Goal: Information Seeking & Learning: Learn about a topic

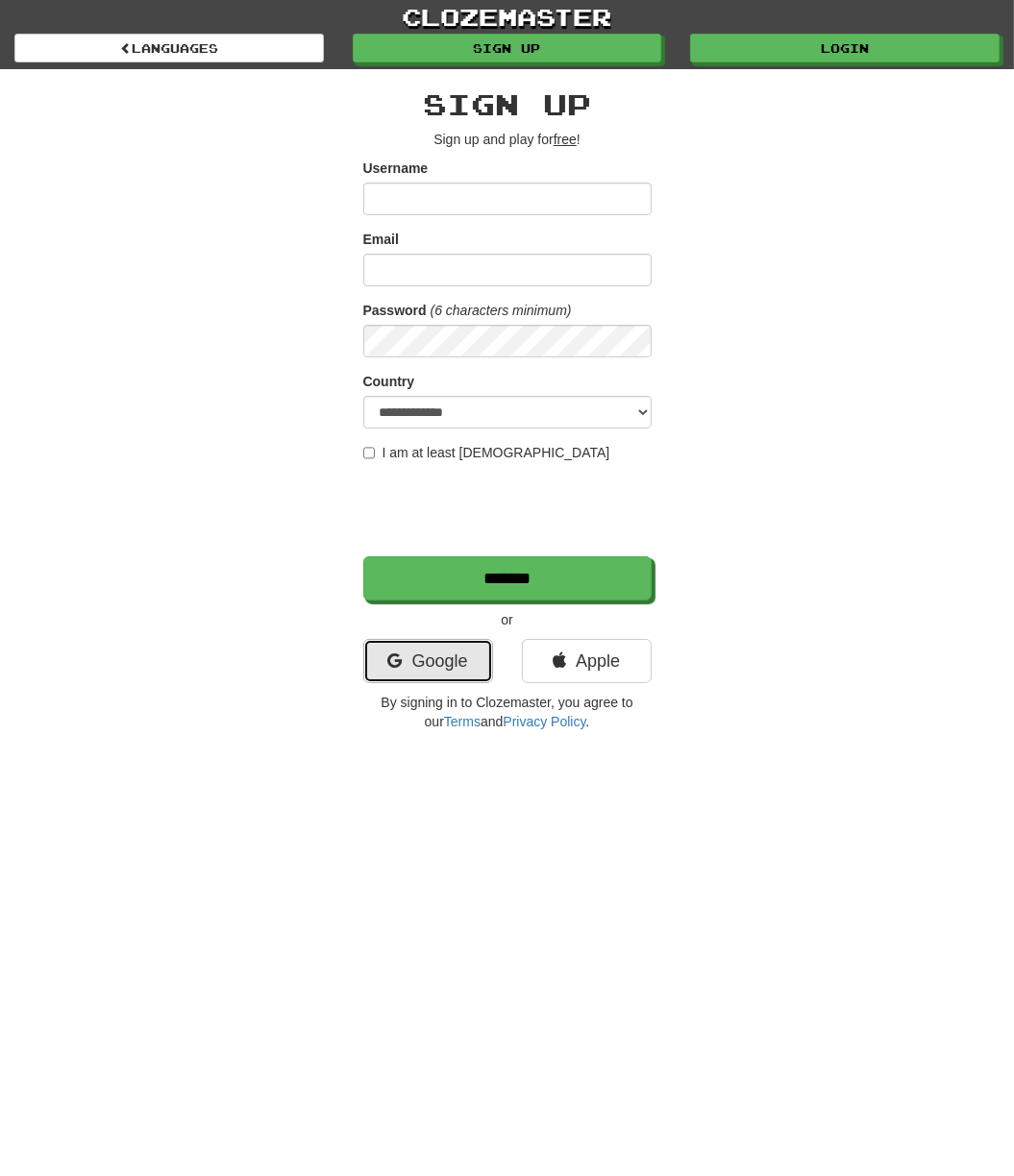
click at [473, 649] on link "Google" at bounding box center [428, 660] width 130 height 44
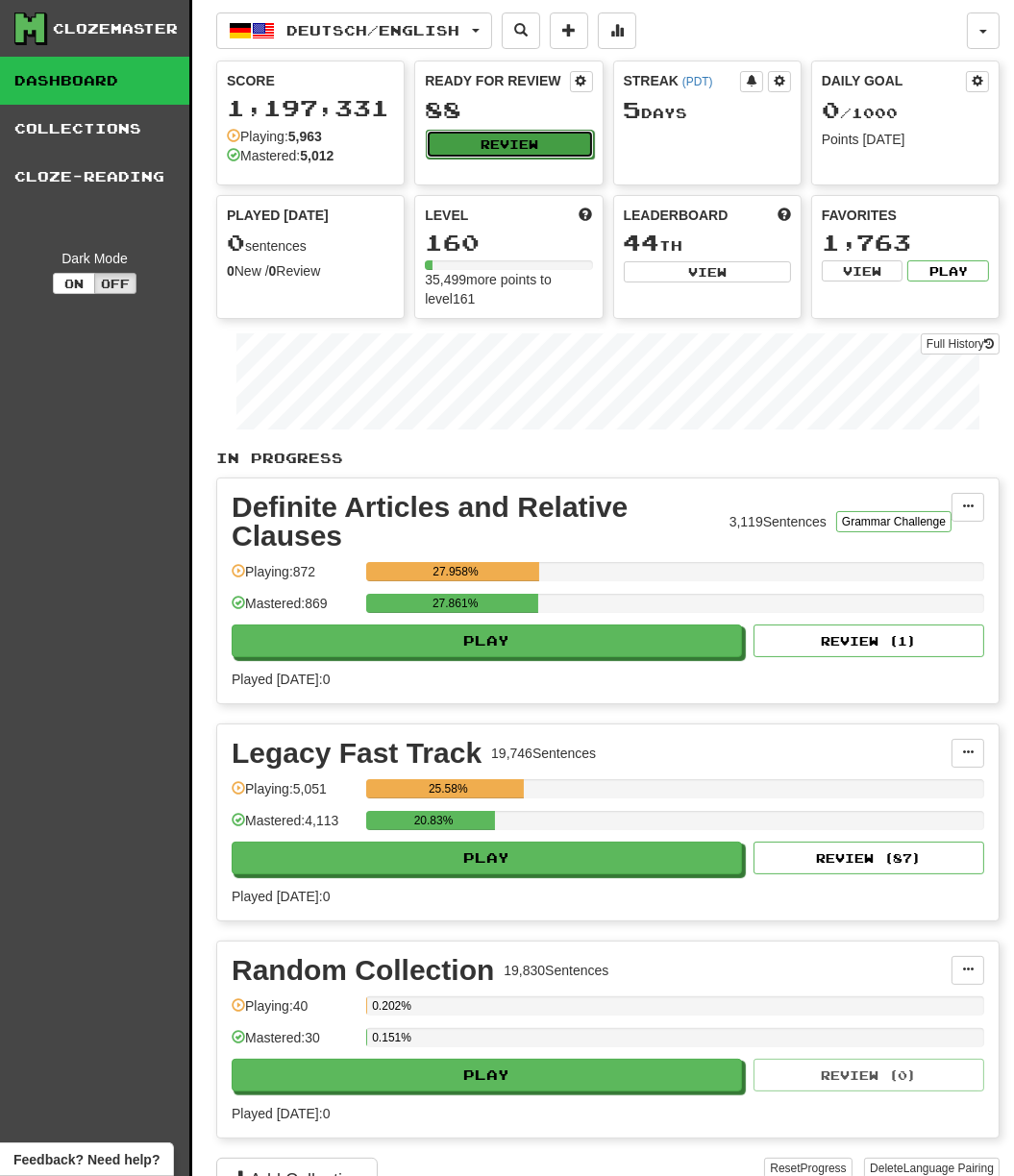
click at [488, 150] on button "Review" at bounding box center [510, 144] width 167 height 29
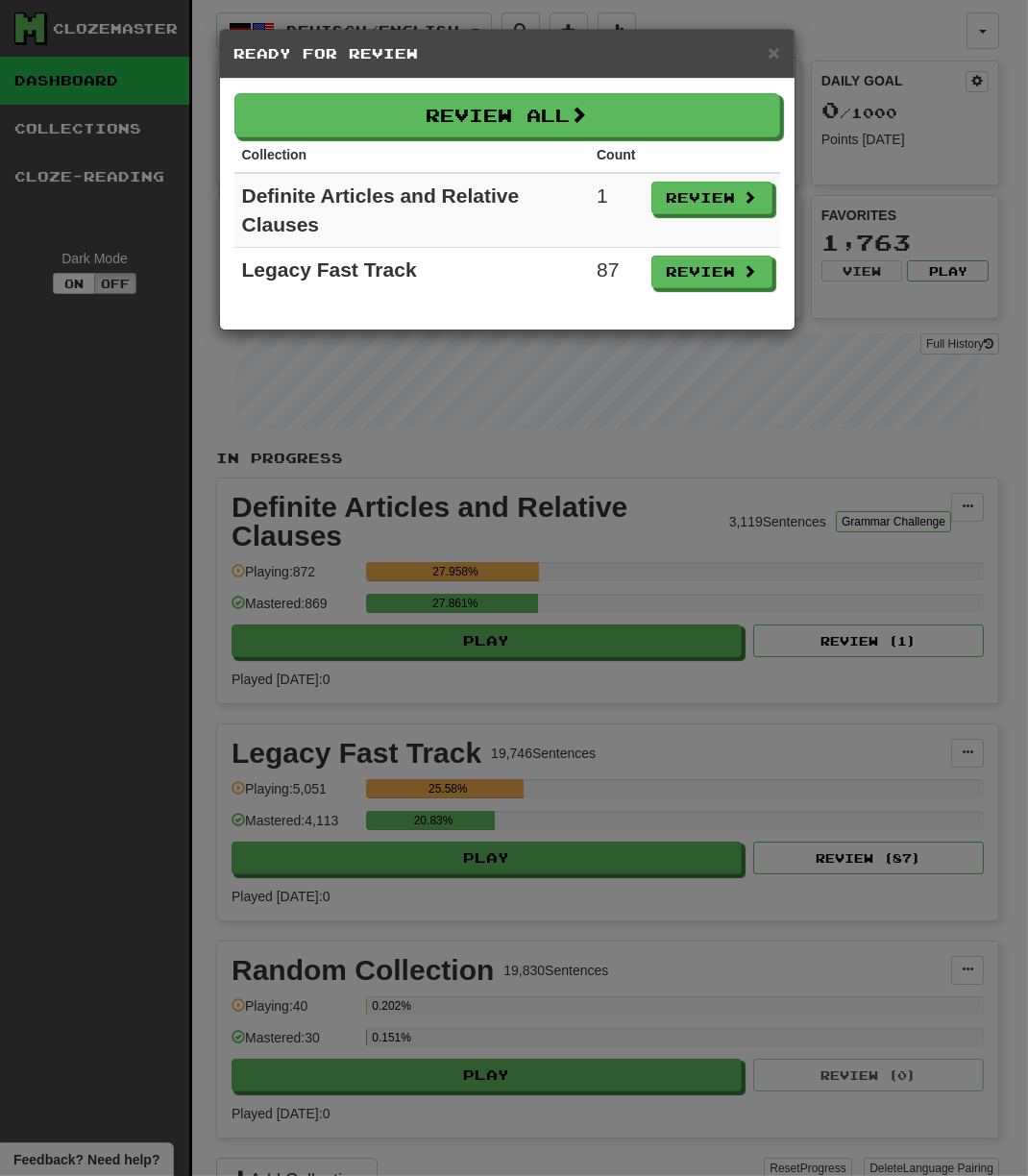
click at [505, 142] on th "Collection" at bounding box center [411, 155] width 355 height 35
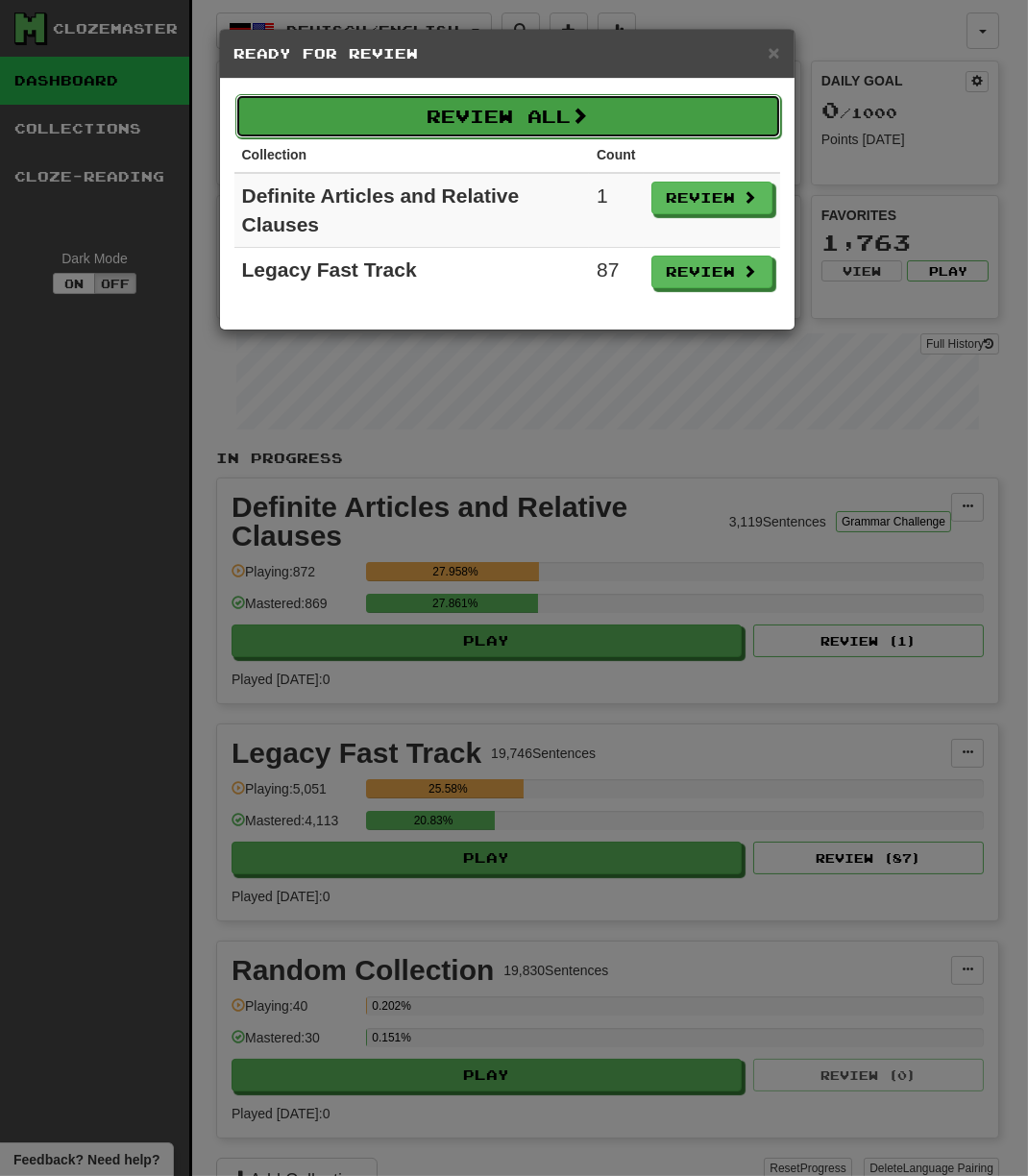
click at [502, 120] on button "Review All" at bounding box center [508, 116] width 546 height 44
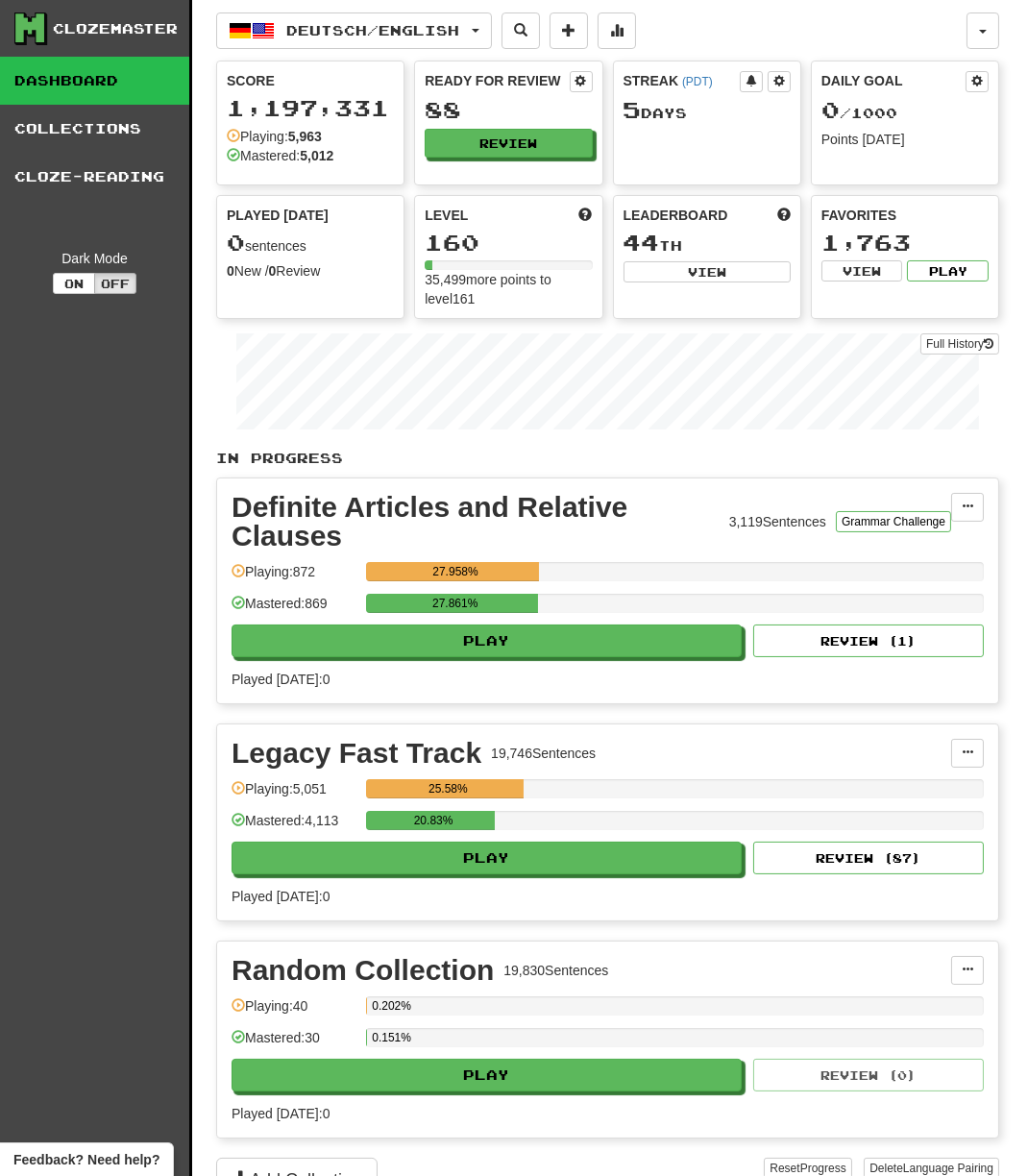
select select "***"
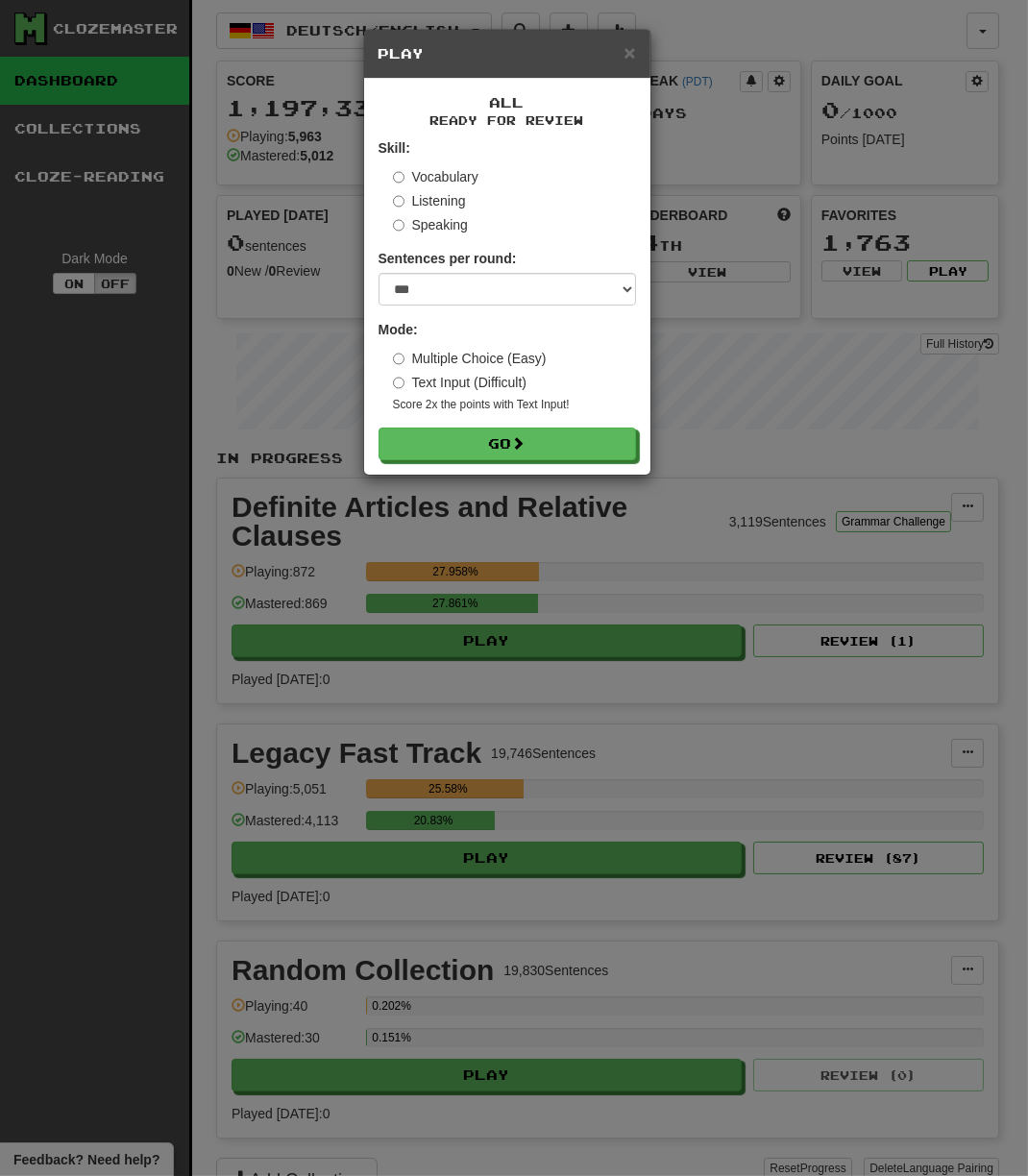
click at [471, 464] on div "All Ready for Review Skill: Vocabulary Listening Speaking Sentences per round: …" at bounding box center [507, 277] width 286 height 396
click at [471, 451] on button "Go" at bounding box center [509, 444] width 258 height 32
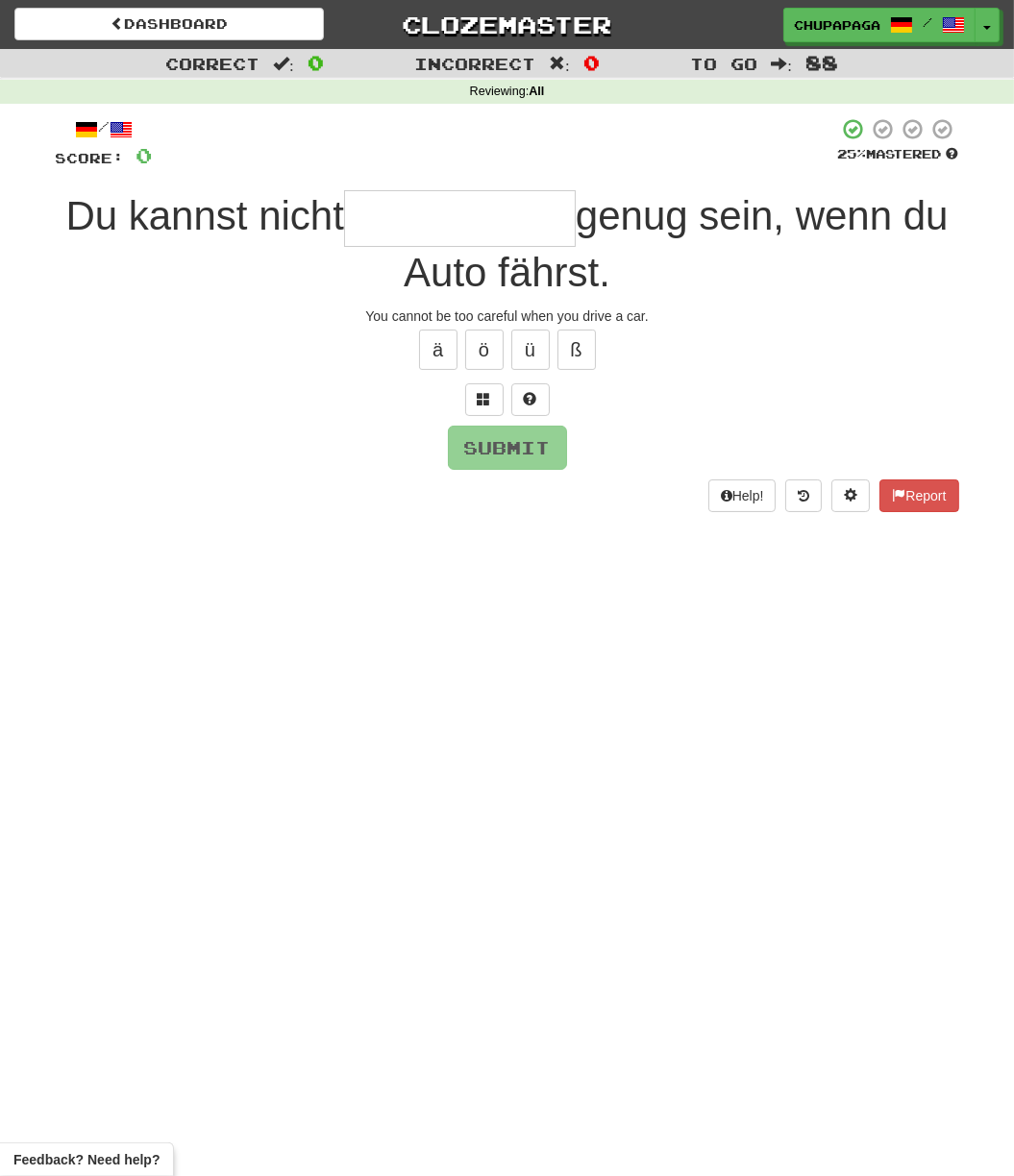
click at [446, 231] on input "text" at bounding box center [460, 218] width 231 height 57
click at [489, 202] on input "text" at bounding box center [460, 218] width 231 height 57
type input "*"
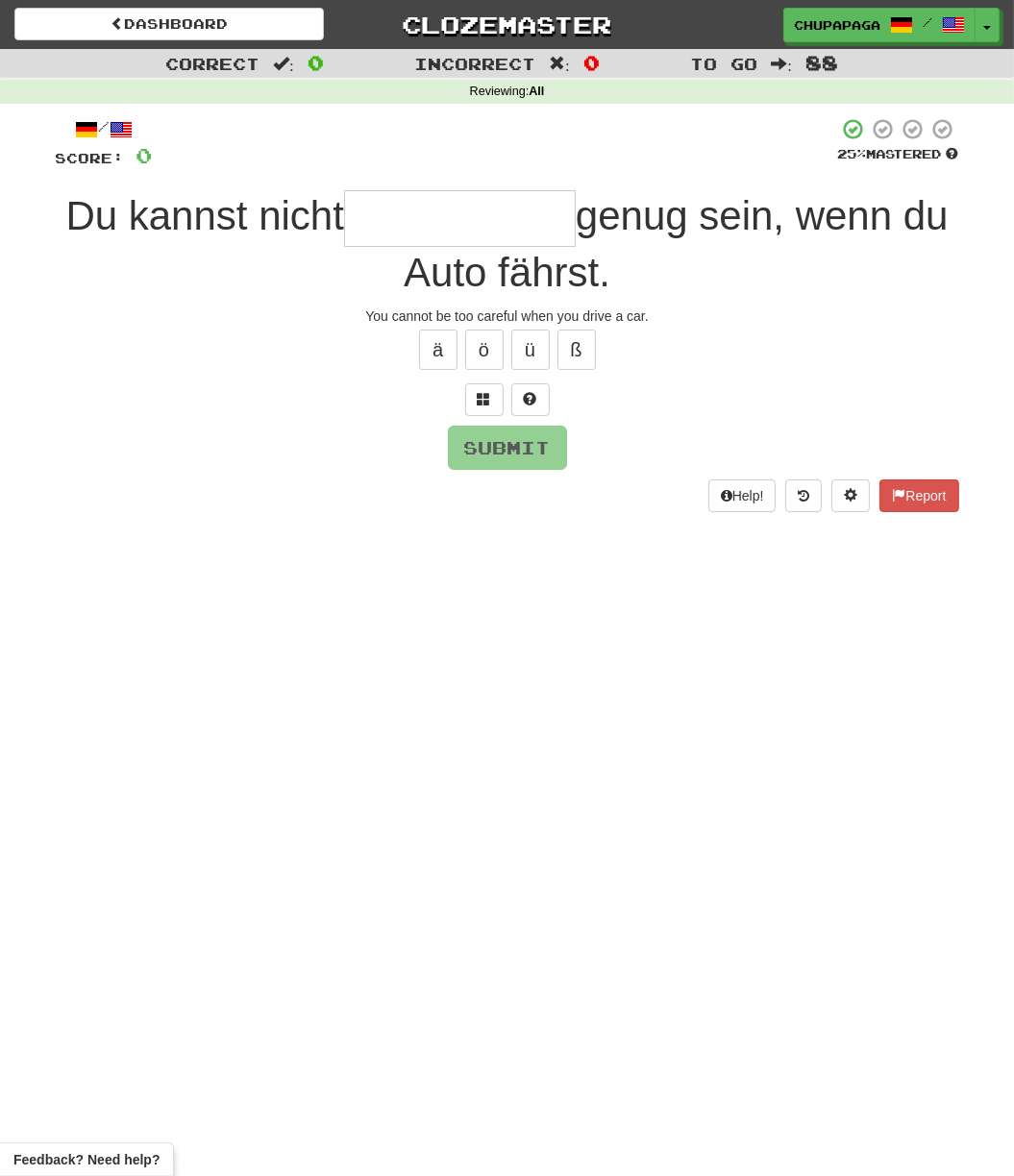
type input "*"
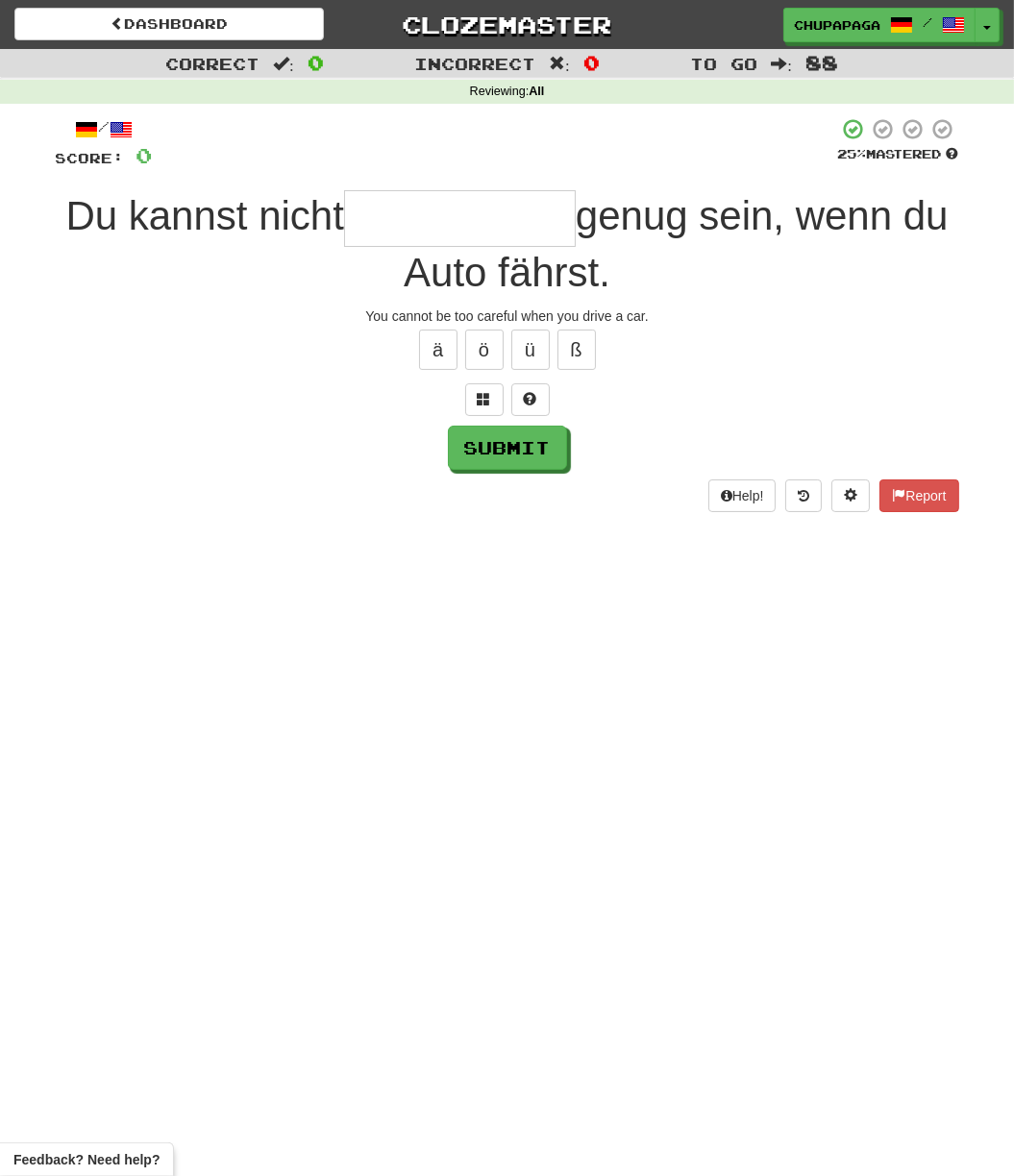
type input "*"
type input "**********"
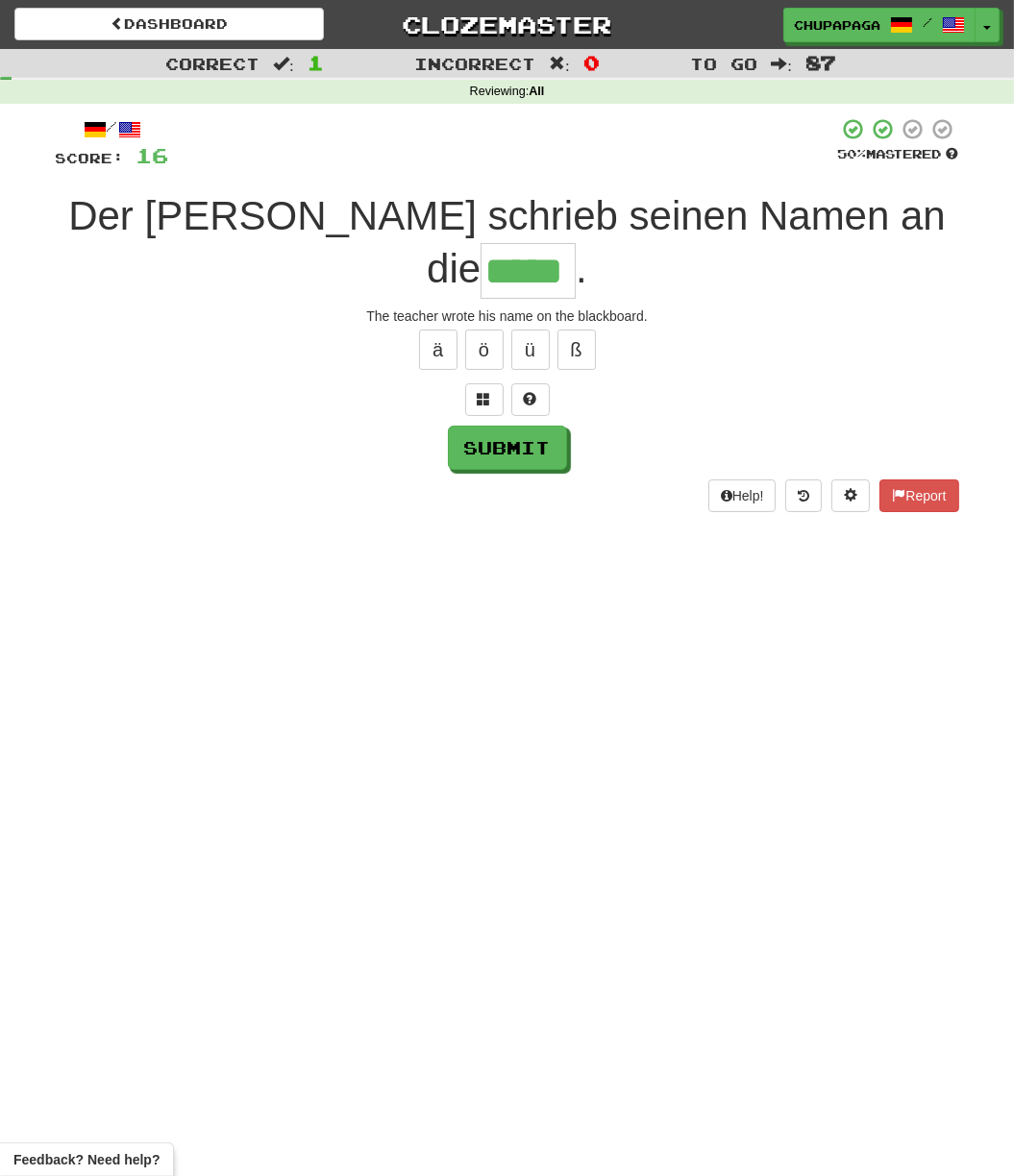
type input "*****"
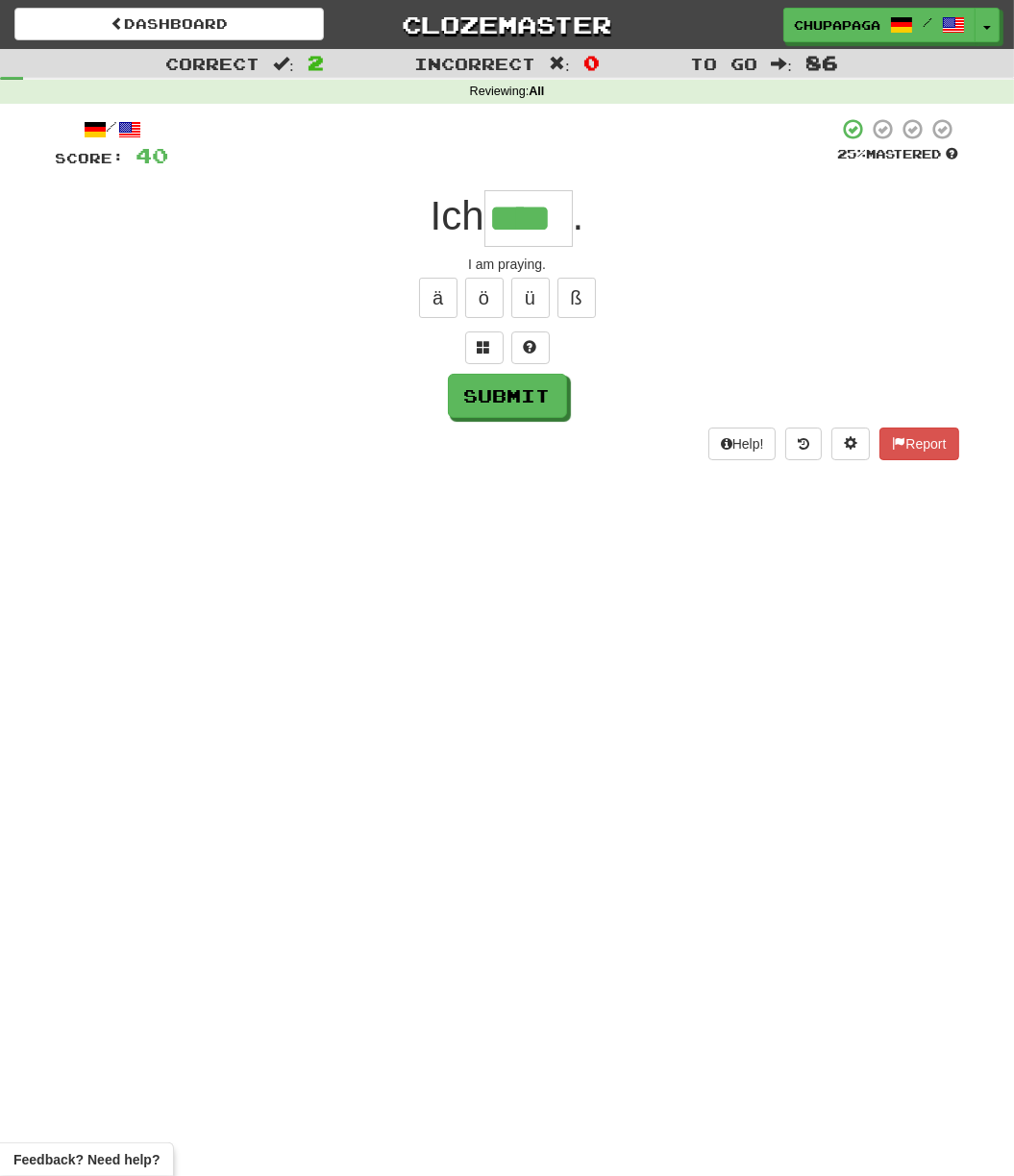
type input "****"
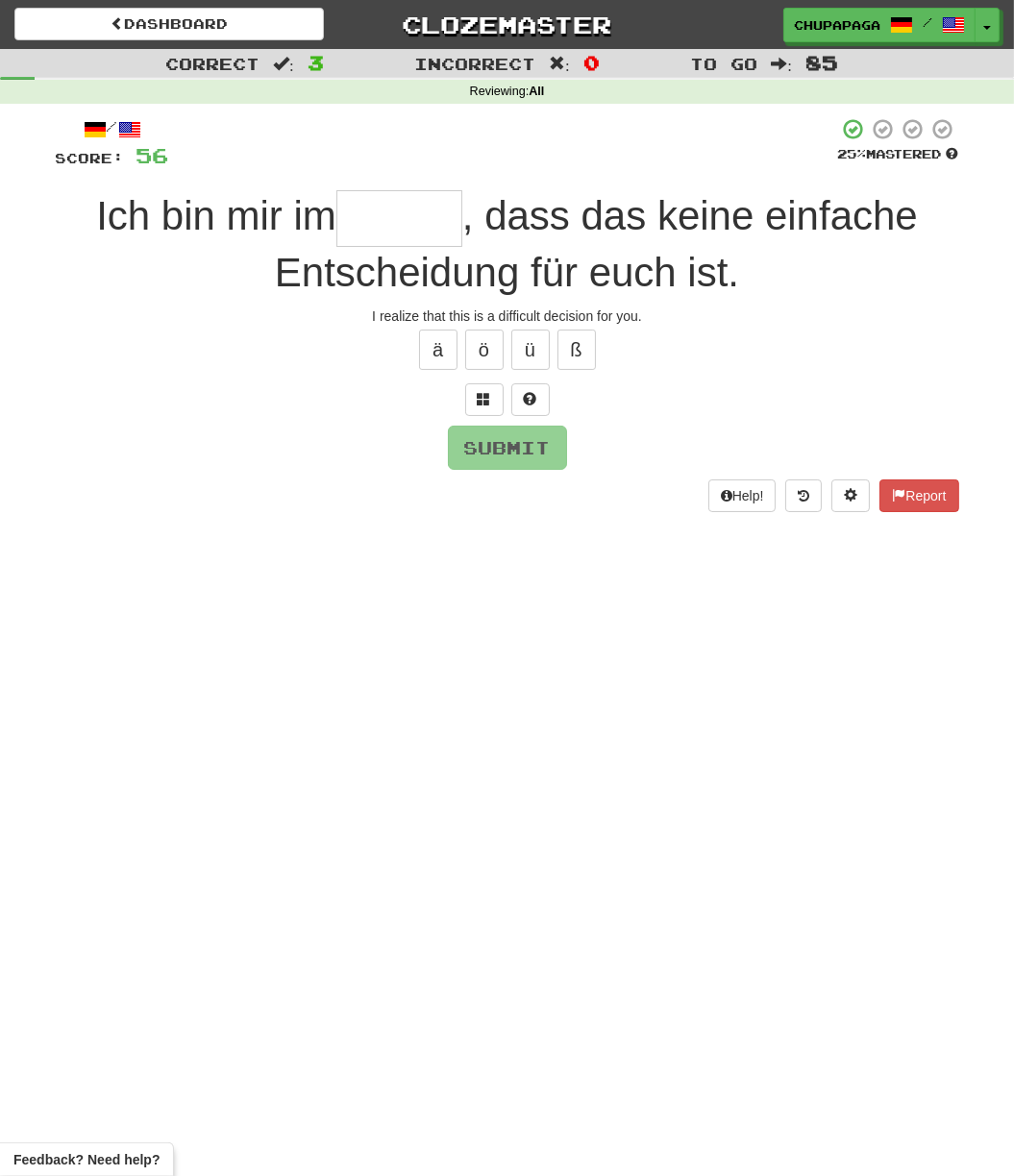
type input "*"
type input "******"
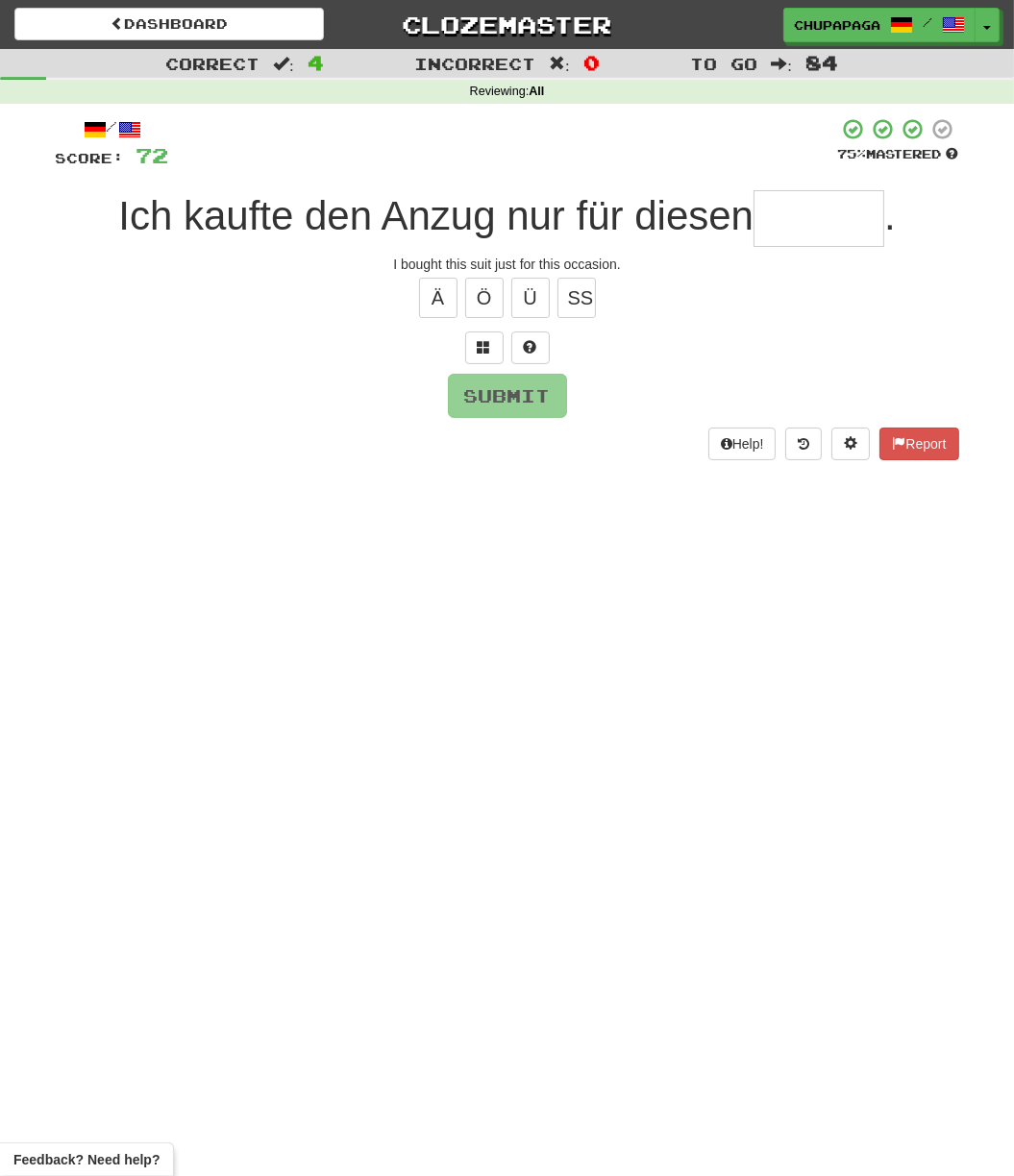
type input "*"
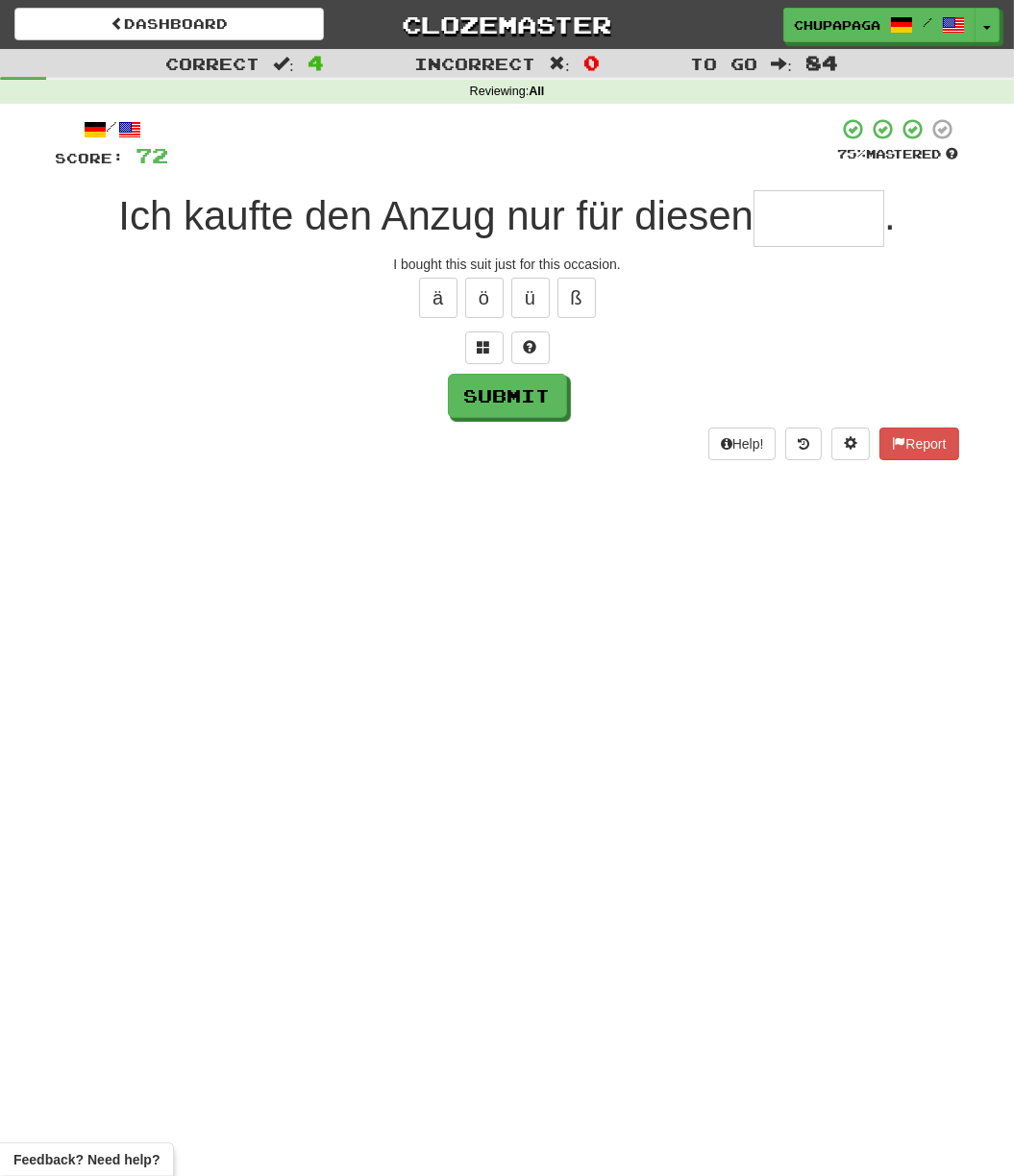
type input "*"
type input "******"
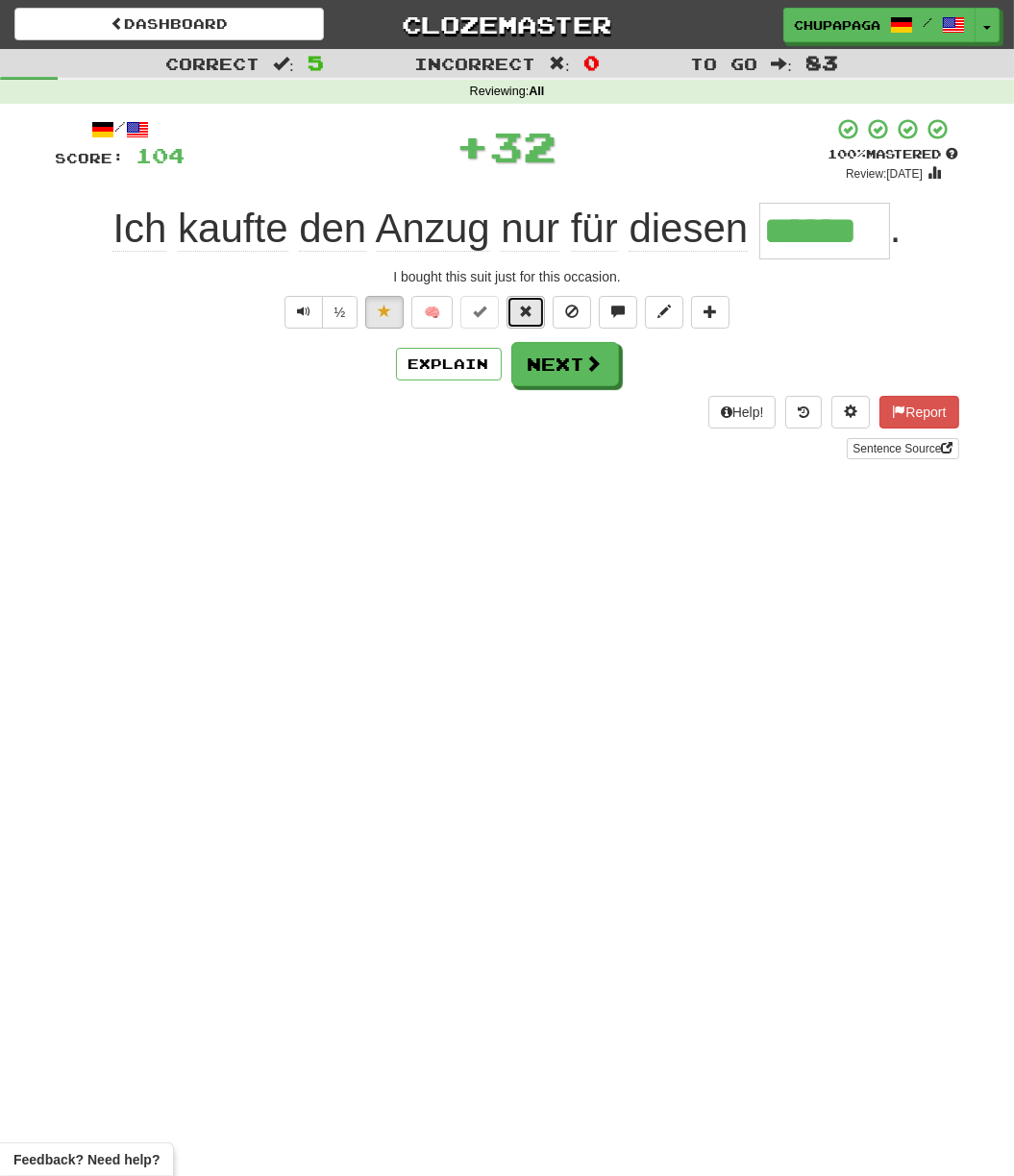
click at [523, 312] on span at bounding box center [526, 311] width 14 height 14
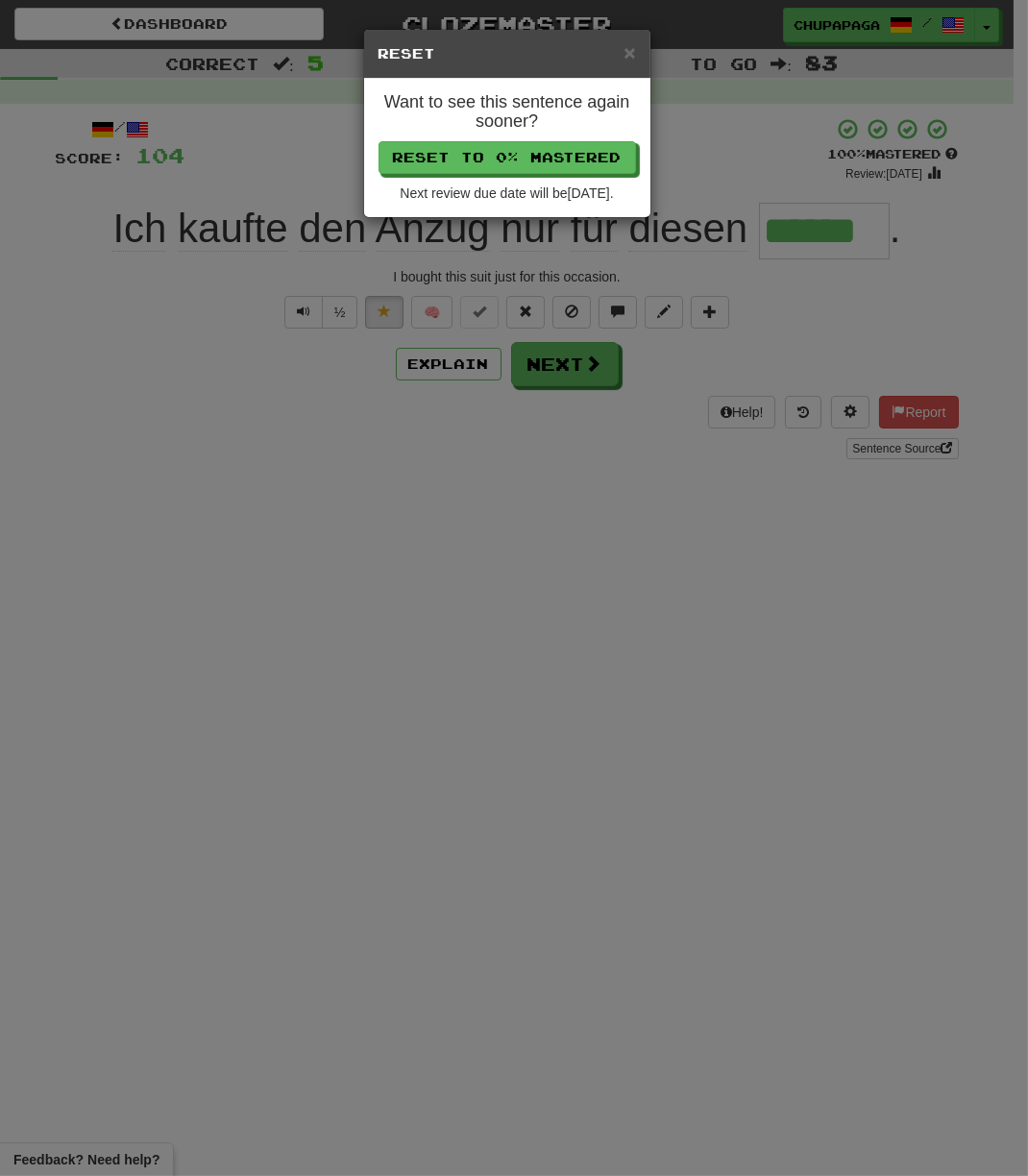
click at [530, 123] on h4 "Want to see this sentence again sooner?" at bounding box center [508, 112] width 258 height 38
click at [533, 144] on button "Reset to 0% Mastered" at bounding box center [509, 157] width 258 height 32
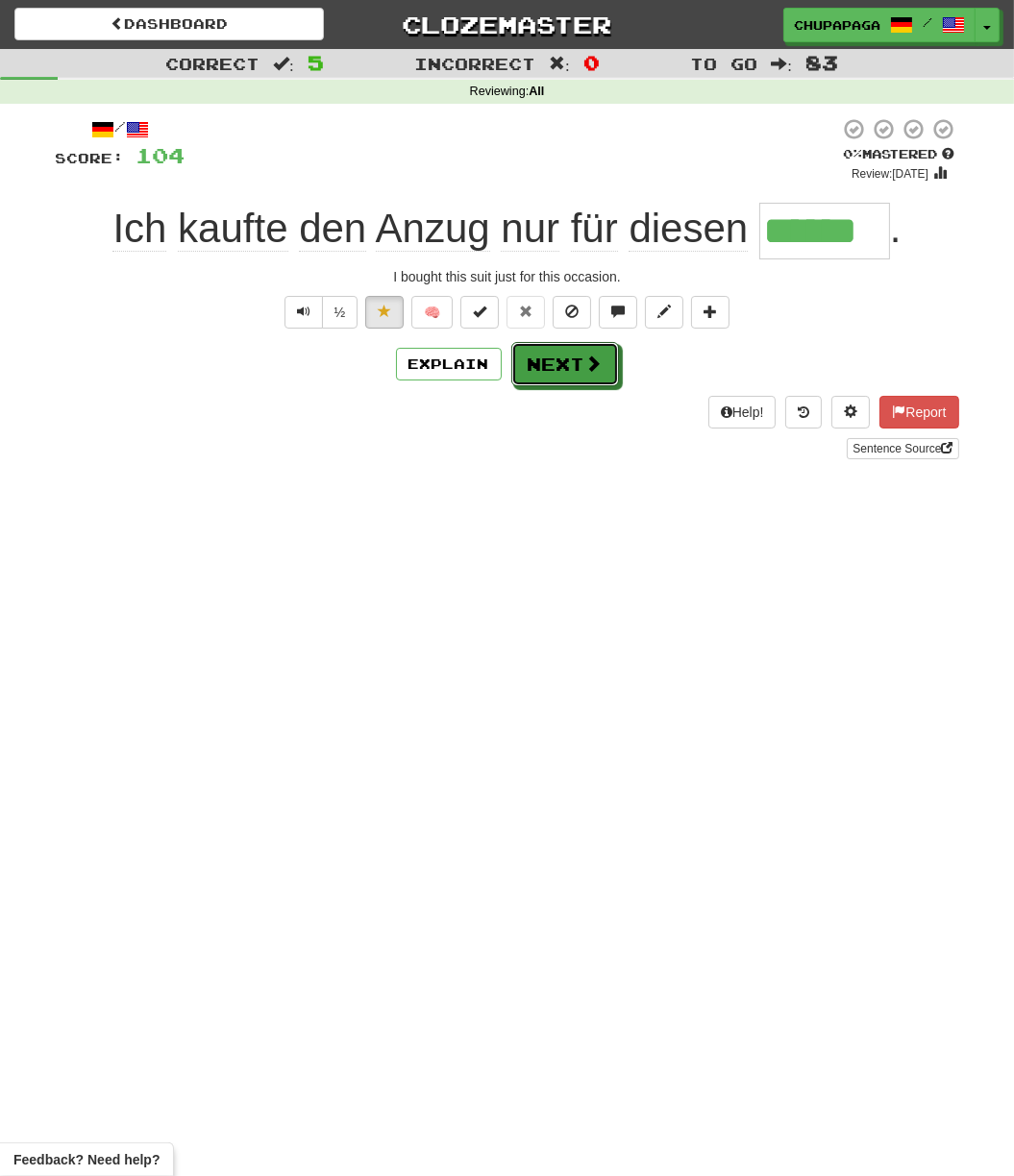
click at [545, 367] on button "Next" at bounding box center [564, 364] width 107 height 44
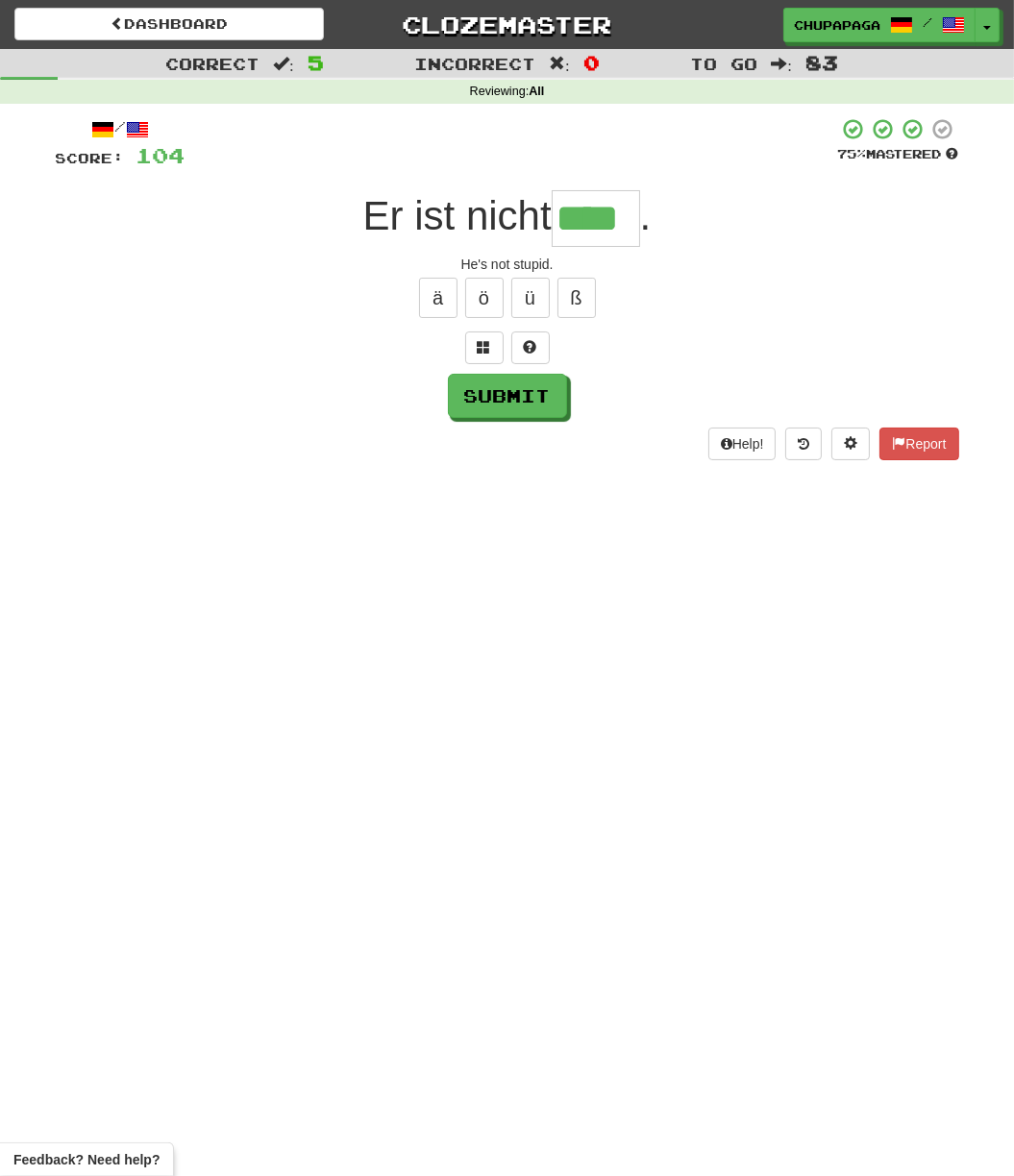
type input "****"
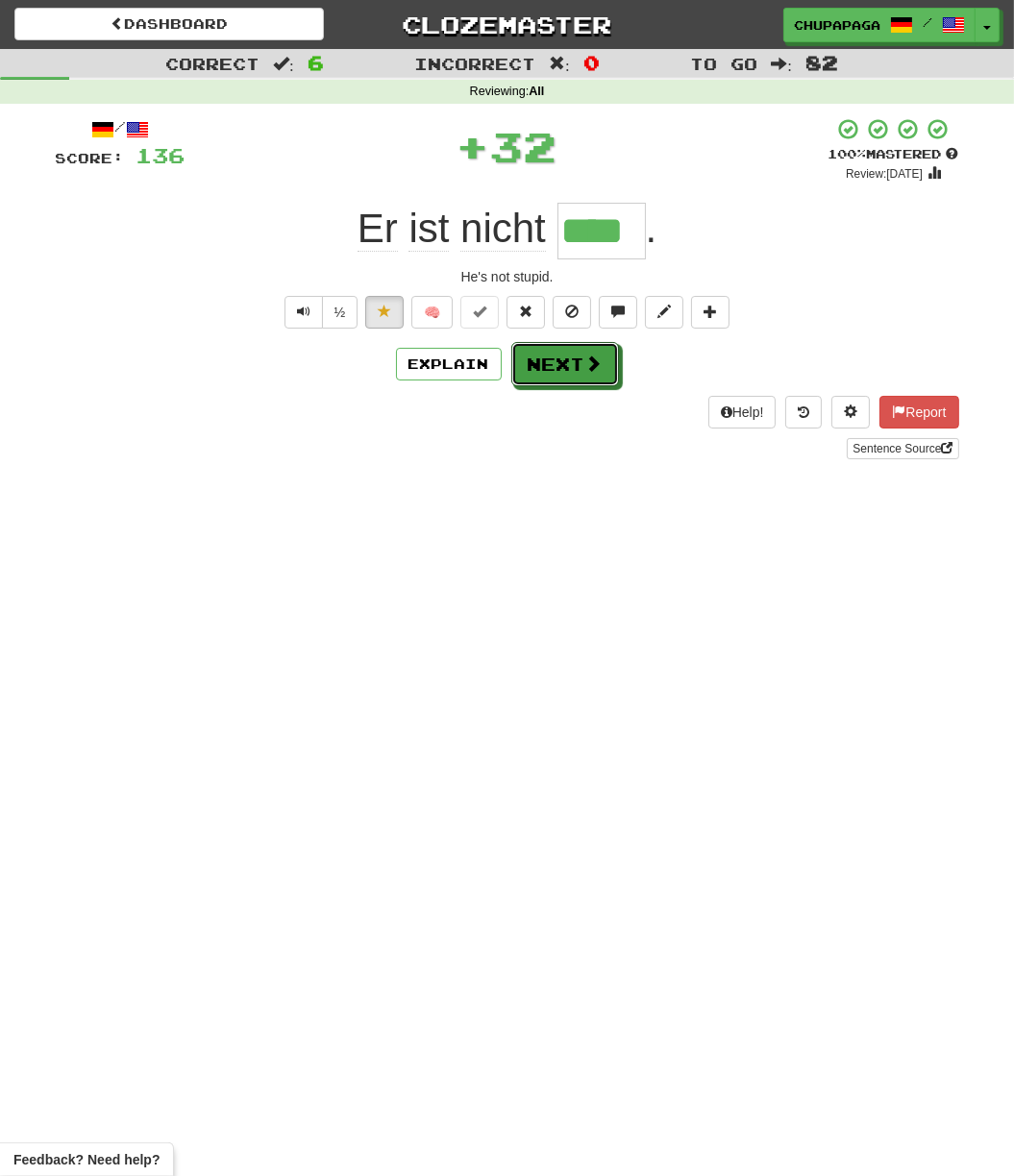
drag, startPoint x: 572, startPoint y: 361, endPoint x: 639, endPoint y: 473, distance: 130.5
click at [575, 362] on button "Next" at bounding box center [564, 364] width 107 height 44
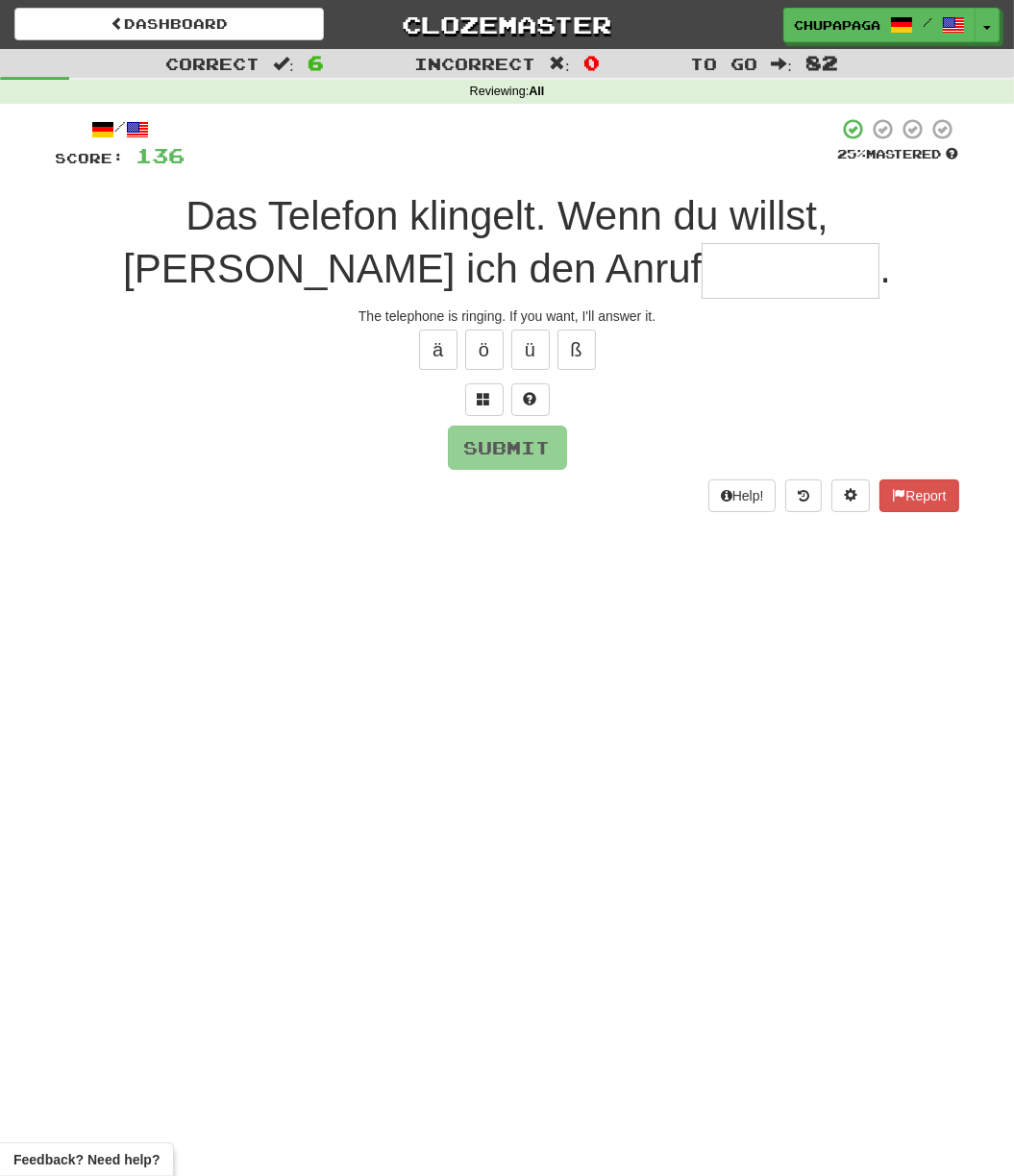
type input "*"
type input "********"
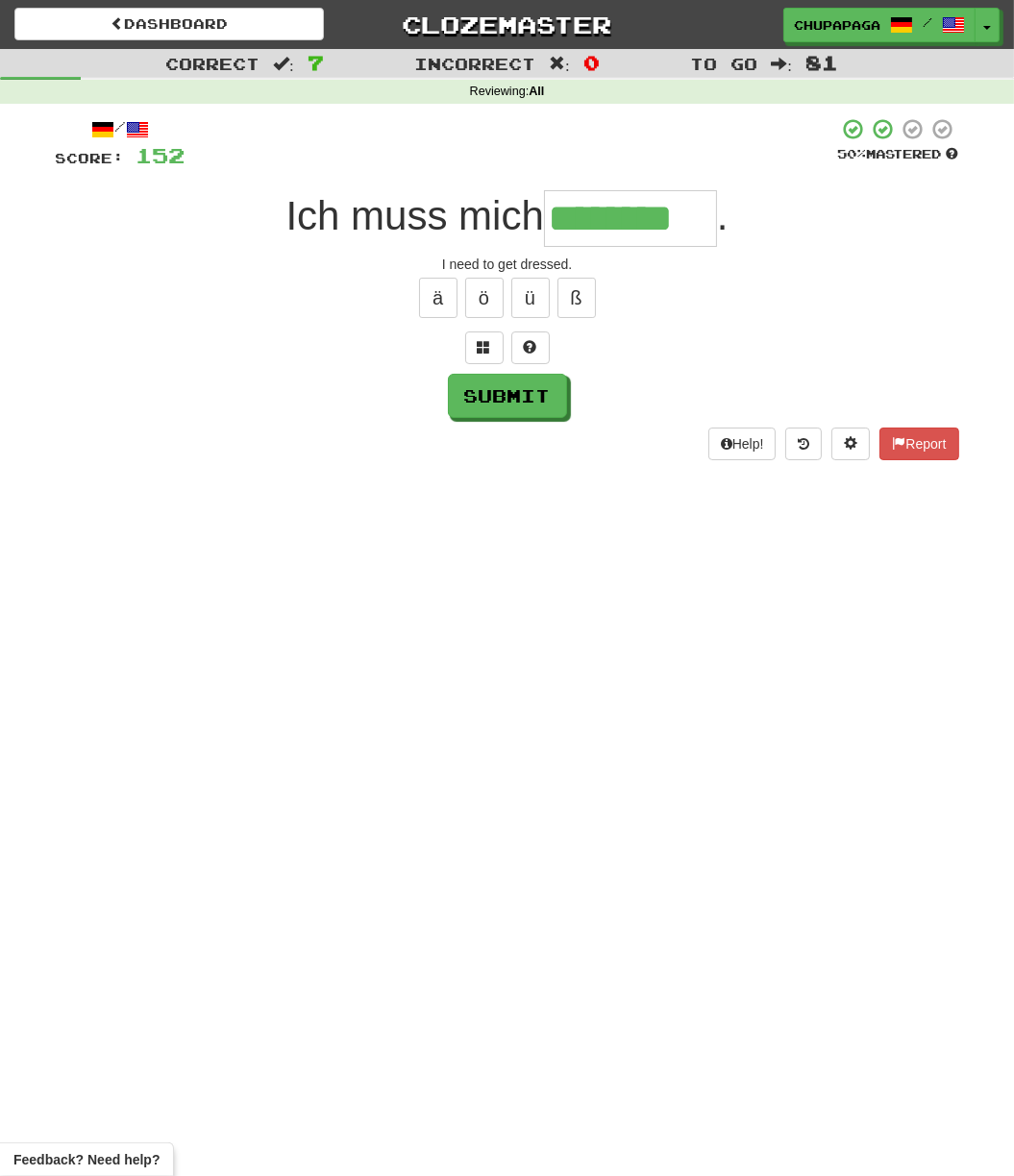
type input "********"
type input "*******"
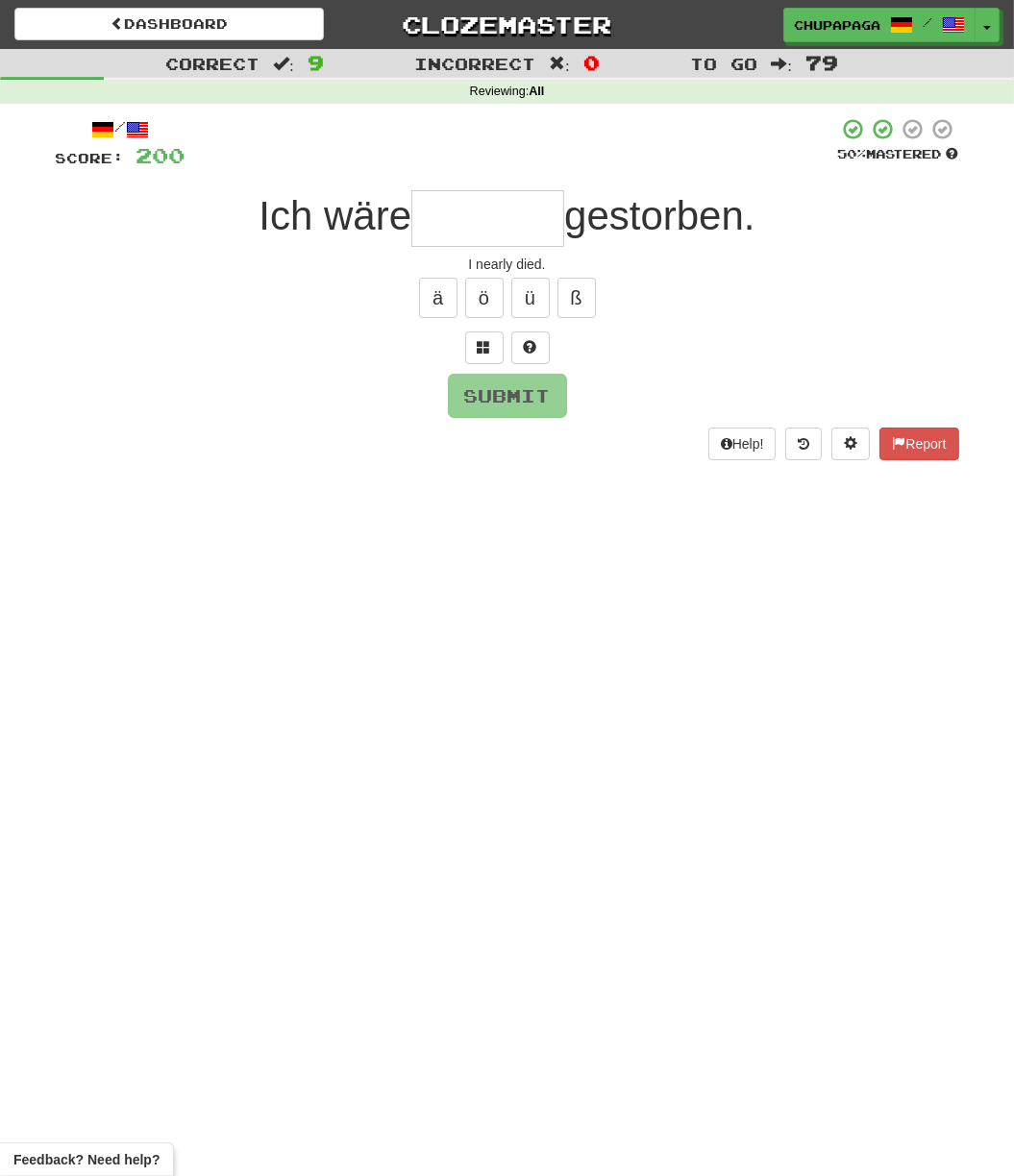
type input "*"
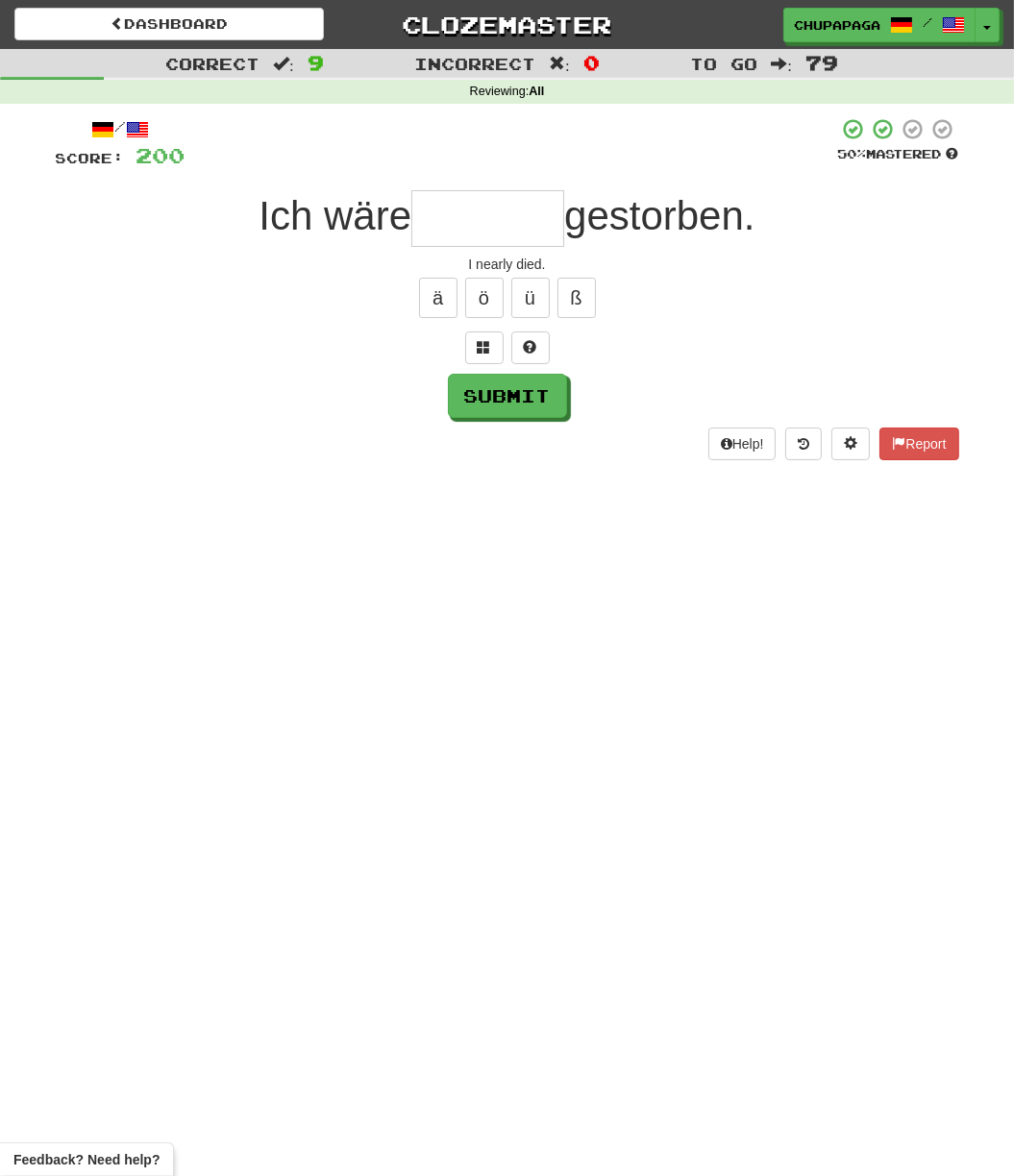
type input "*"
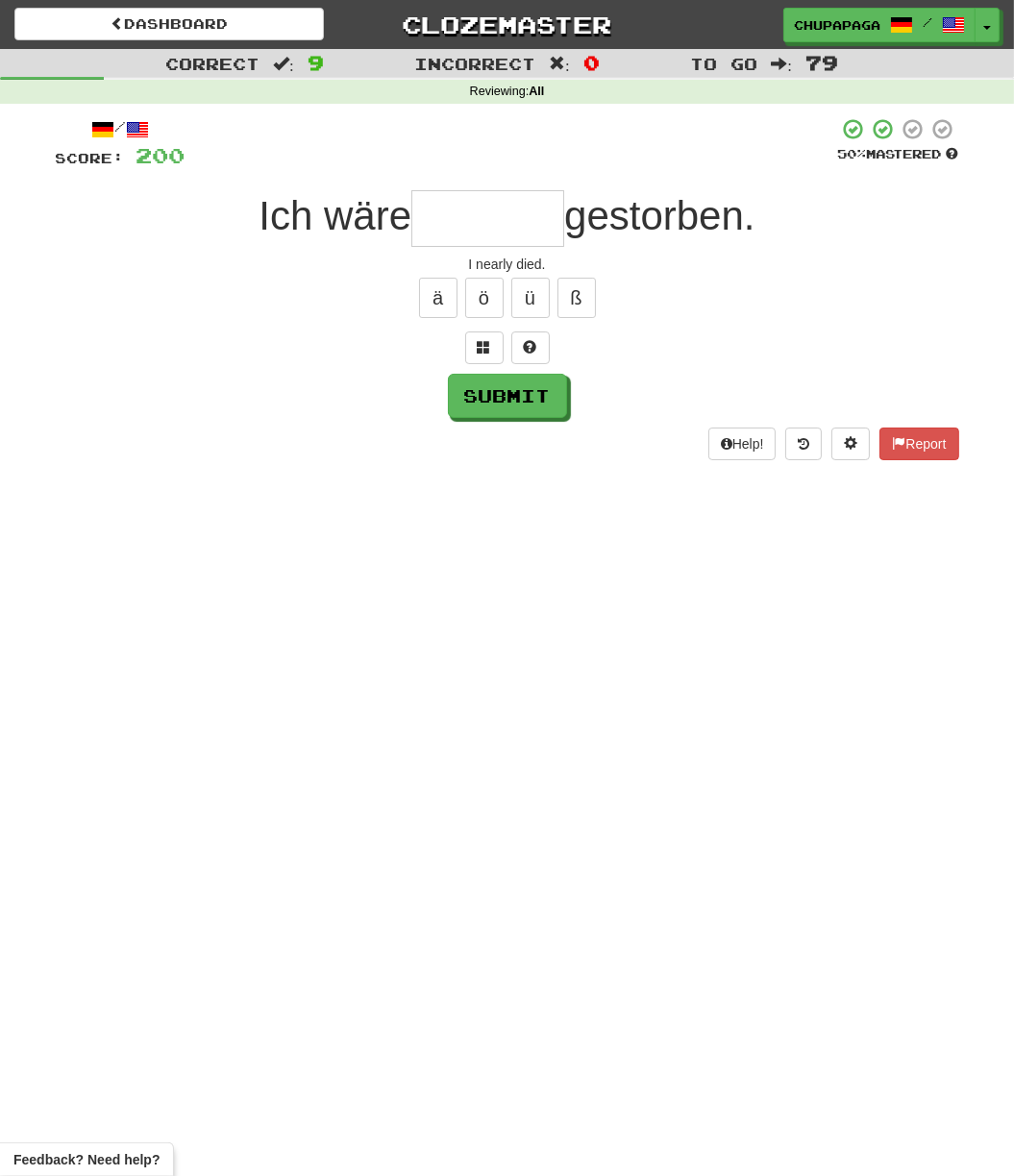
type input "*"
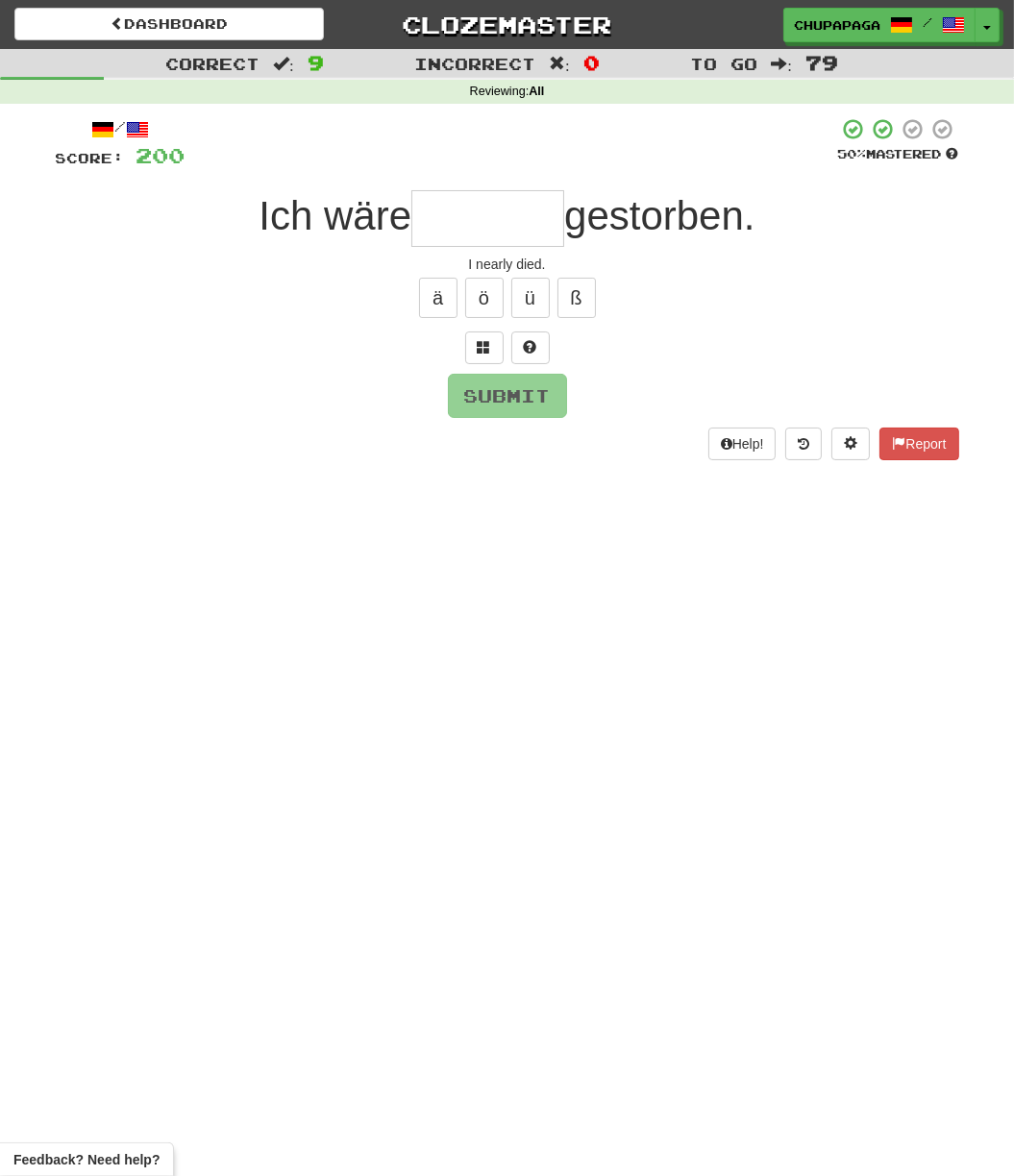
type input "*"
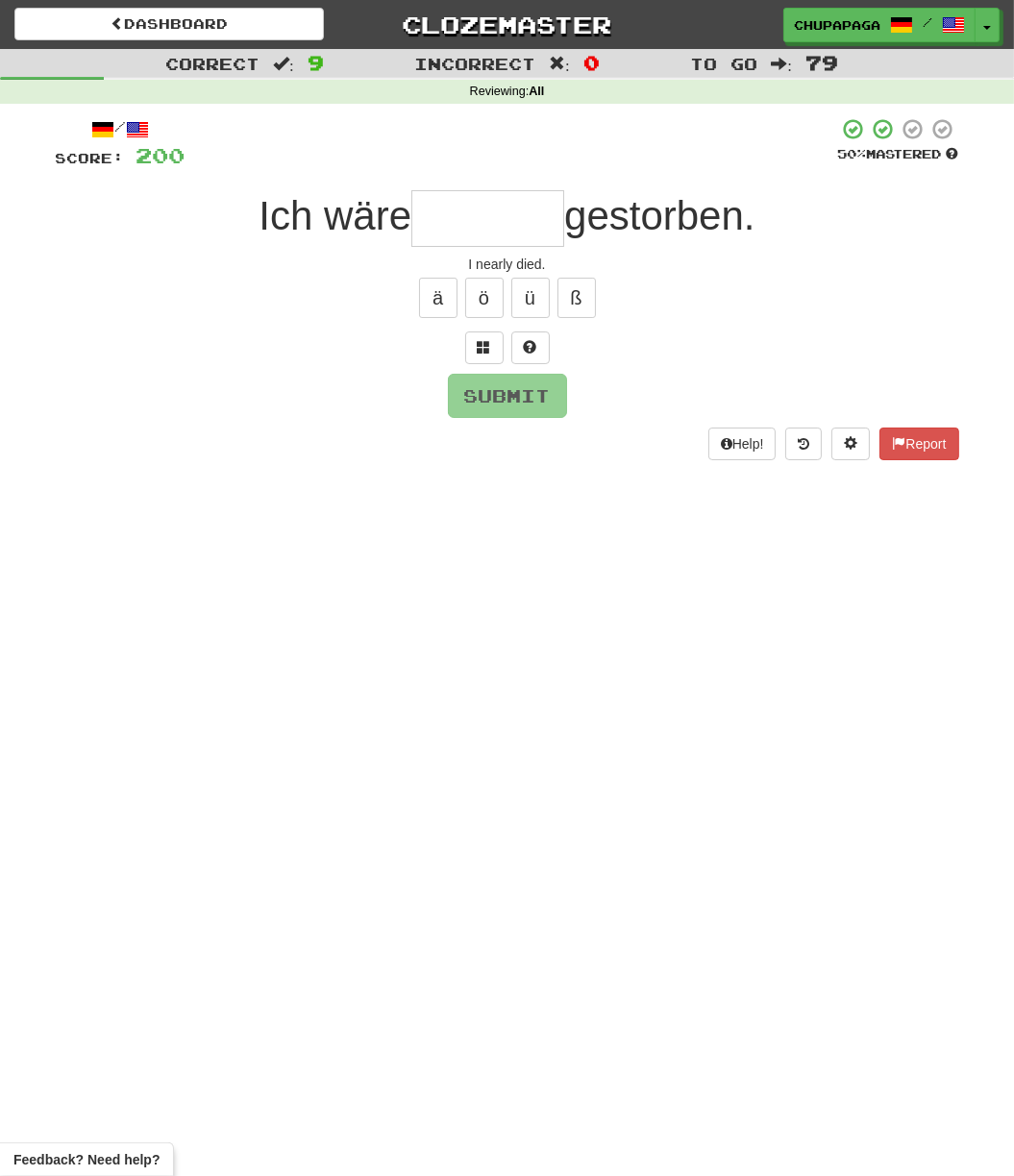
type input "*"
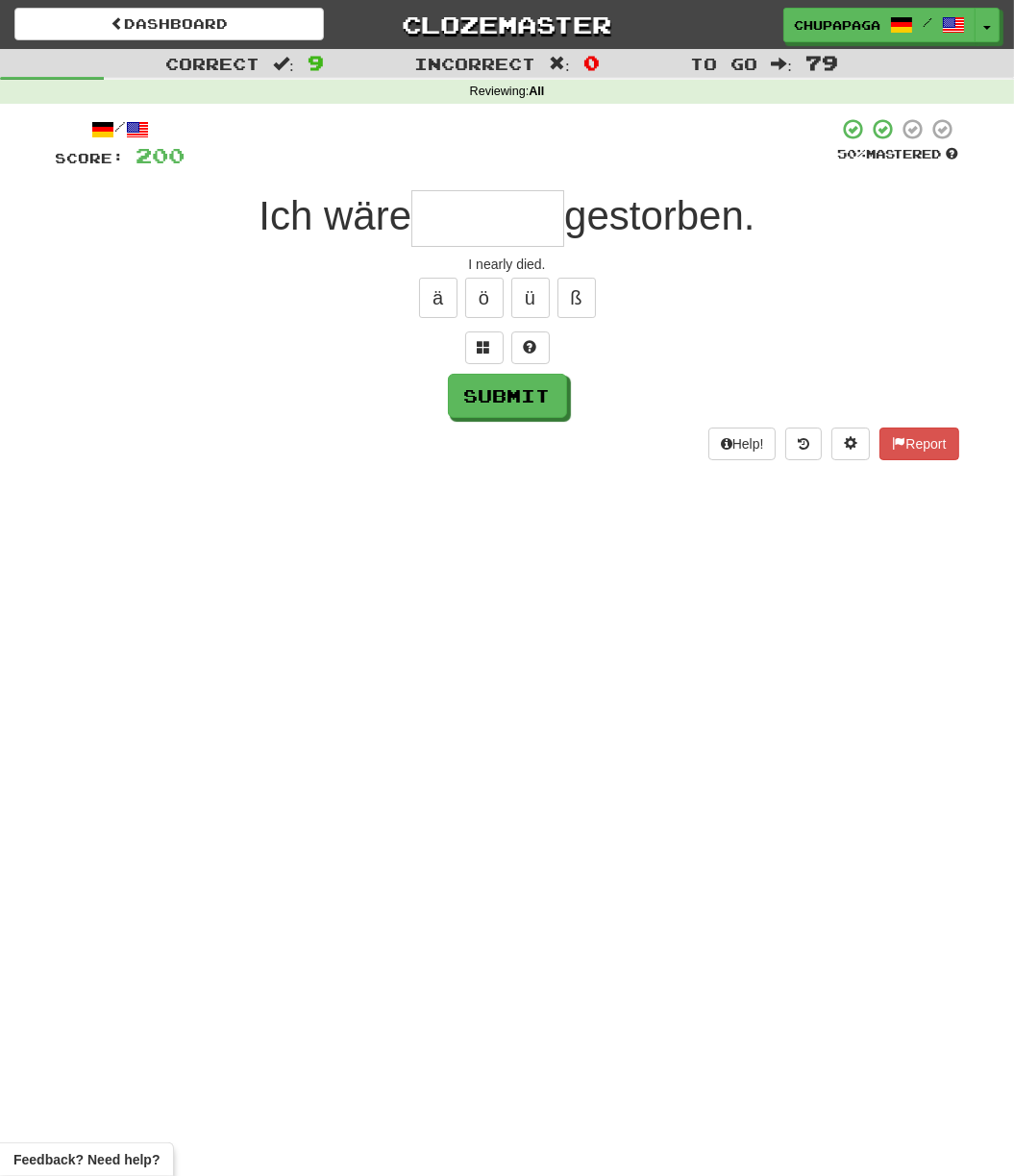
type input "*"
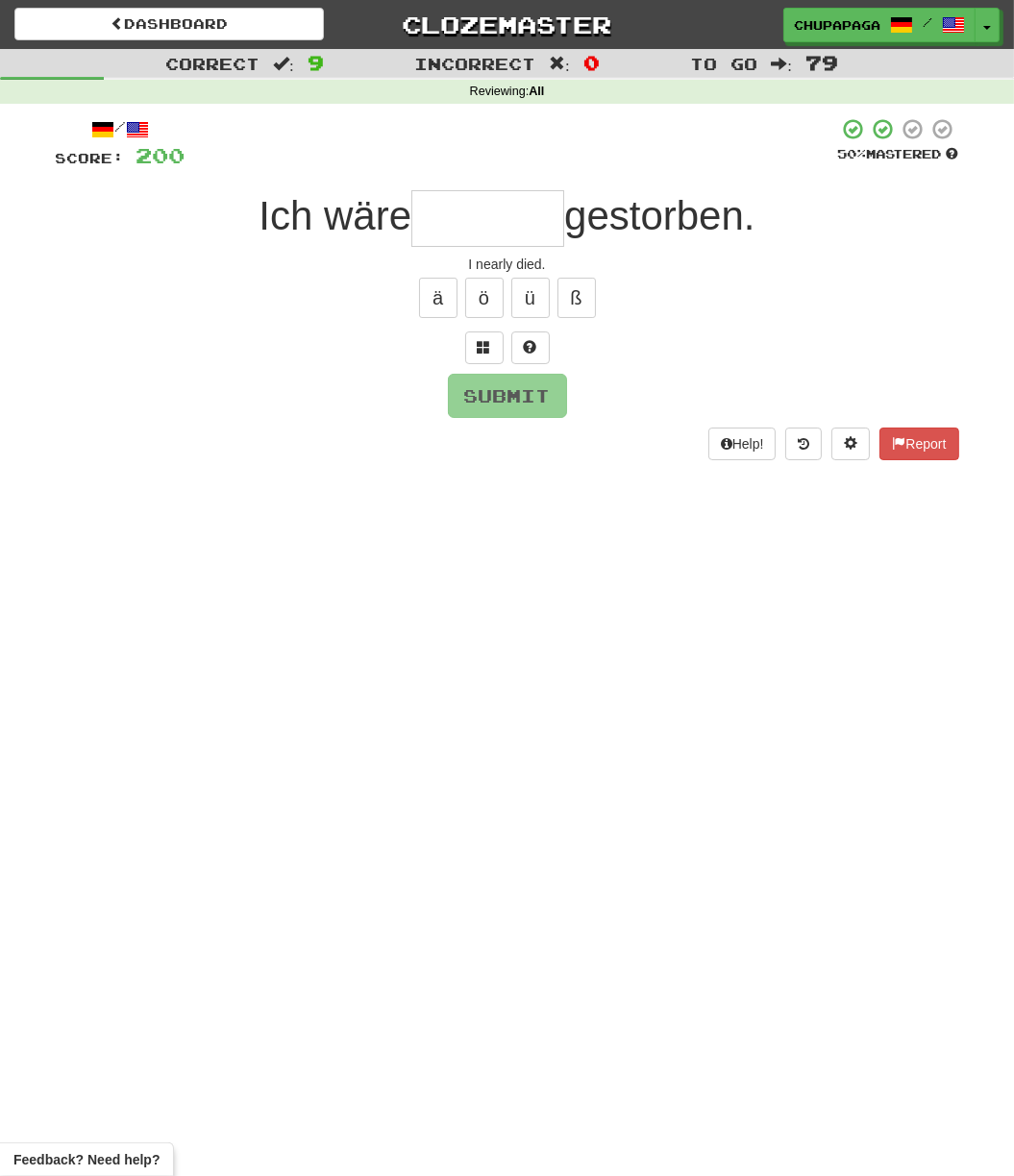
type input "*"
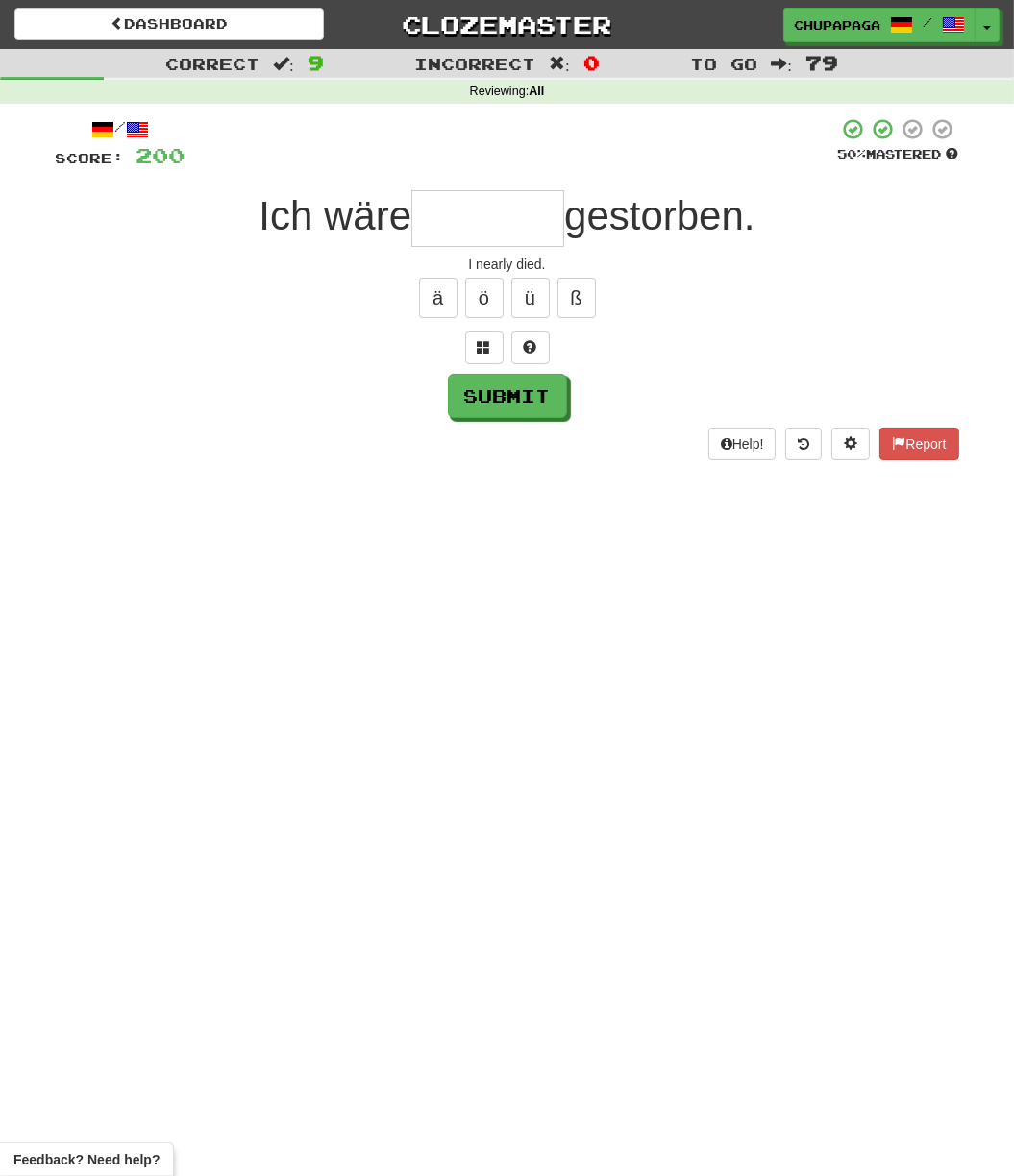
type input "*"
type input "*******"
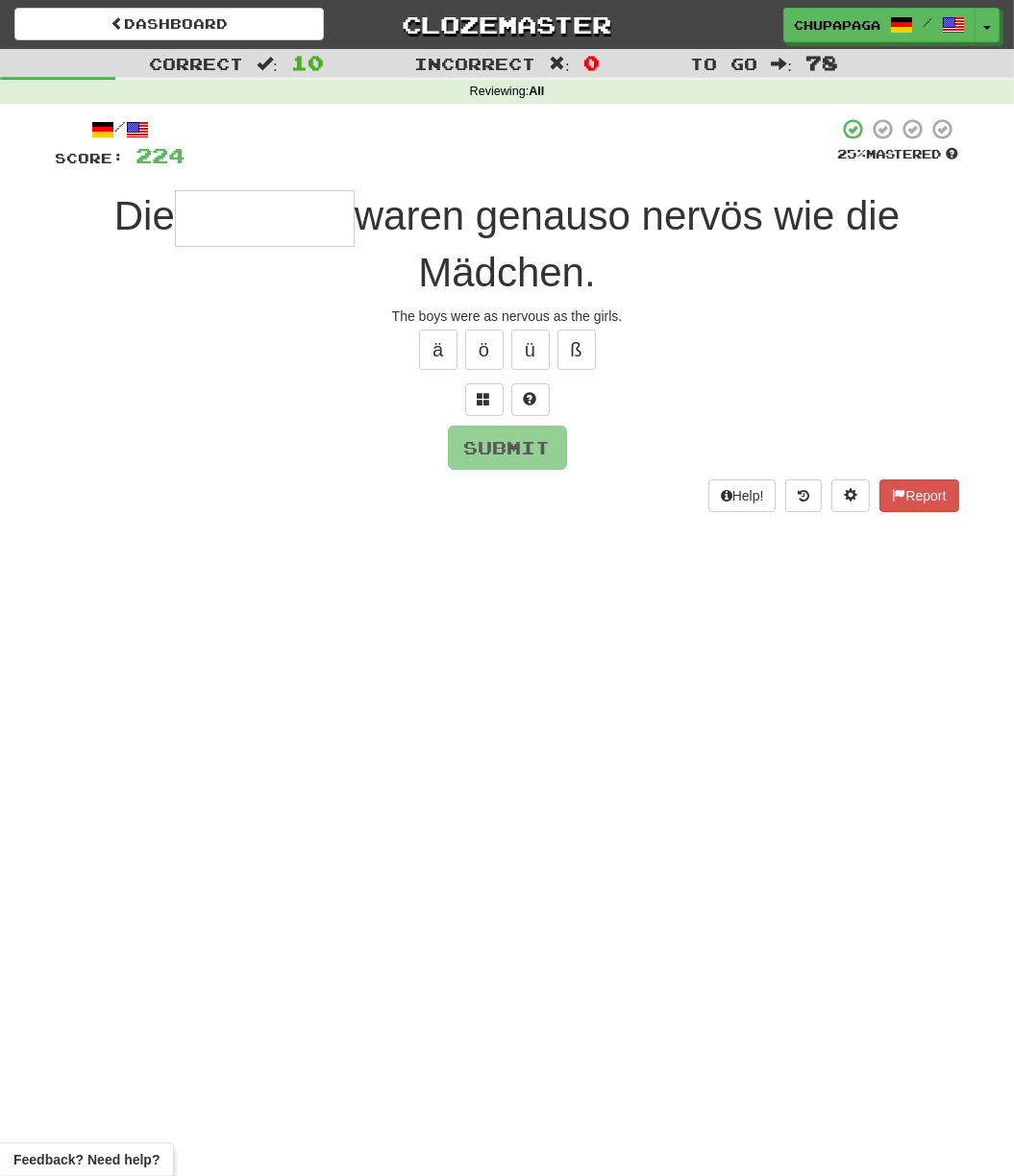
type input "*"
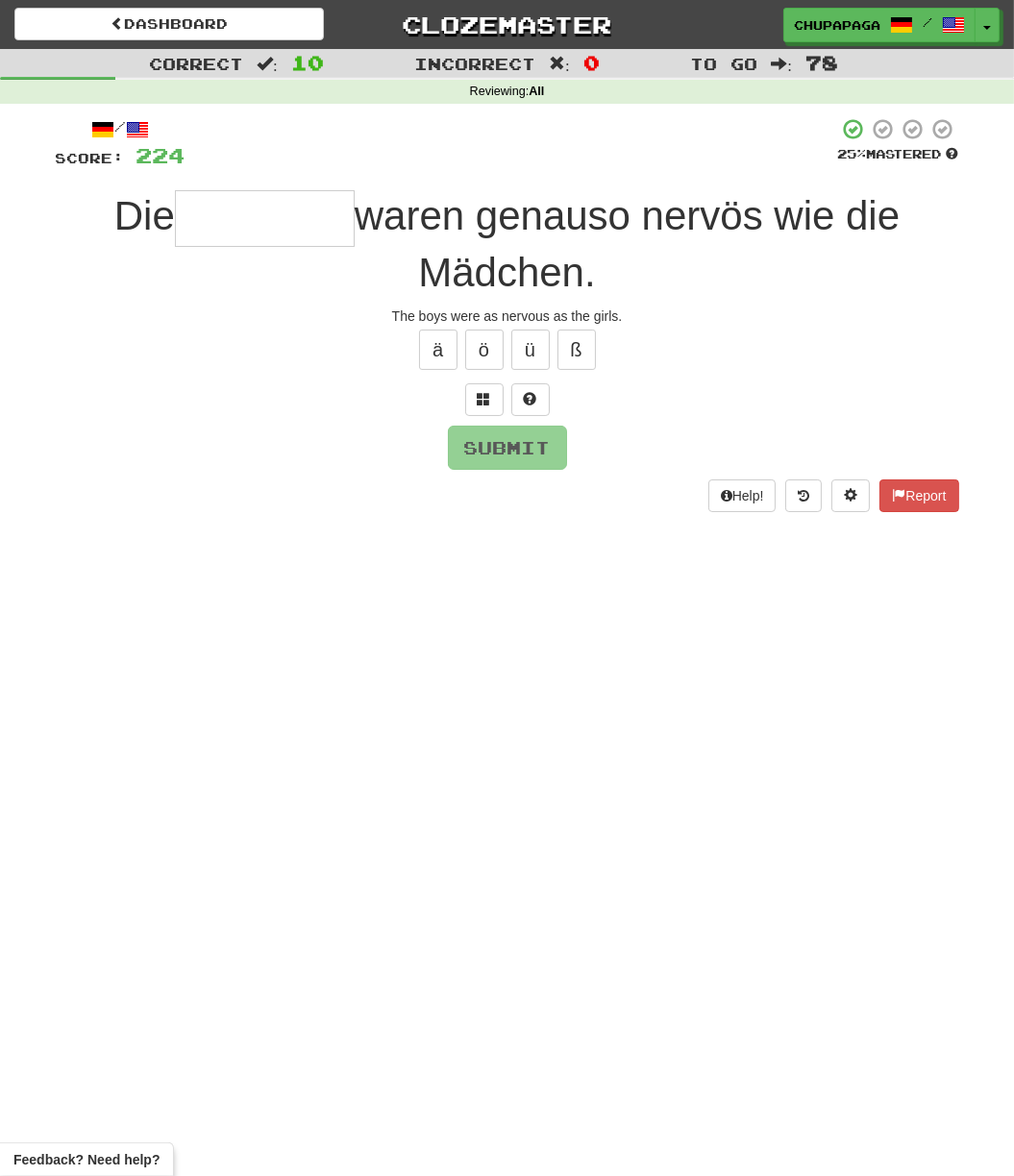
type input "*"
type input "********"
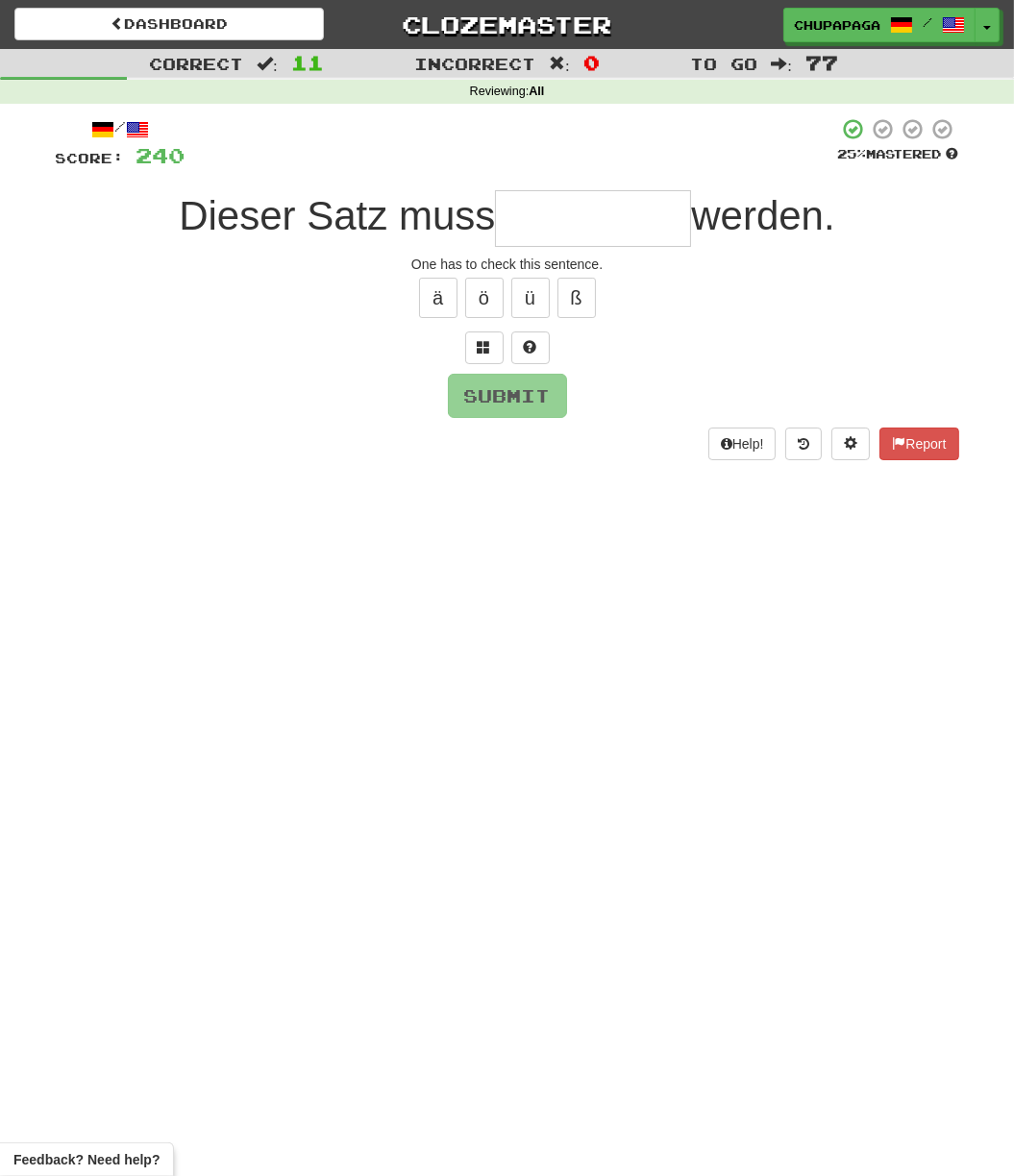
type input "*"
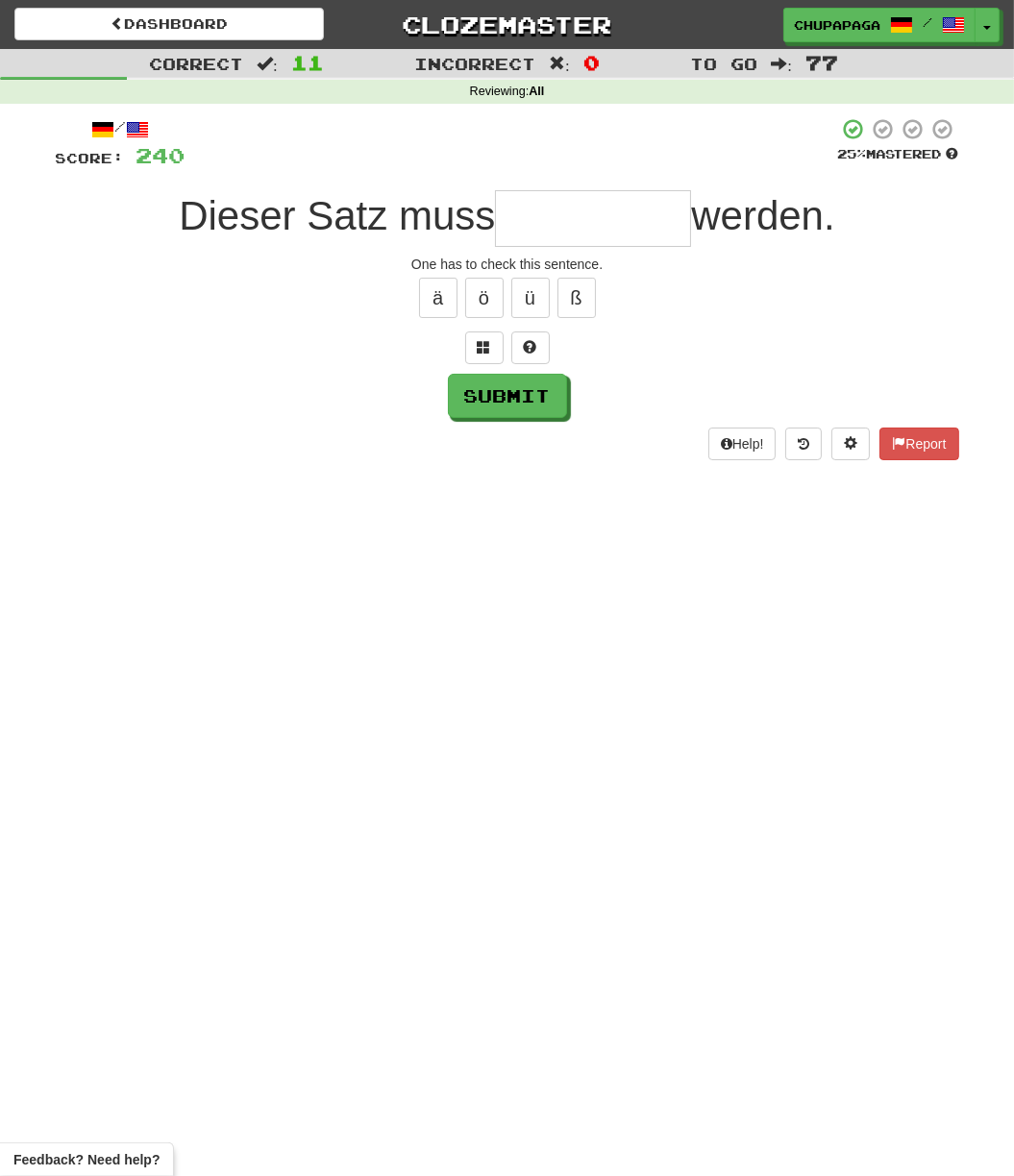
type input "*"
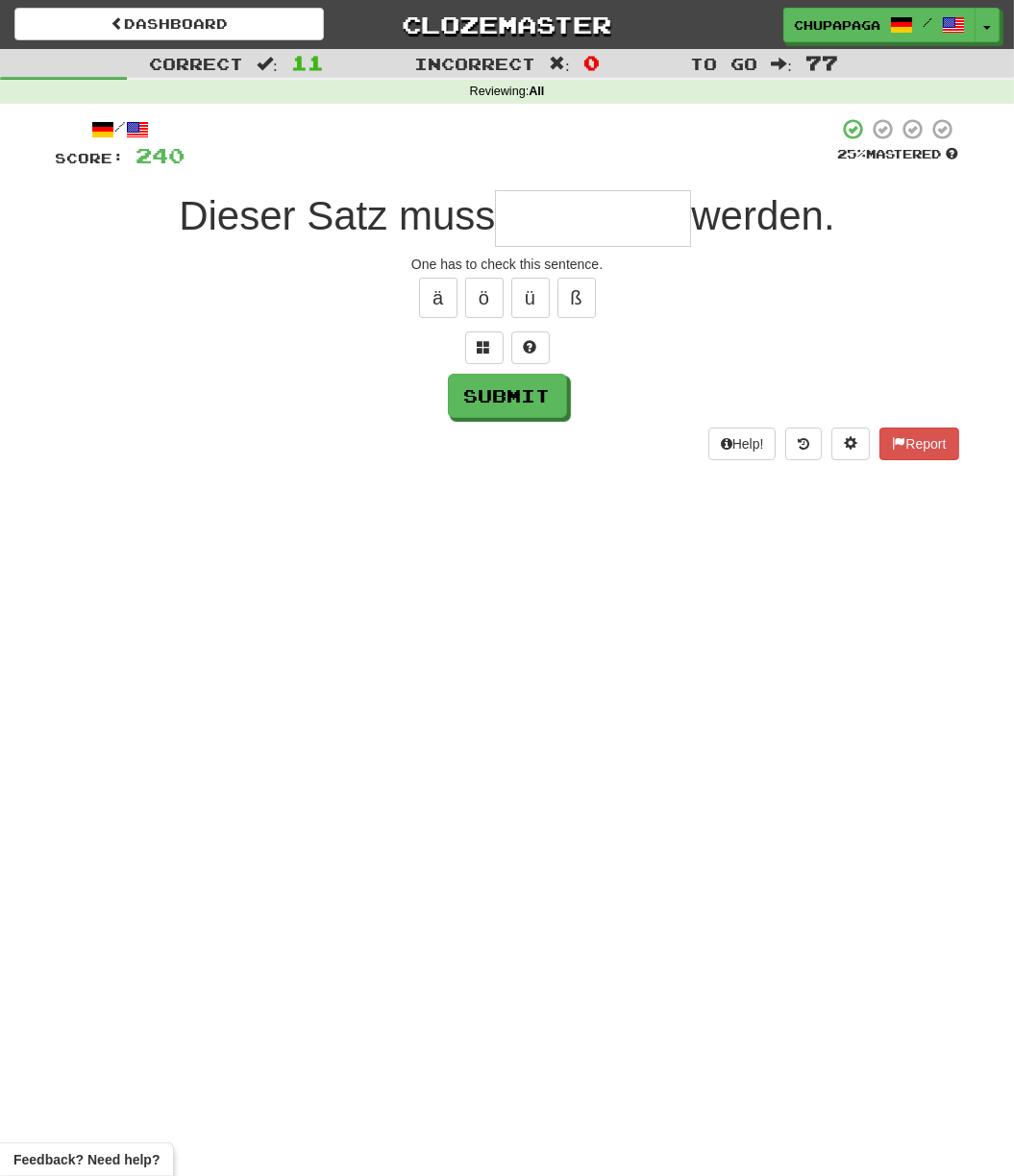
type input "*"
type input "**********"
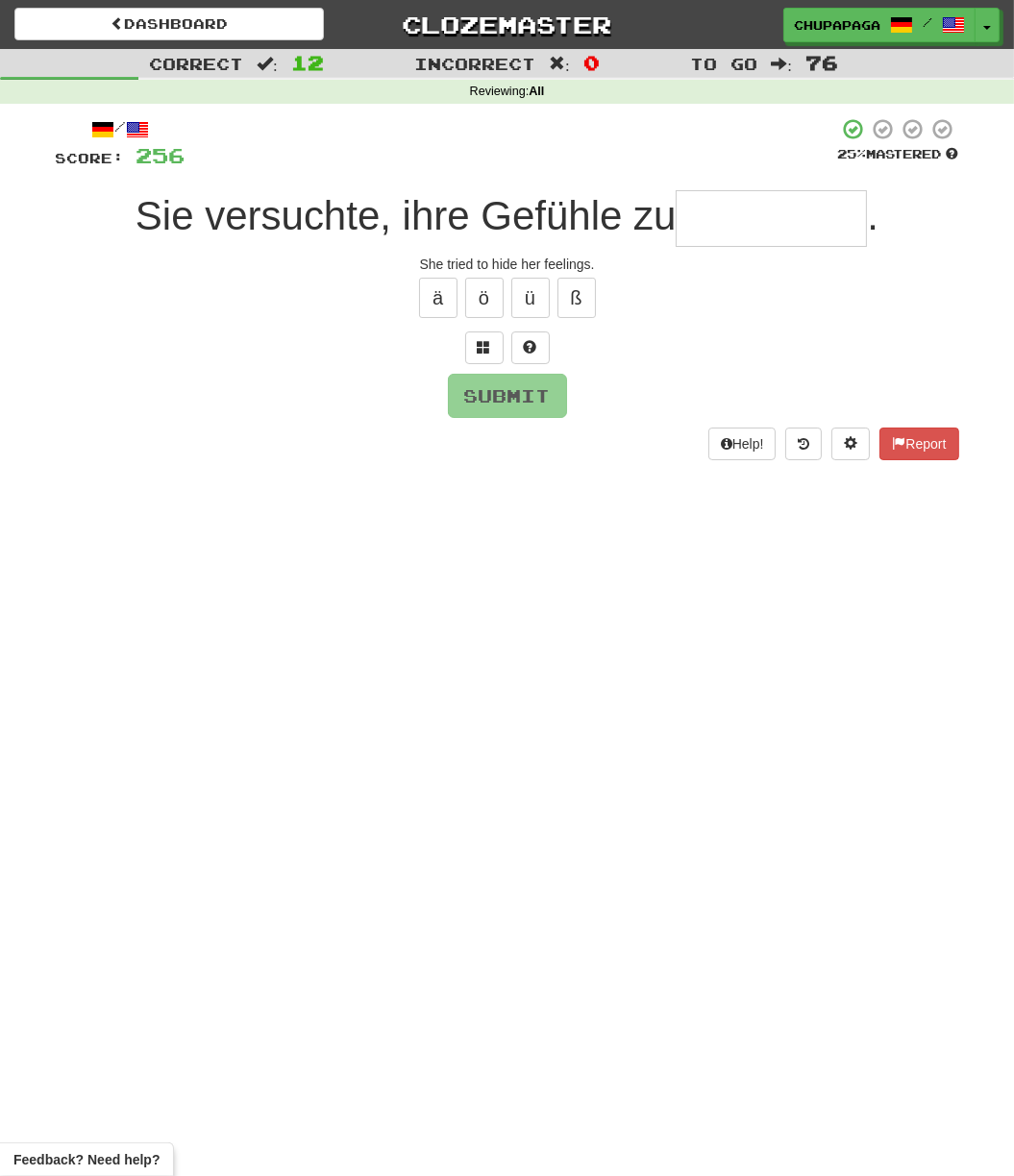
type input "*"
type input "*********"
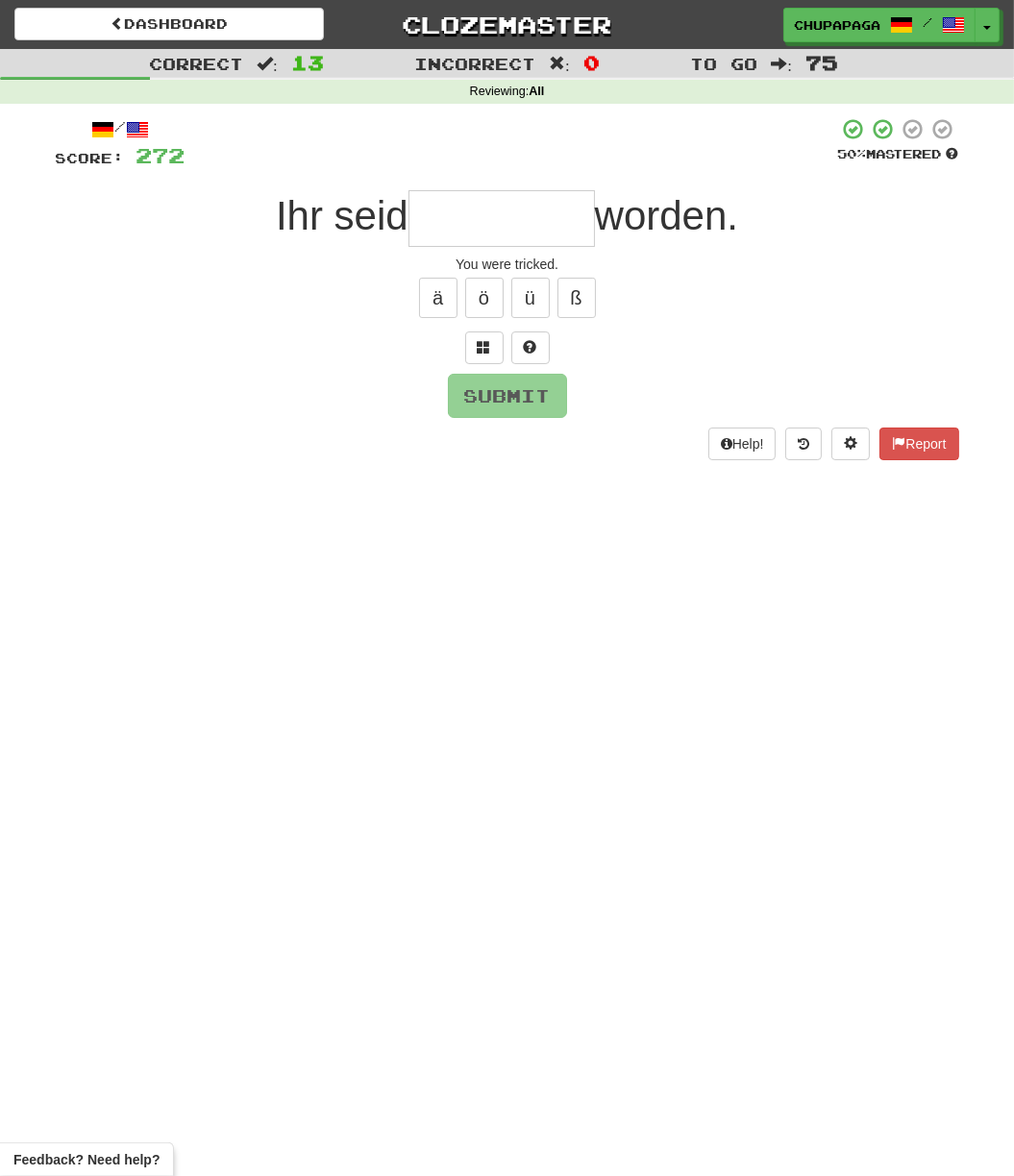
click at [494, 208] on input "text" at bounding box center [501, 218] width 186 height 57
type input "*"
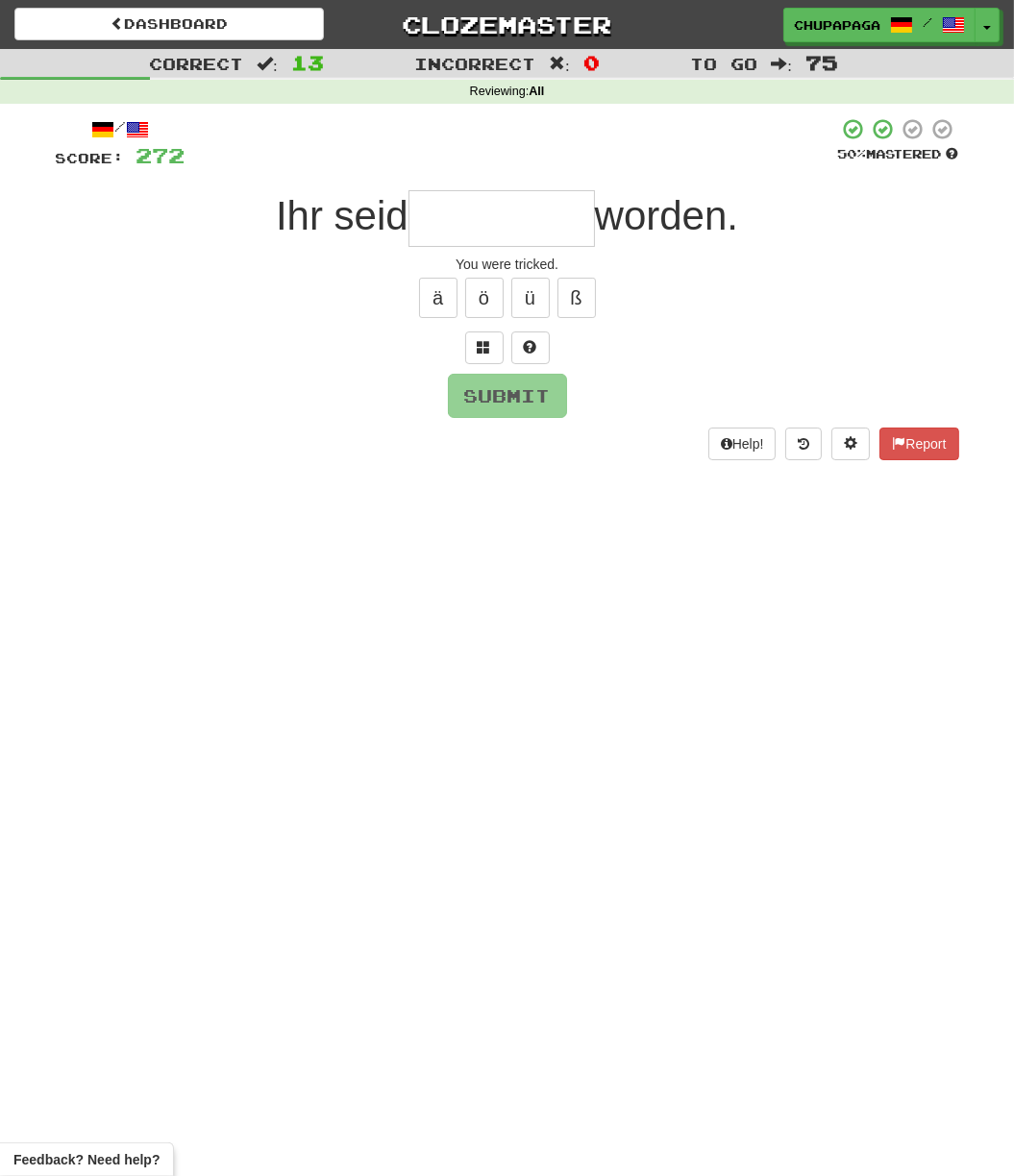
type input "*"
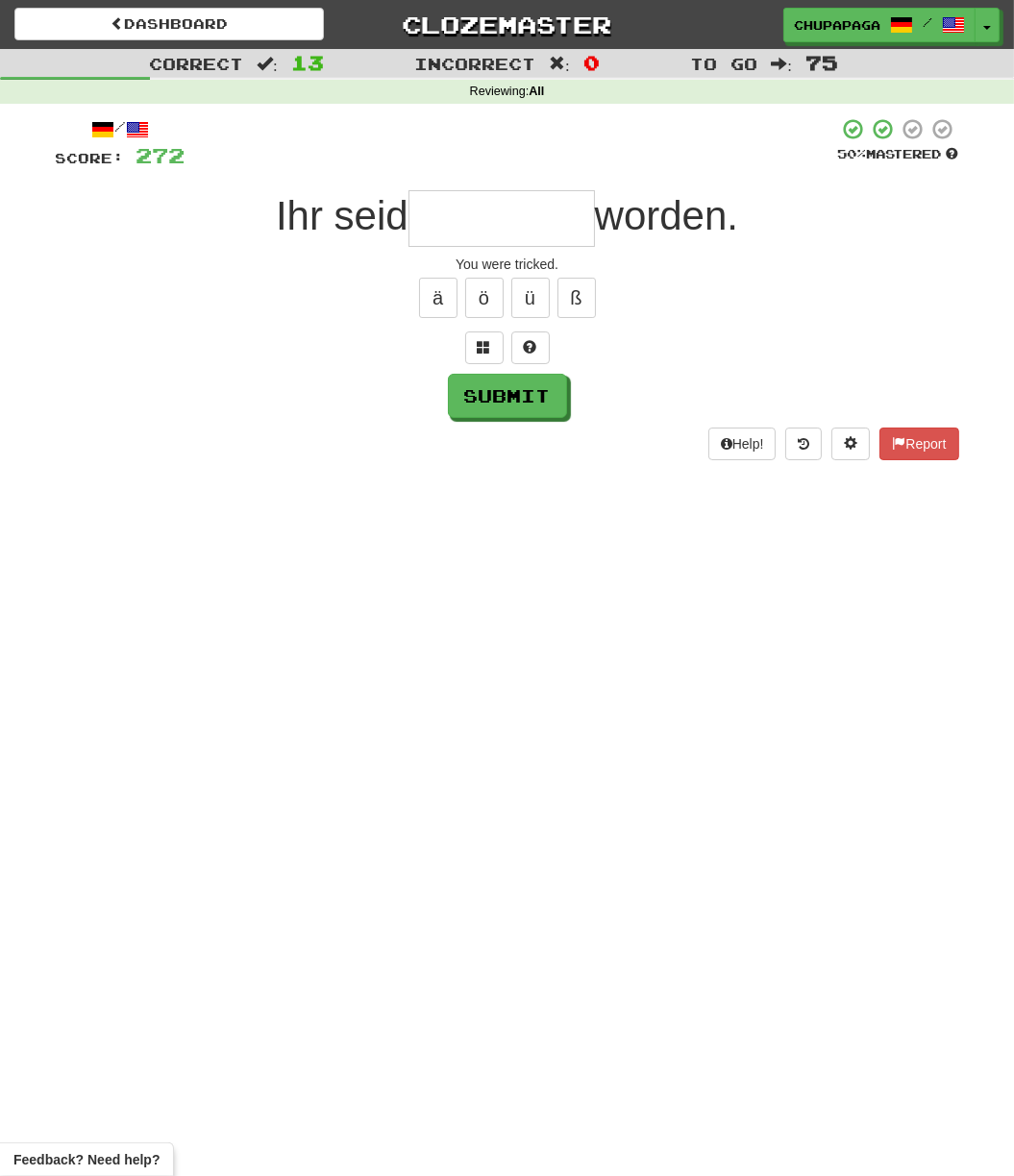
type input "*"
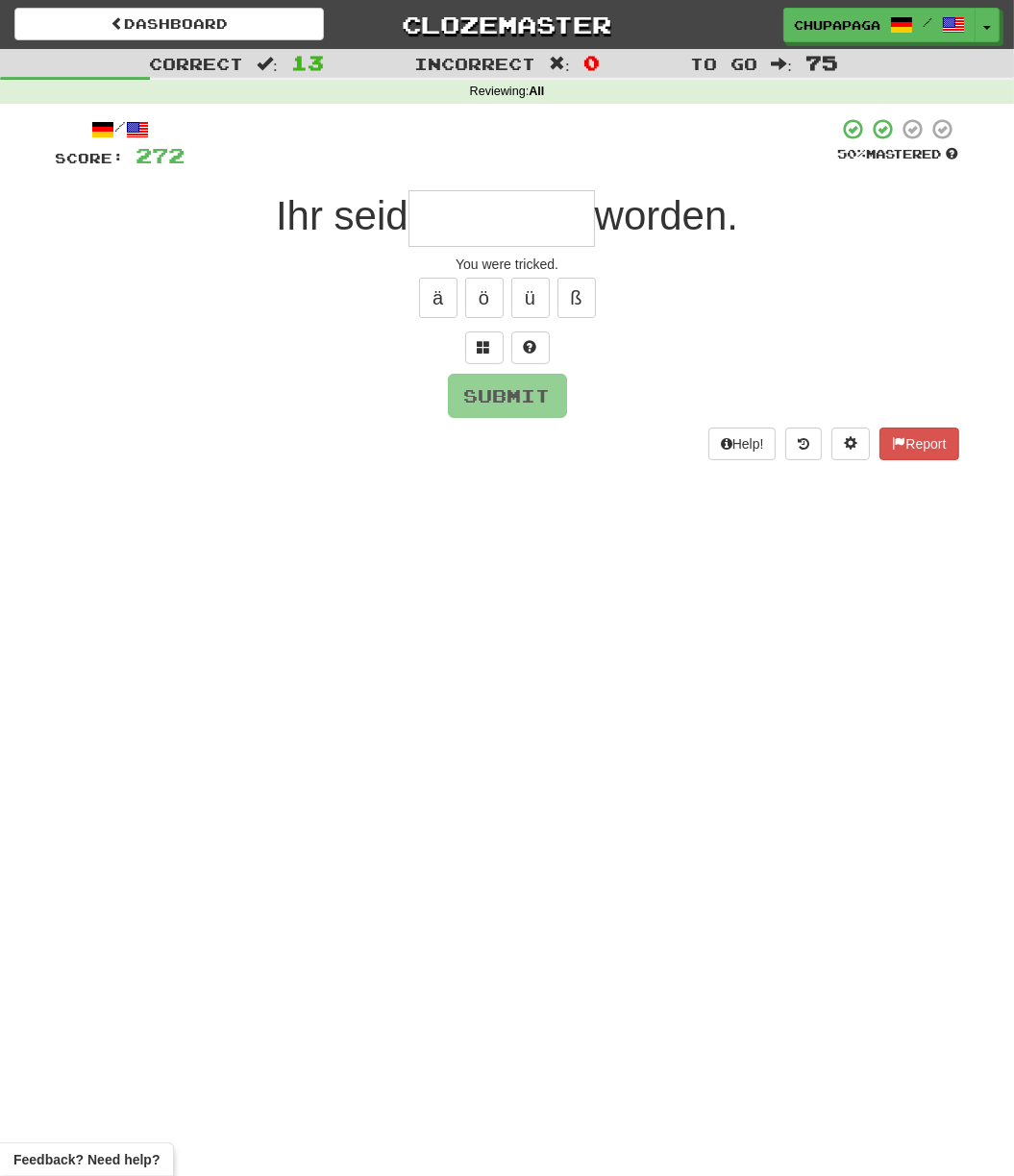
type input "*"
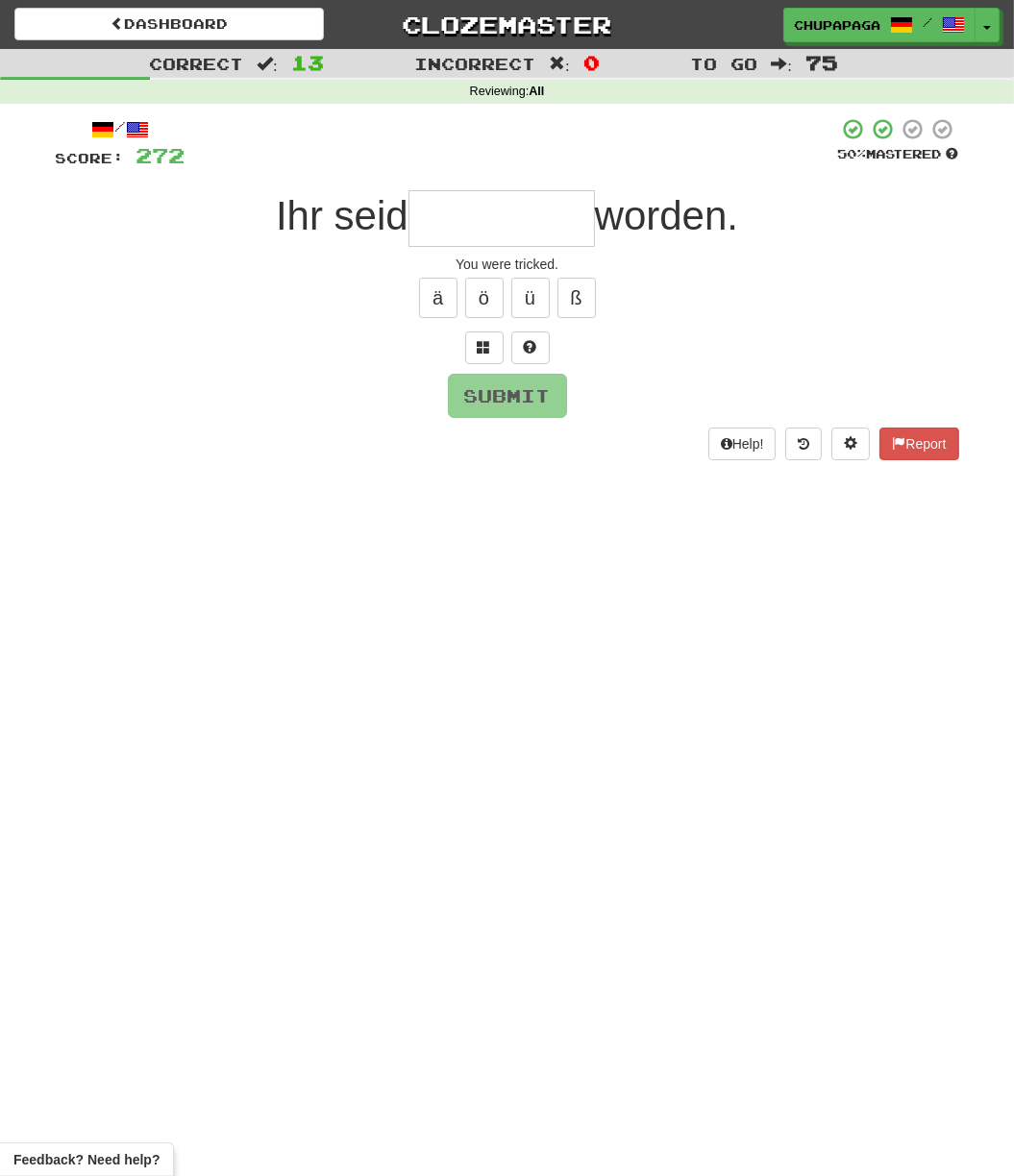
type input "*"
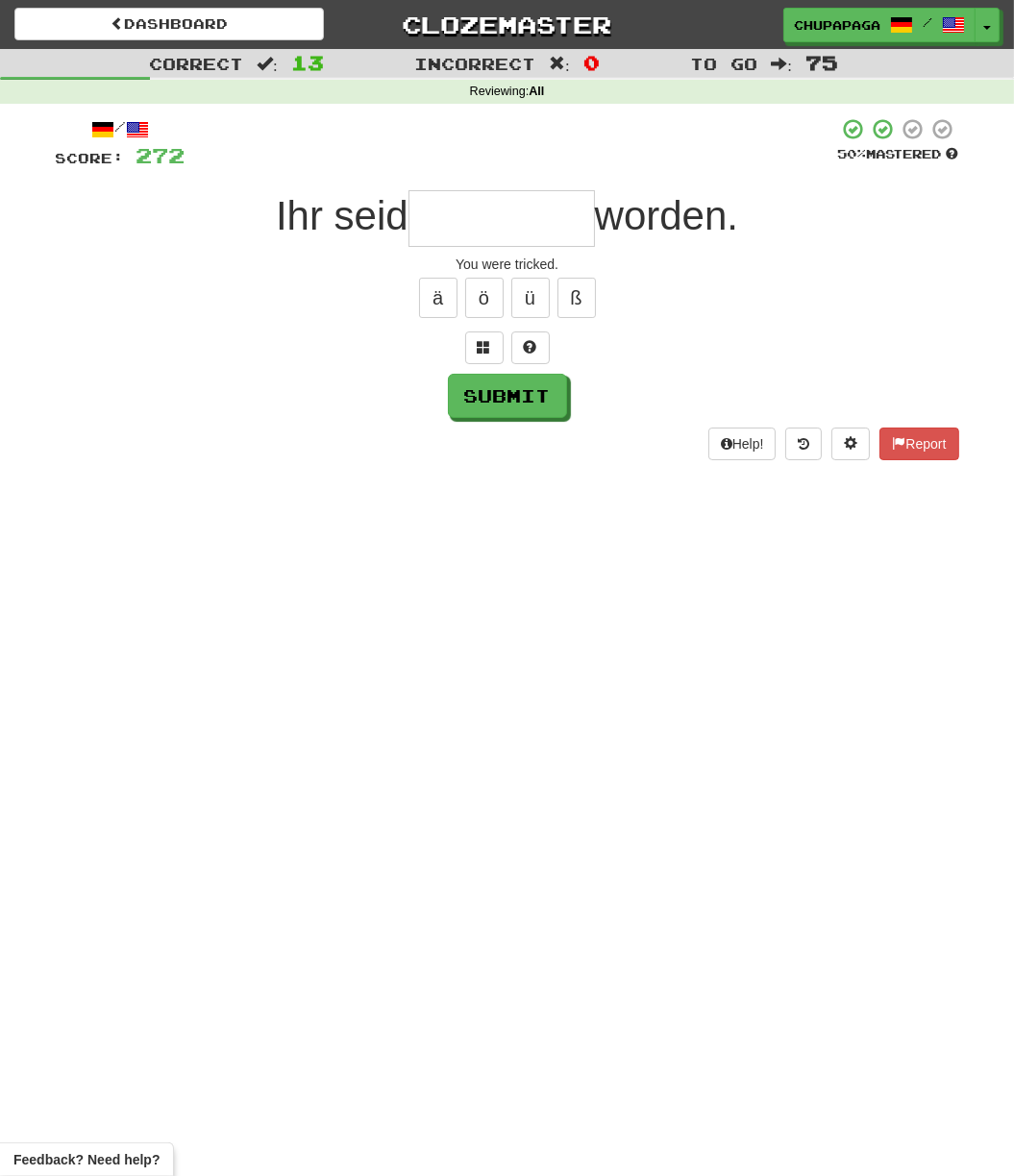
type input "*"
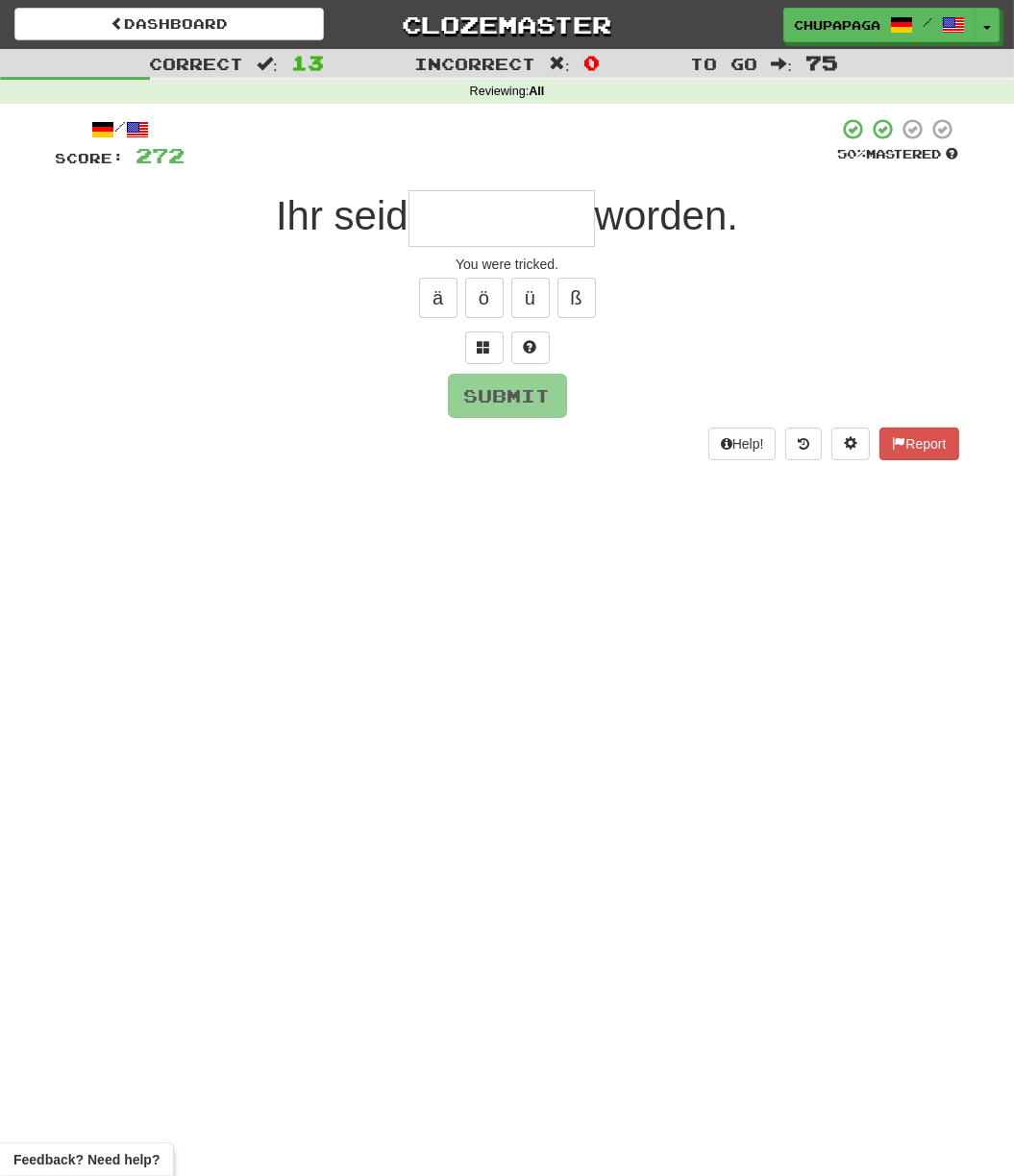
type input "*"
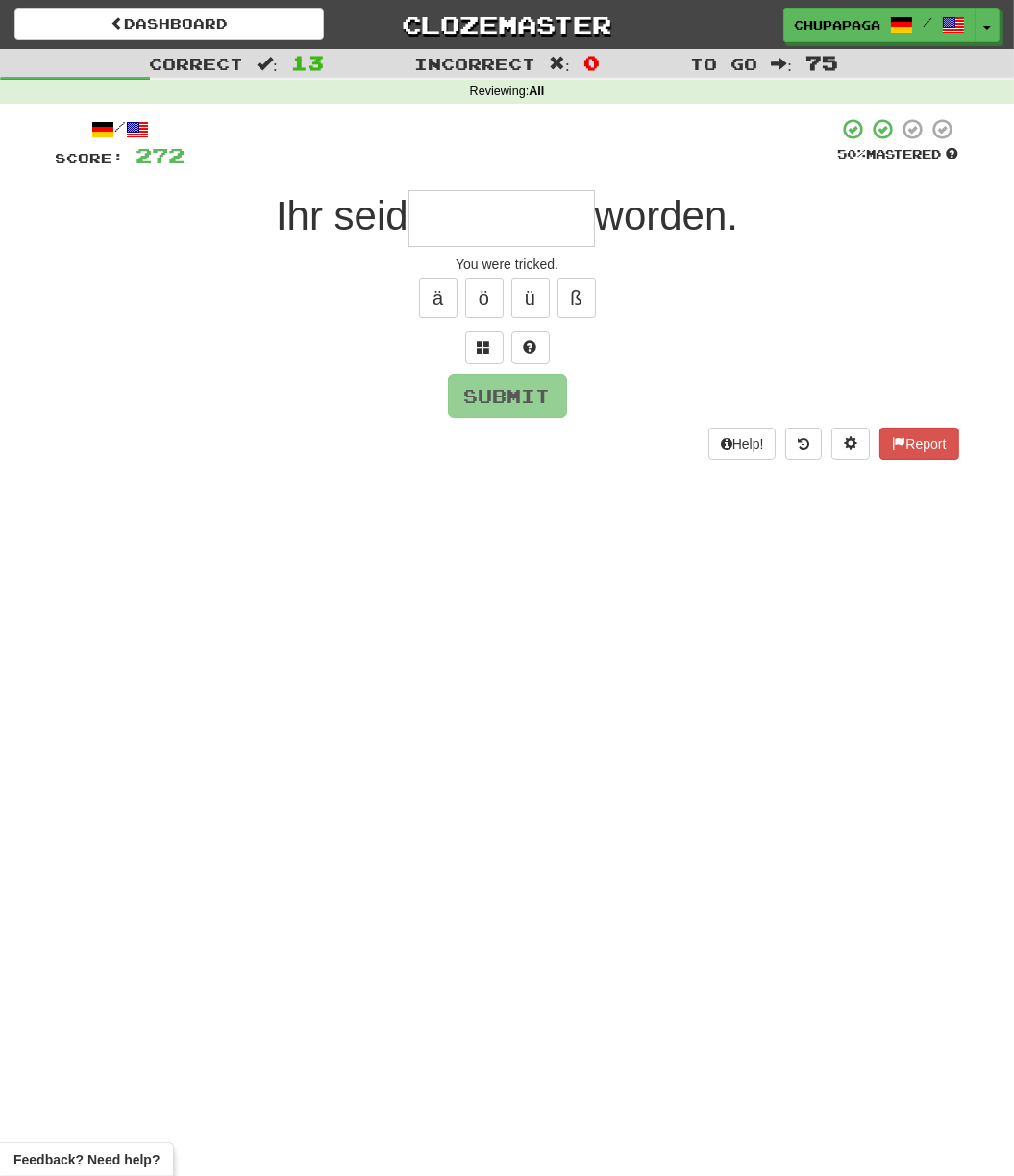
type input "*"
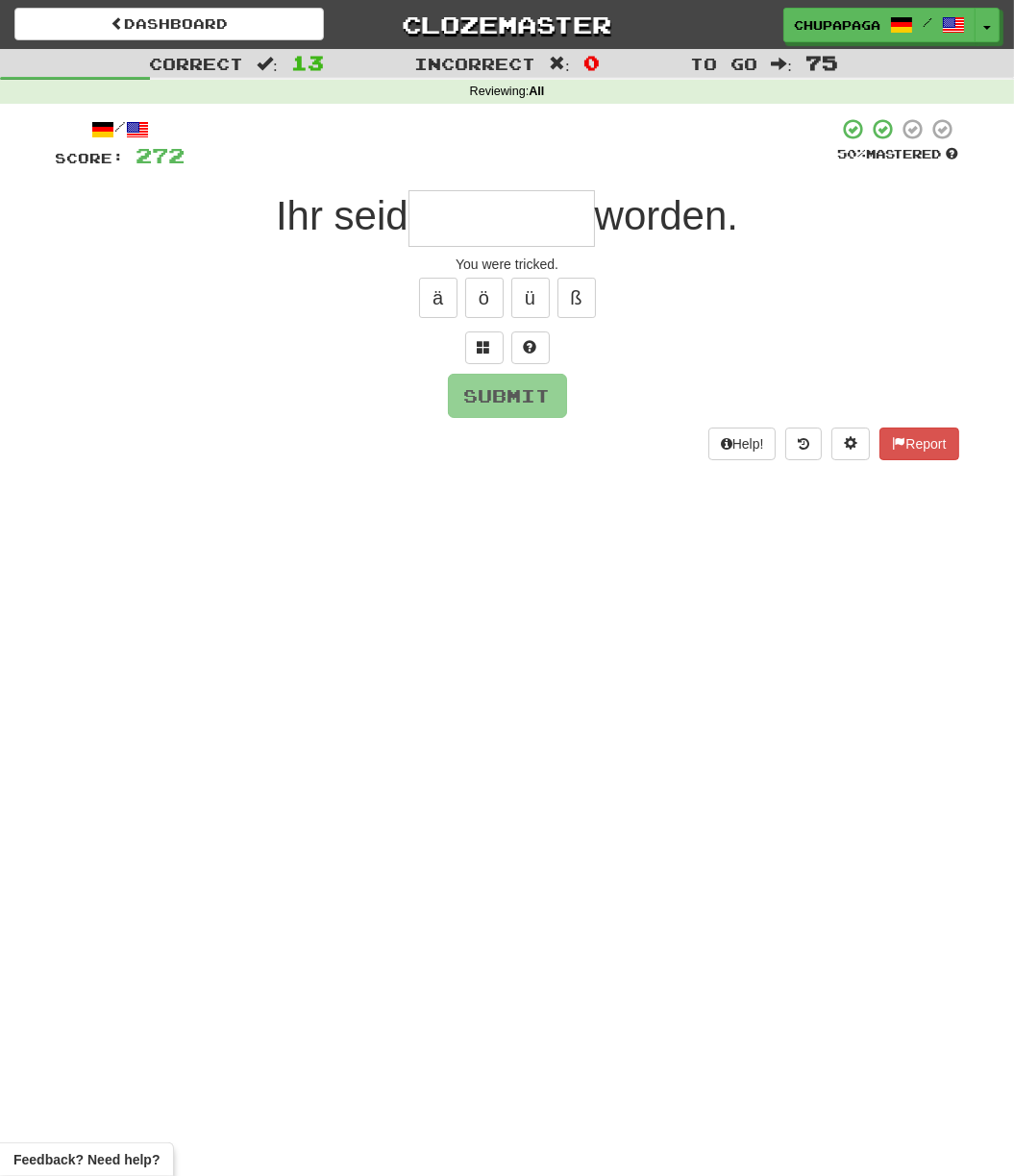
type input "*"
type input "**********"
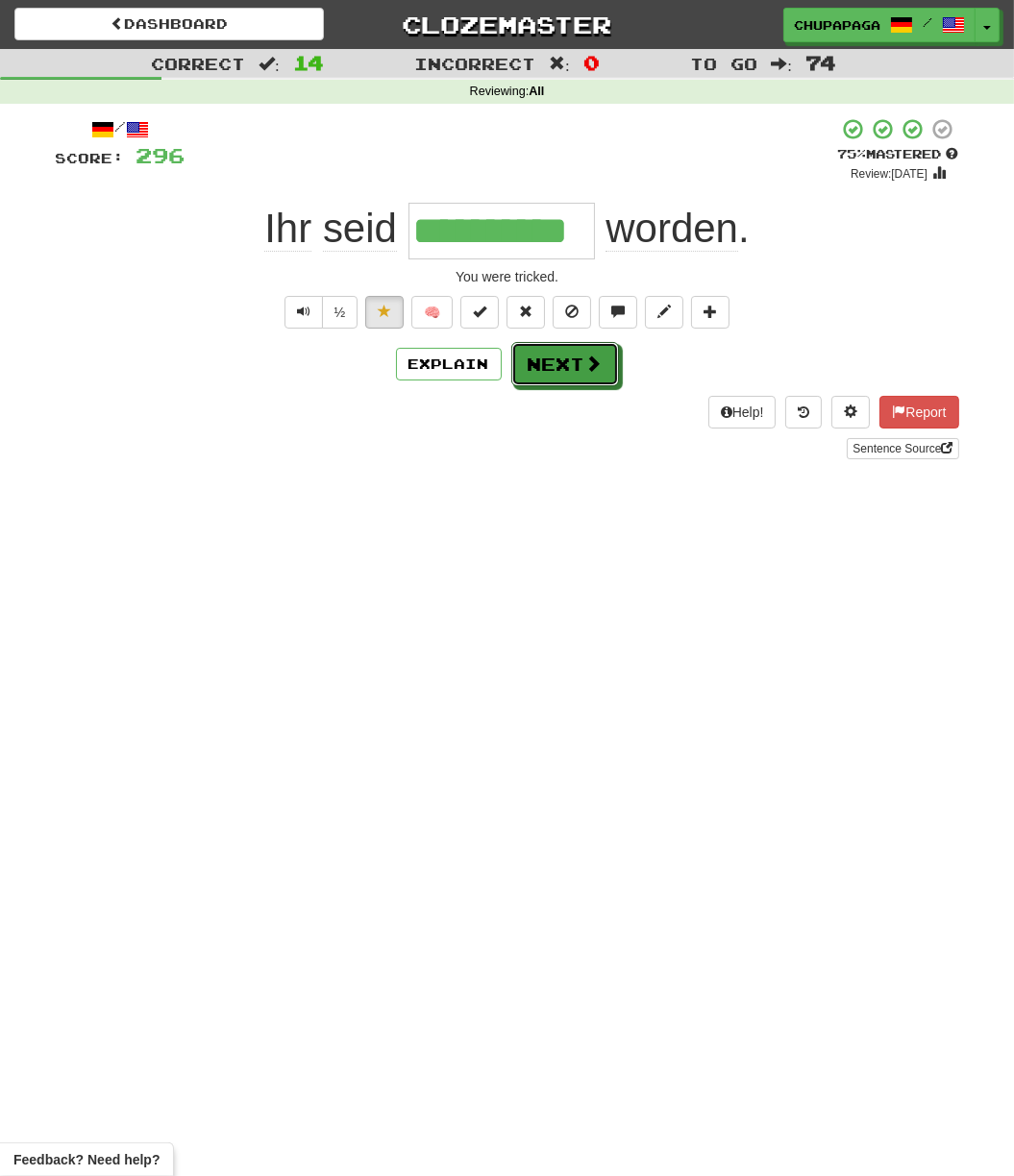
click at [560, 358] on button "Next" at bounding box center [564, 364] width 107 height 44
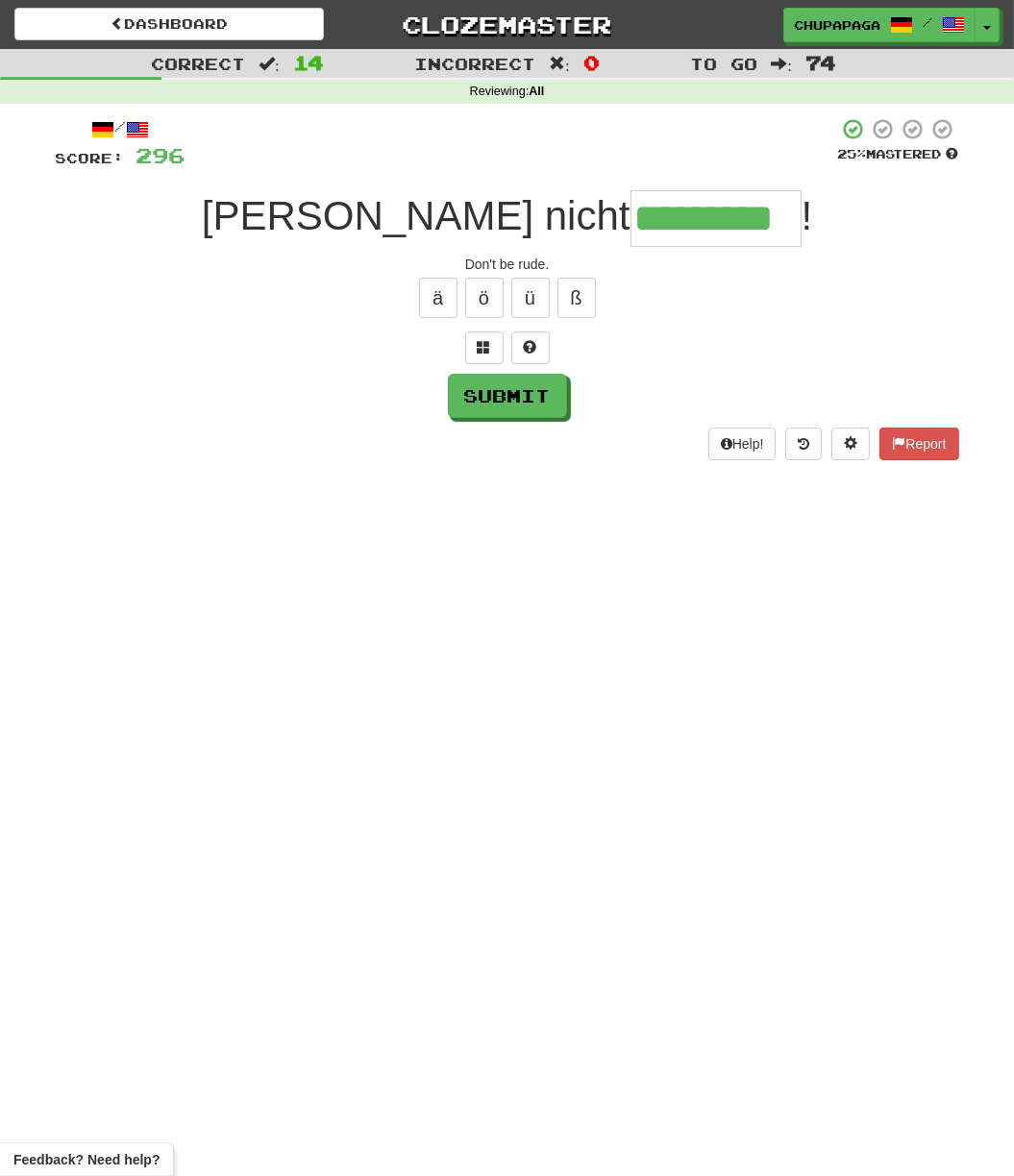
type input "*********"
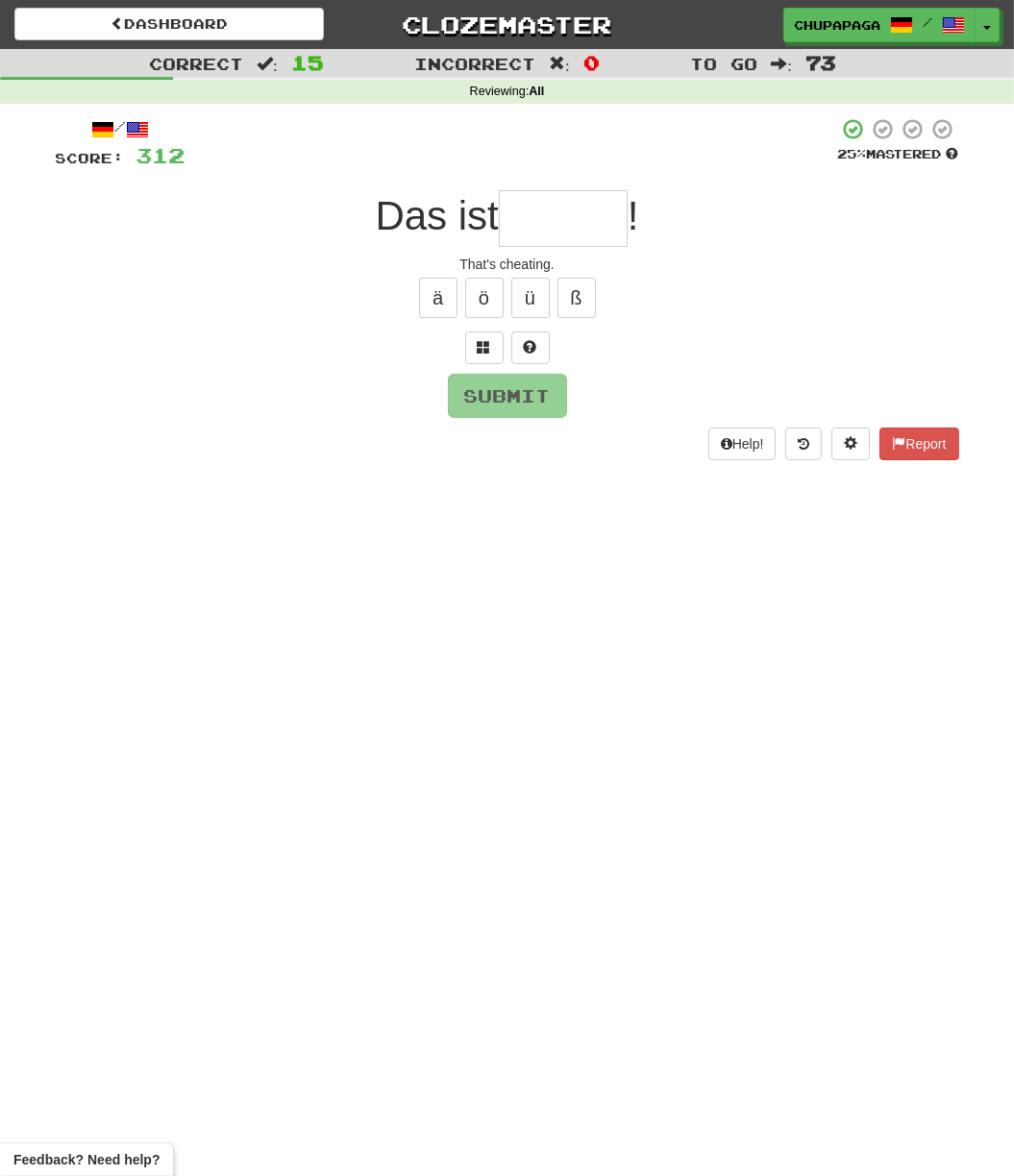
type input "*"
type input "******"
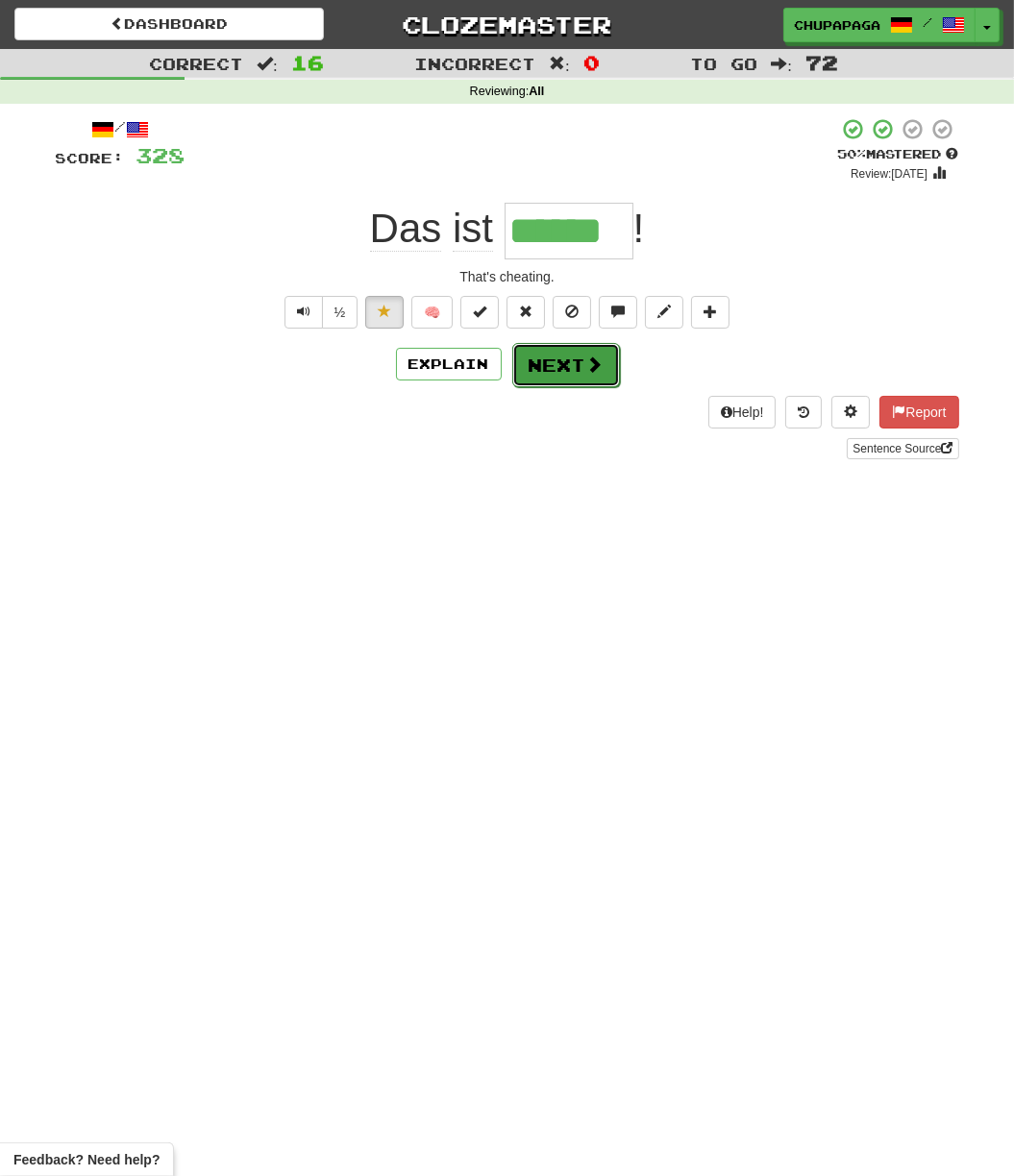
click at [573, 372] on button "Next" at bounding box center [565, 365] width 107 height 44
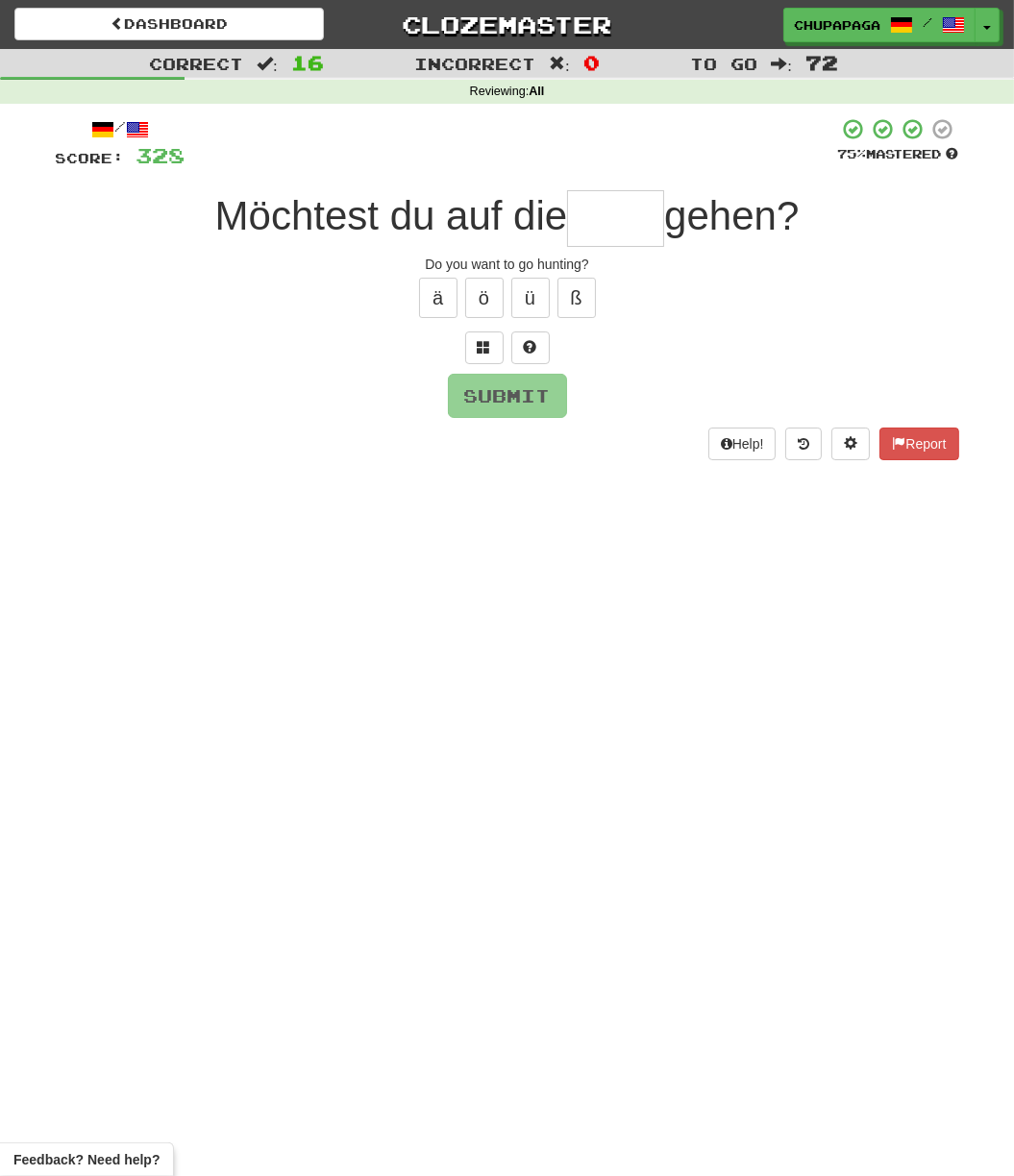
type input "*"
type input "****"
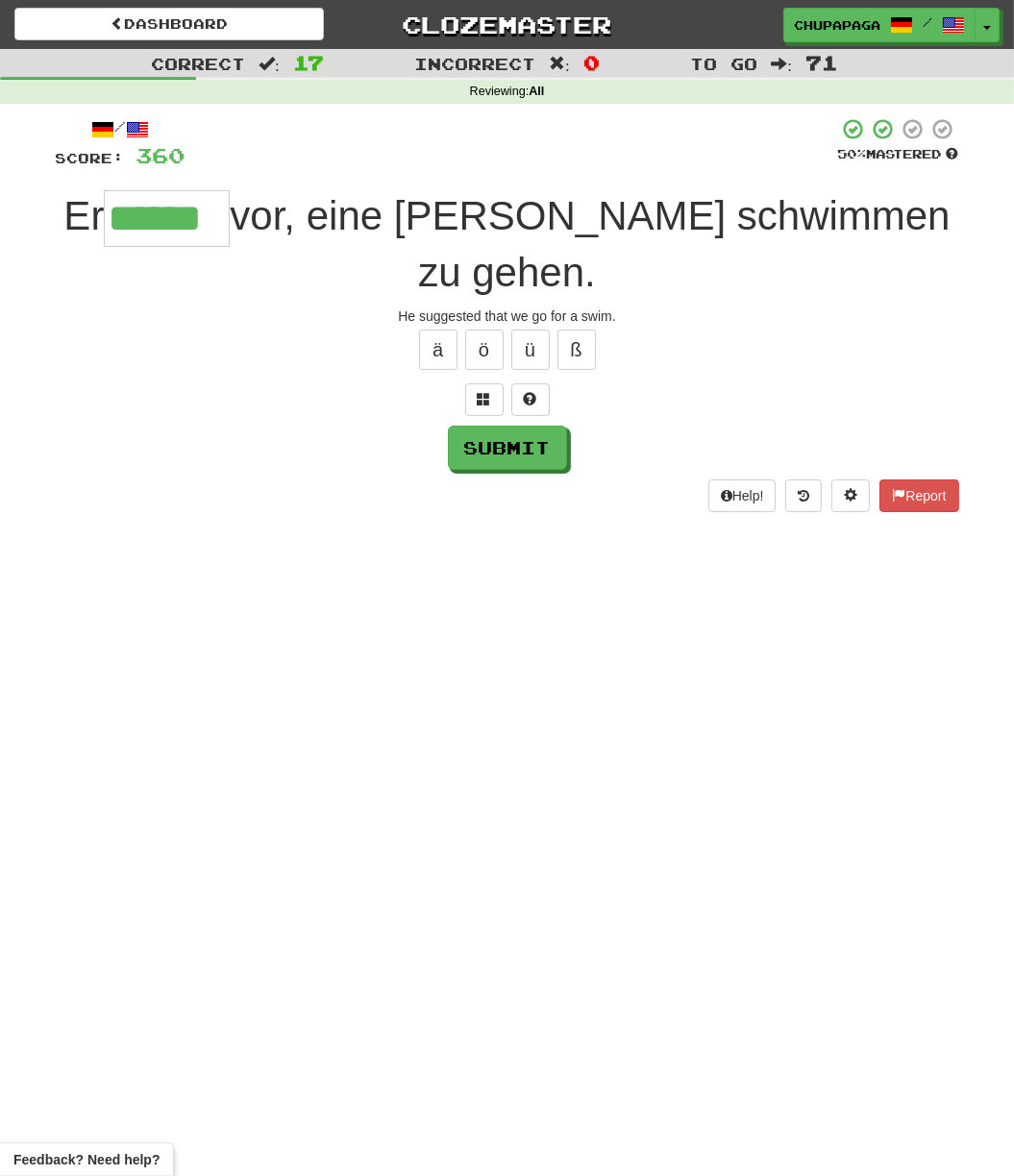
type input "******"
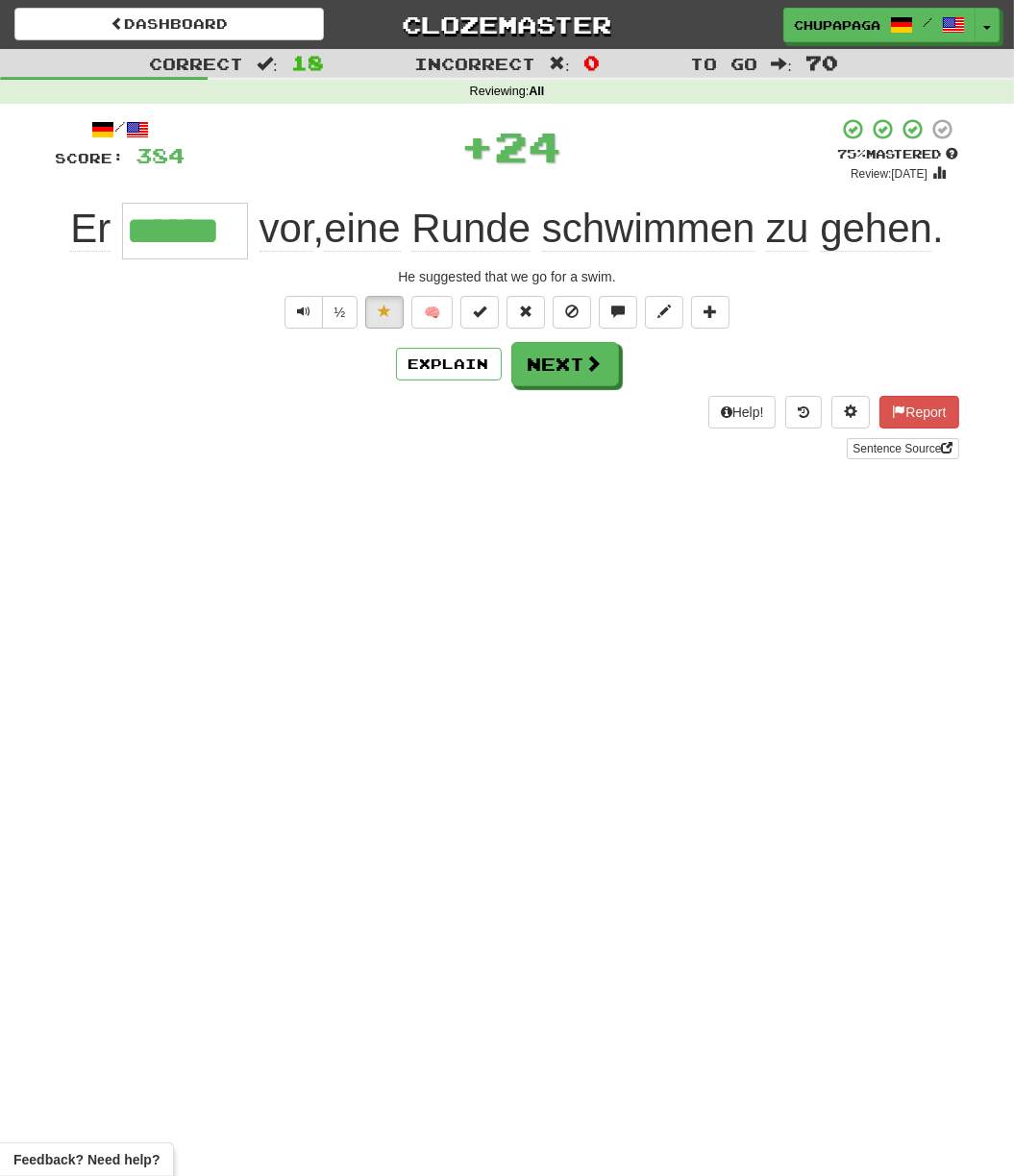
click at [584, 391] on div "/ Score: 384 + 24 75 % Mastered Review: 2025-10-20 Er ****** vor , eine Runde s…" at bounding box center [508, 288] width 904 height 342
click at [587, 355] on span at bounding box center [596, 364] width 18 height 18
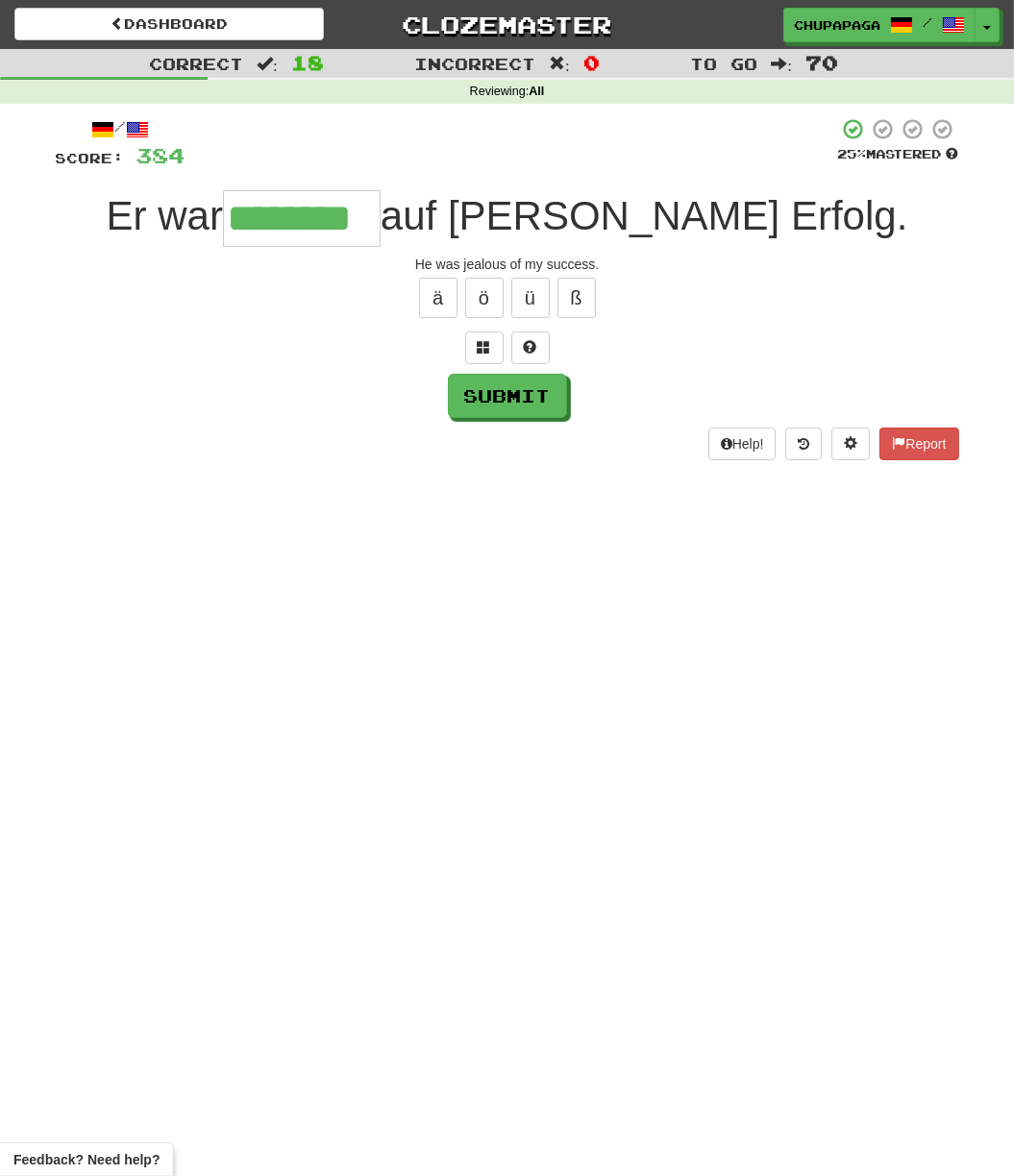
type input "********"
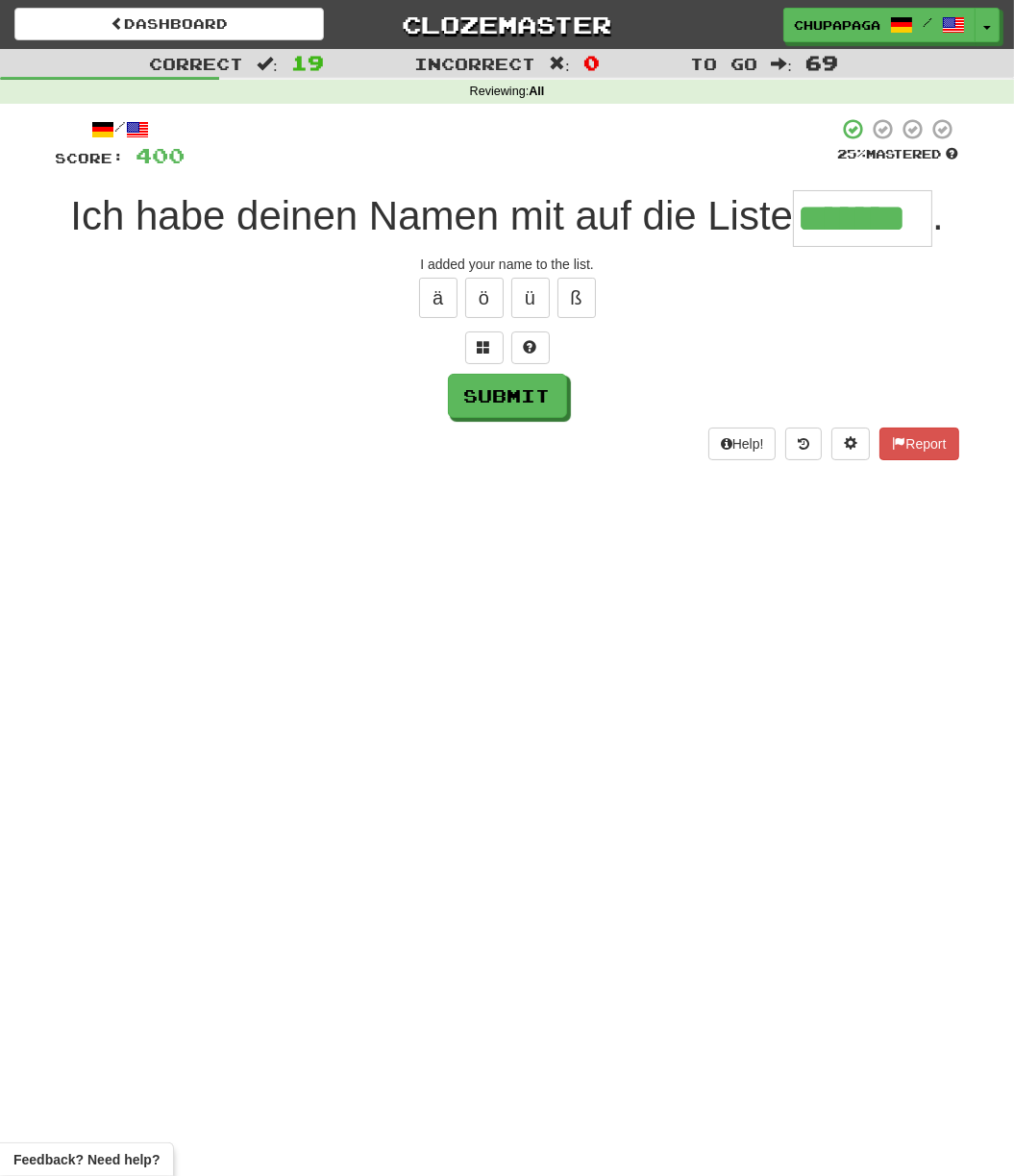
type input "*******"
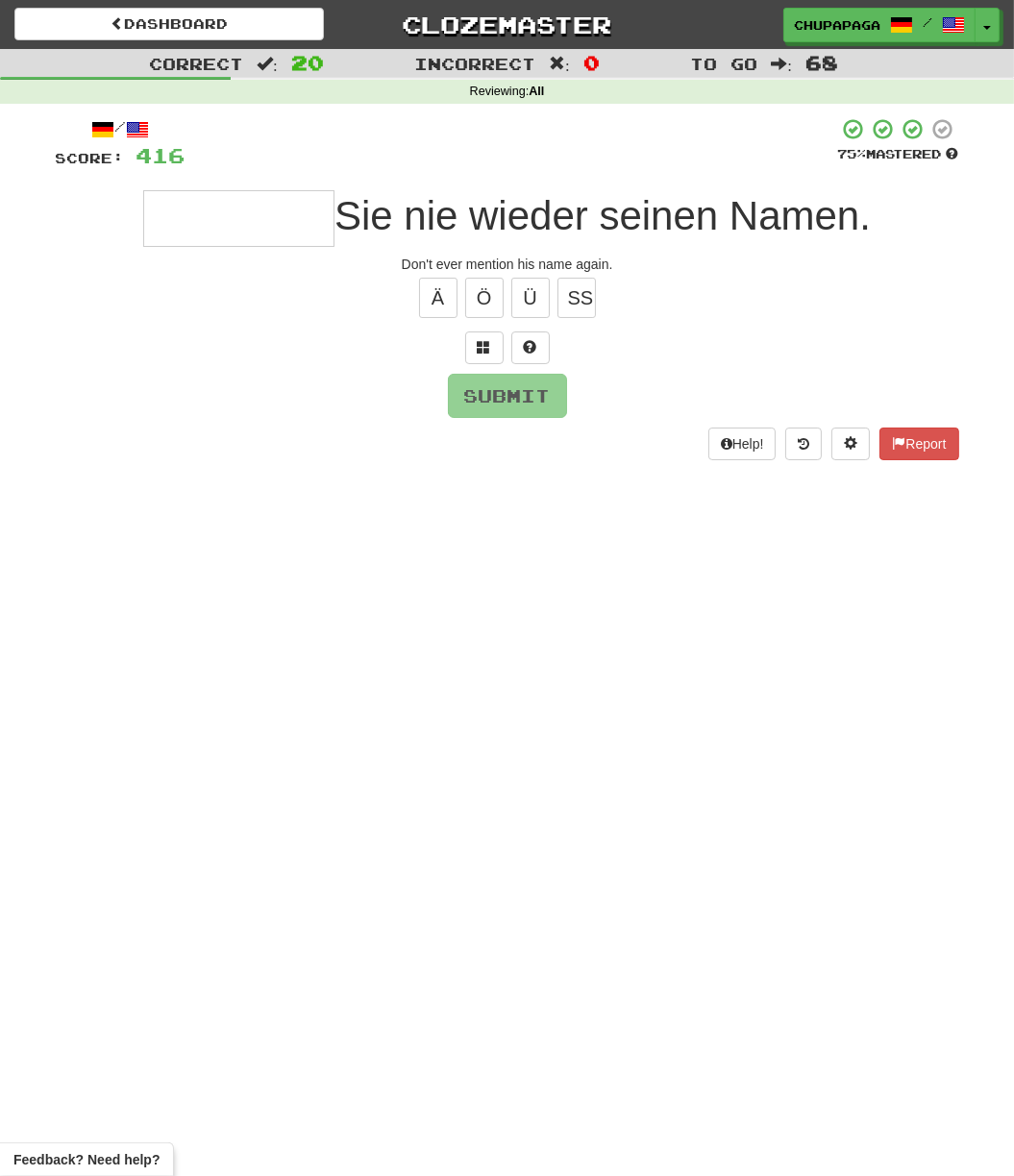
type input "*"
type input "********"
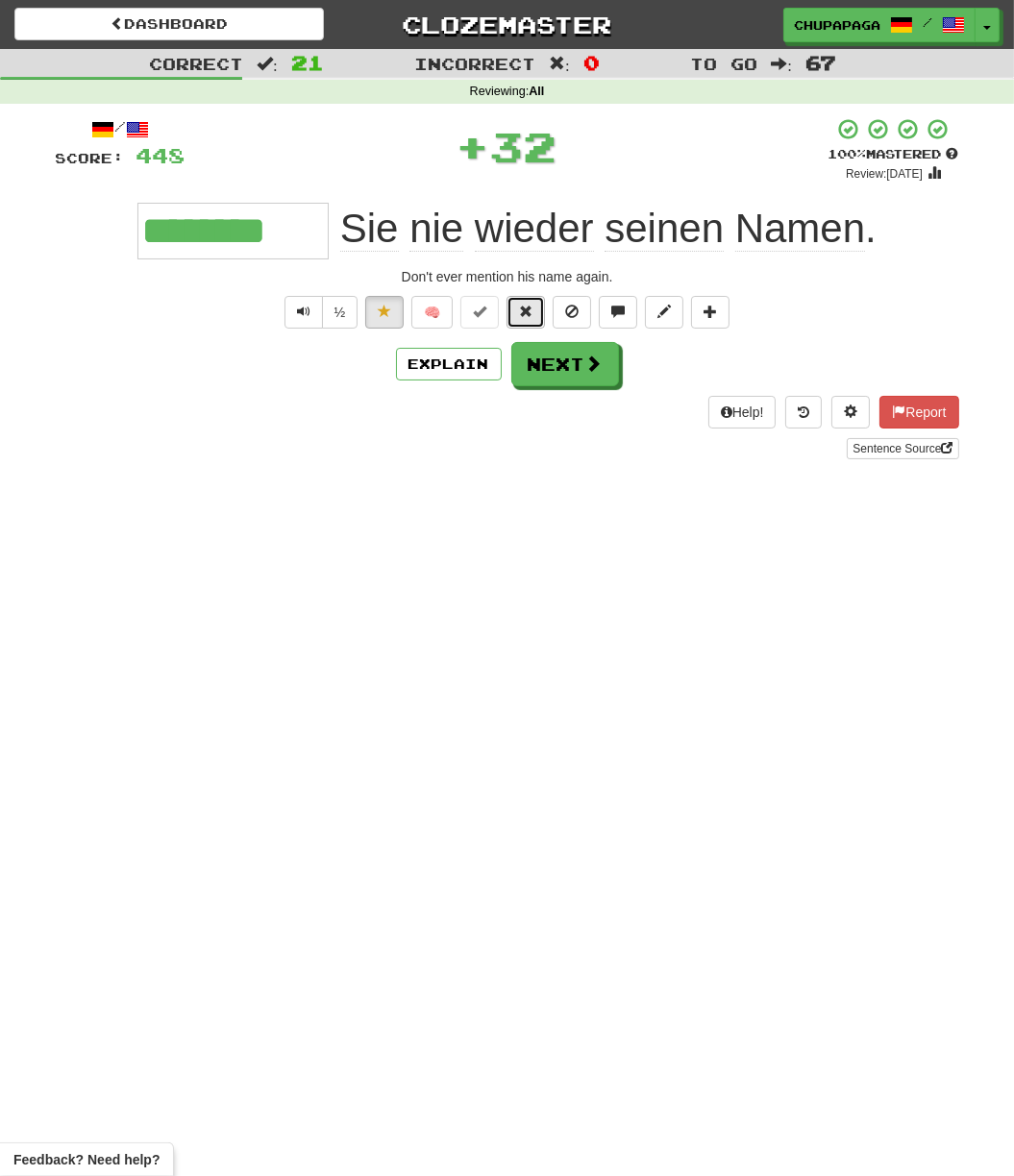
click at [515, 315] on button at bounding box center [526, 312] width 38 height 32
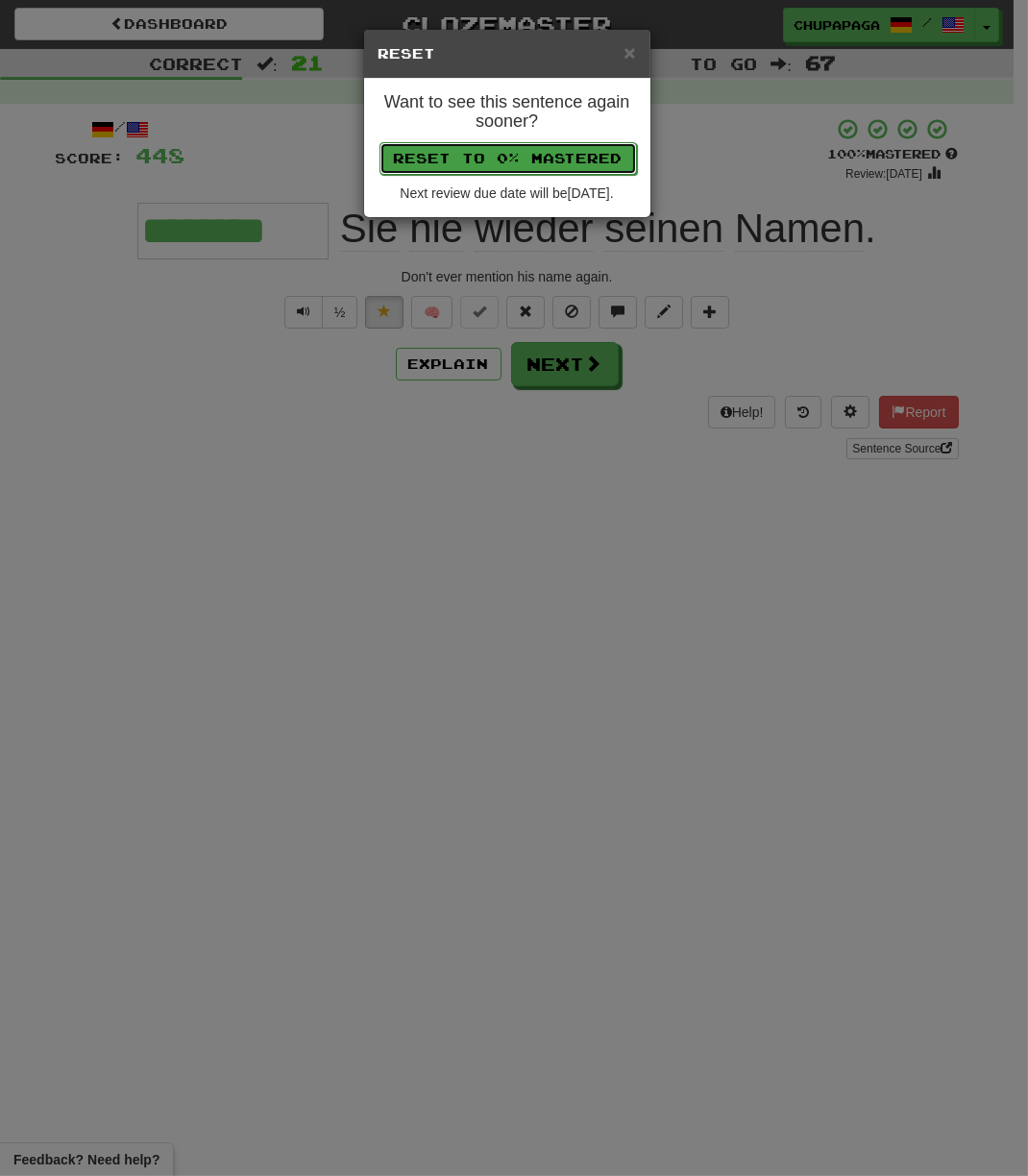
click at [541, 145] on button "Reset to 0% Mastered" at bounding box center [509, 157] width 258 height 32
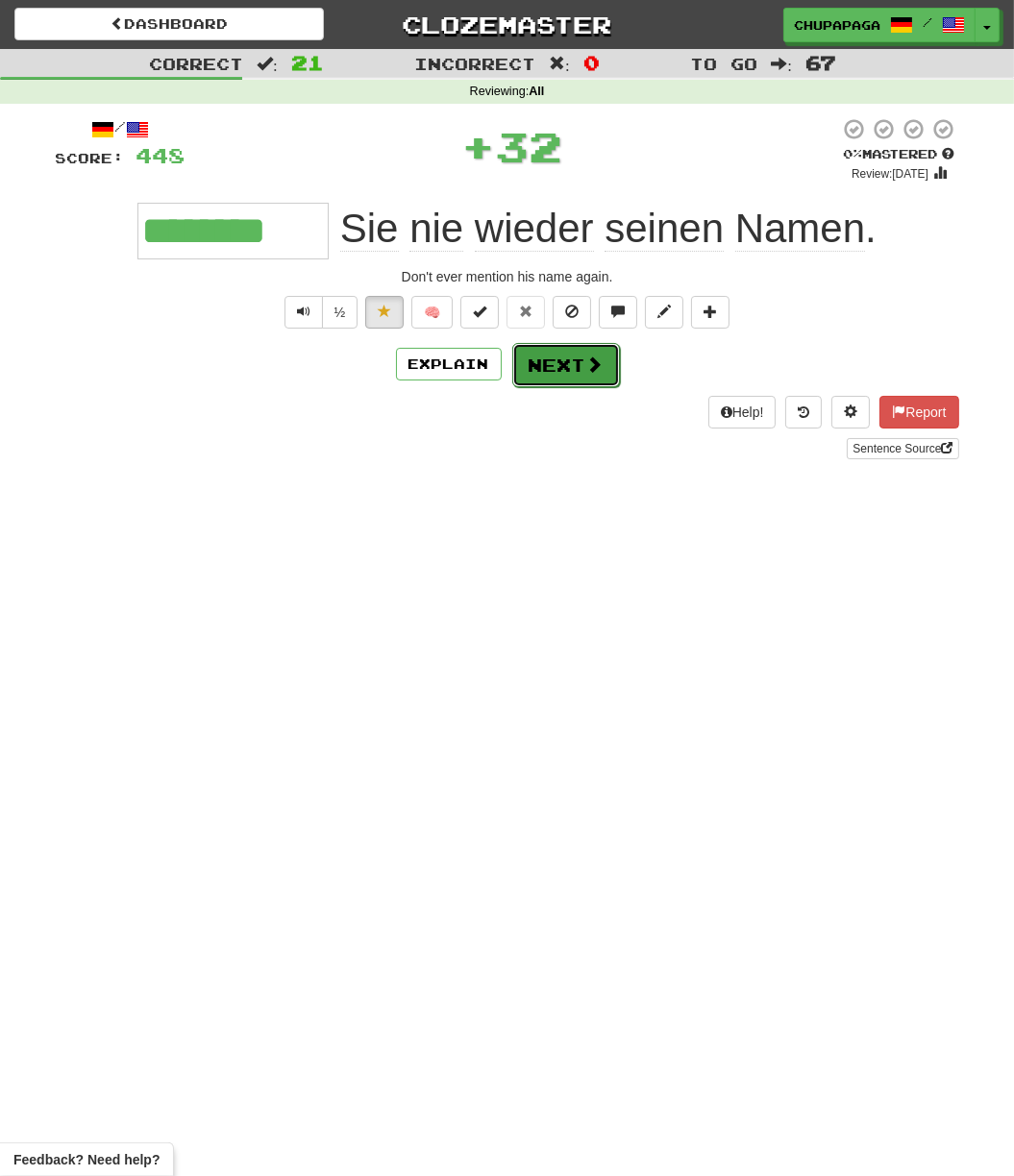
click at [532, 357] on button "Next" at bounding box center [565, 365] width 107 height 44
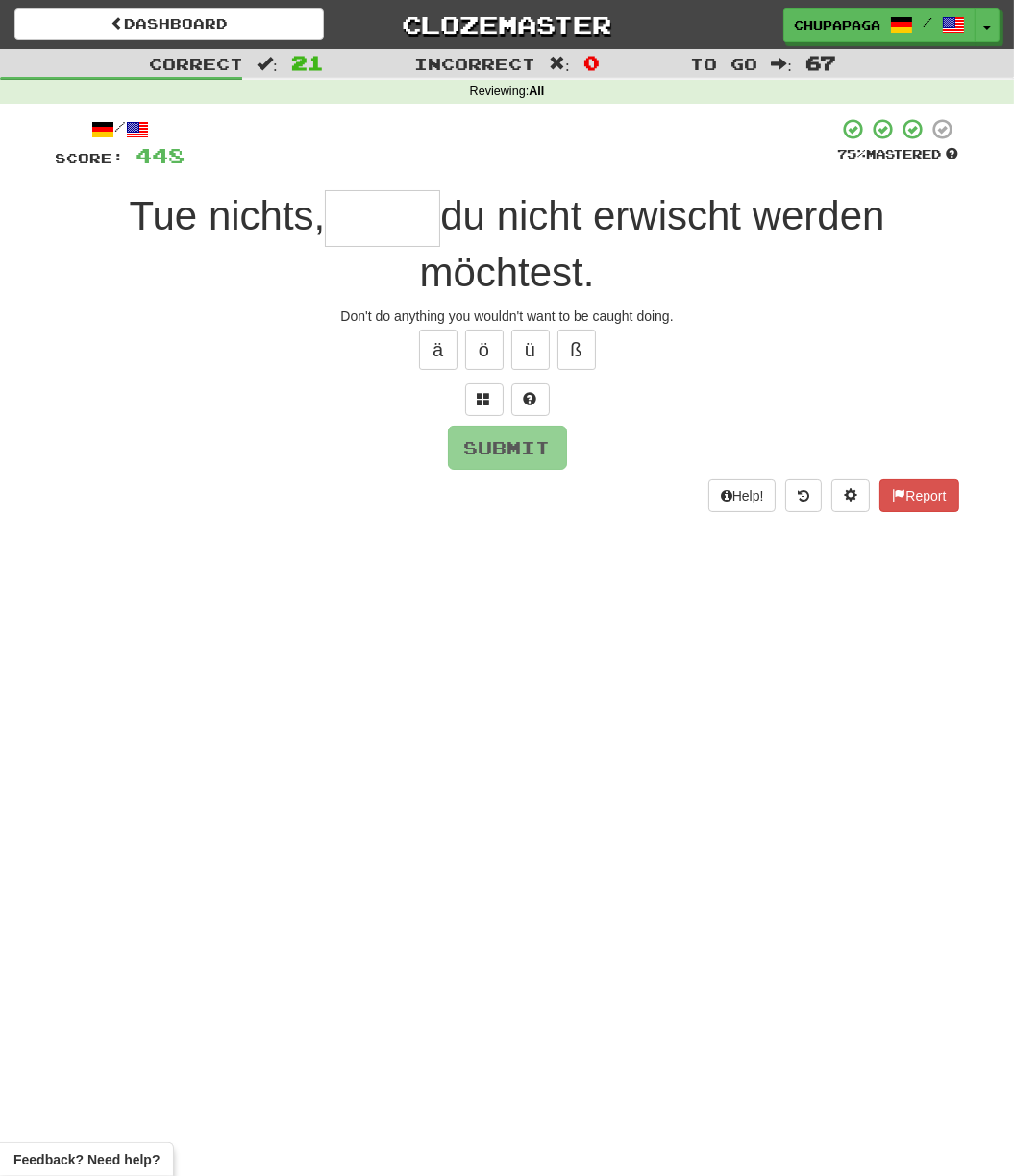
type input "*"
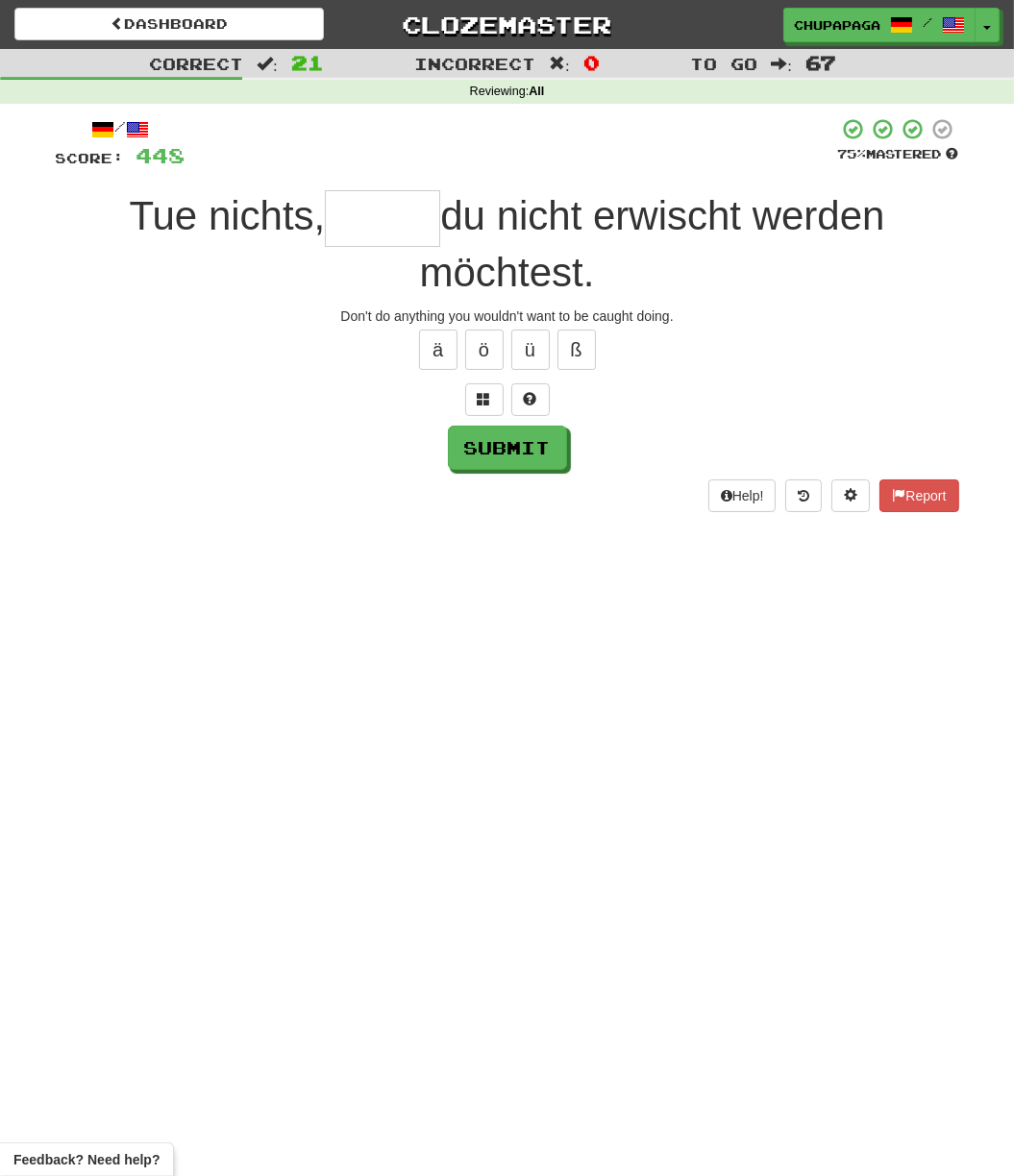
type input "*"
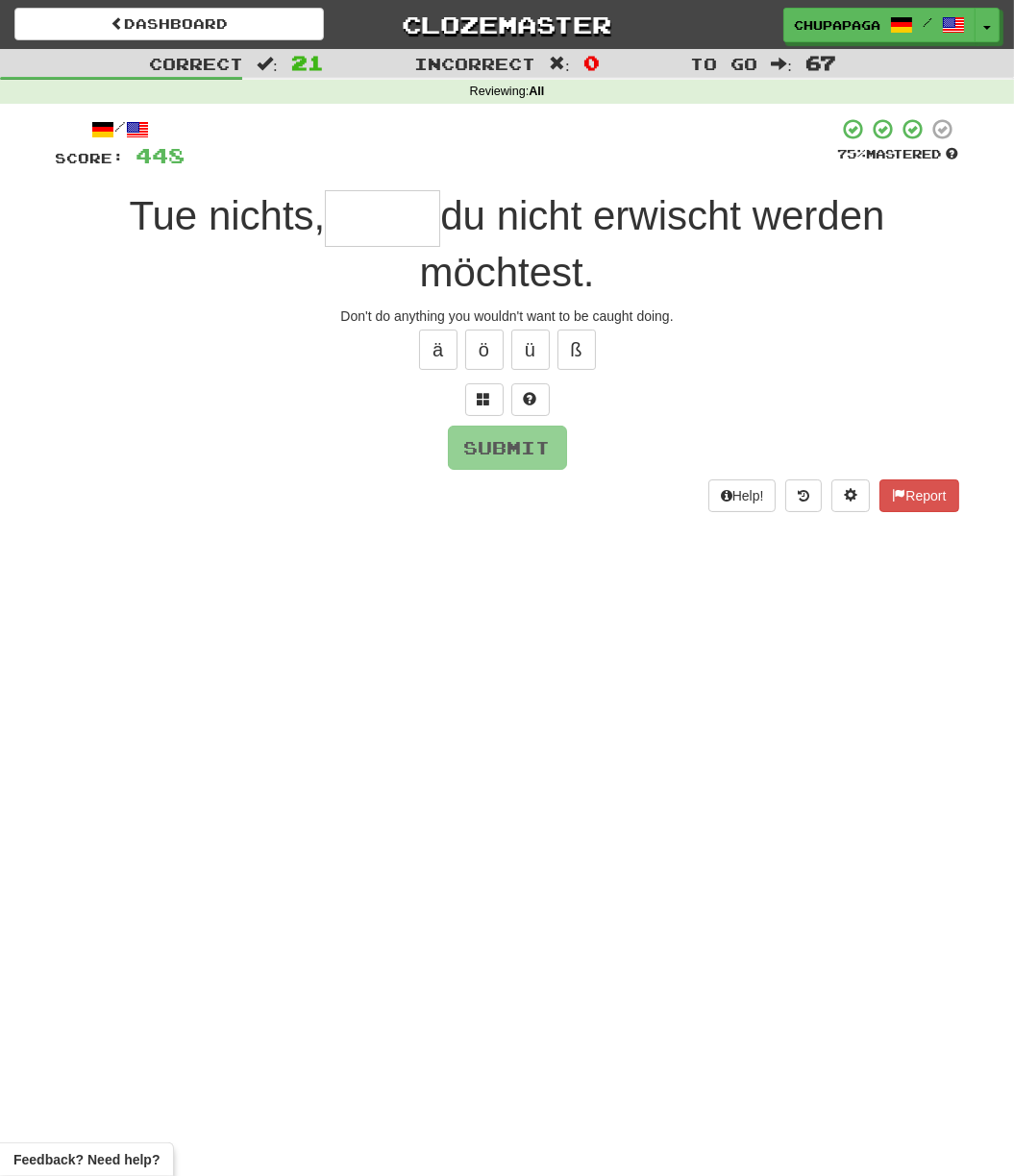
type input "*"
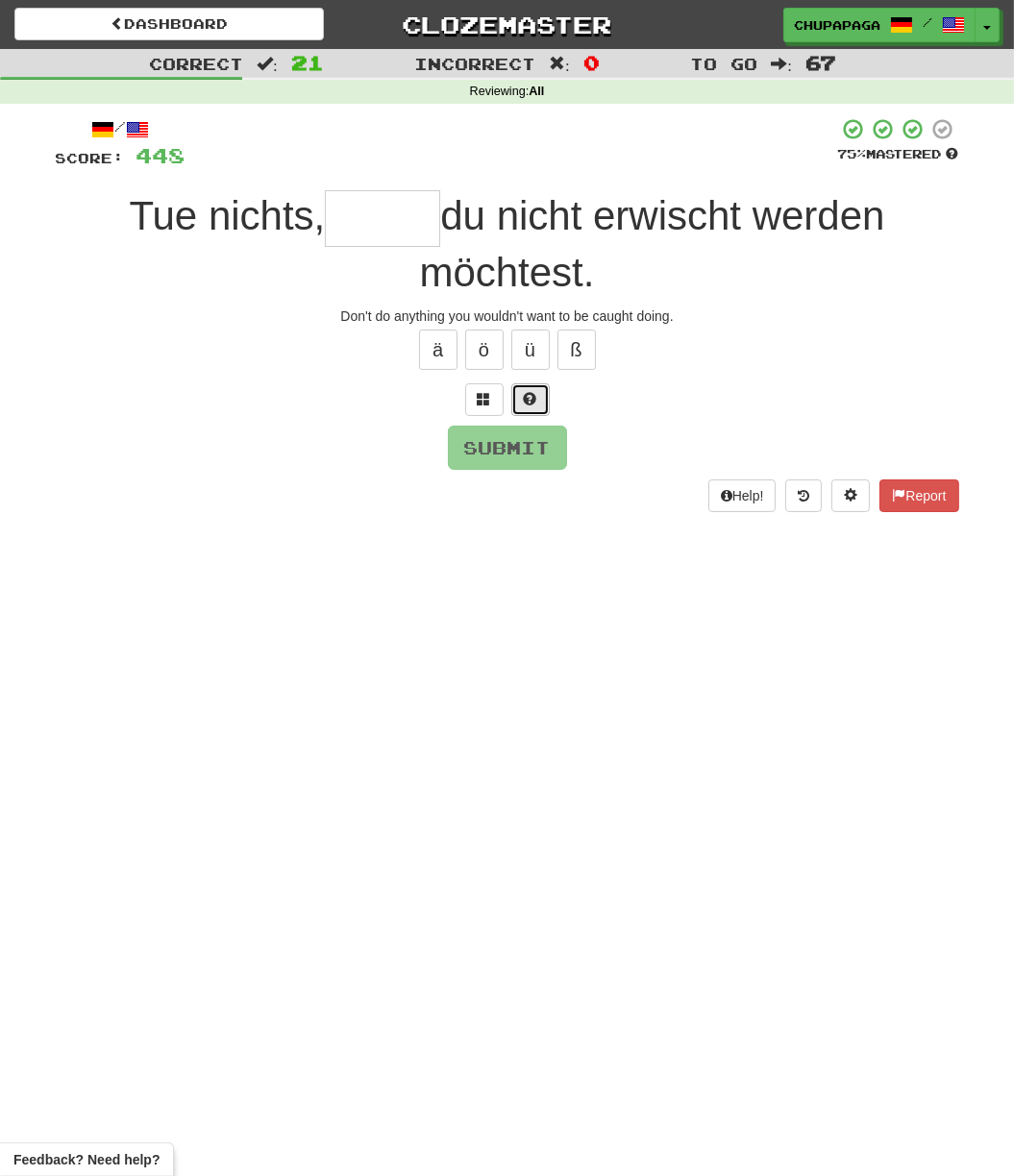
click at [536, 392] on span at bounding box center [531, 399] width 14 height 14
click at [516, 398] on button at bounding box center [507, 400] width 38 height 32
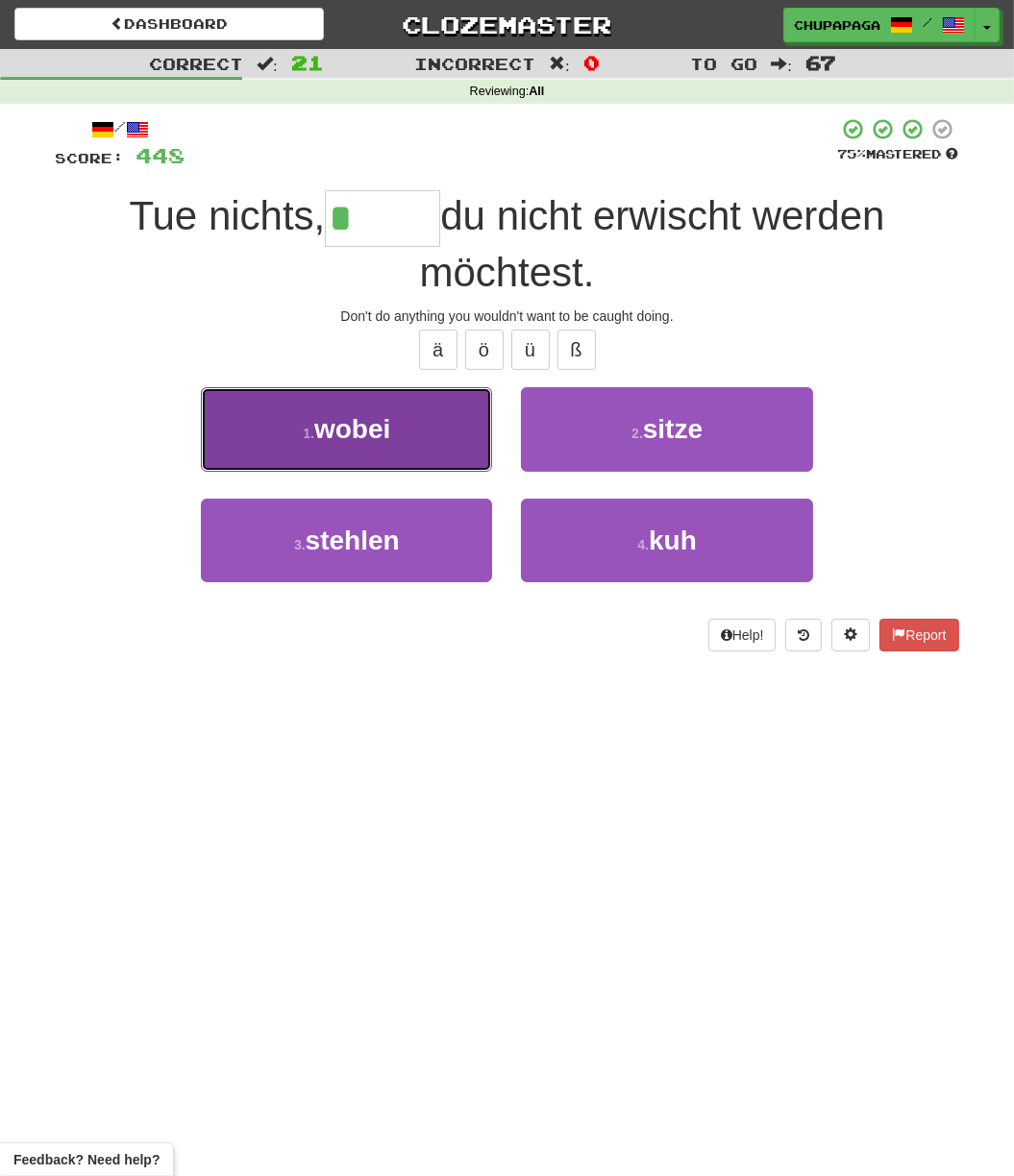
click at [374, 428] on span "wobei" at bounding box center [351, 429] width 76 height 30
type input "*****"
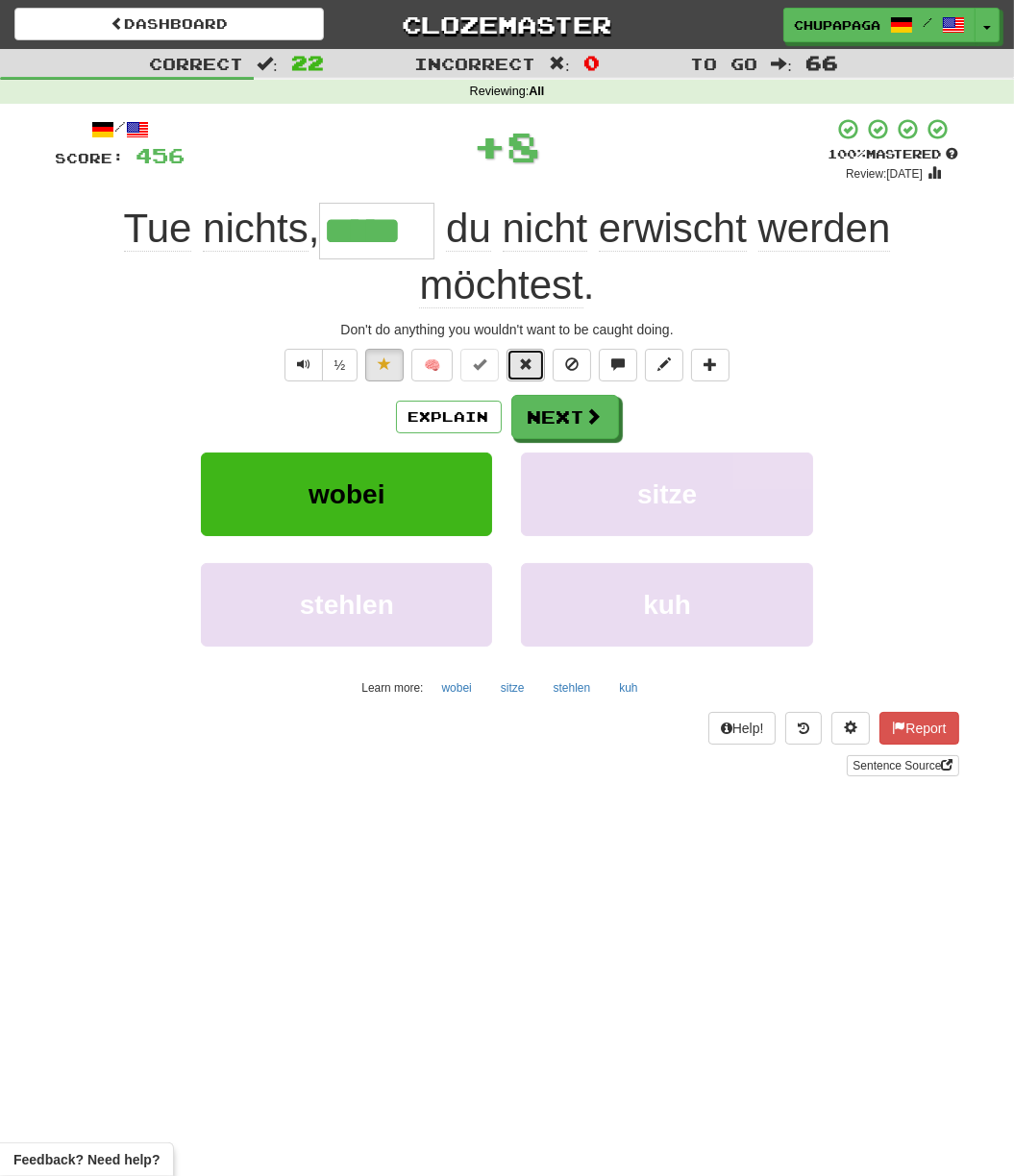
click at [523, 363] on span at bounding box center [526, 364] width 14 height 14
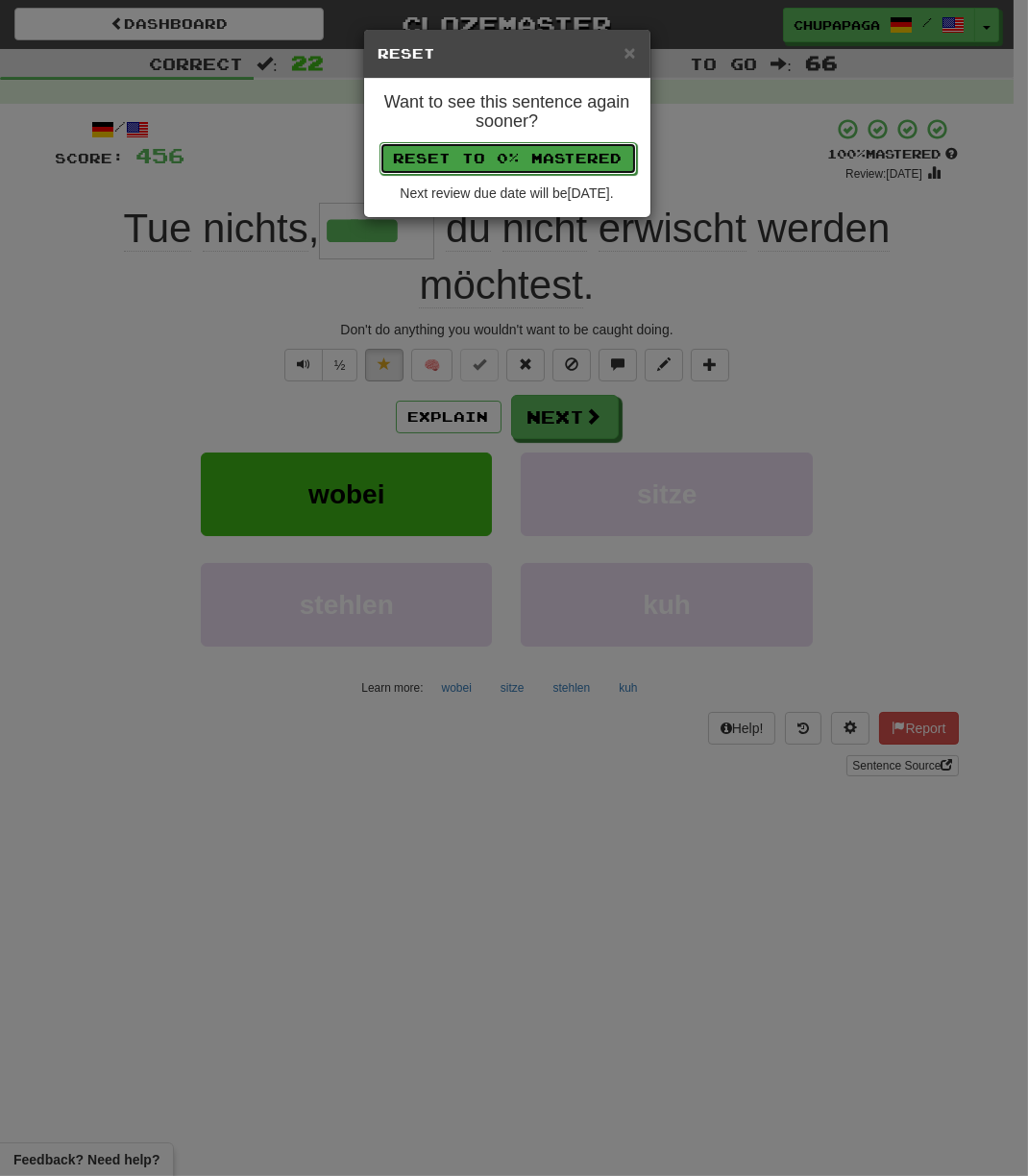
click at [518, 158] on button "Reset to 0% Mastered" at bounding box center [509, 157] width 258 height 32
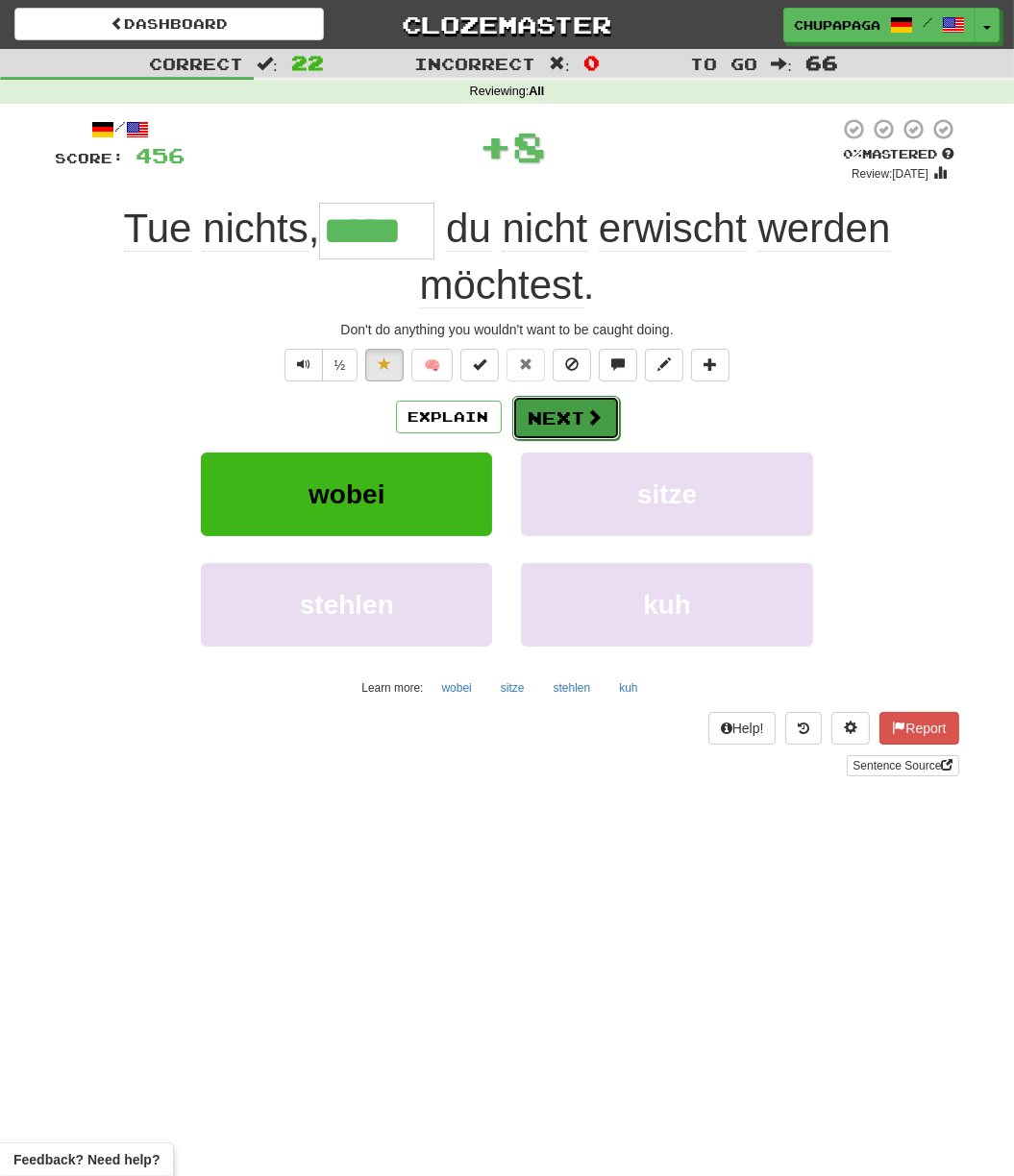
click at [577, 426] on button "Next" at bounding box center [565, 417] width 107 height 44
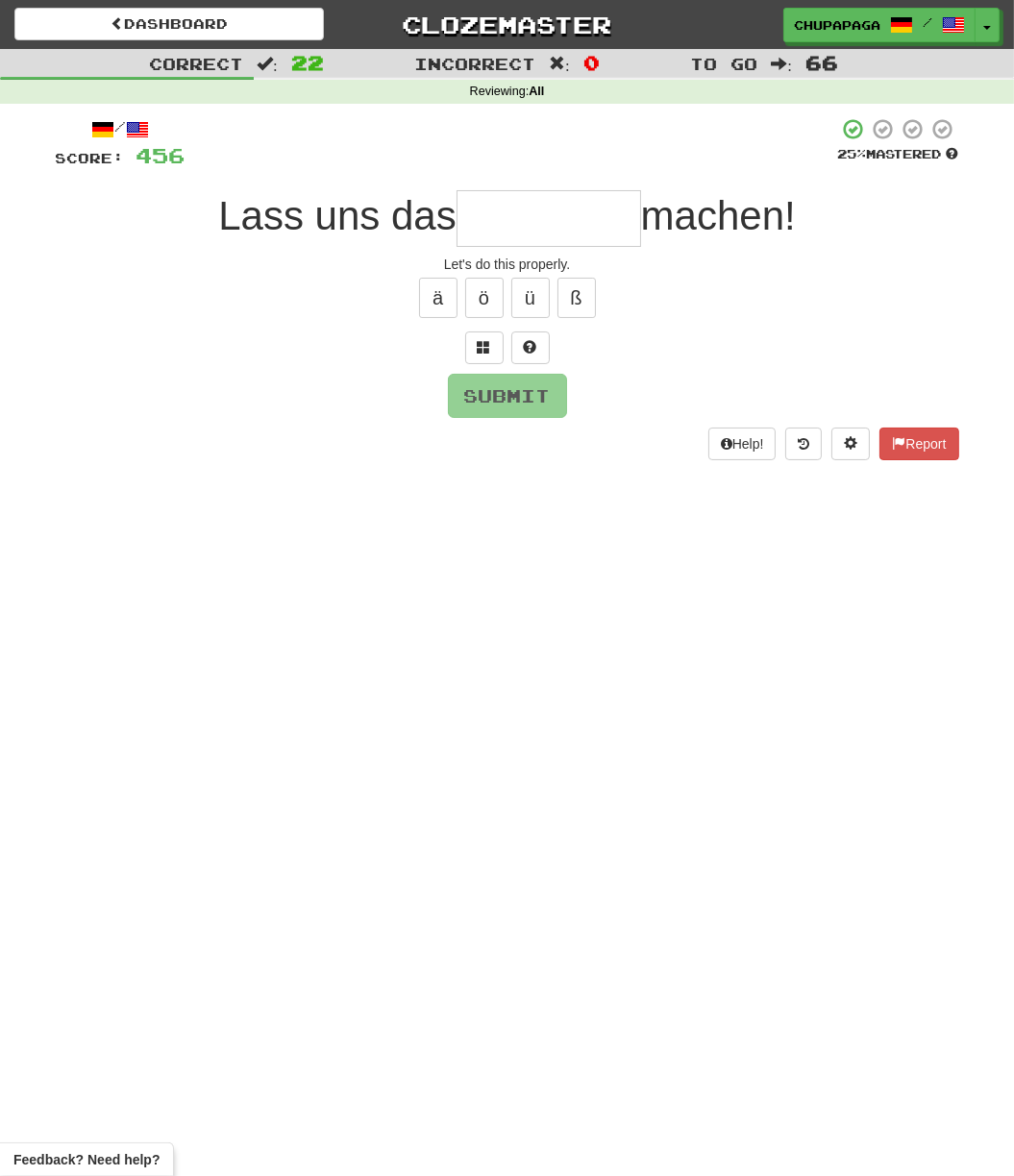
type input "*"
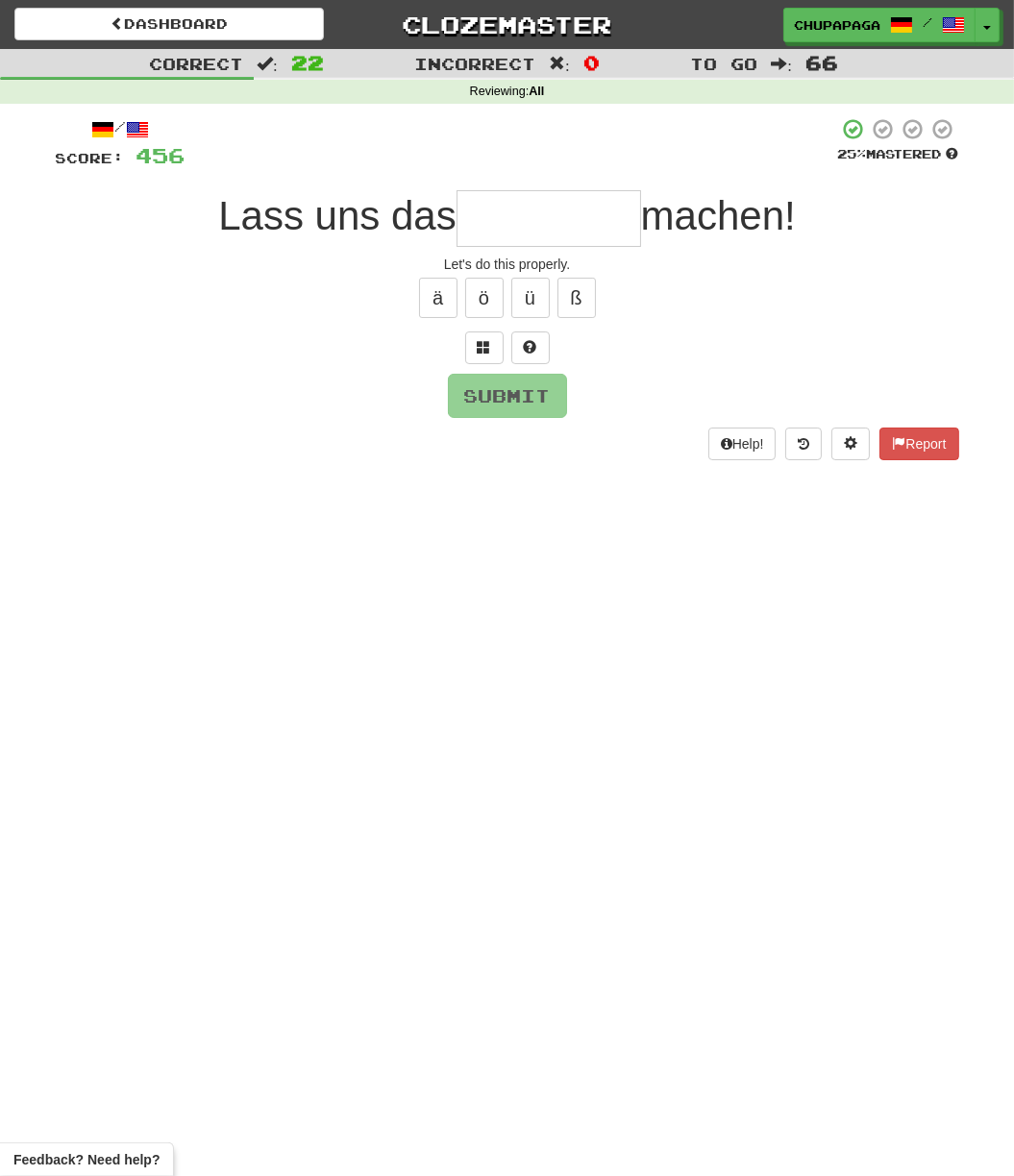
type input "*"
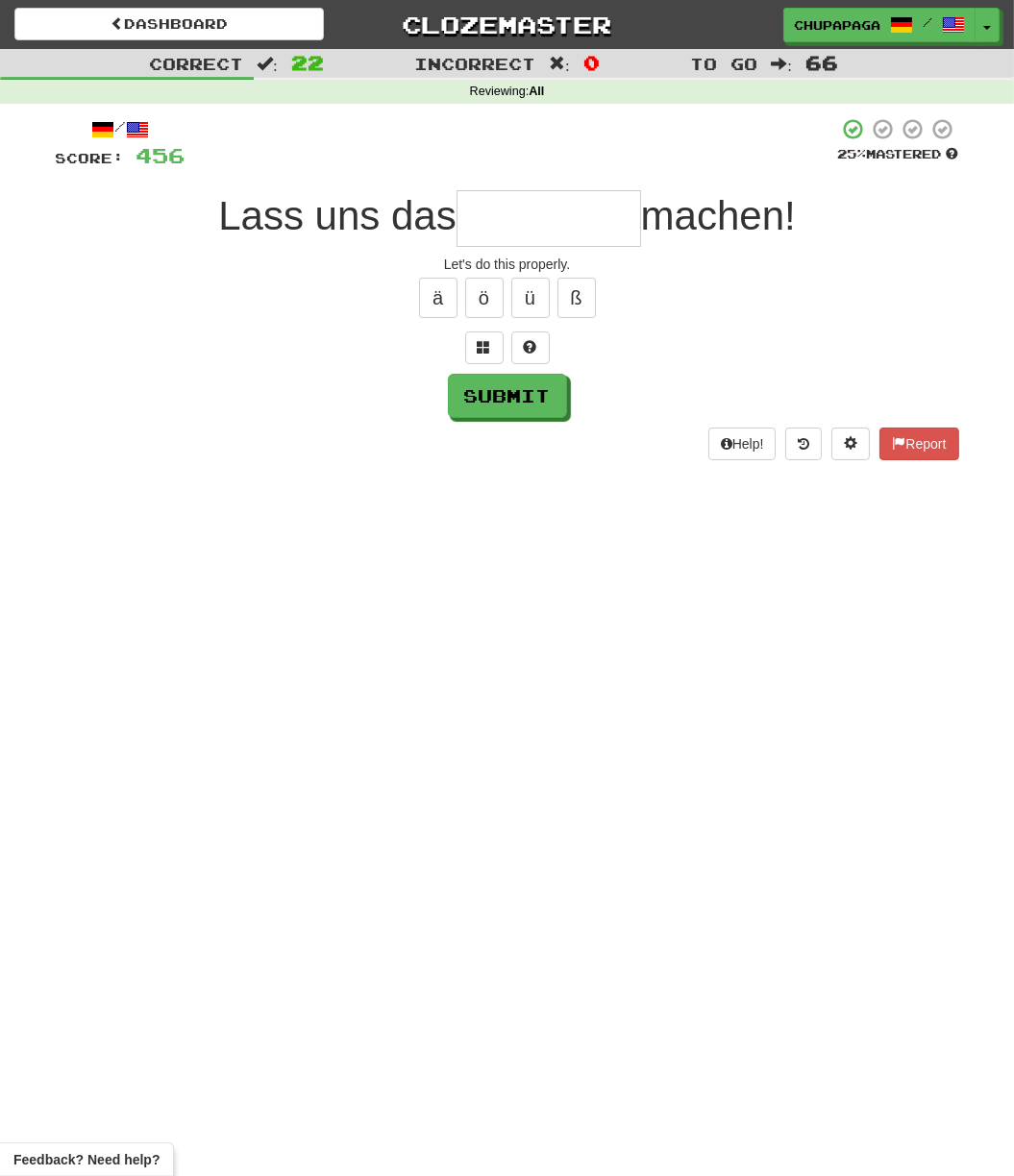
type input "*"
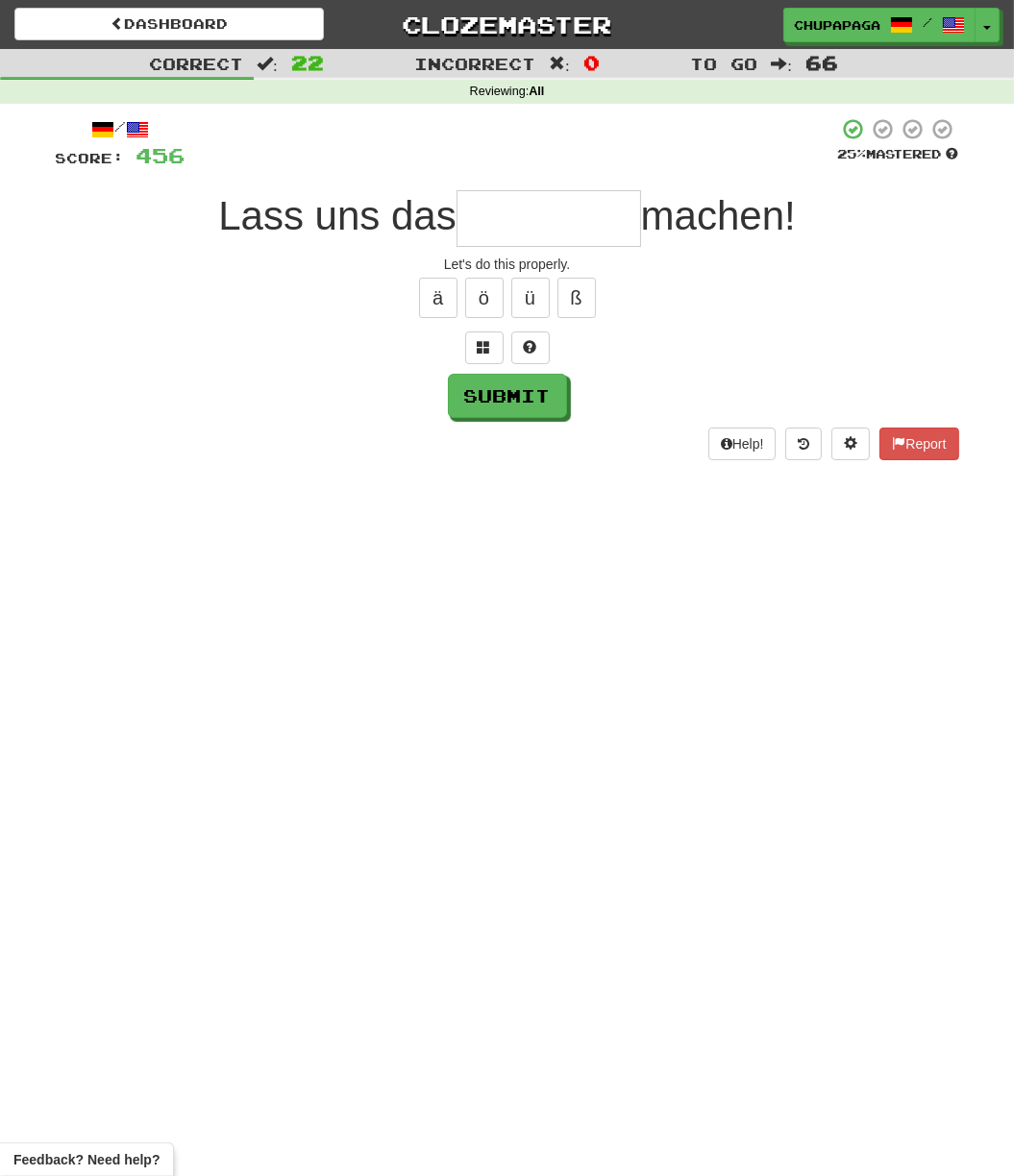
type input "*"
click at [524, 345] on span at bounding box center [531, 347] width 14 height 14
click at [520, 345] on button at bounding box center [507, 347] width 38 height 32
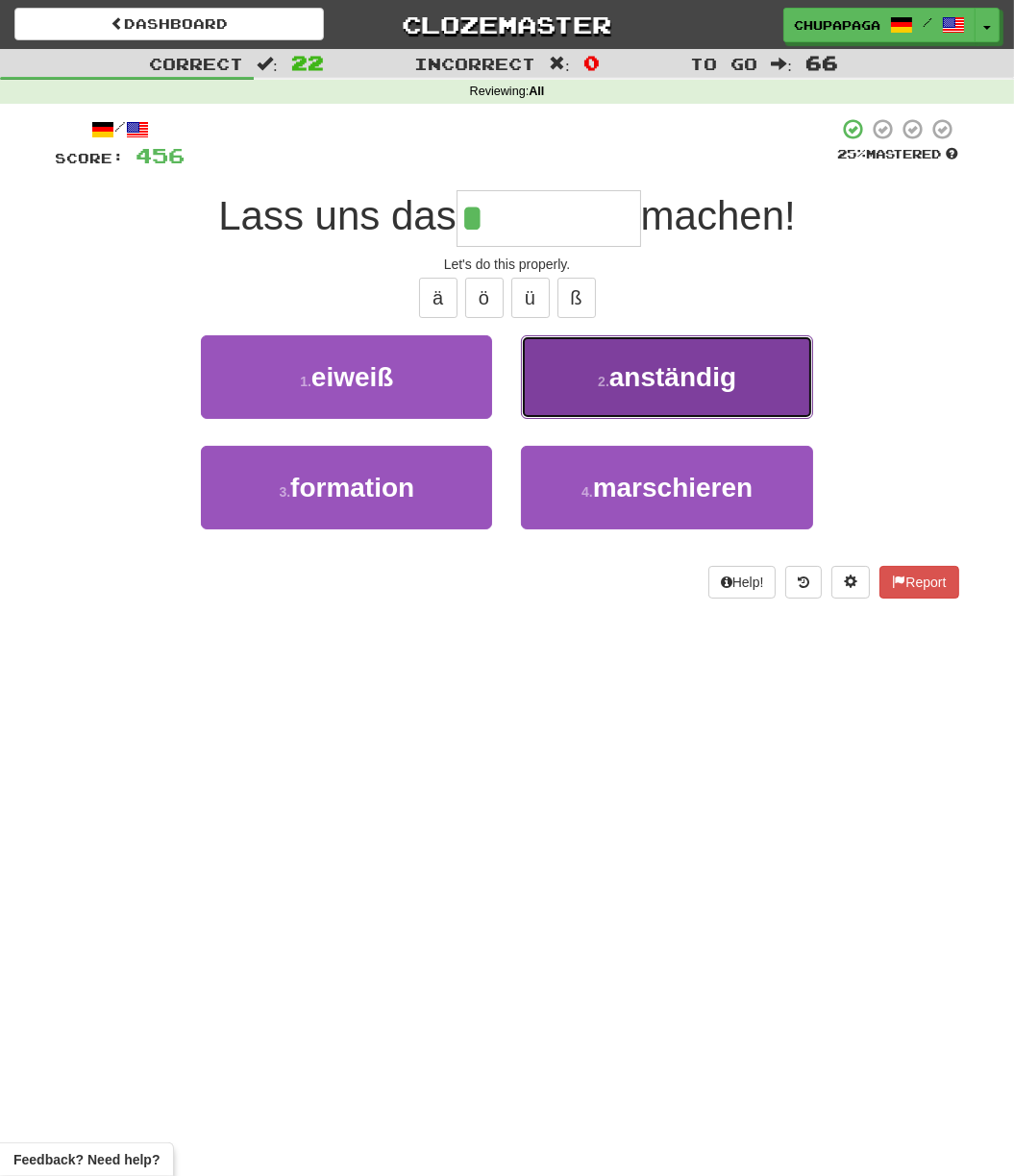
click at [654, 383] on span "anständig" at bounding box center [672, 377] width 127 height 30
type input "*********"
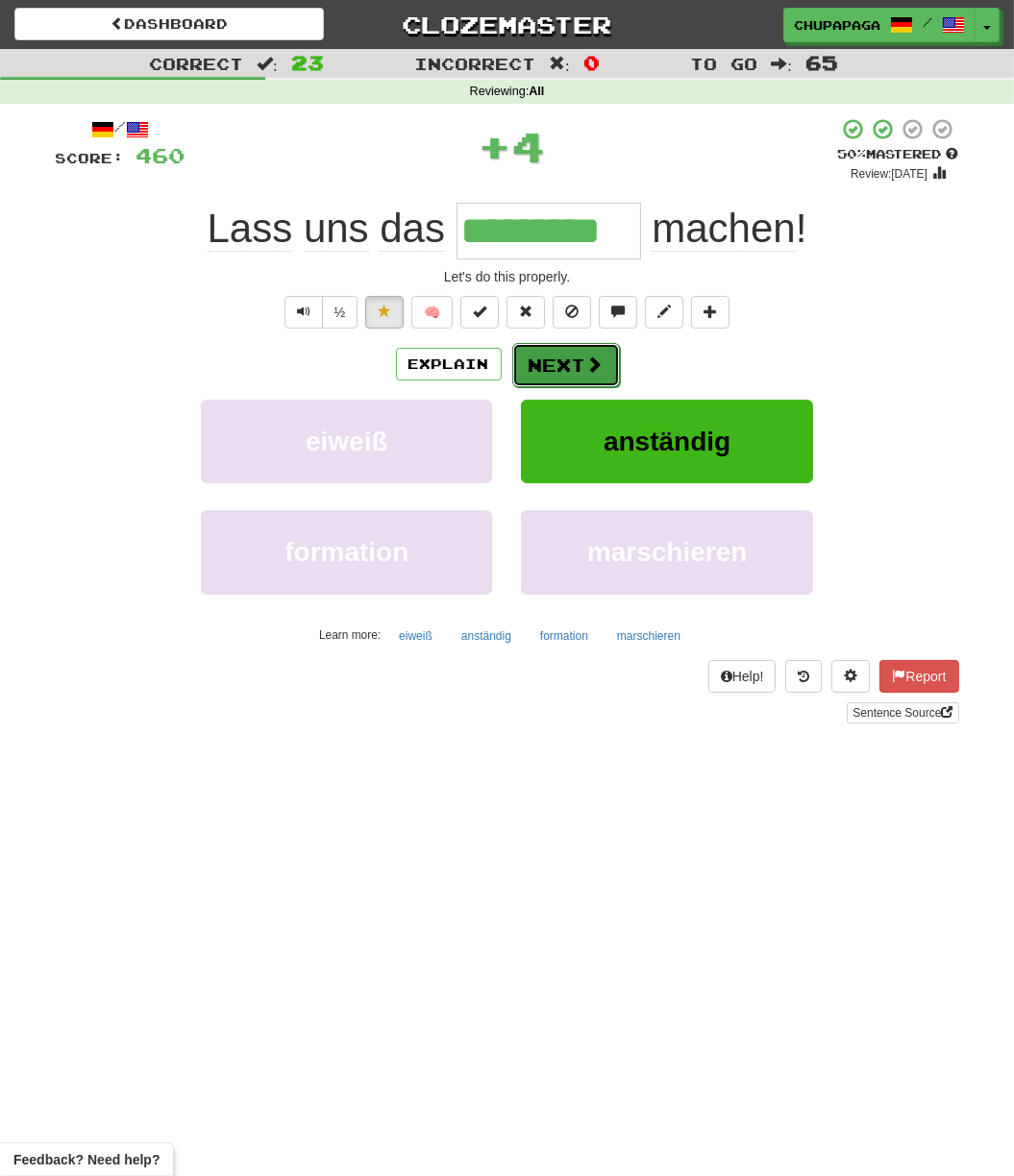
click at [594, 356] on span at bounding box center [596, 364] width 18 height 18
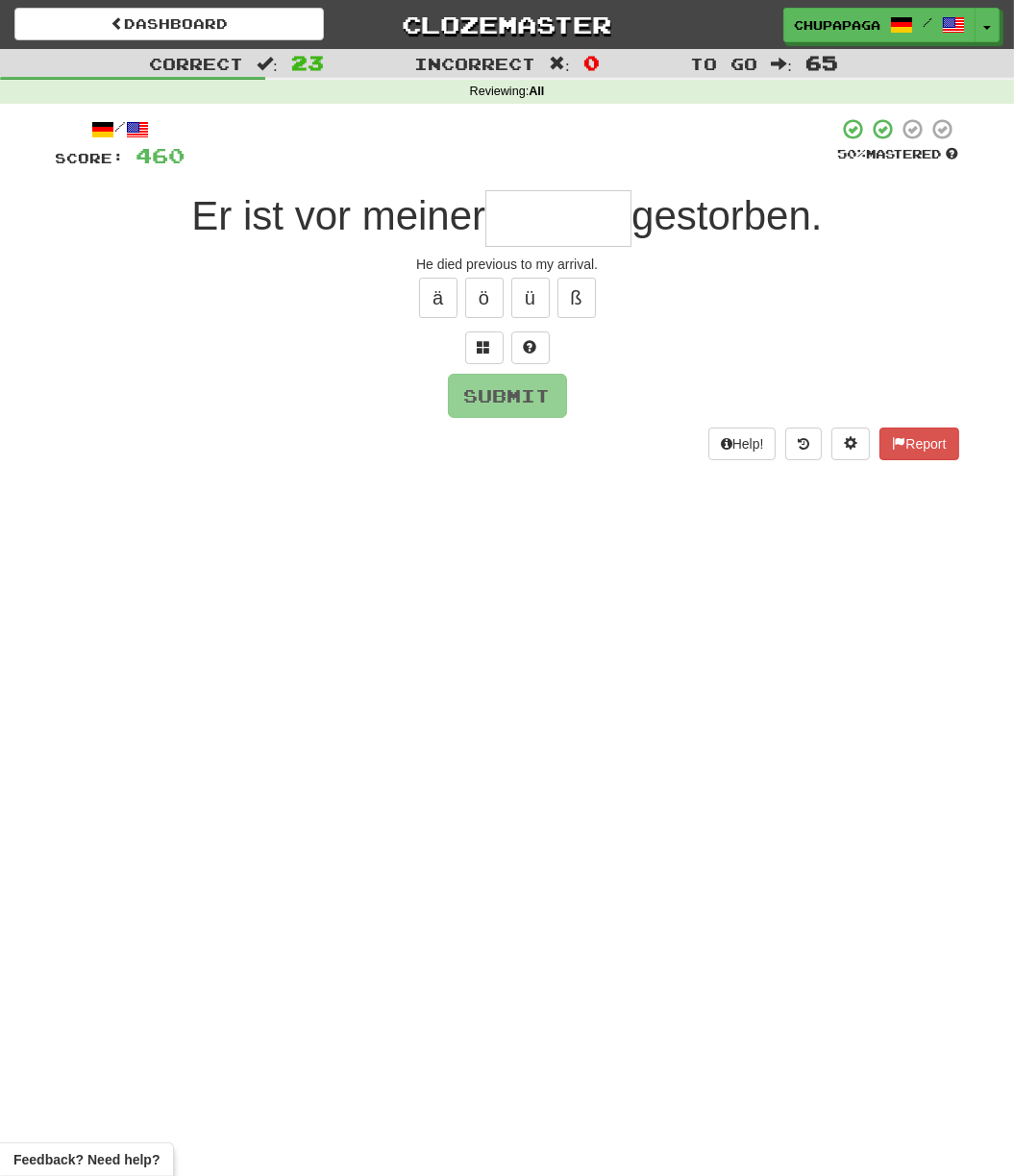
type input "*"
type input "*******"
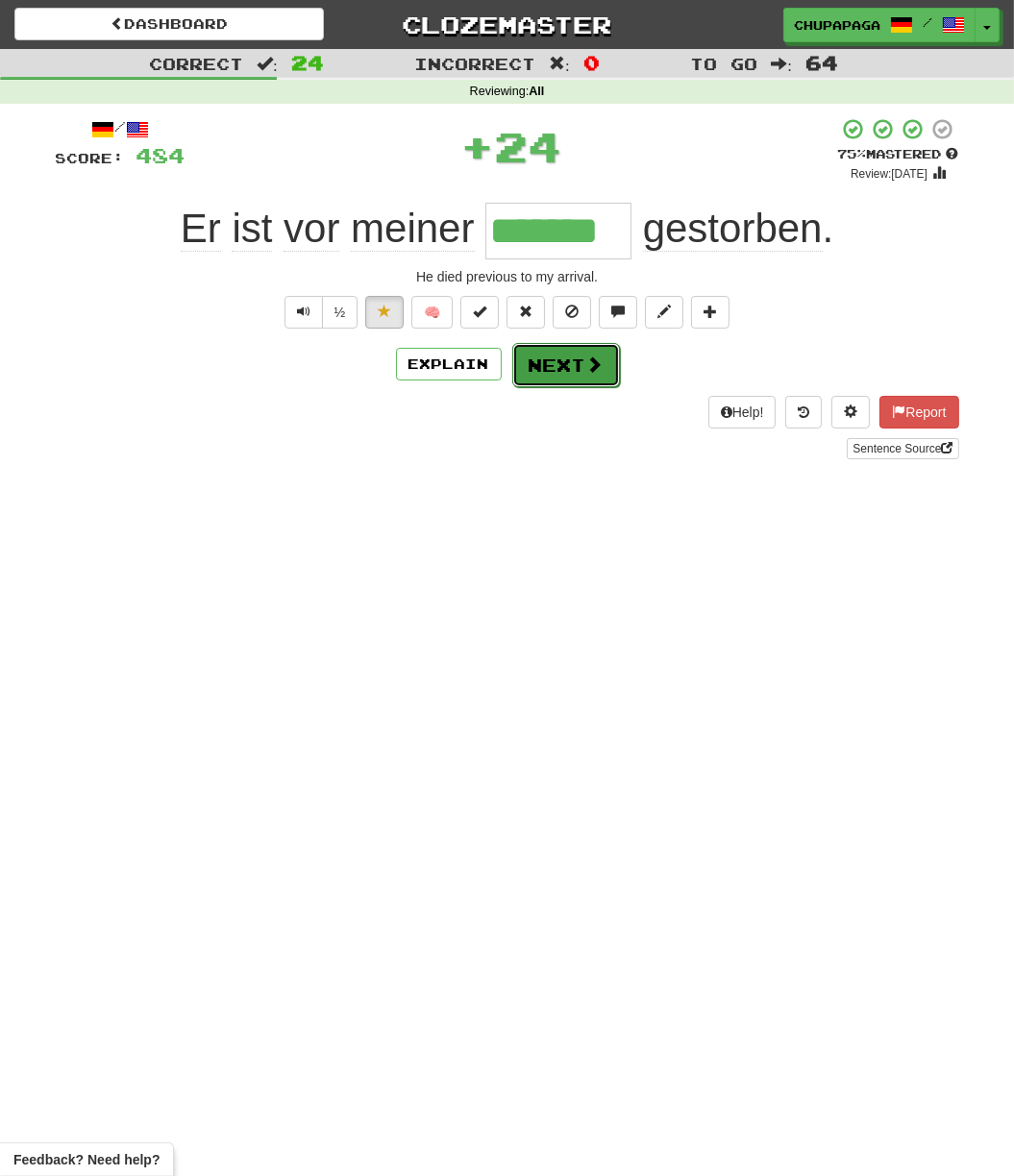
click at [600, 360] on span at bounding box center [596, 364] width 18 height 18
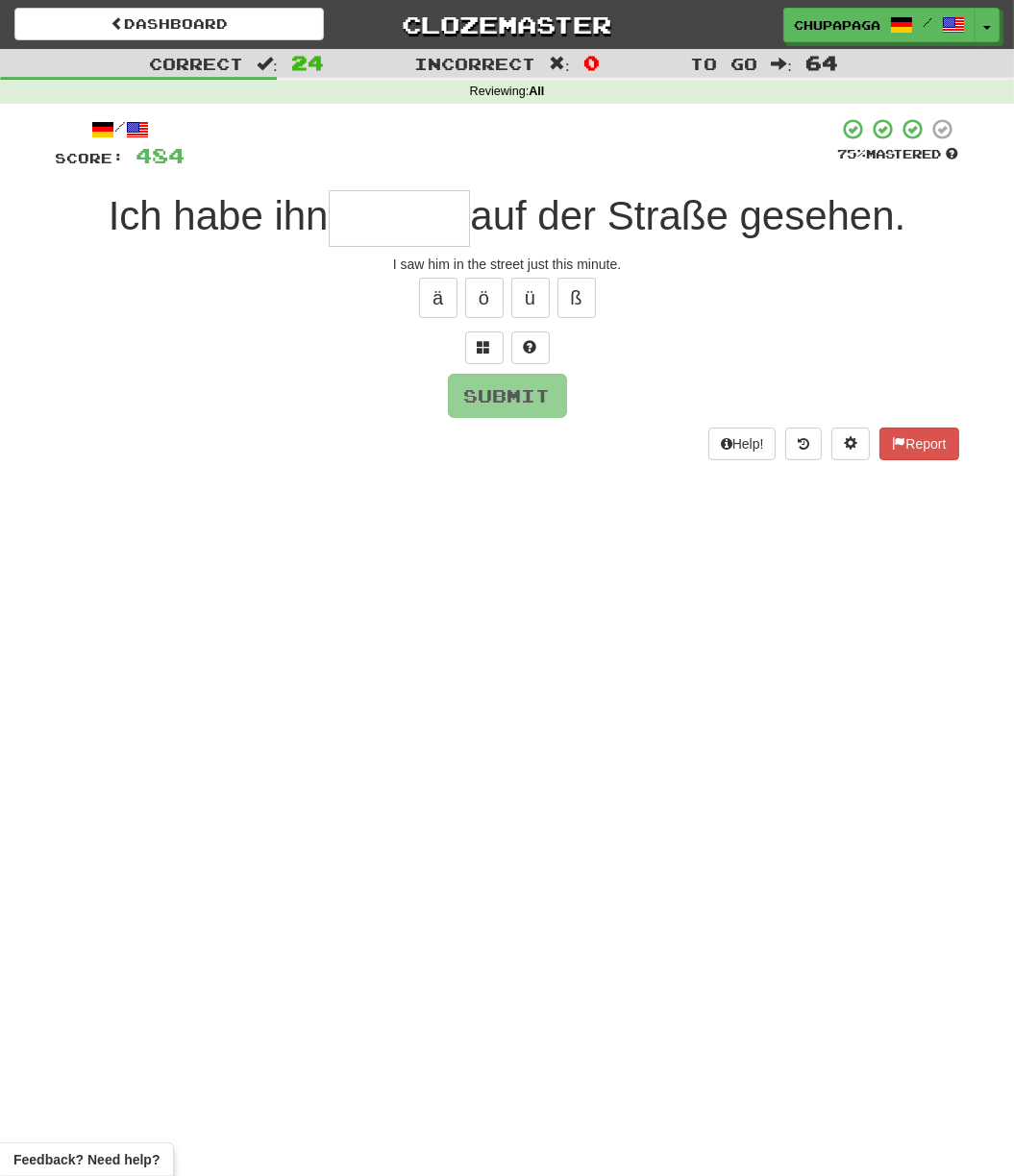
click at [402, 233] on input "text" at bounding box center [400, 217] width 142 height 56
type input "*"
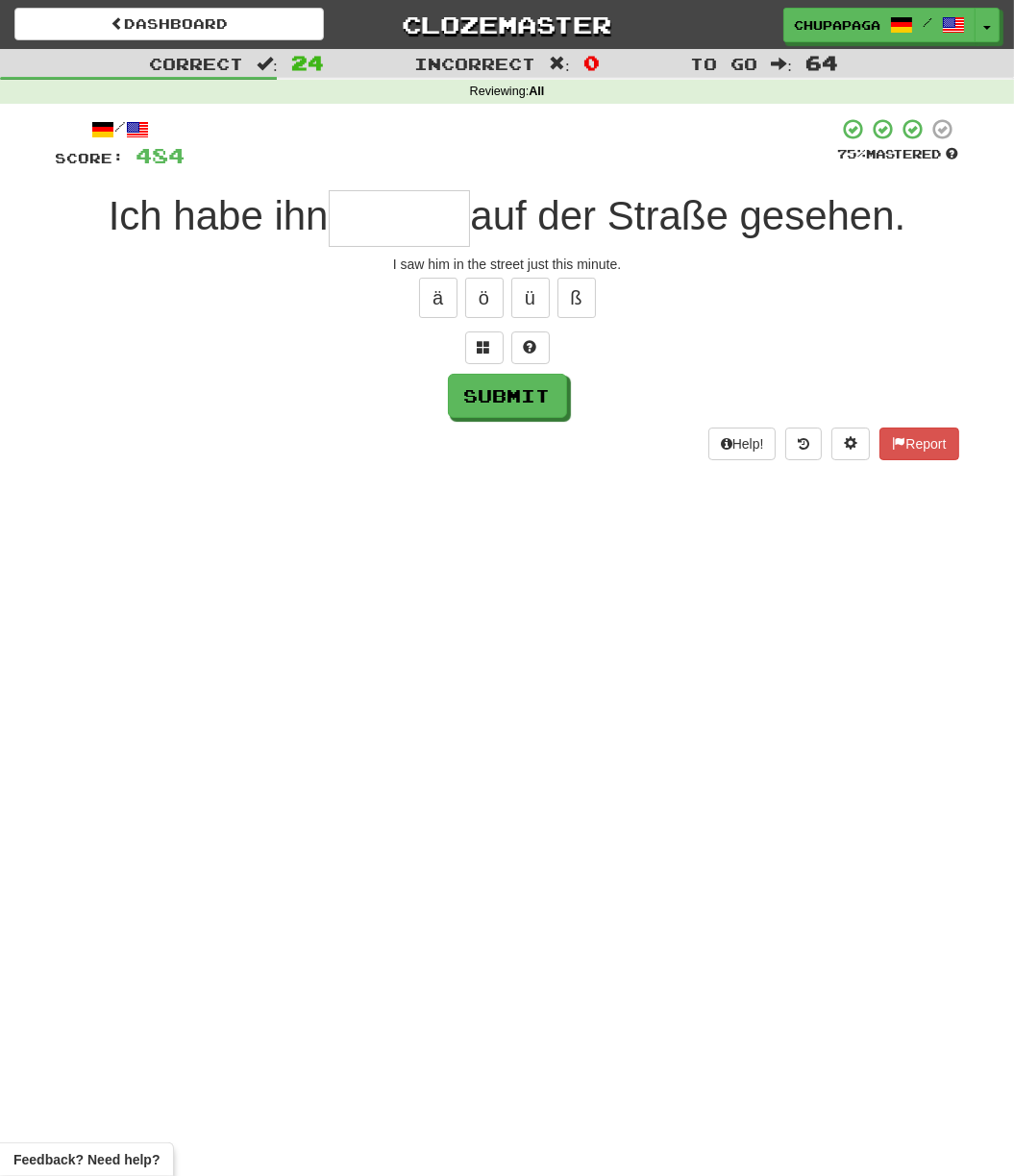
type input "*"
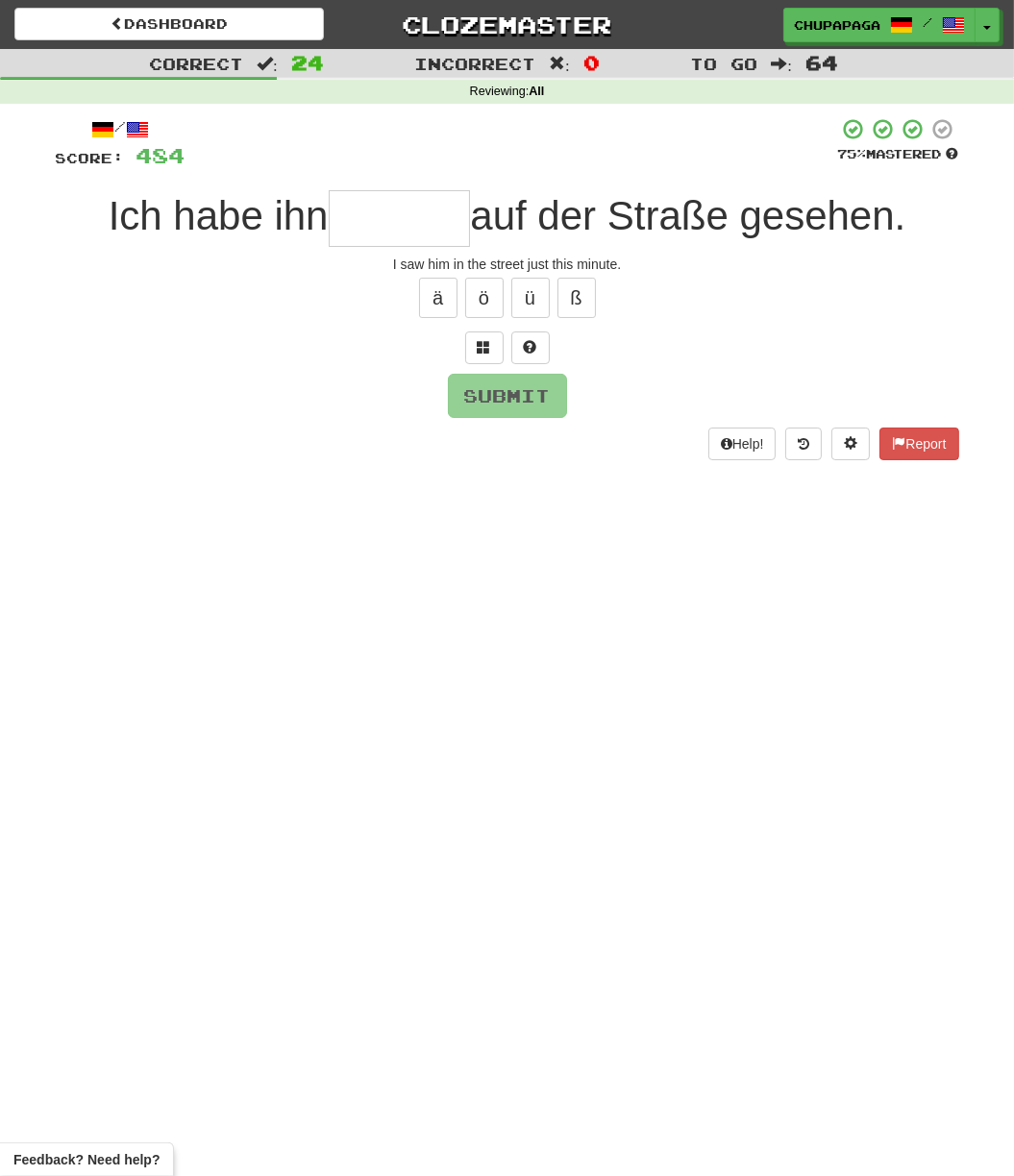
type input "*"
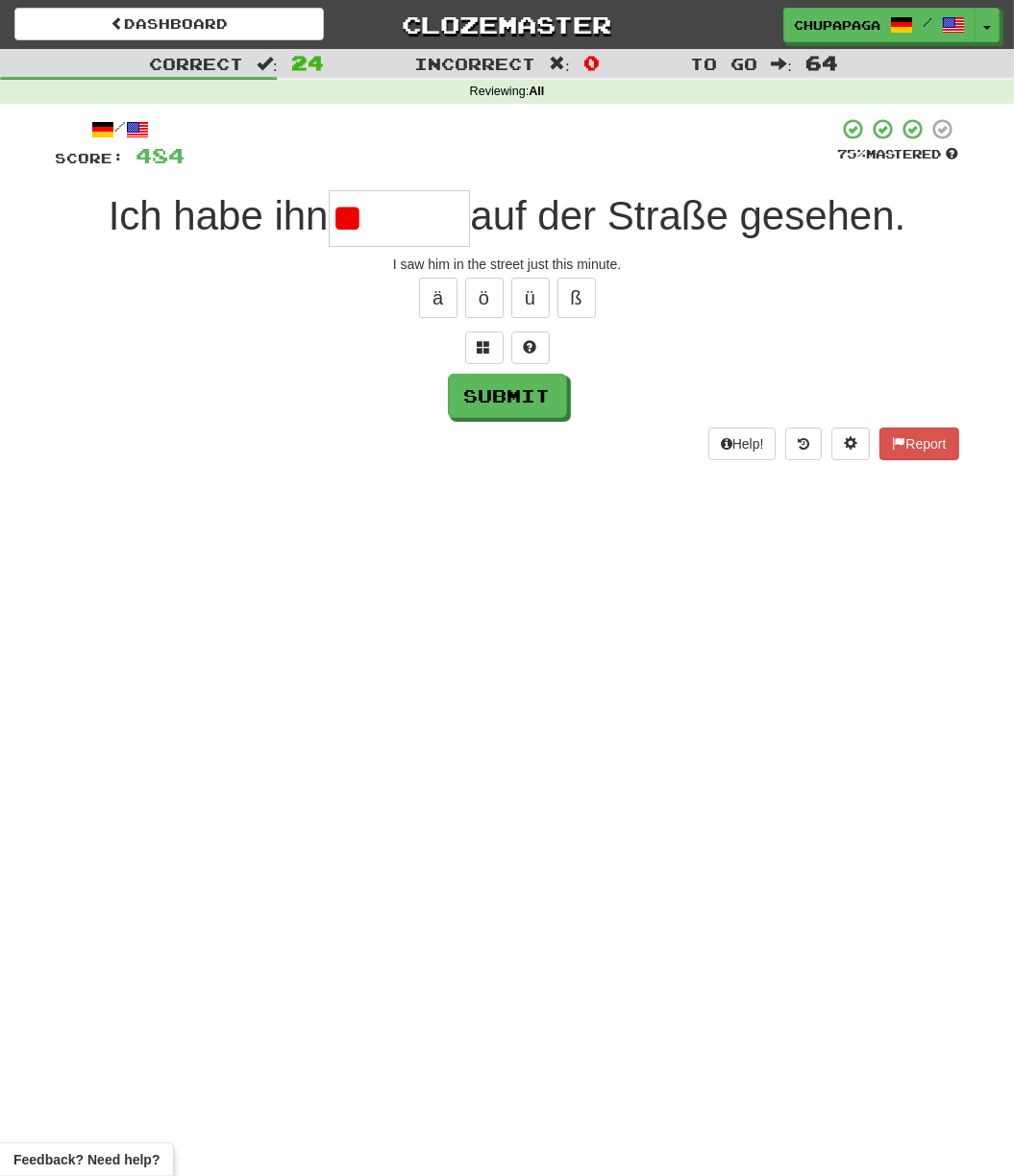
type input "*"
click at [521, 340] on button at bounding box center [530, 347] width 38 height 32
click at [523, 345] on button at bounding box center [507, 347] width 38 height 32
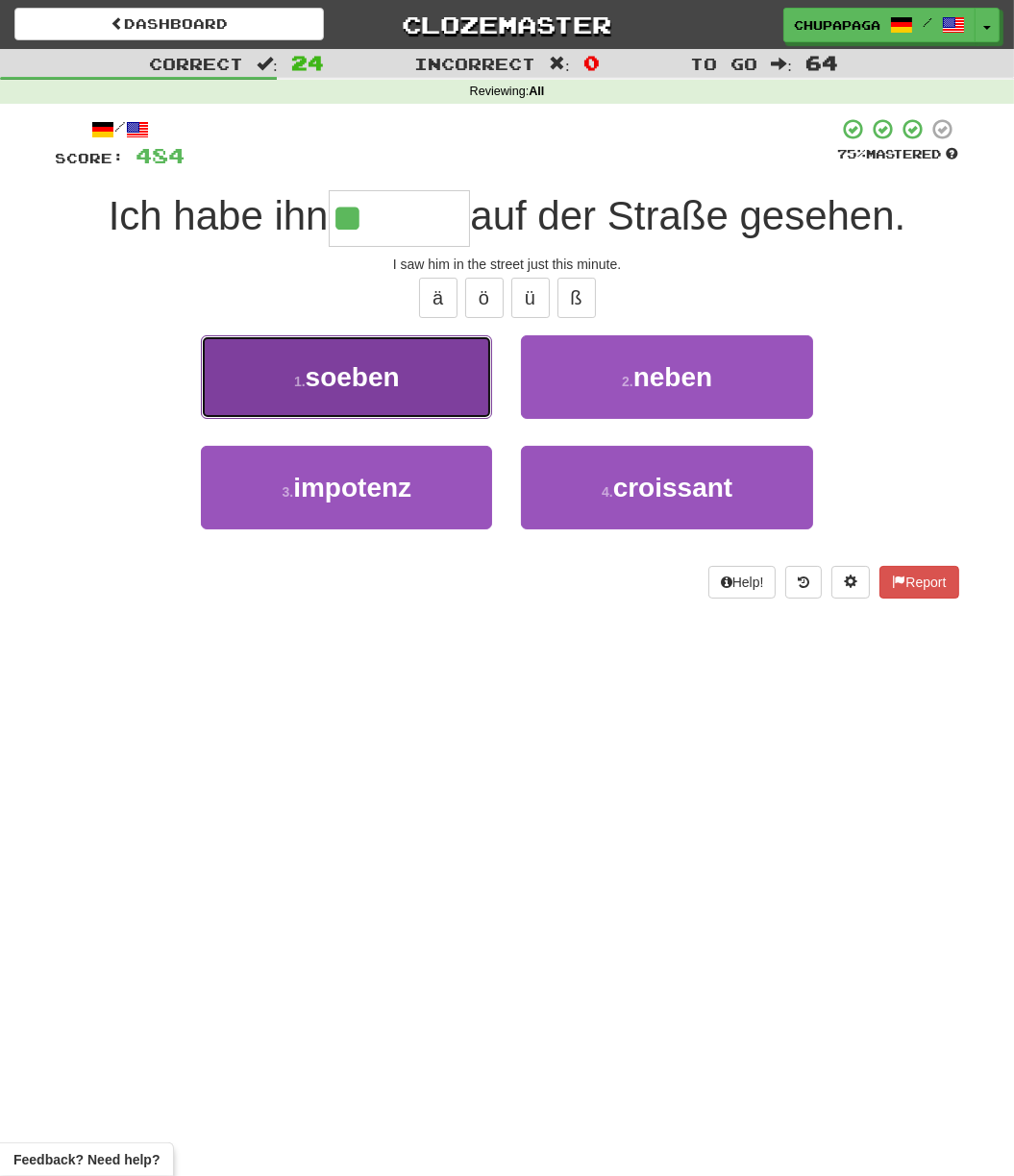
click at [412, 408] on button "1 . soeben" at bounding box center [347, 377] width 291 height 84
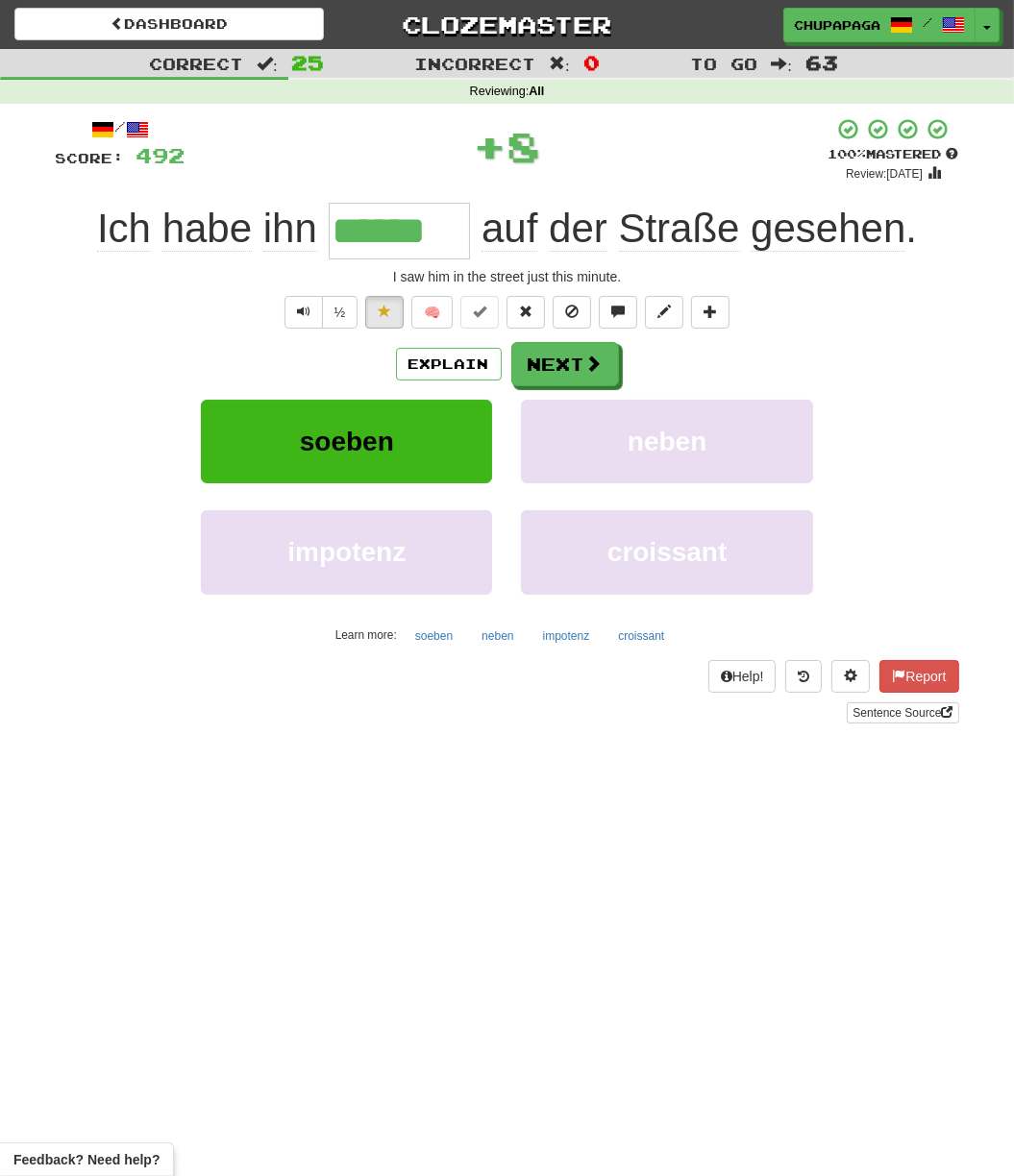
click at [507, 313] on span "🧠" at bounding box center [547, 312] width 372 height 16
click at [519, 308] on button at bounding box center [526, 312] width 38 height 32
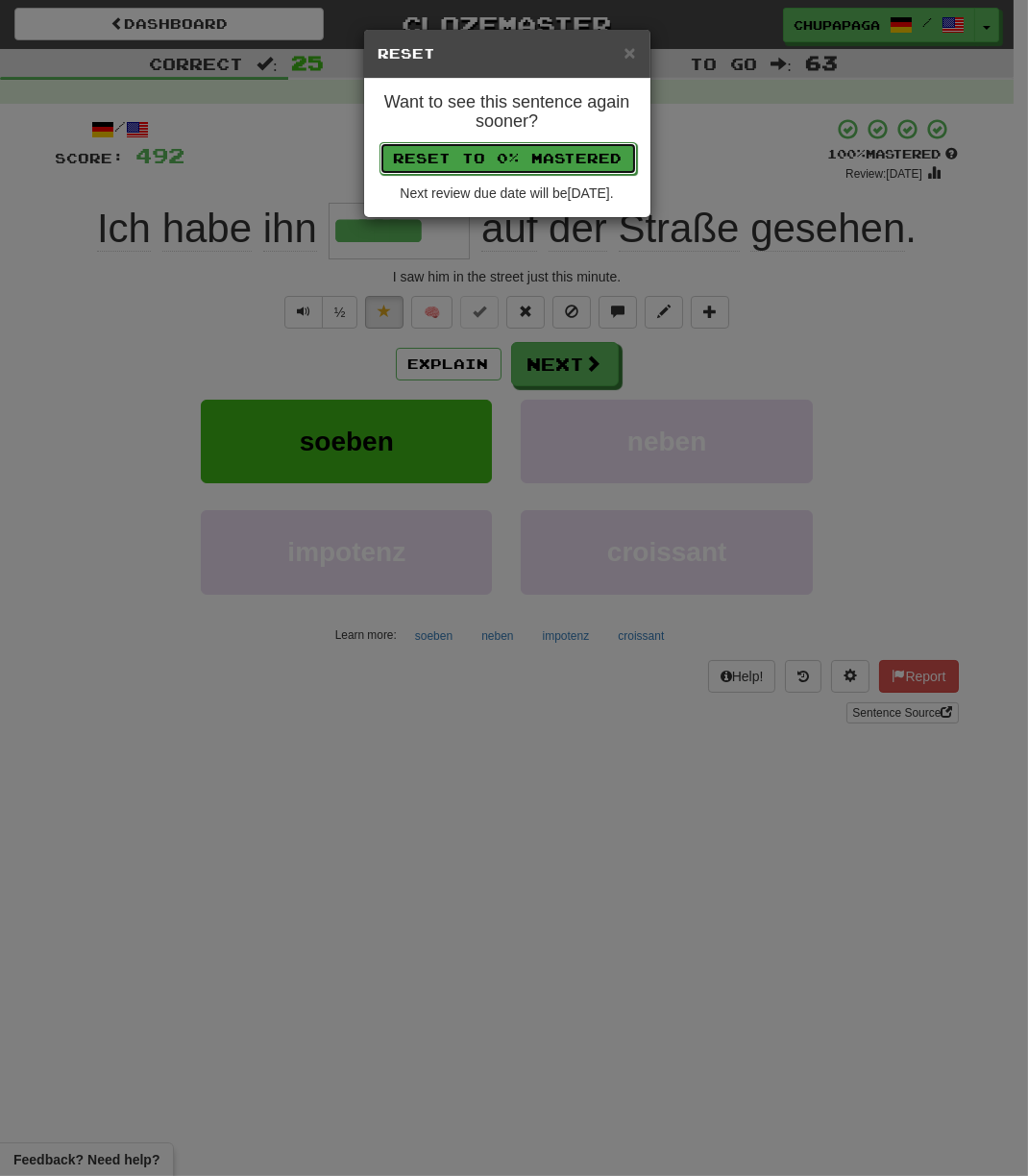
click at [494, 162] on button "Reset to 0% Mastered" at bounding box center [509, 157] width 258 height 32
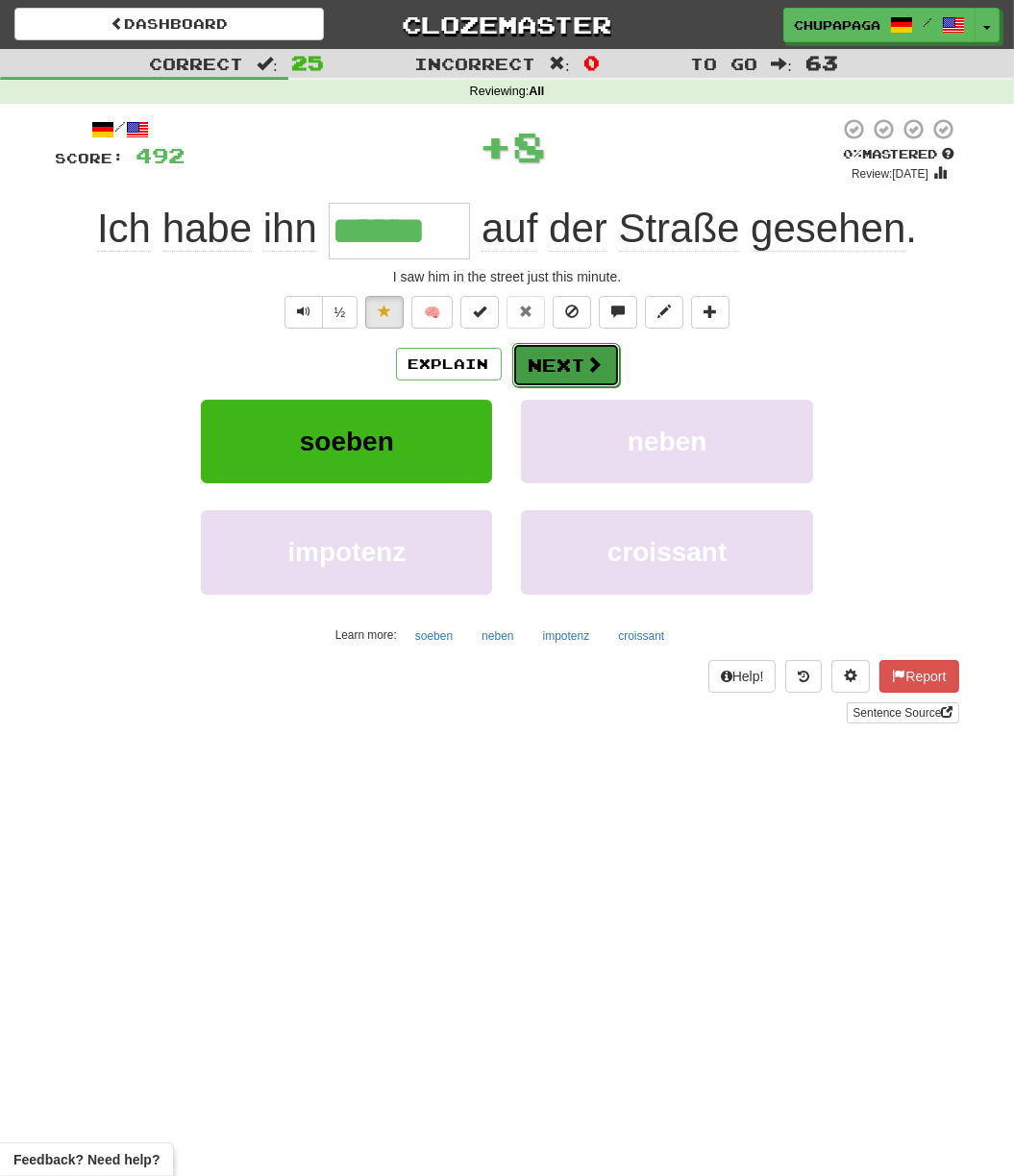
click at [537, 363] on button "Next" at bounding box center [565, 365] width 107 height 44
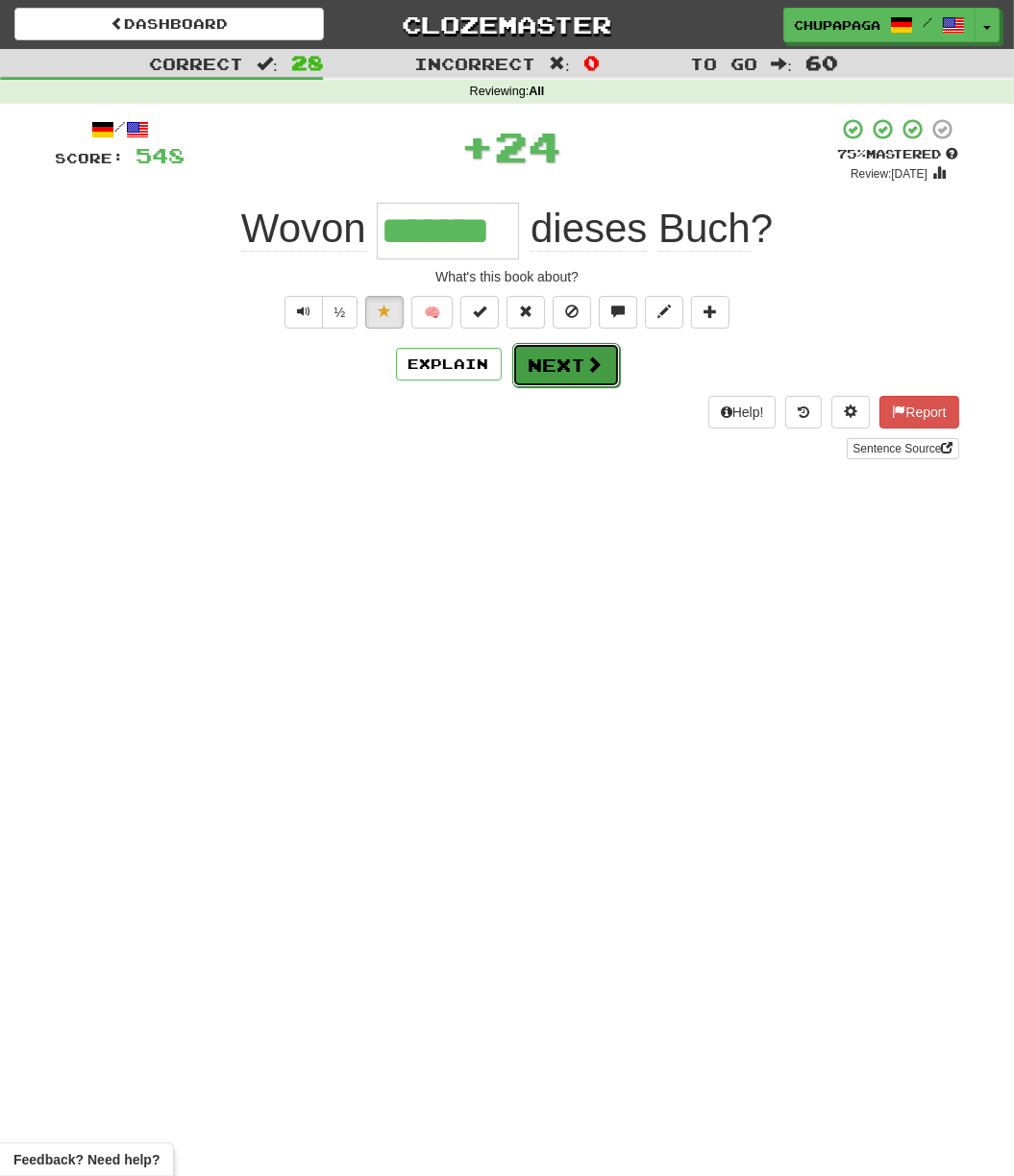
click at [587, 357] on span at bounding box center [596, 364] width 18 height 18
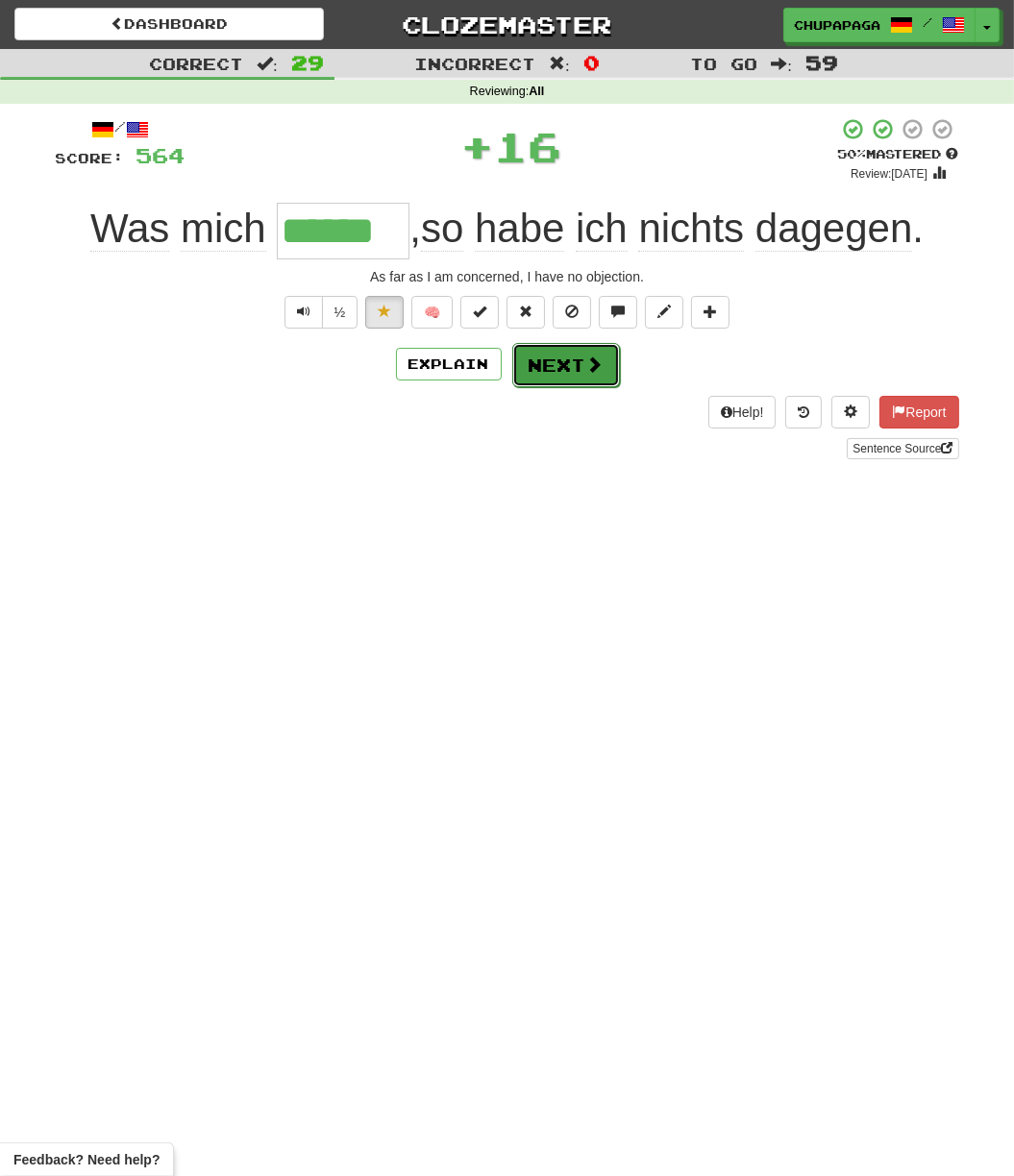
click at [588, 377] on button "Next" at bounding box center [565, 365] width 107 height 44
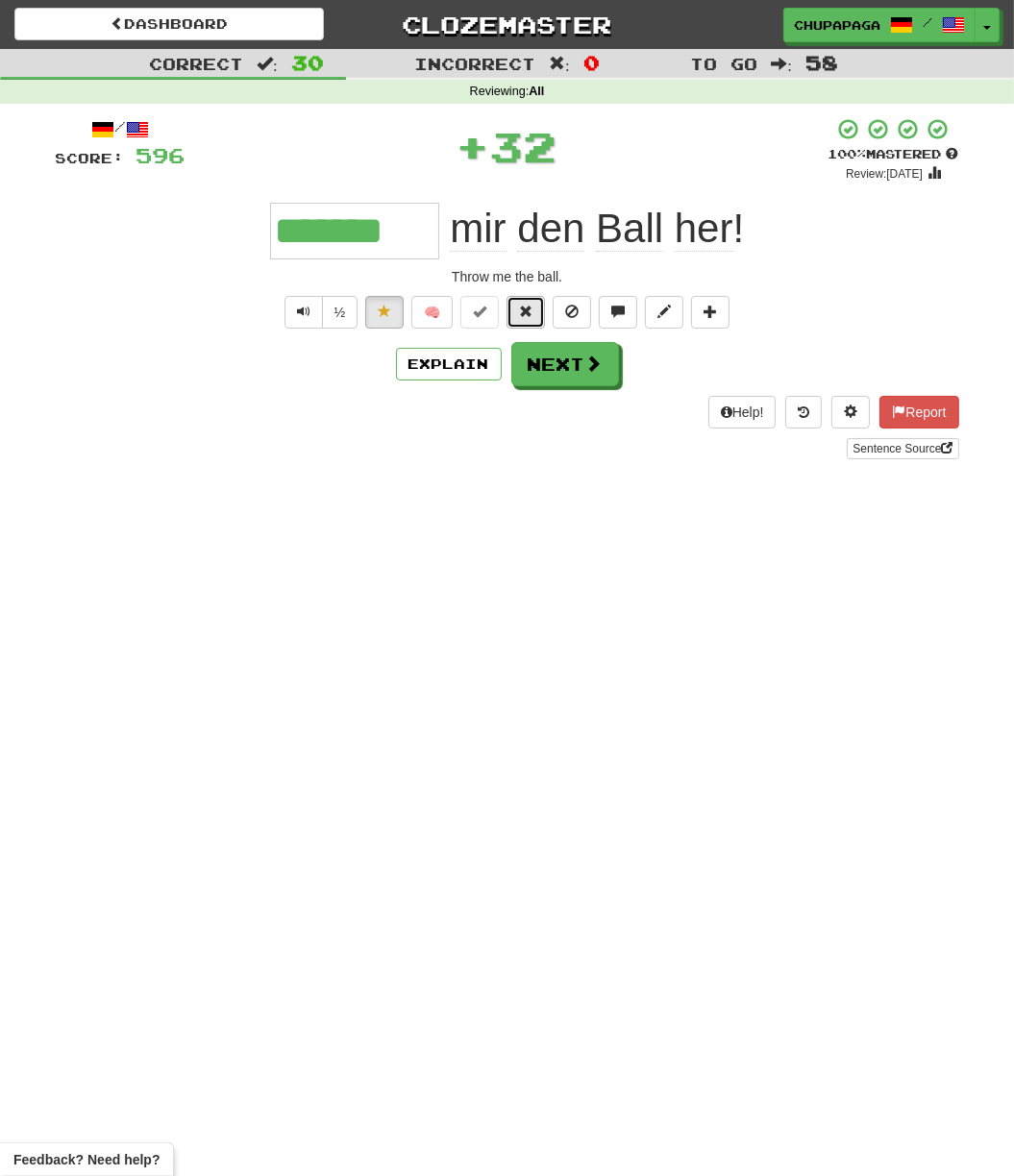
click at [533, 307] on button at bounding box center [526, 312] width 38 height 32
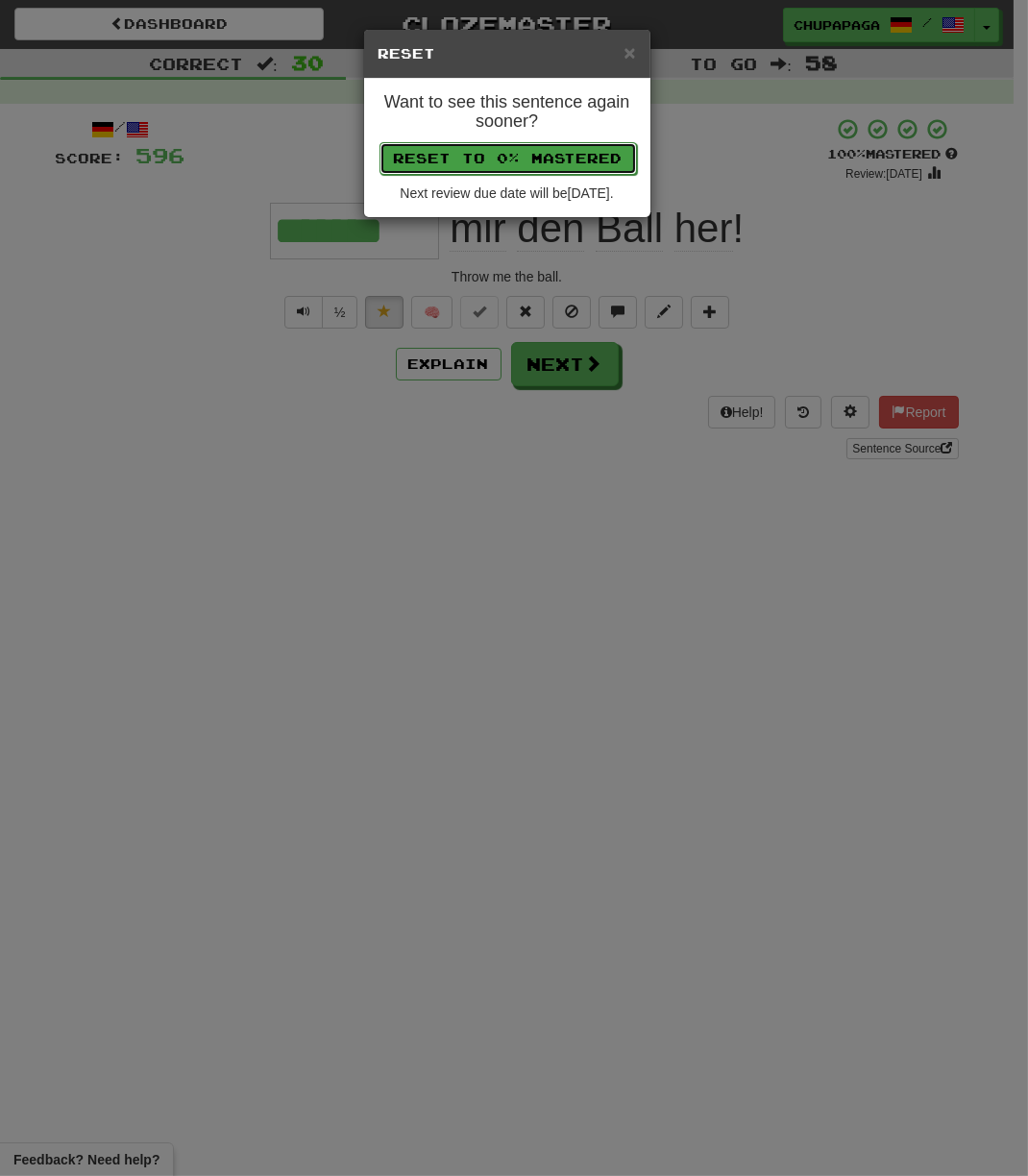
click at [516, 145] on button "Reset to 0% Mastered" at bounding box center [509, 157] width 258 height 32
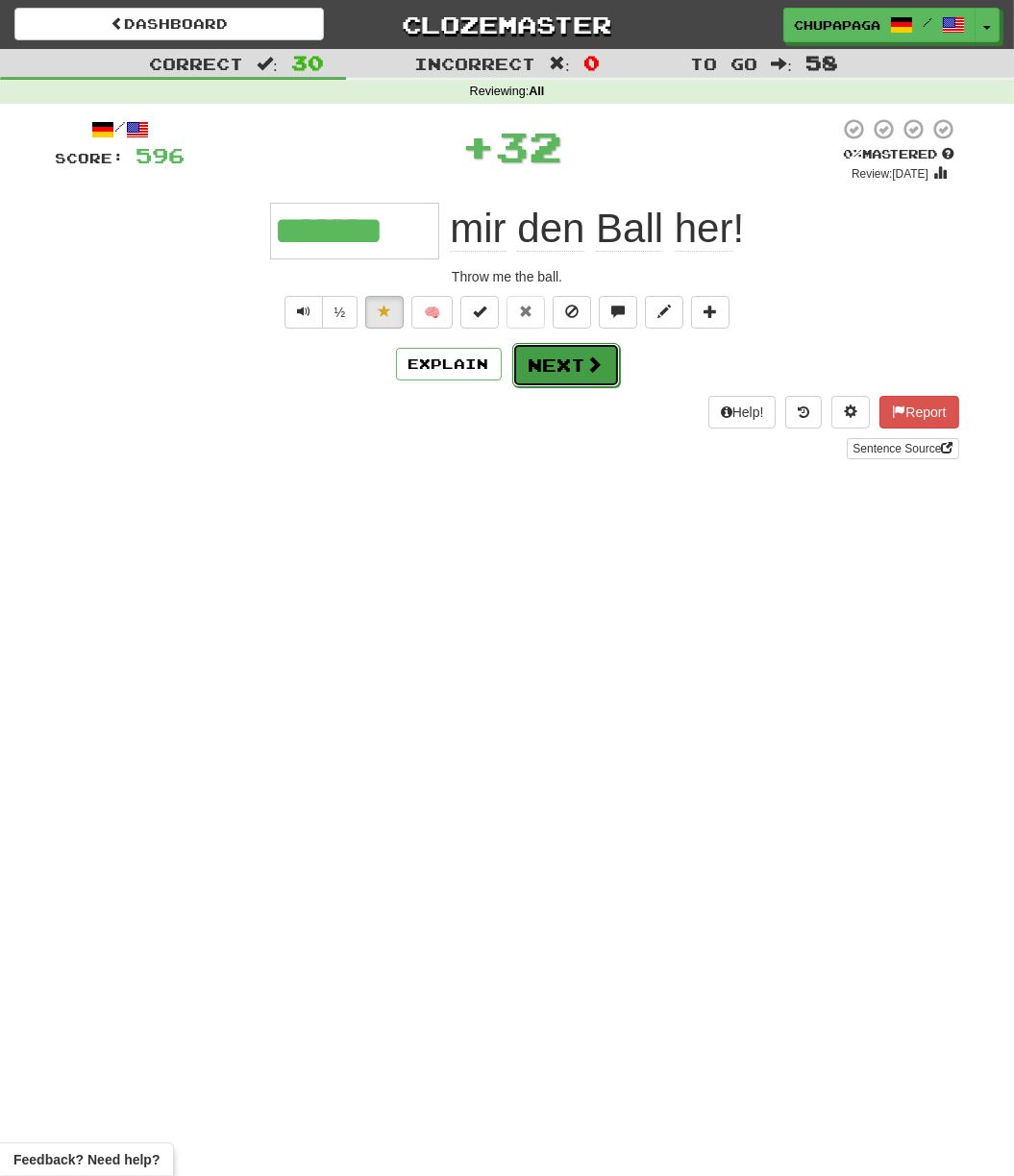
click at [520, 361] on button "Next" at bounding box center [565, 365] width 107 height 44
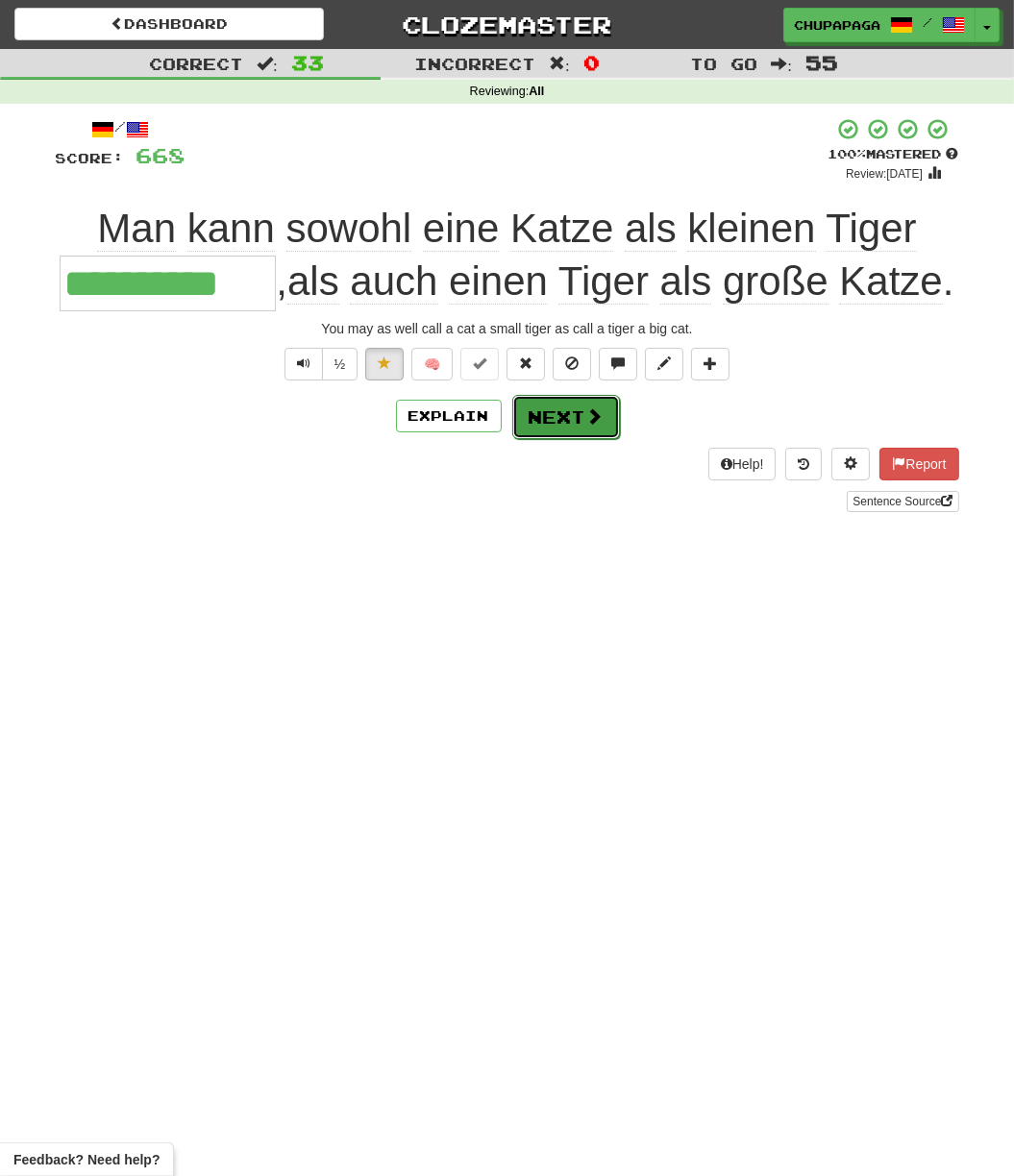
click at [582, 439] on button "Next" at bounding box center [565, 416] width 107 height 44
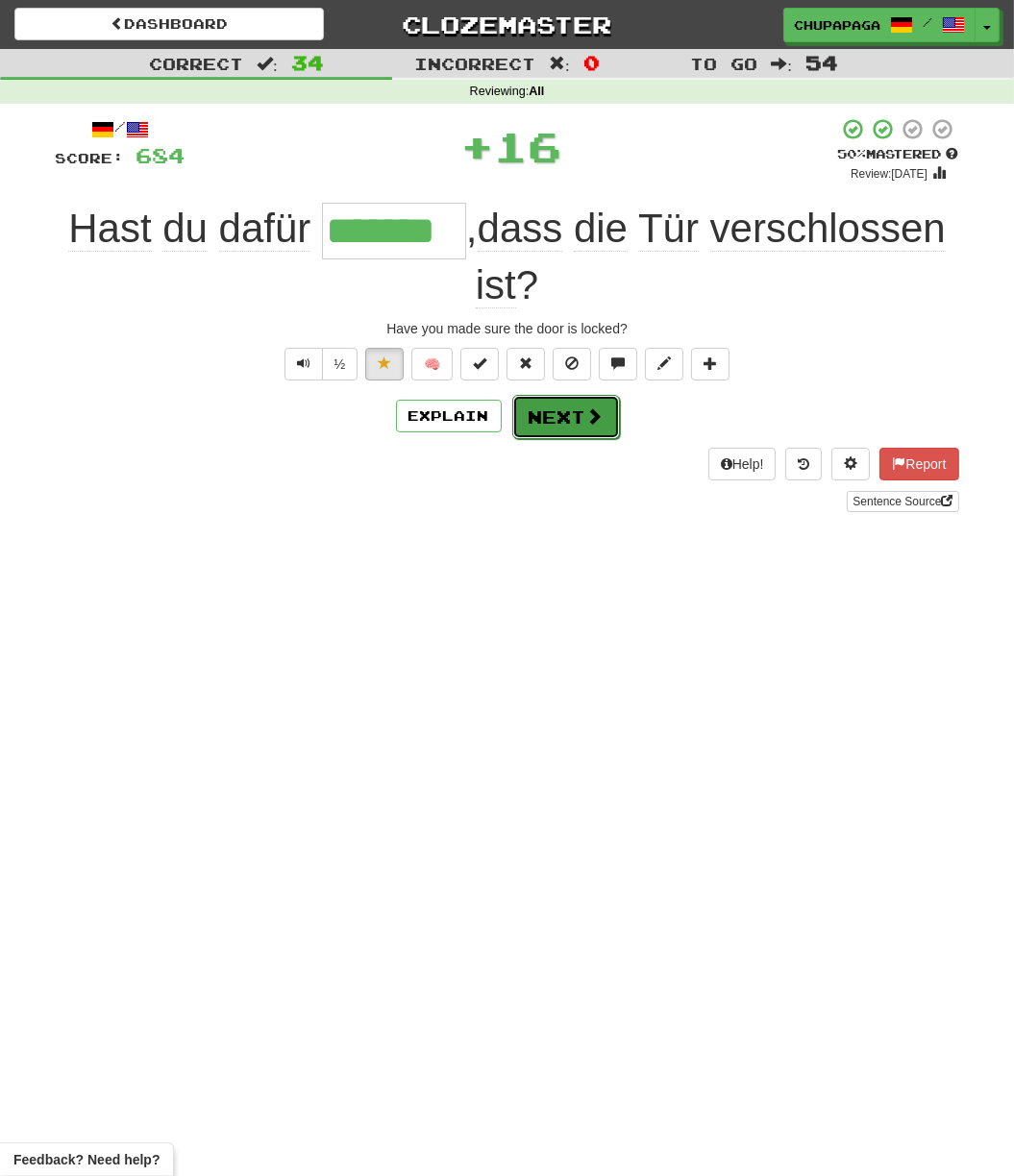
click at [569, 426] on button "Next" at bounding box center [565, 416] width 107 height 44
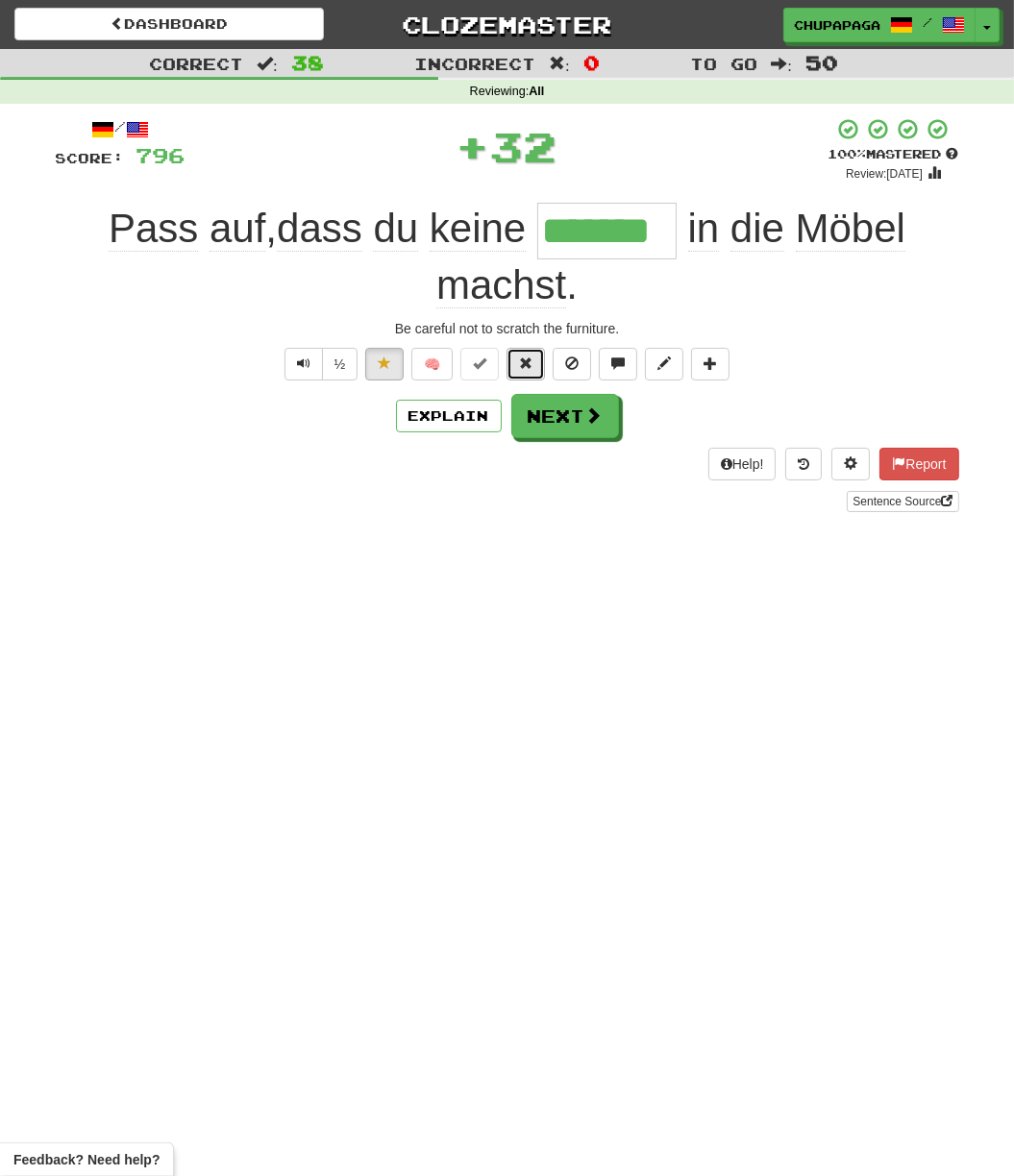
click at [519, 358] on button at bounding box center [526, 363] width 38 height 32
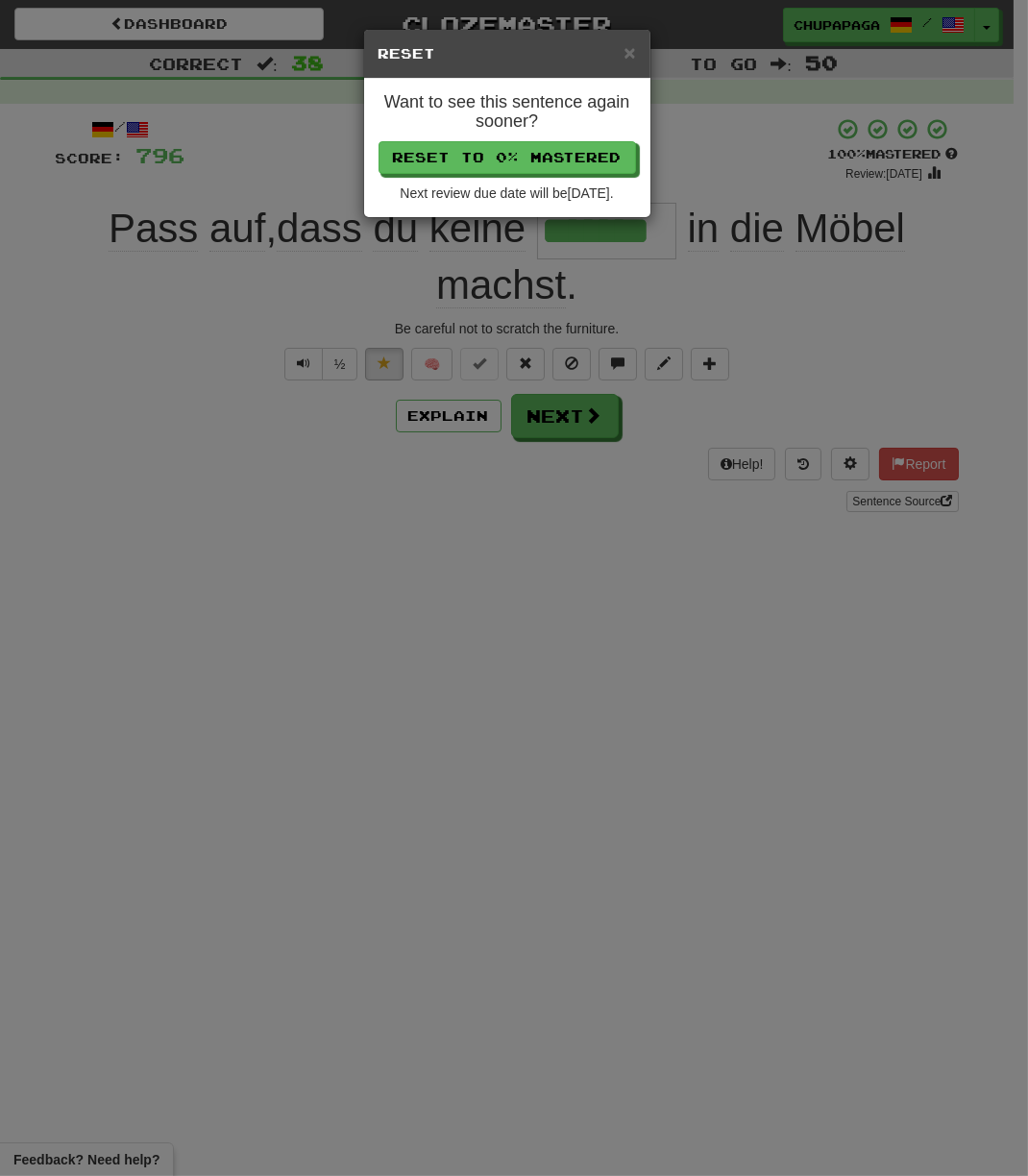
click at [610, 140] on div "Want to see this sentence again sooner? Reset to 0% Mastered Next review due da…" at bounding box center [507, 148] width 286 height 139
click at [607, 163] on button "Reset to 0% Mastered" at bounding box center [509, 157] width 258 height 32
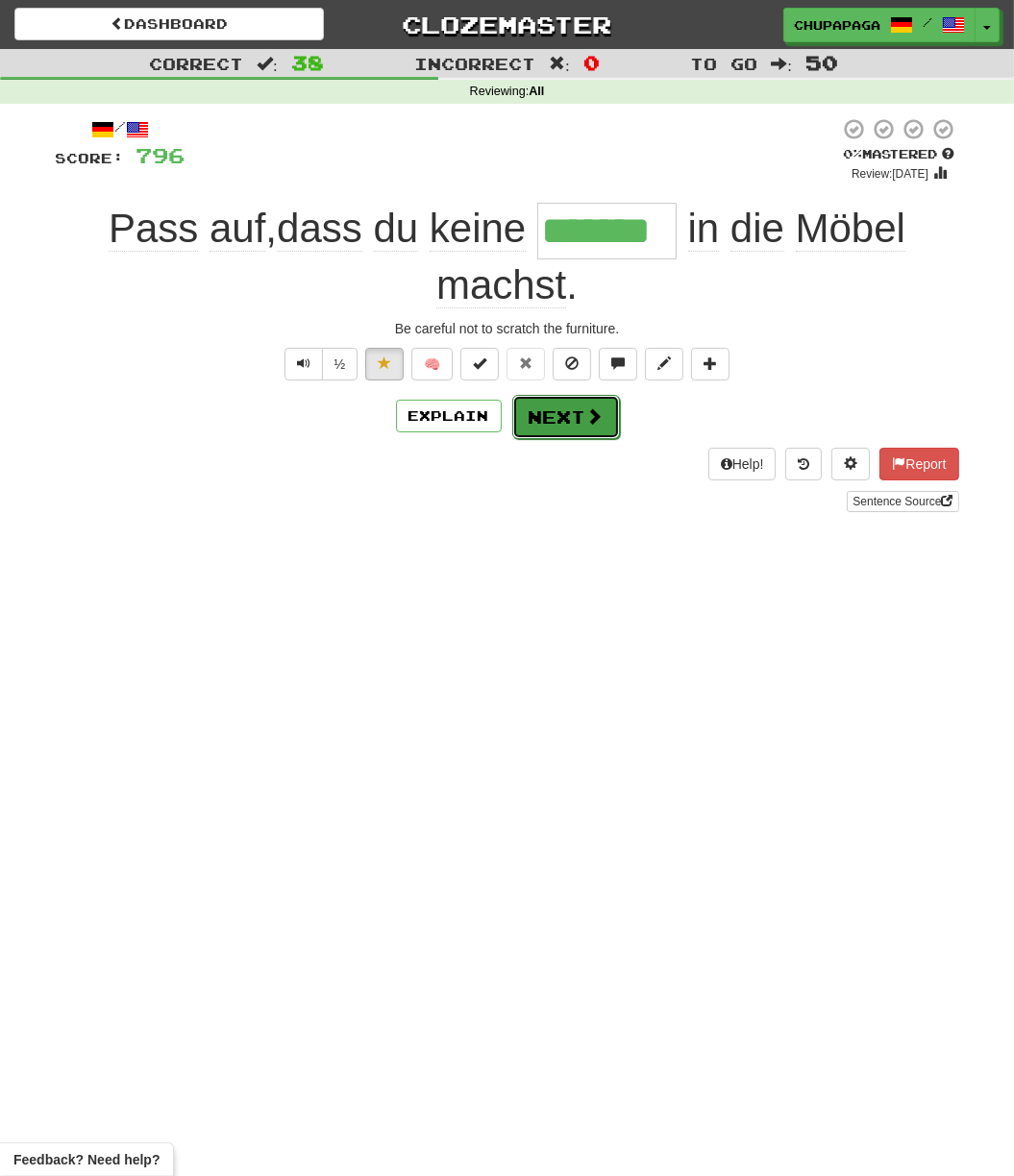
click at [567, 427] on button "Next" at bounding box center [565, 416] width 107 height 44
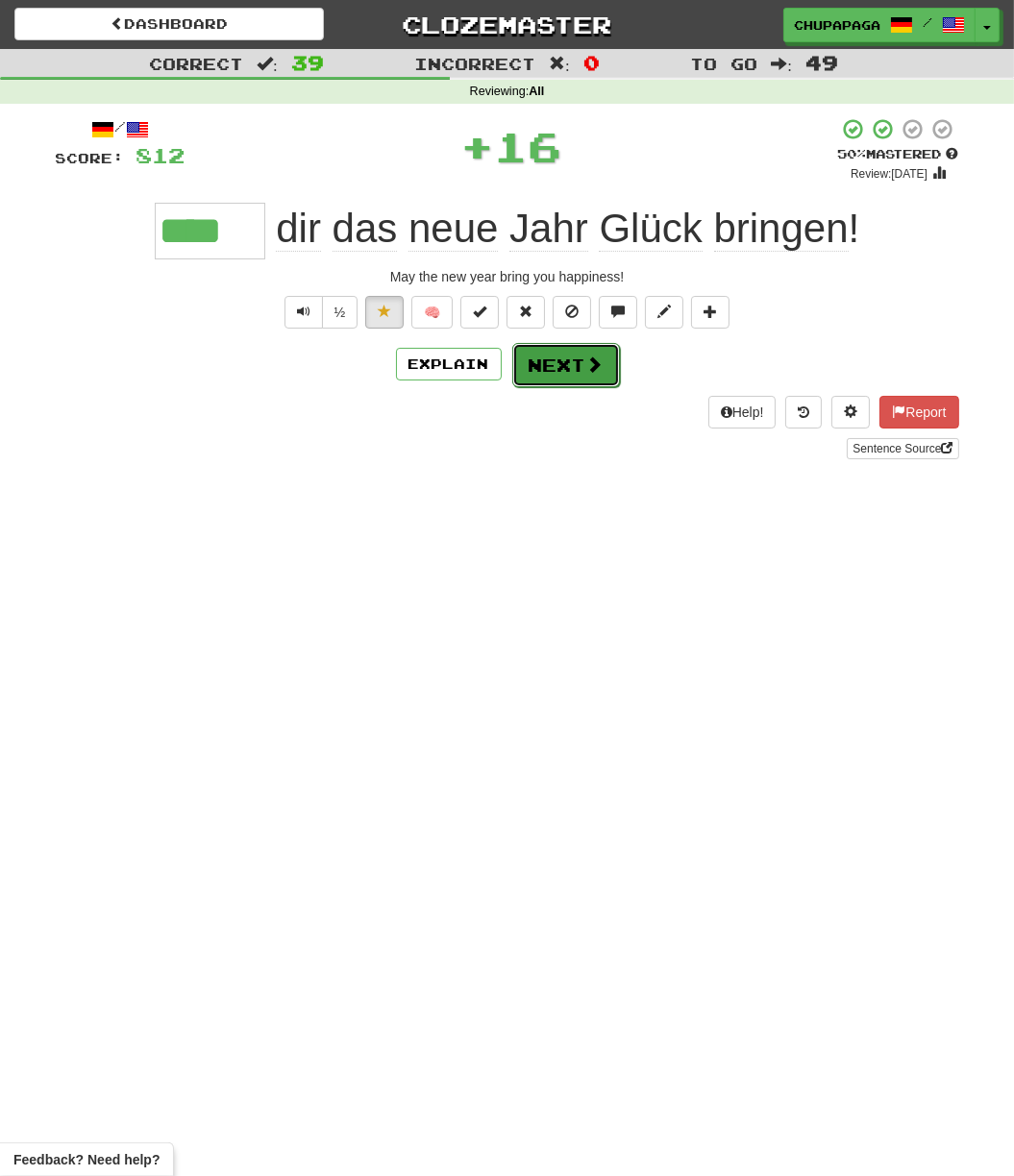
click at [599, 378] on button "Next" at bounding box center [565, 365] width 107 height 44
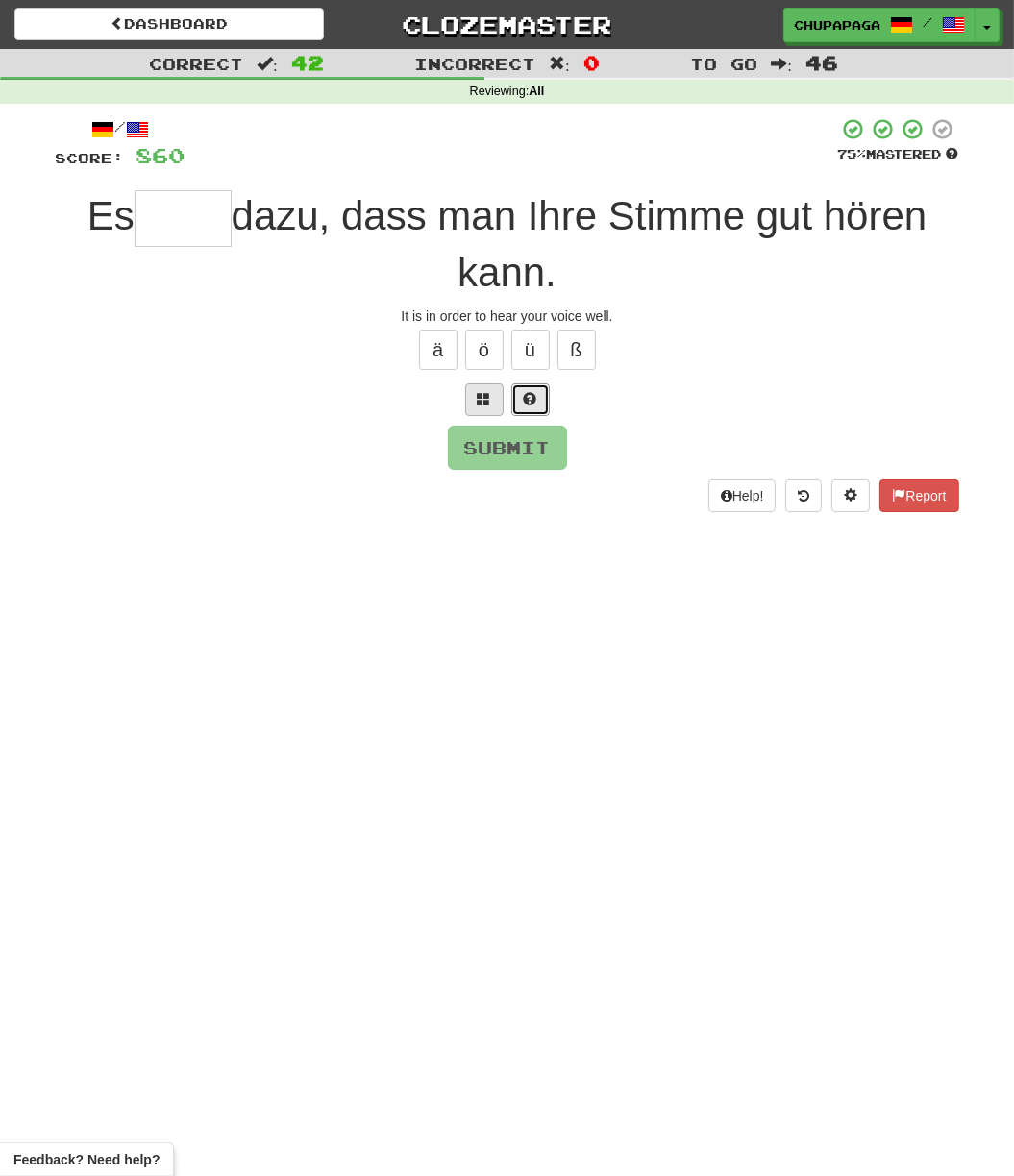
click at [524, 396] on span at bounding box center [531, 399] width 14 height 14
click at [514, 396] on button at bounding box center [507, 400] width 38 height 32
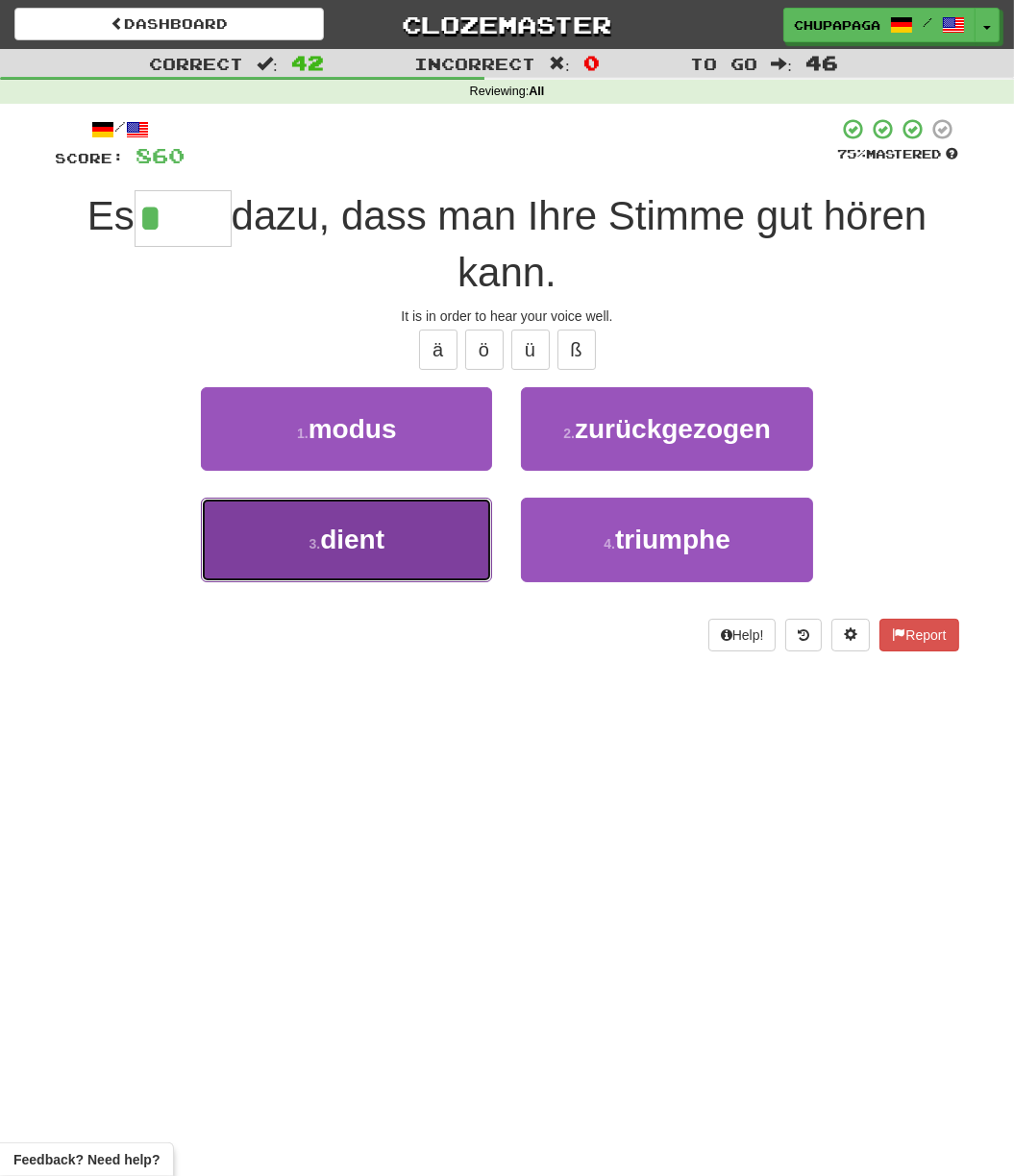
click at [439, 537] on button "3 . dient" at bounding box center [347, 539] width 291 height 84
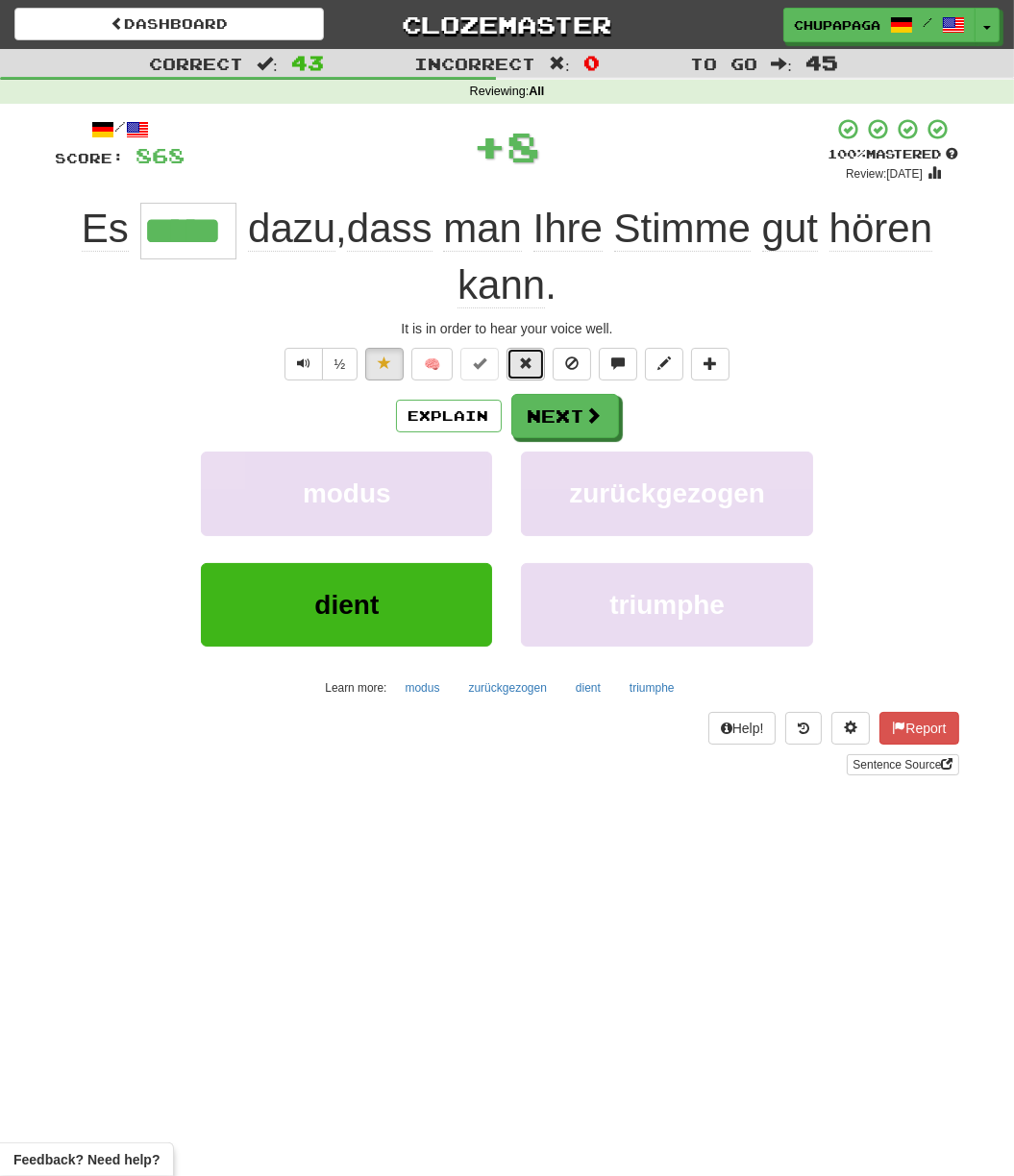
click at [531, 362] on span at bounding box center [526, 363] width 14 height 14
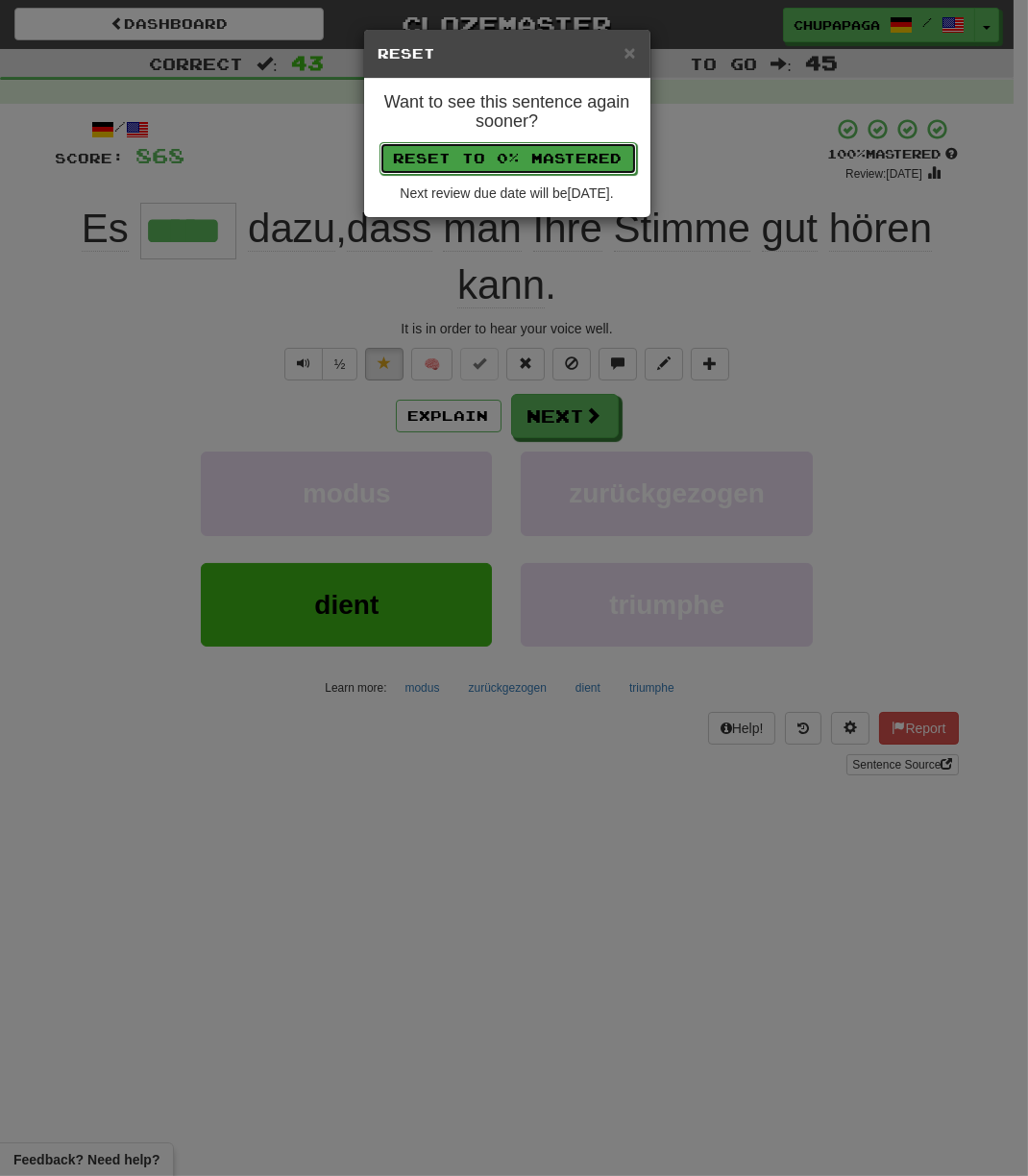
click at [537, 155] on button "Reset to 0% Mastered" at bounding box center [509, 157] width 258 height 32
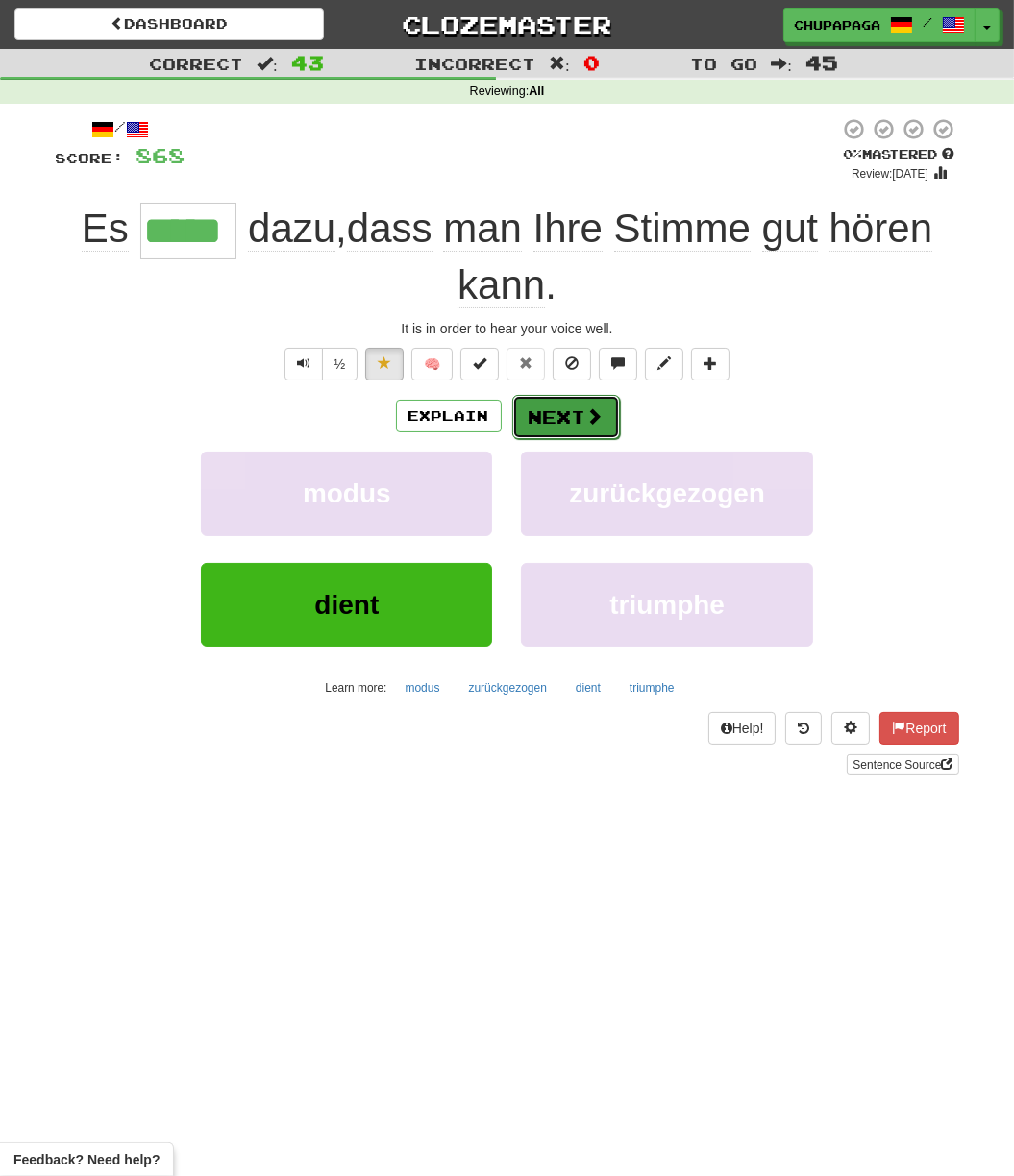
click at [563, 405] on button "Next" at bounding box center [565, 416] width 107 height 44
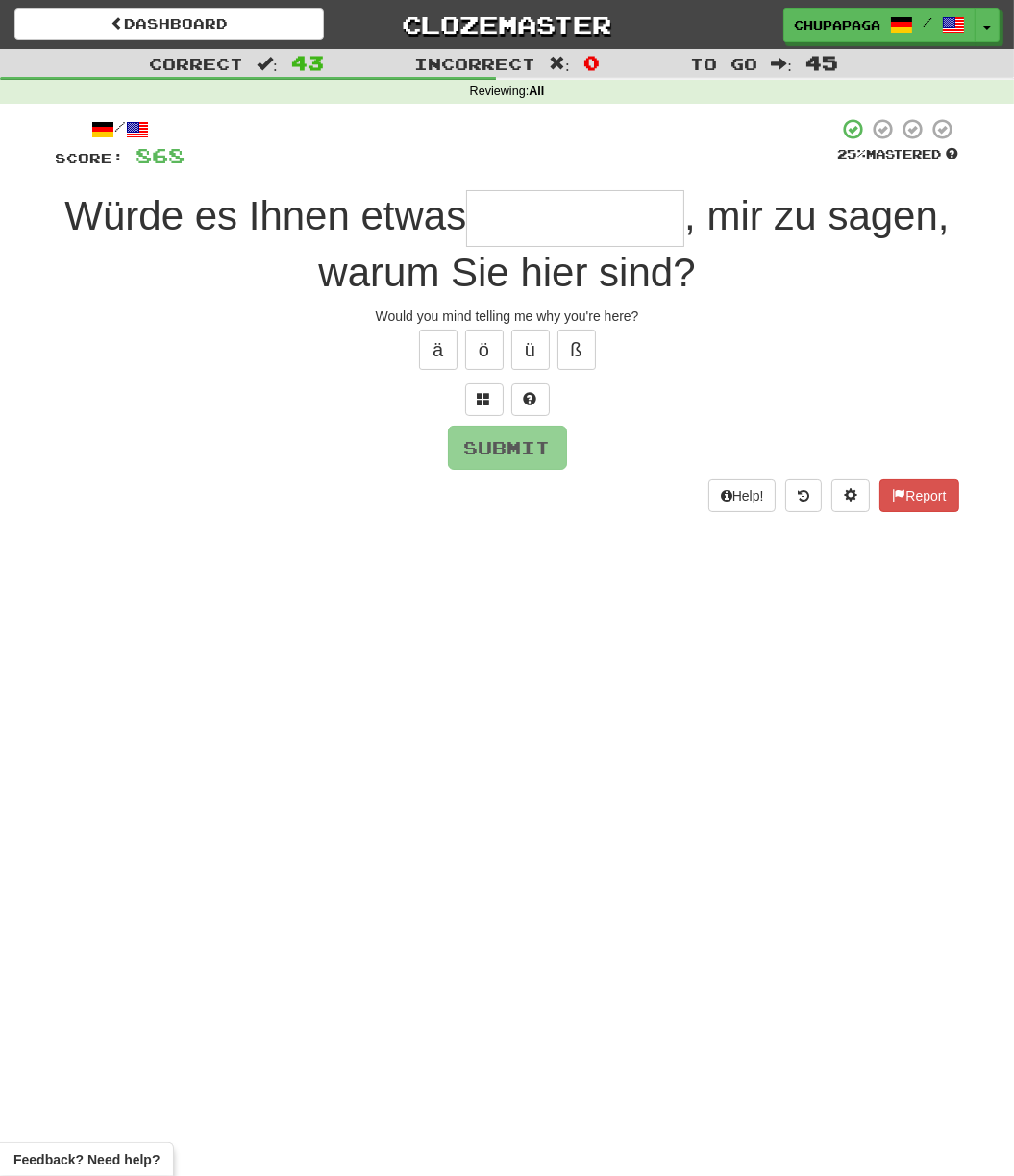
click at [605, 231] on input "text" at bounding box center [576, 217] width 219 height 56
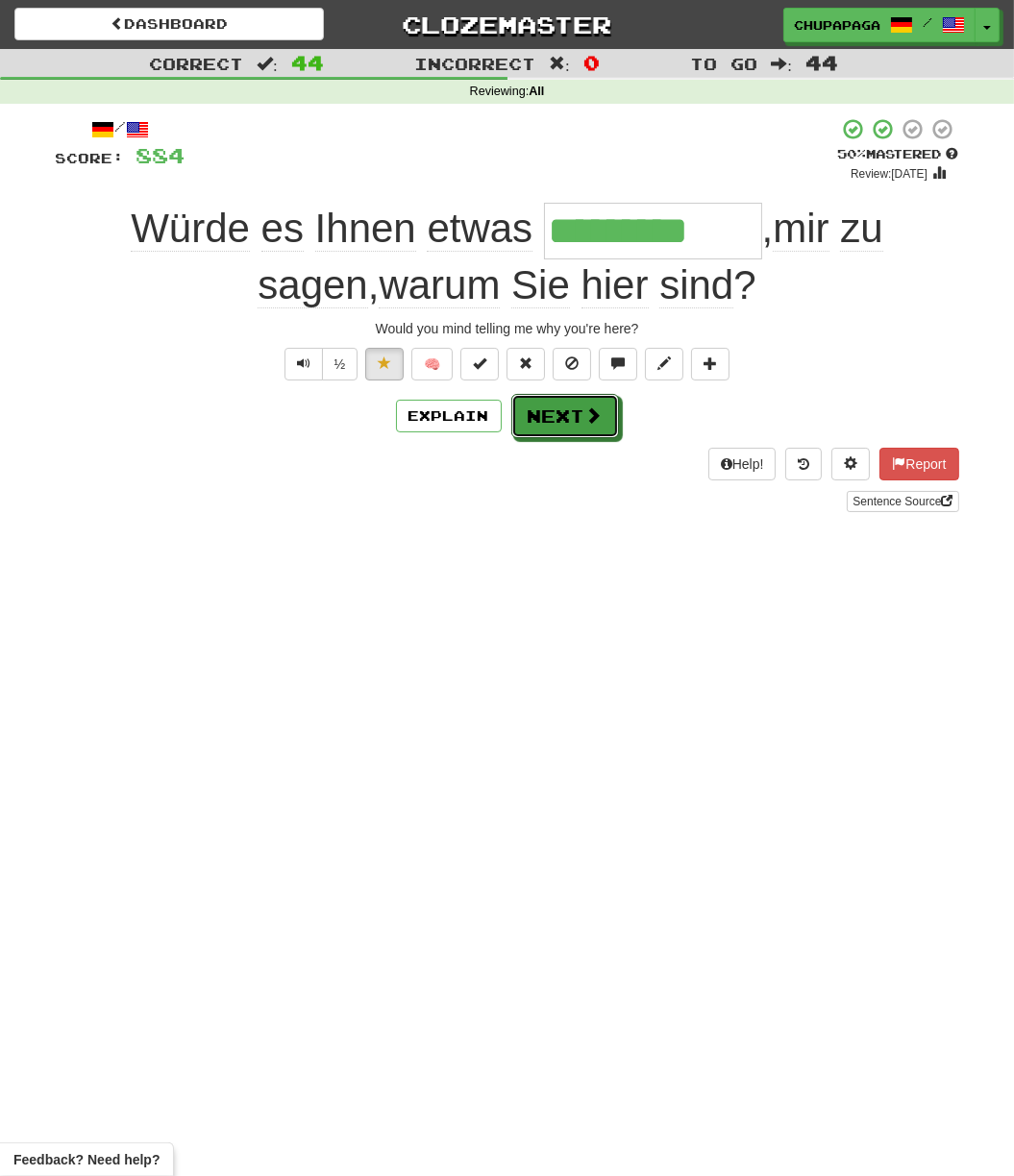
drag, startPoint x: 548, startPoint y: 411, endPoint x: 550, endPoint y: 437, distance: 26.1
click at [548, 413] on button "Next" at bounding box center [564, 415] width 107 height 44
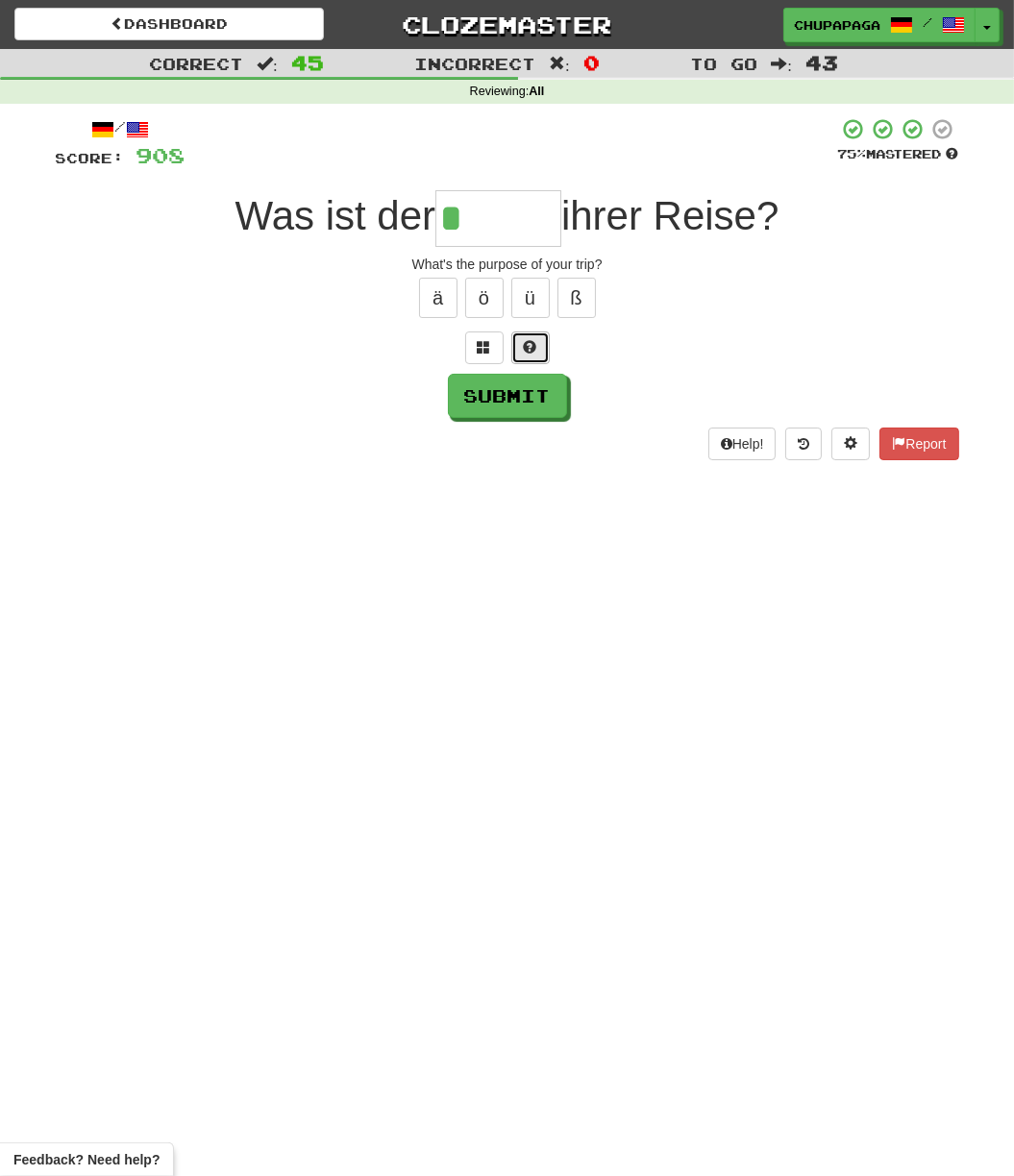
click at [518, 340] on button at bounding box center [530, 347] width 38 height 32
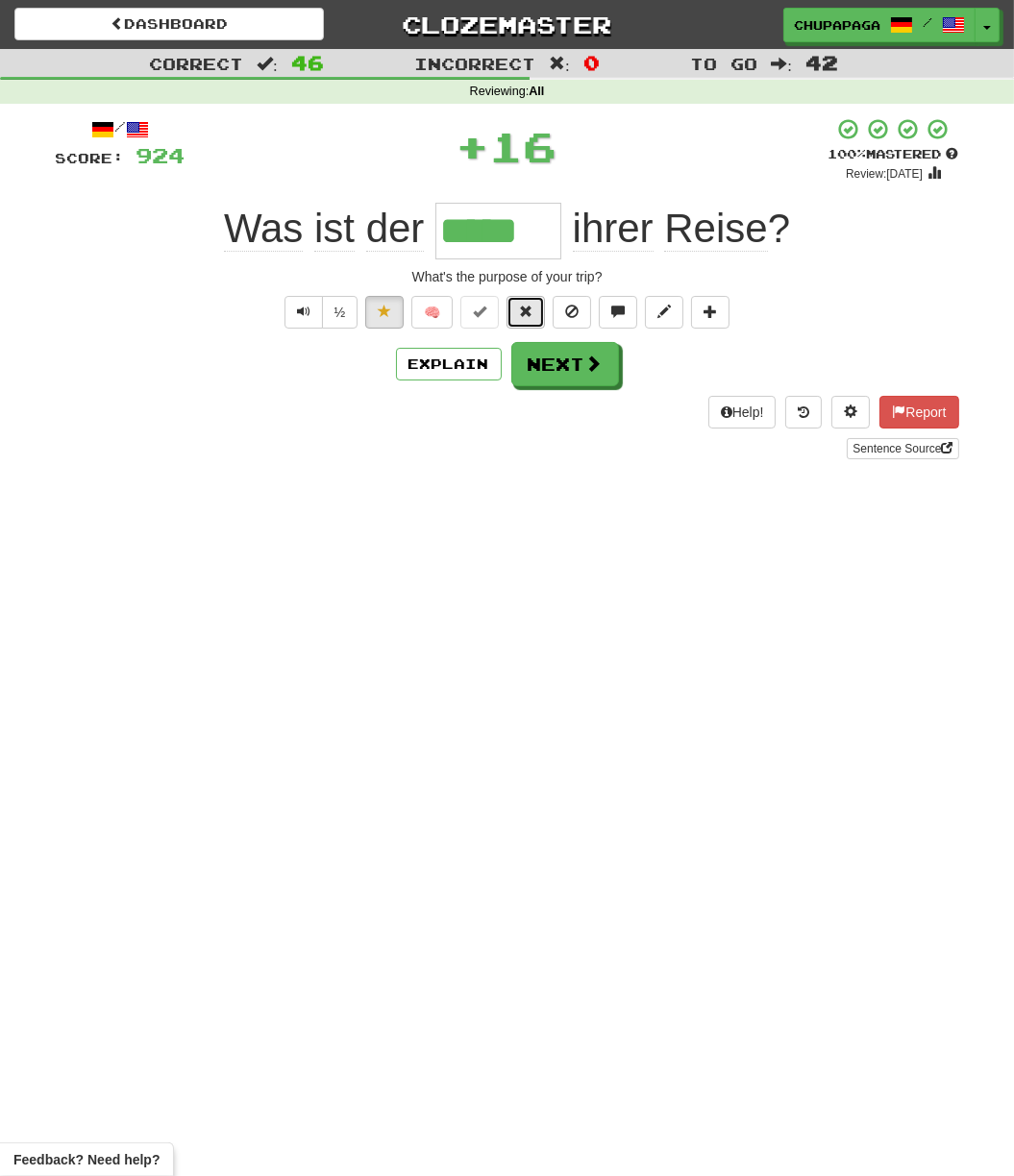
click at [539, 305] on button at bounding box center [526, 312] width 38 height 32
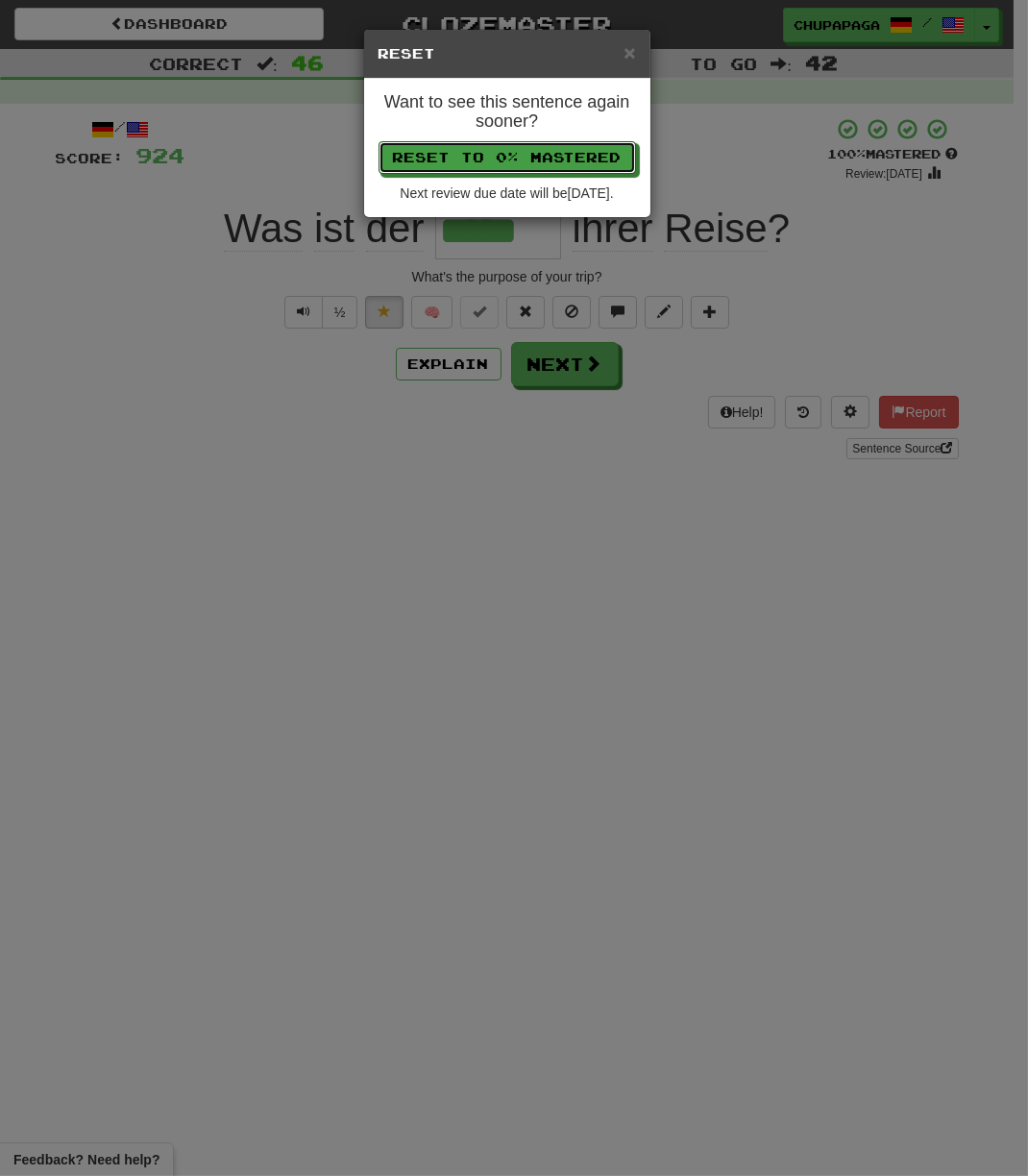
click at [486, 172] on button "Reset to 0% Mastered" at bounding box center [508, 157] width 258 height 32
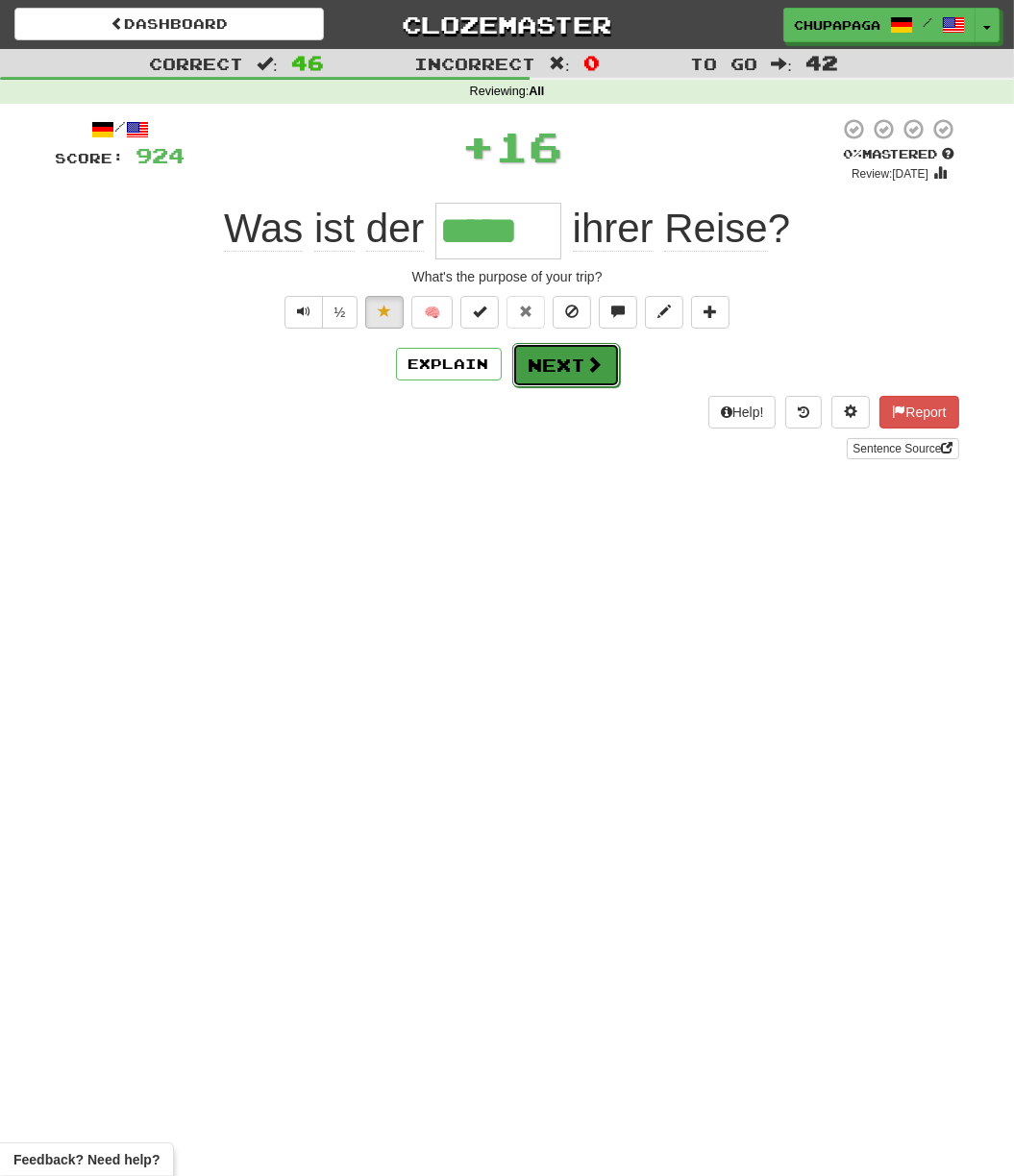
click at [558, 381] on button "Next" at bounding box center [565, 365] width 107 height 44
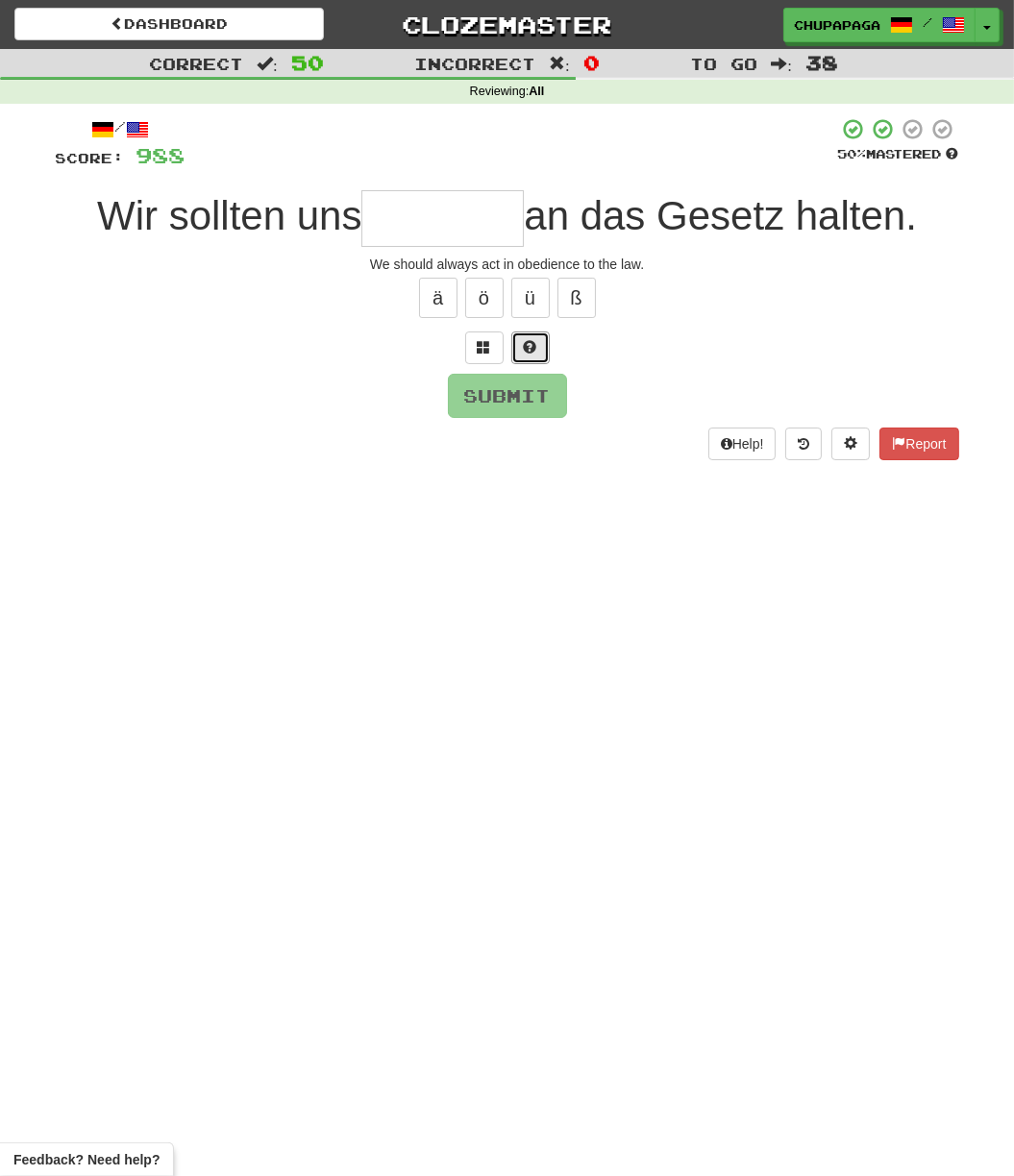
click at [526, 336] on button at bounding box center [530, 347] width 38 height 32
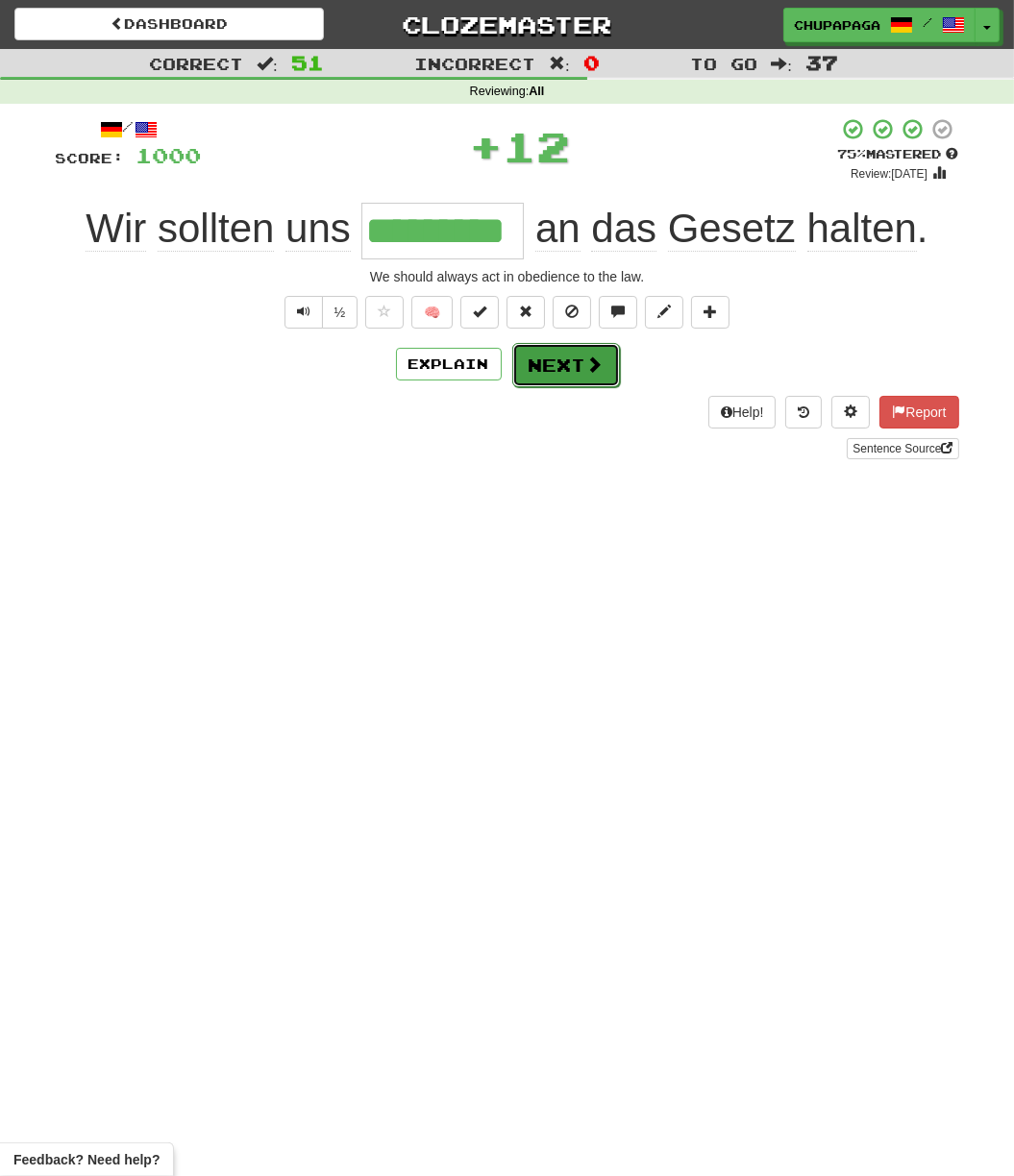
click at [567, 359] on button "Next" at bounding box center [565, 365] width 107 height 44
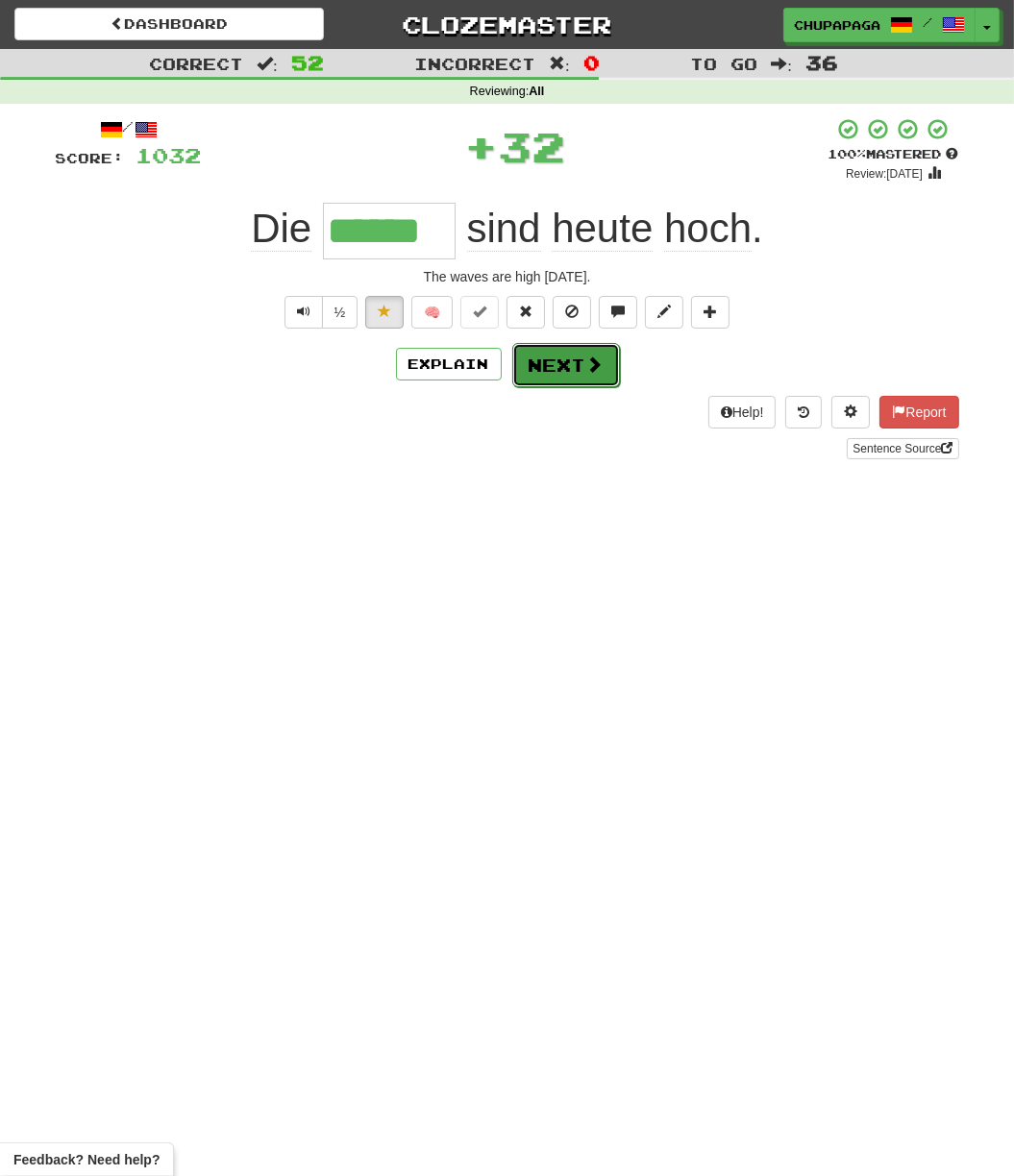
click at [604, 362] on button "Next" at bounding box center [565, 365] width 107 height 44
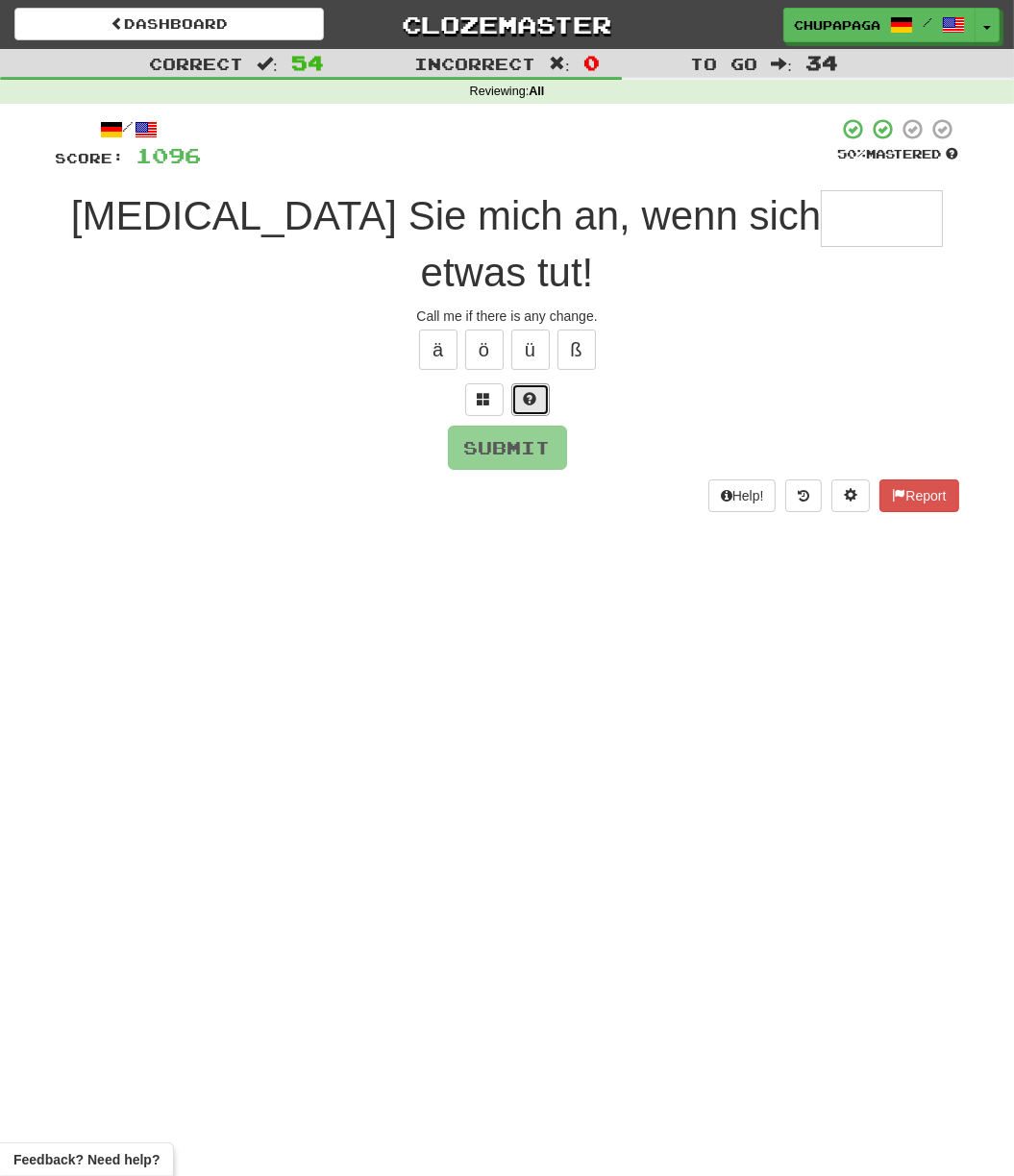
click at [540, 384] on button at bounding box center [530, 400] width 38 height 32
click at [516, 384] on button at bounding box center [507, 400] width 38 height 32
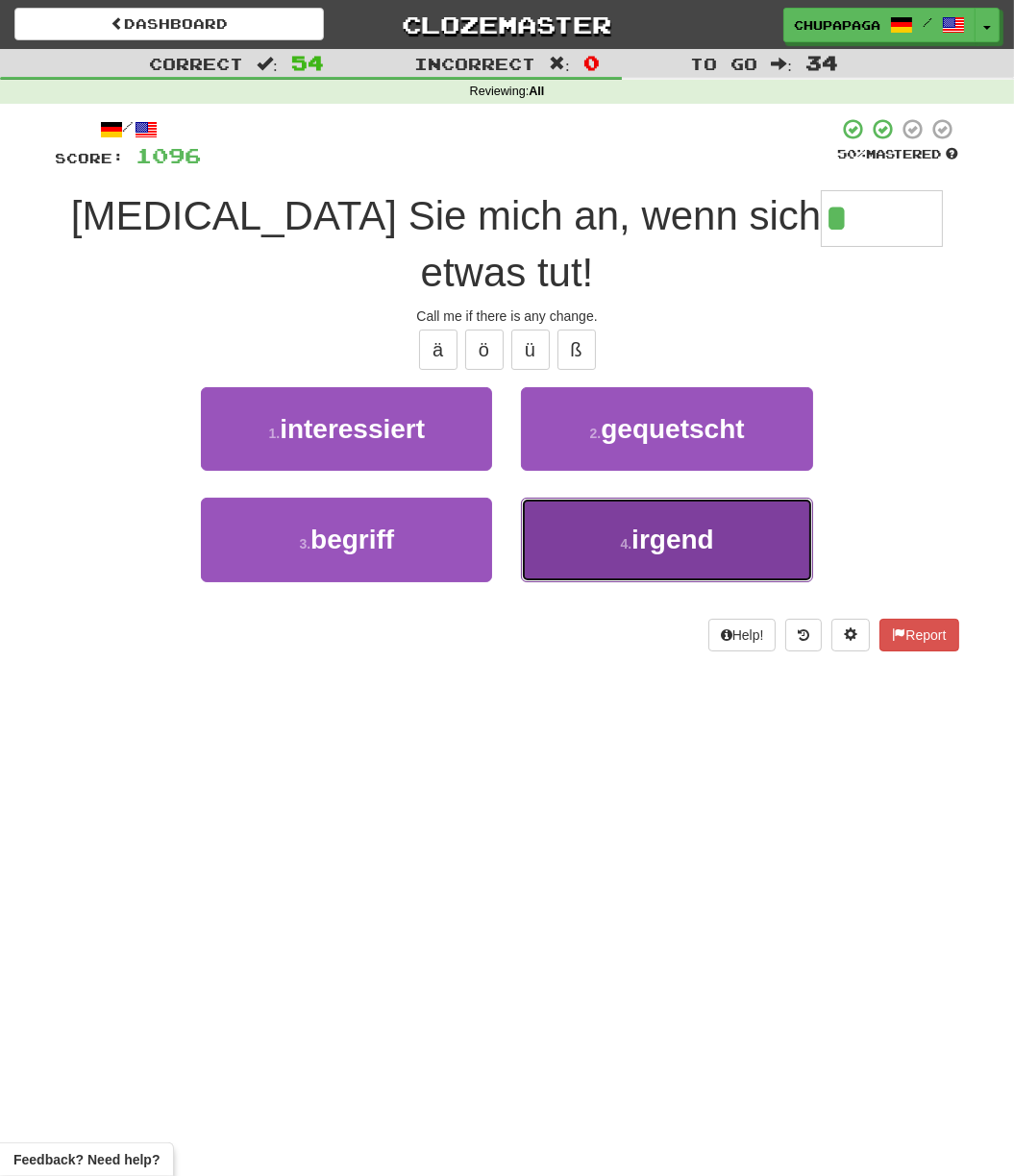
click at [604, 498] on button "4 . irgend" at bounding box center [666, 539] width 291 height 84
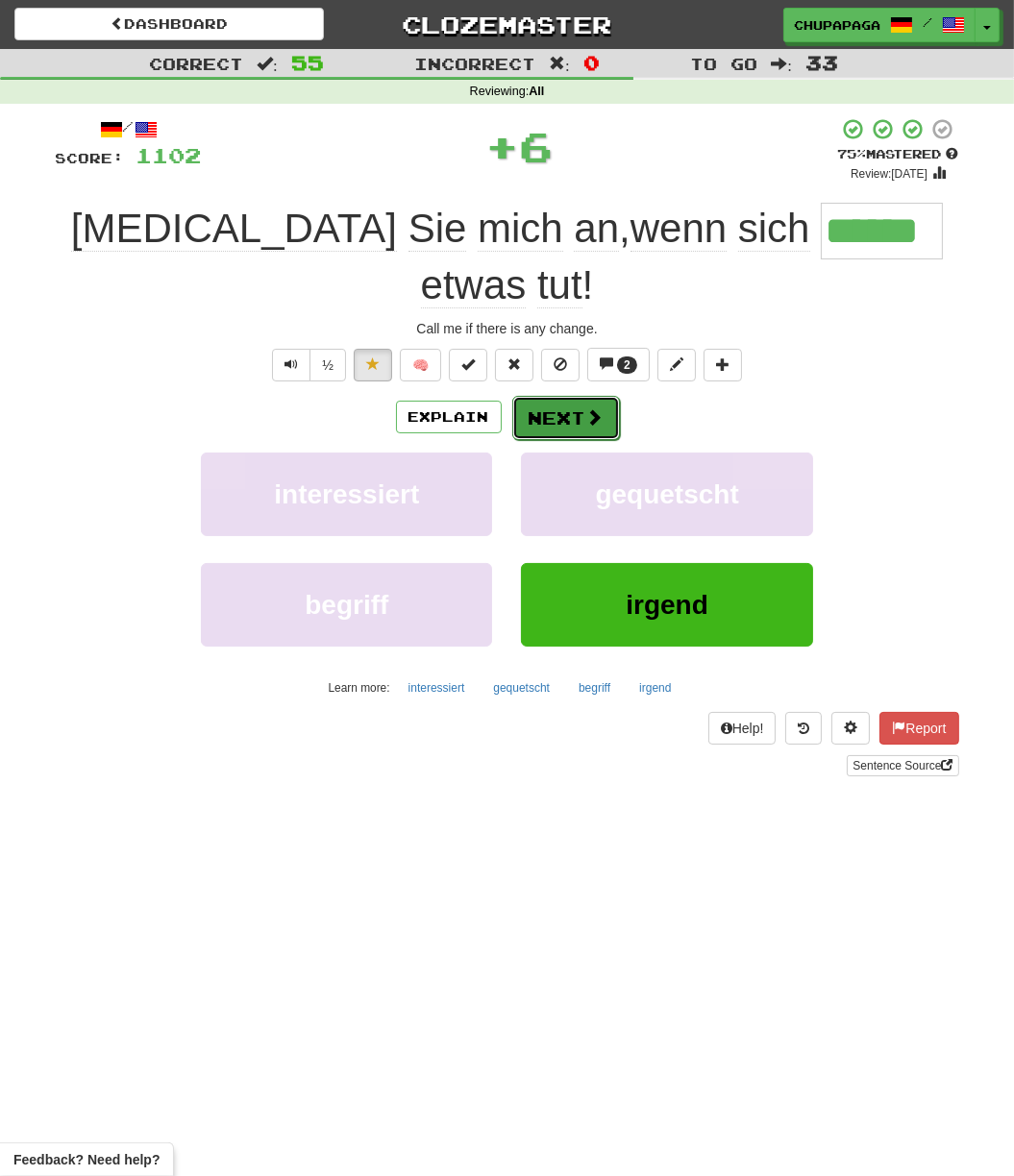
click at [560, 396] on button "Next" at bounding box center [565, 417] width 107 height 44
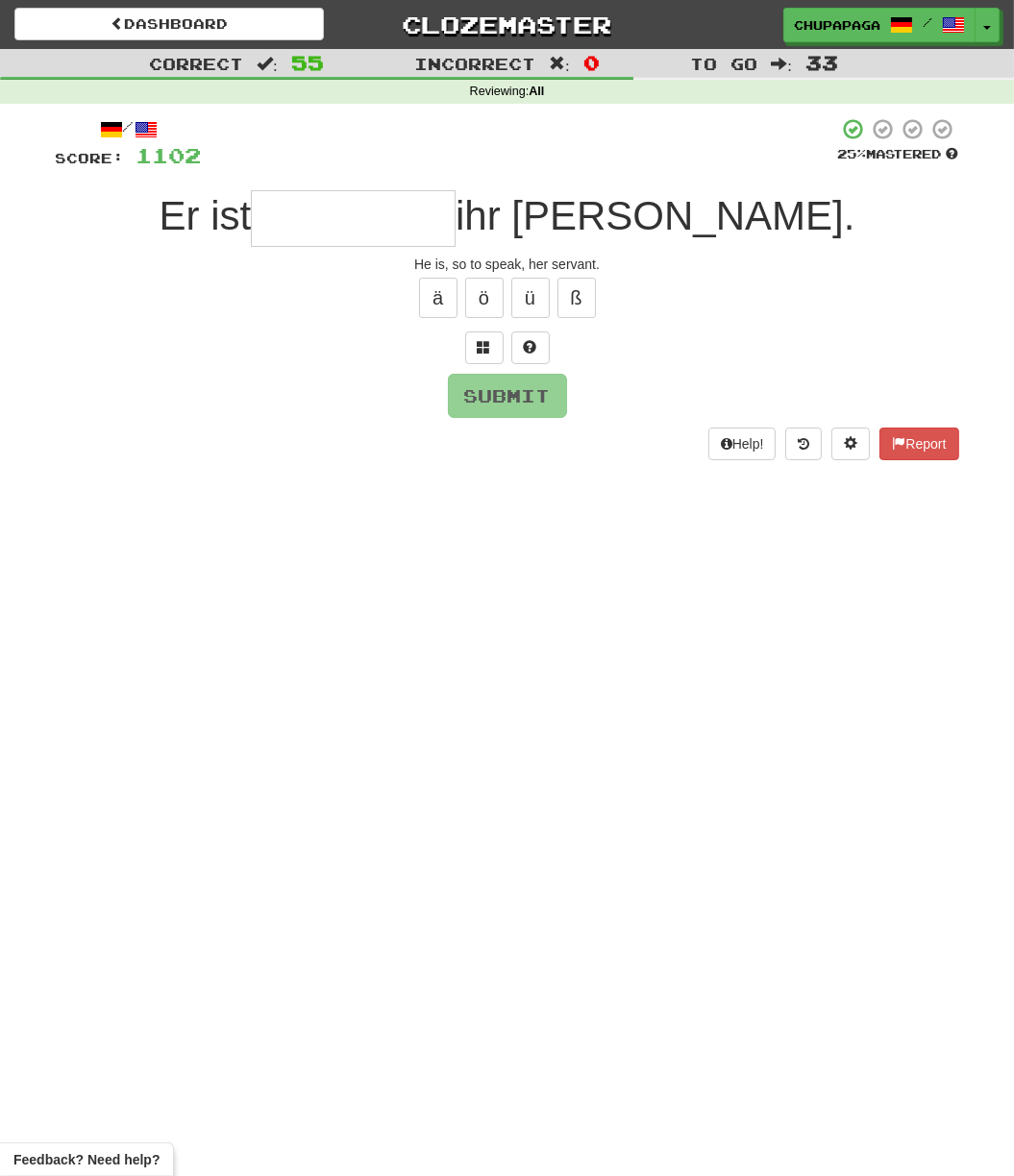
drag, startPoint x: 471, startPoint y: 213, endPoint x: 498, endPoint y: 236, distance: 35.5
click at [456, 215] on input "text" at bounding box center [353, 217] width 205 height 56
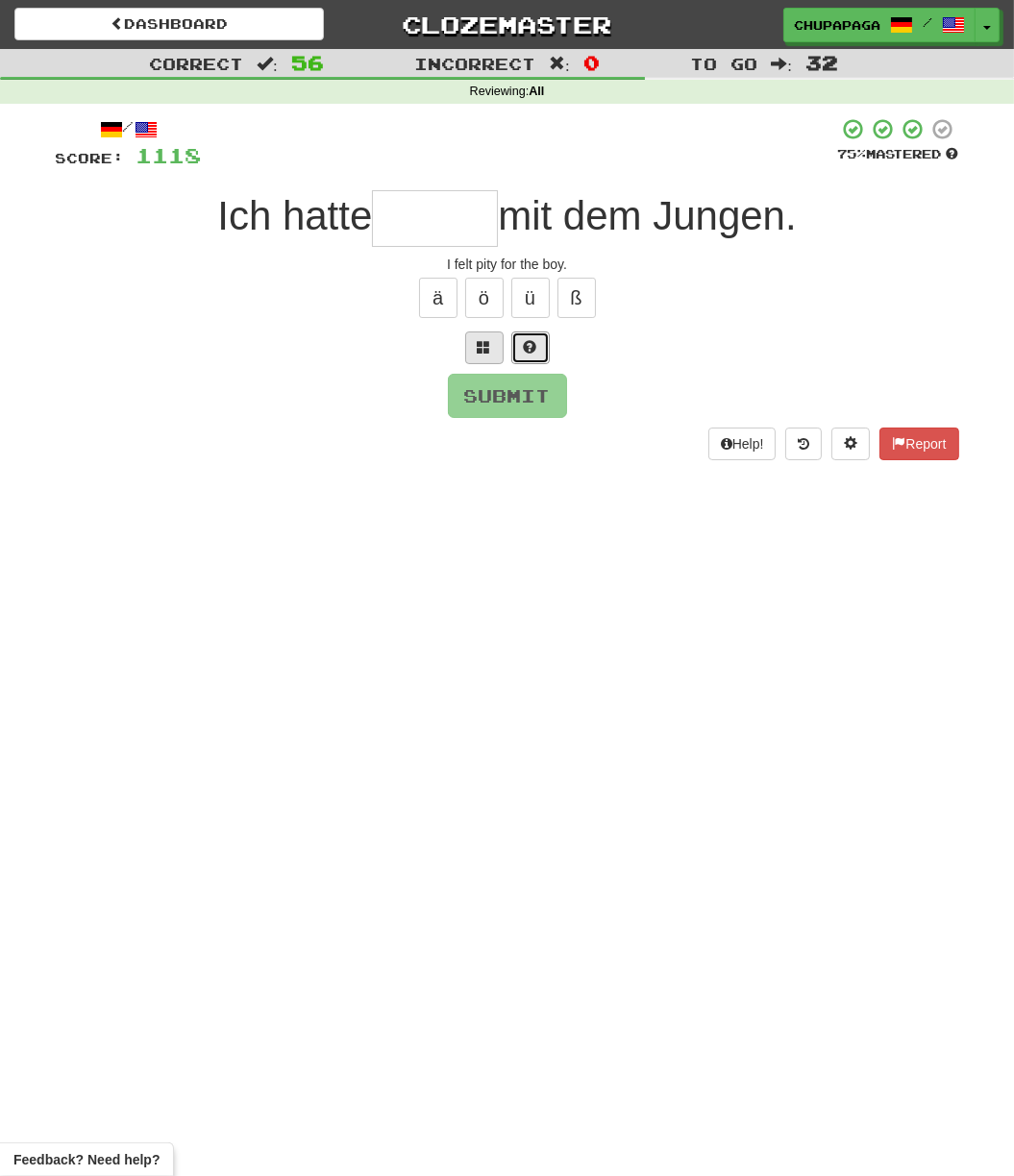
click at [521, 344] on button at bounding box center [530, 347] width 38 height 32
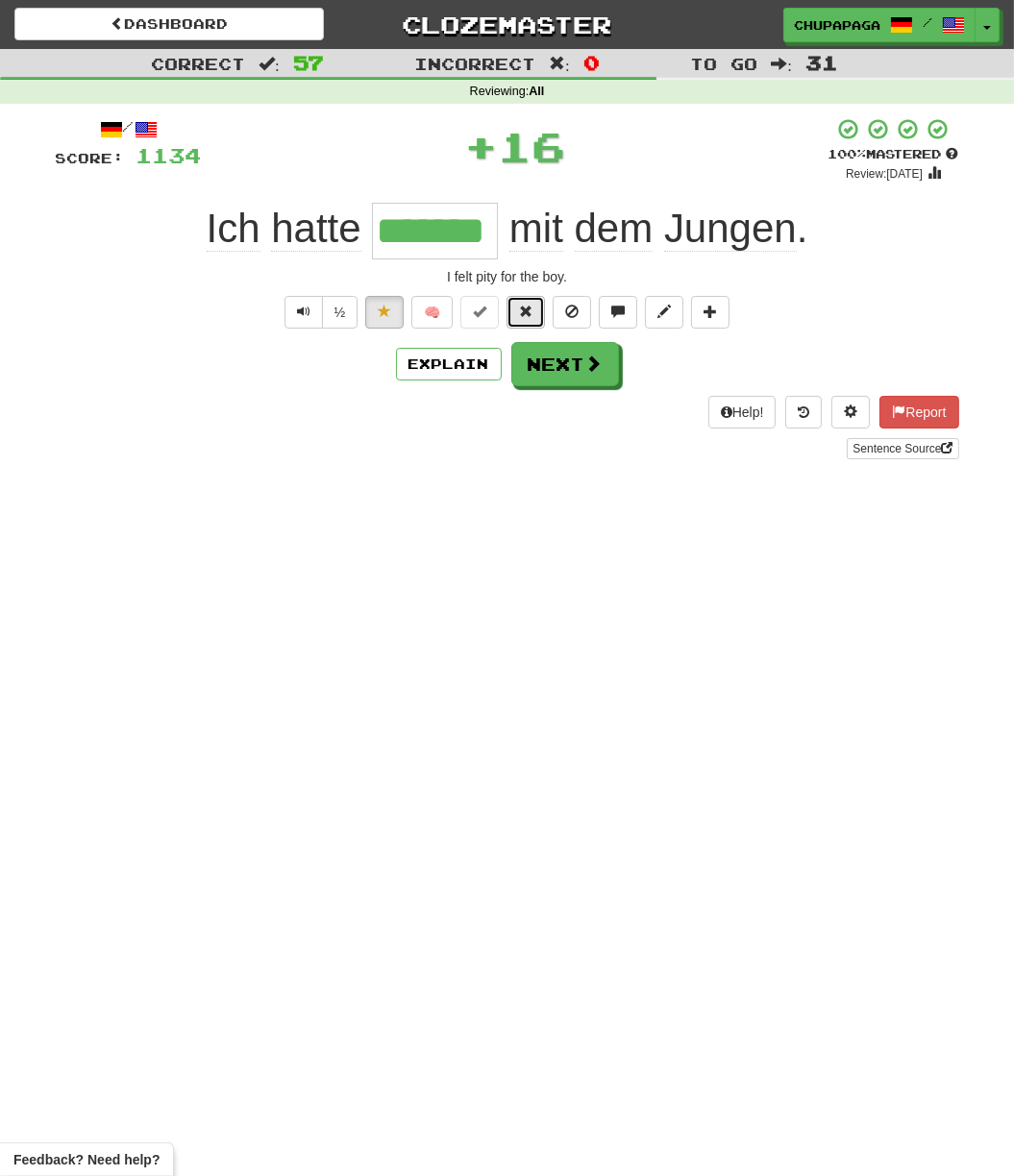
click at [532, 321] on button at bounding box center [526, 312] width 38 height 32
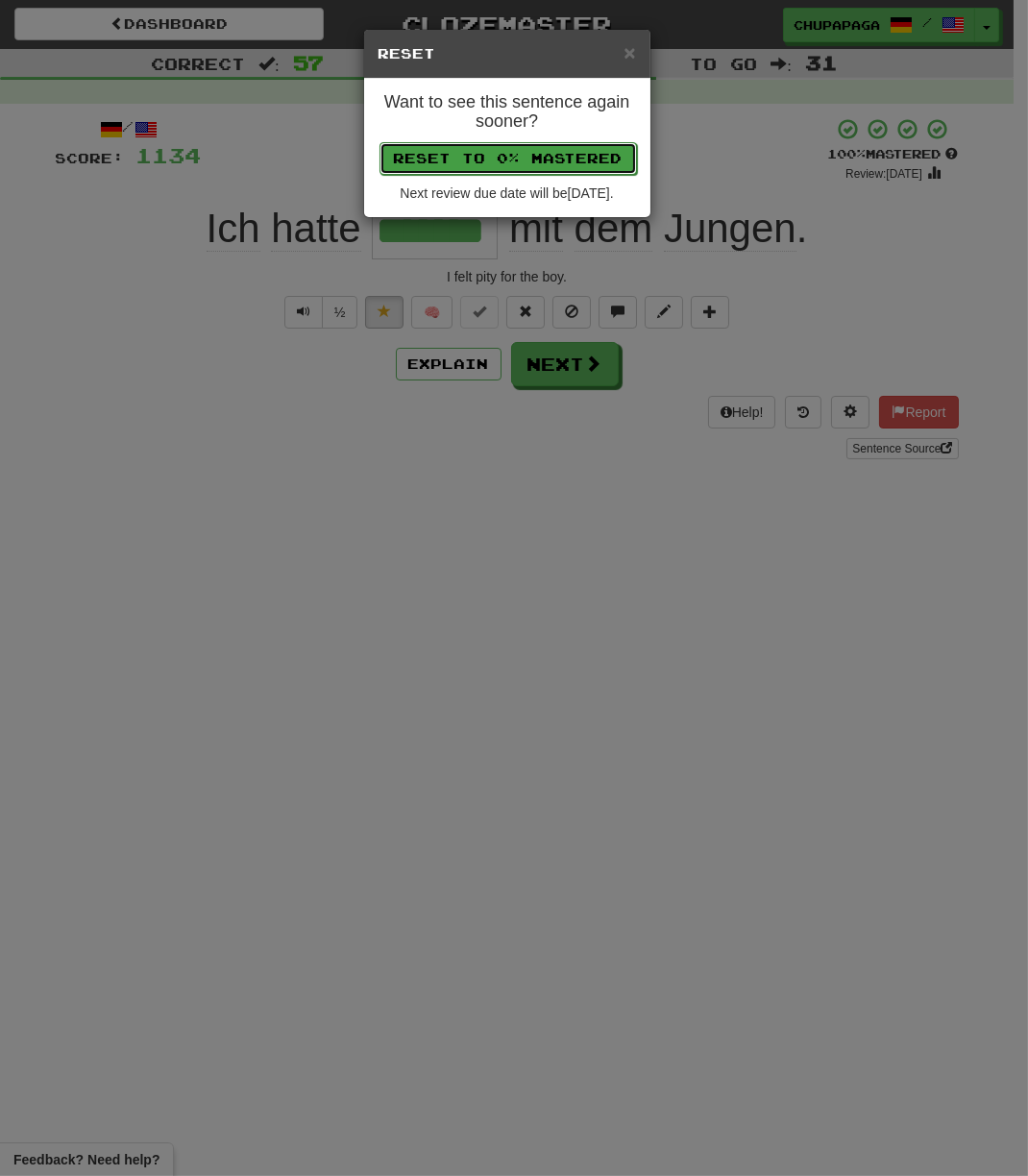
click at [542, 156] on button "Reset to 0% Mastered" at bounding box center [509, 157] width 258 height 32
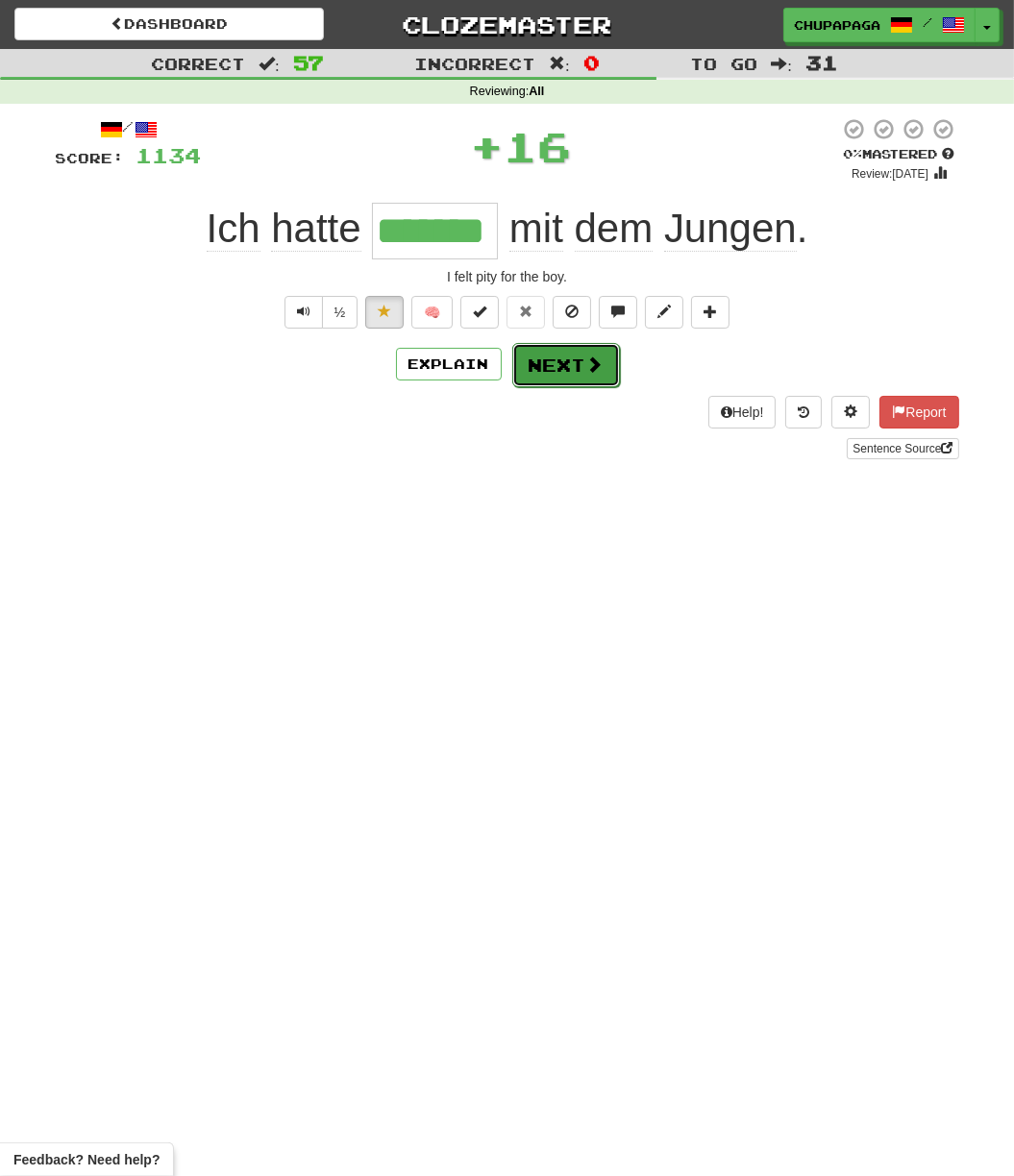
click at [531, 361] on button "Next" at bounding box center [565, 365] width 107 height 44
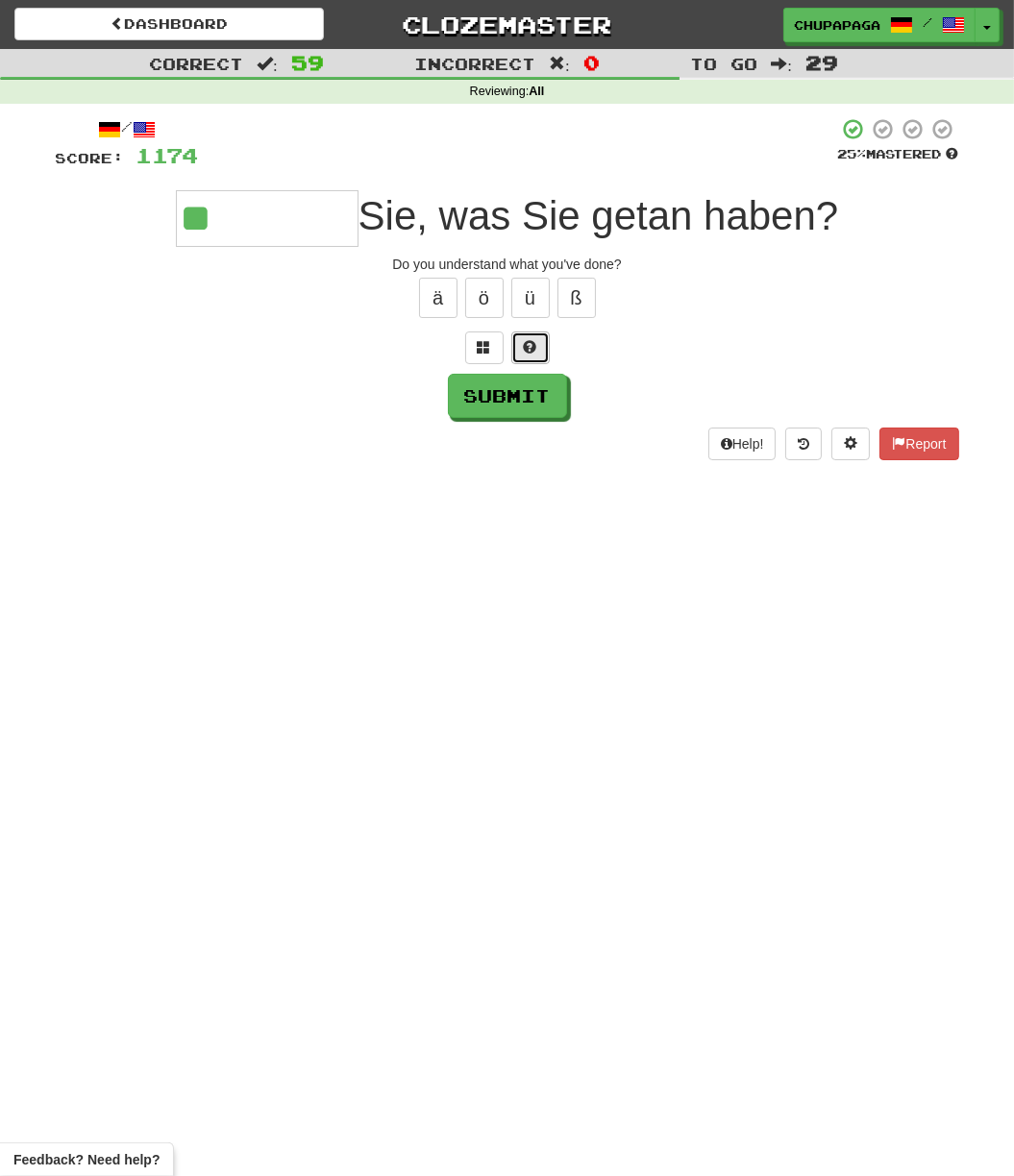
click at [540, 343] on button at bounding box center [530, 347] width 38 height 32
click at [519, 332] on button at bounding box center [507, 347] width 38 height 32
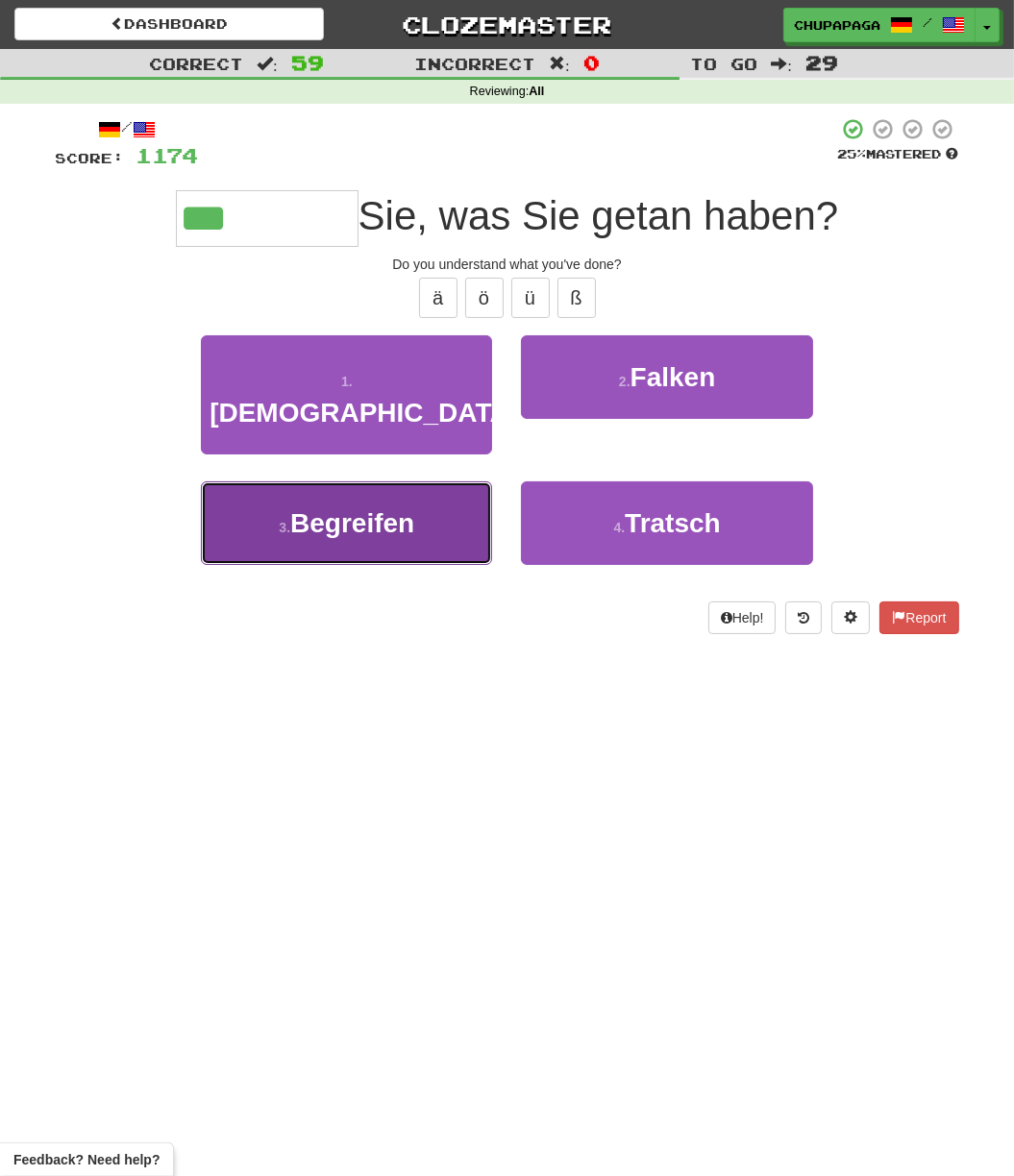
click at [405, 481] on button "3 . Begreifen" at bounding box center [347, 523] width 291 height 84
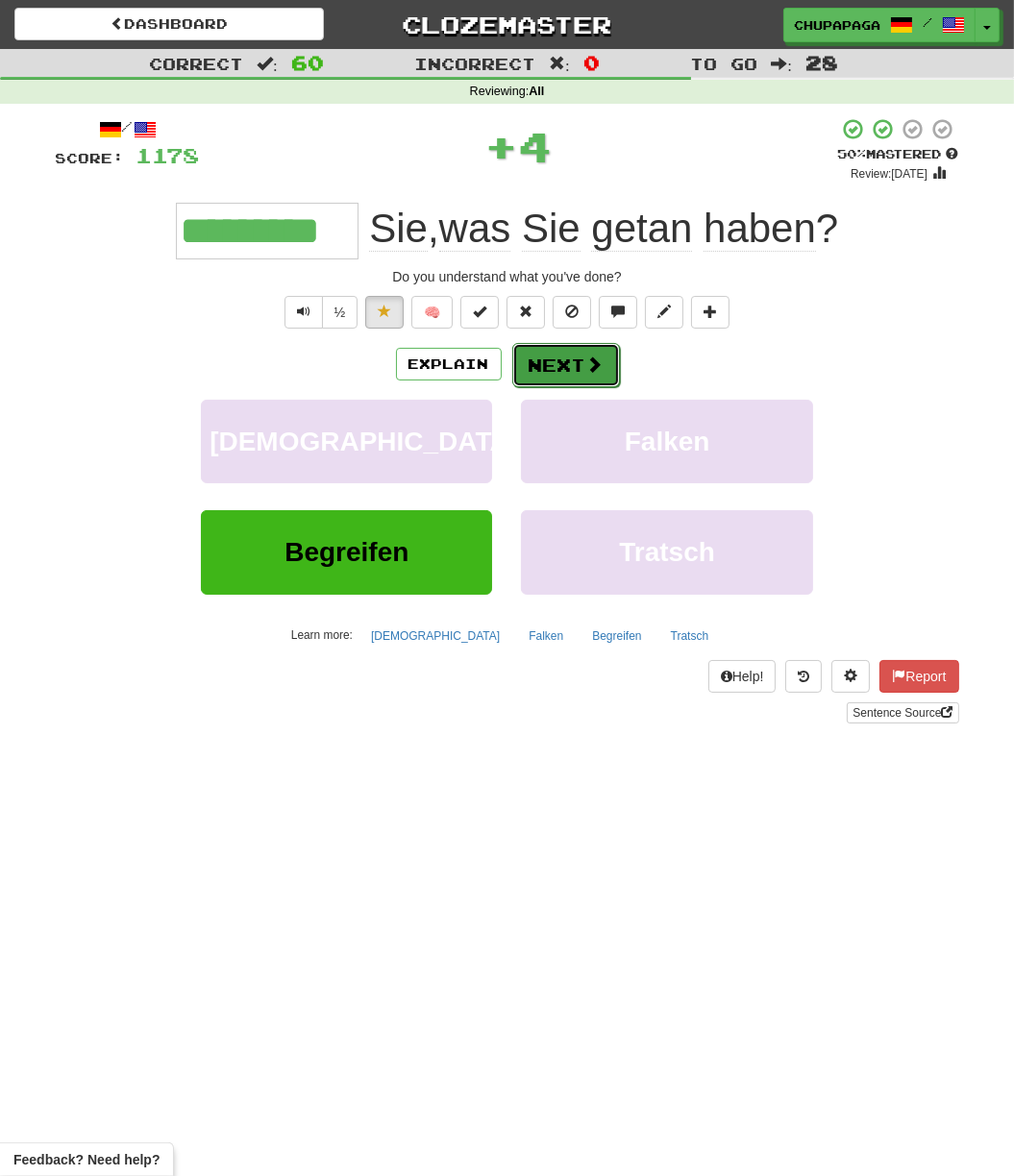
click at [561, 365] on button "Next" at bounding box center [565, 365] width 107 height 44
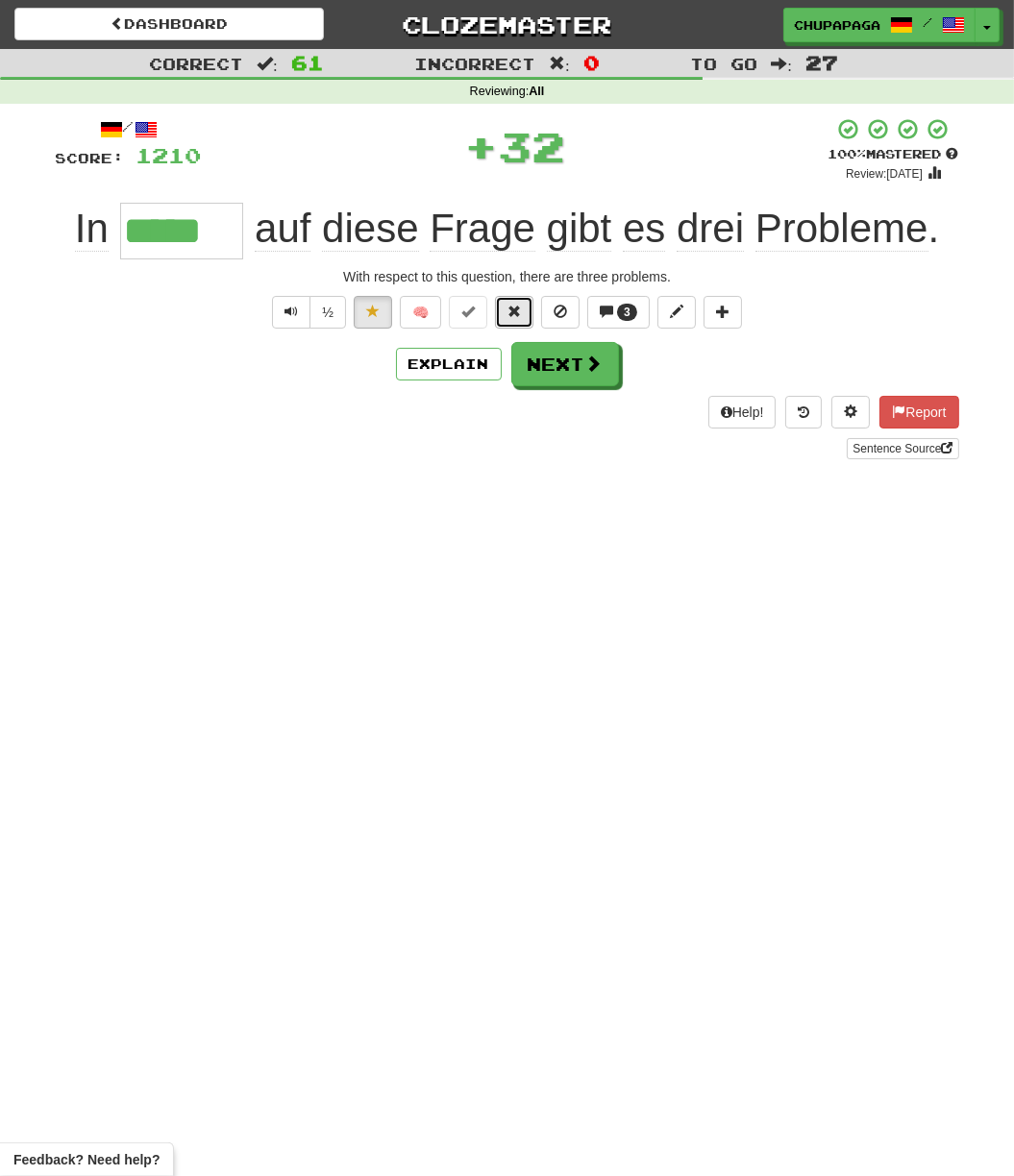
click at [513, 310] on span at bounding box center [515, 311] width 14 height 14
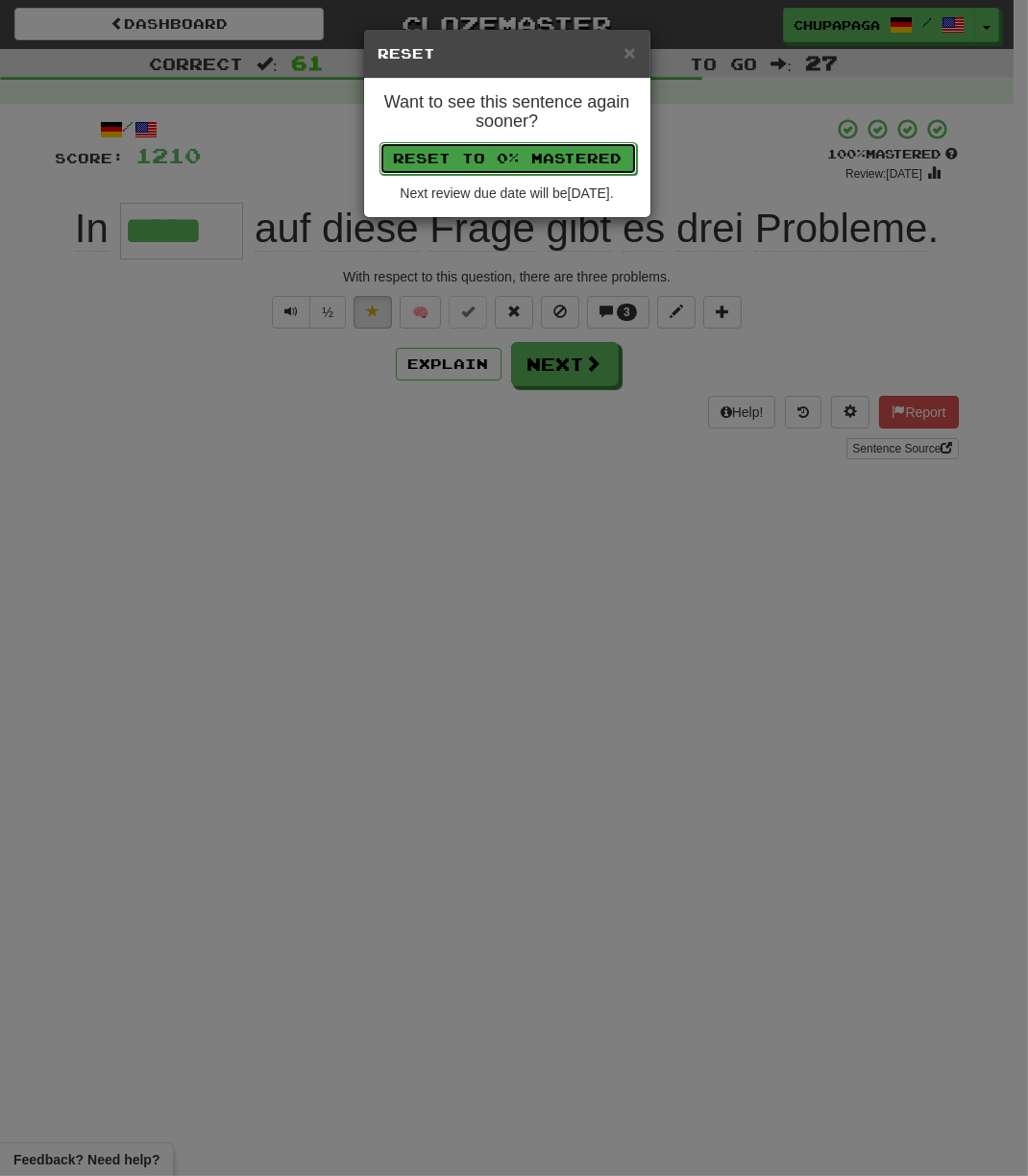
click at [512, 149] on button "Reset to 0% Mastered" at bounding box center [509, 157] width 258 height 32
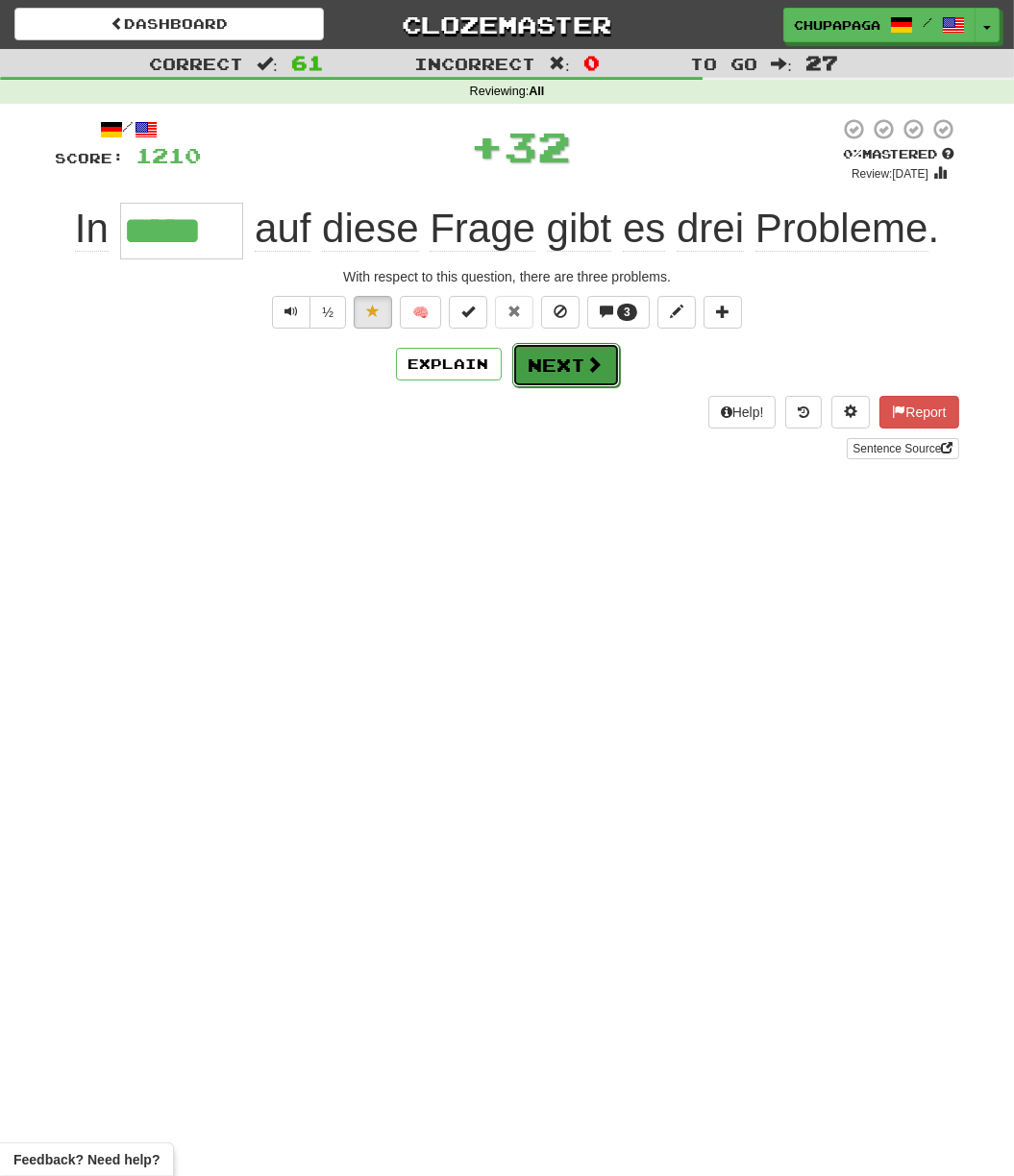
click at [537, 360] on button "Next" at bounding box center [565, 365] width 107 height 44
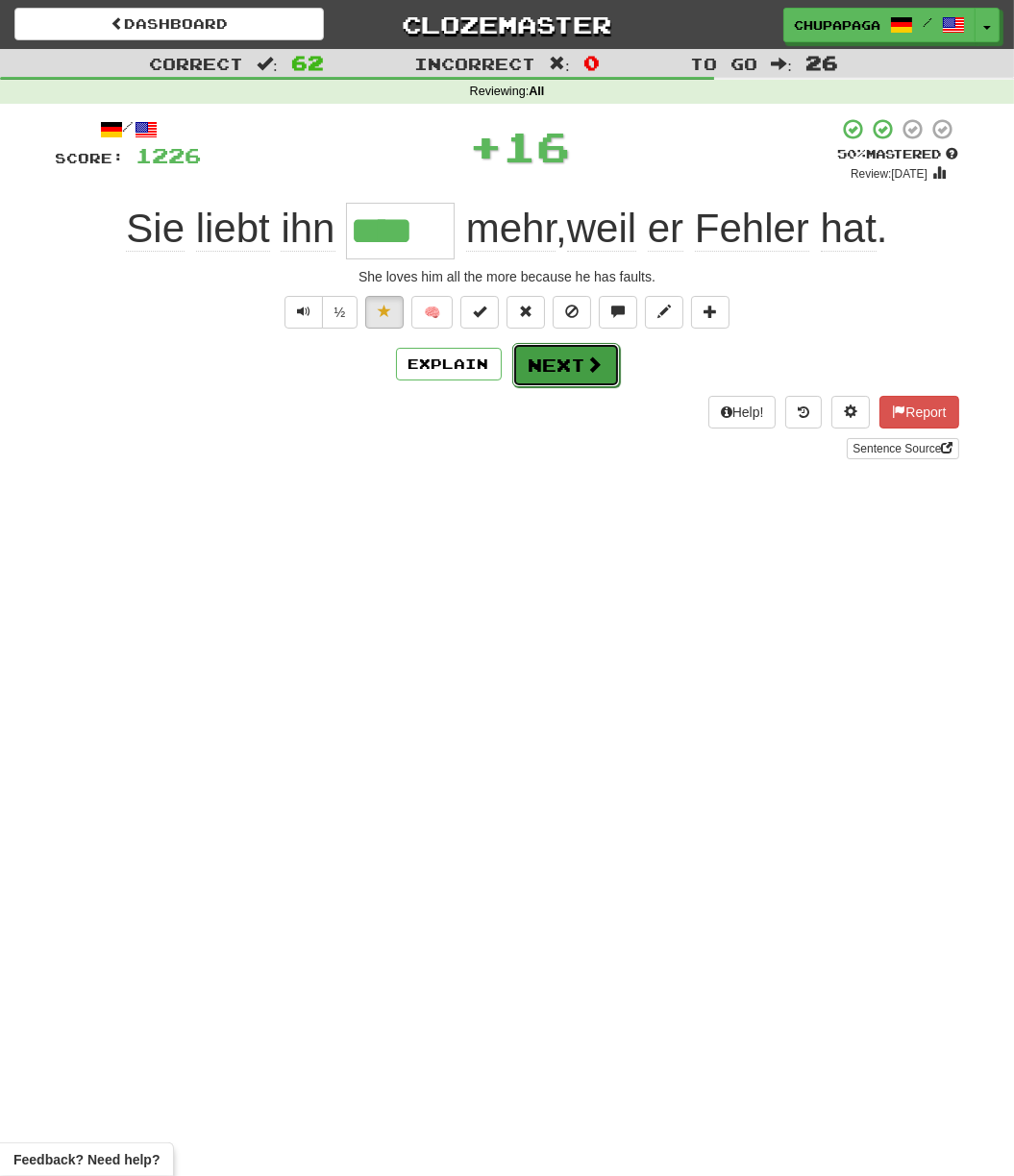
click at [576, 365] on button "Next" at bounding box center [565, 365] width 107 height 44
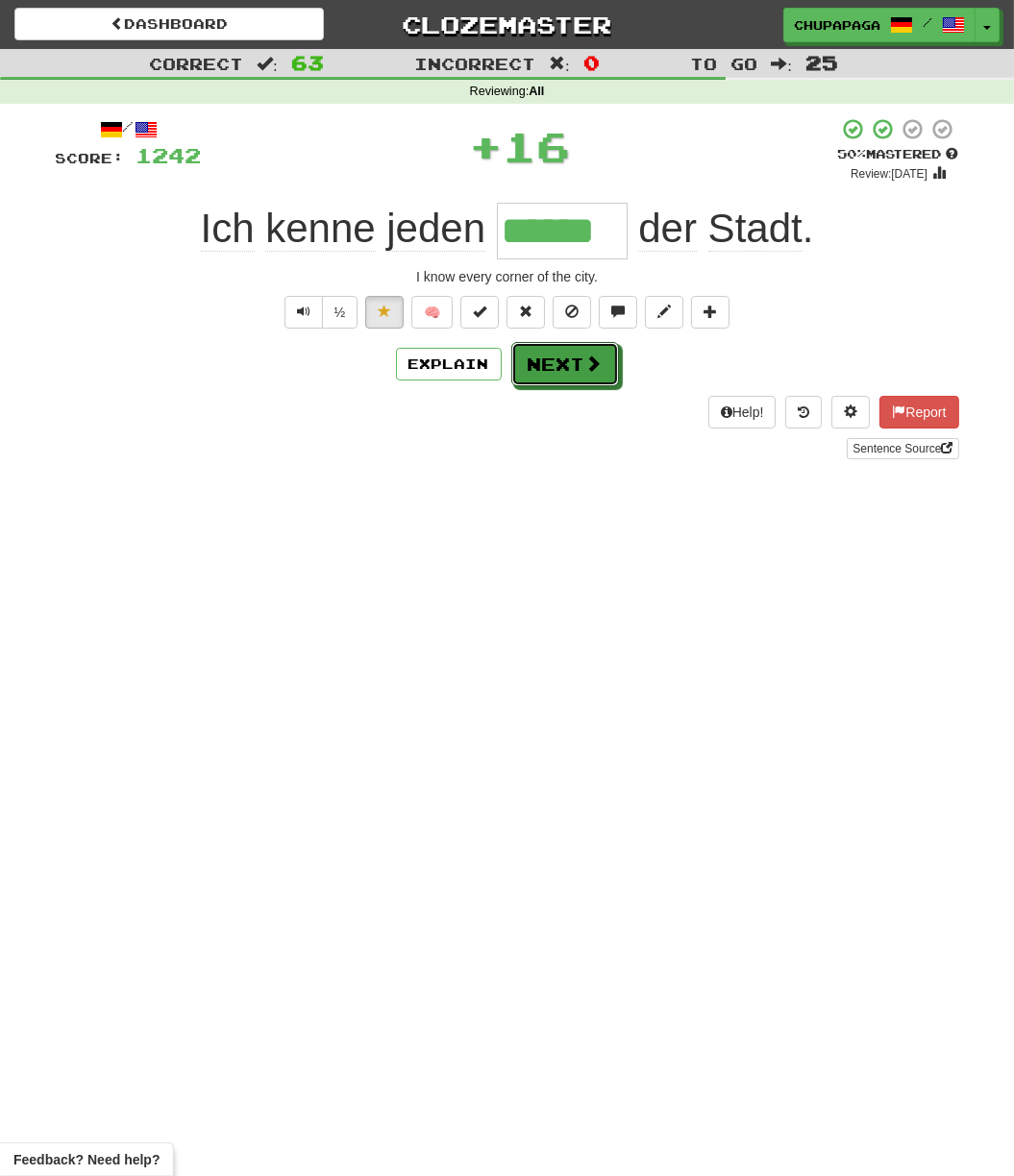
click at [597, 358] on span at bounding box center [595, 363] width 18 height 18
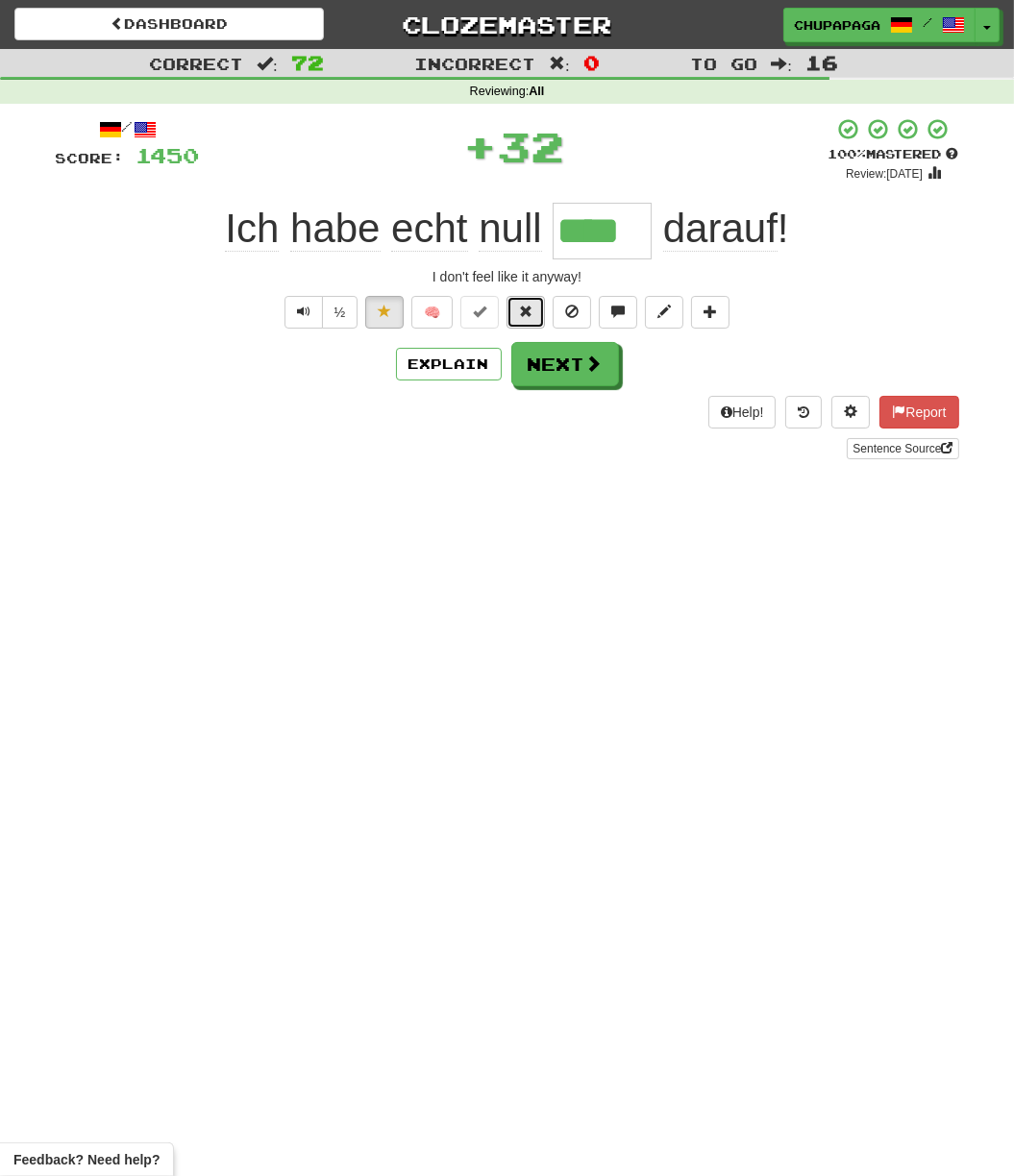
click at [538, 308] on button at bounding box center [526, 312] width 38 height 32
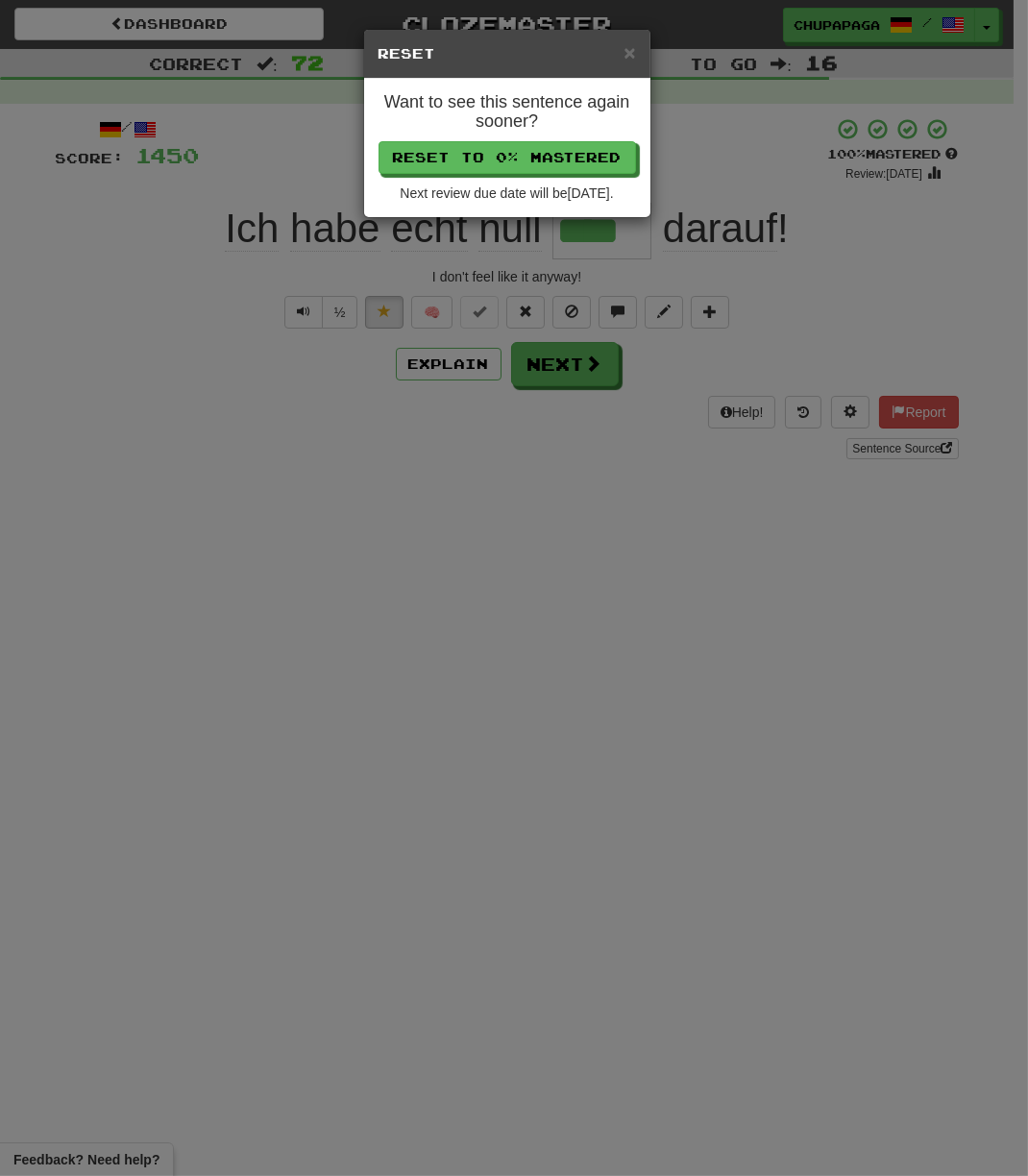
click at [544, 132] on div "Want to see this sentence again sooner? Reset to 0% Mastered Next review due da…" at bounding box center [507, 148] width 286 height 139
click at [548, 148] on button "Reset to 0% Mastered" at bounding box center [509, 157] width 258 height 32
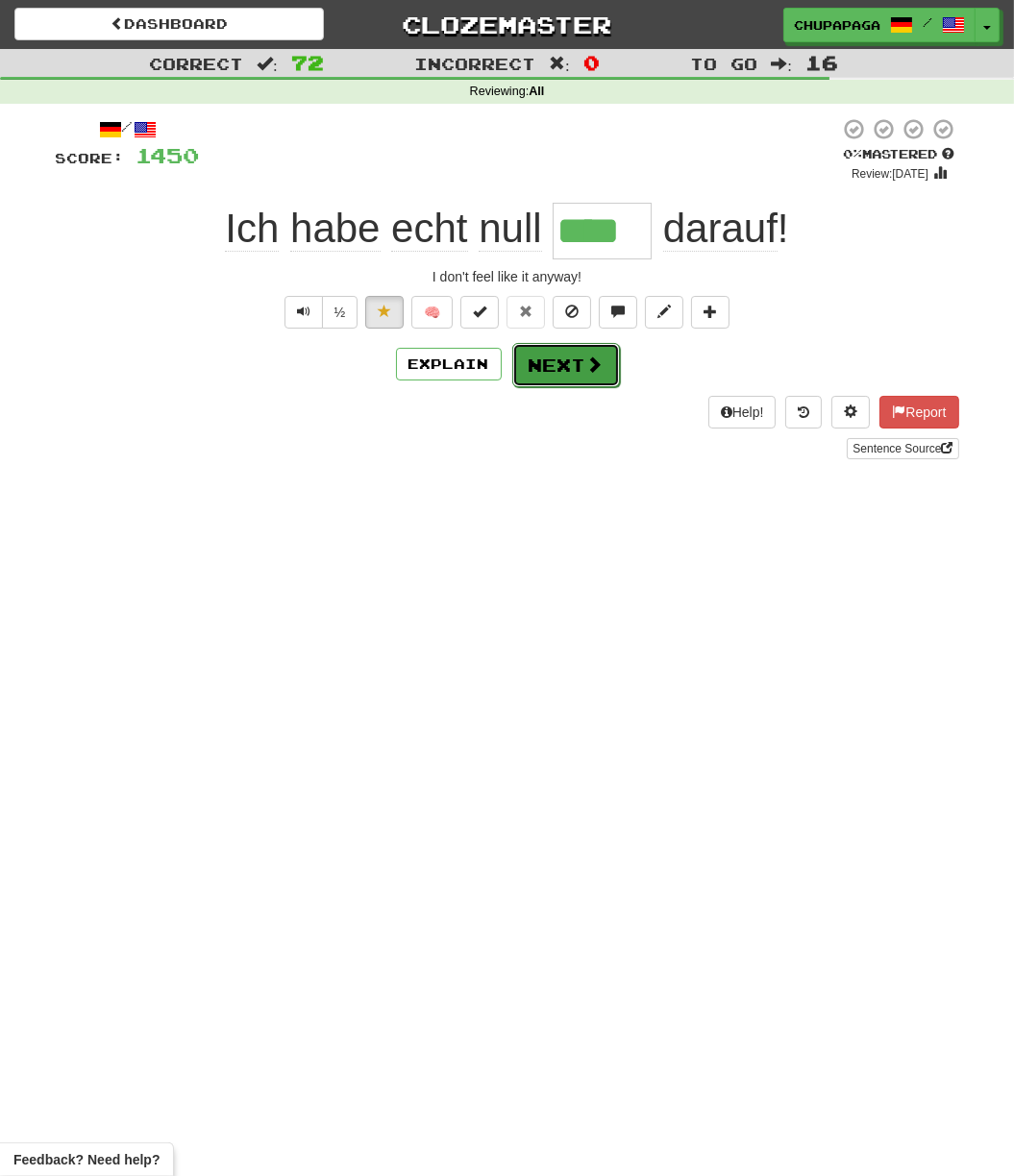
click at [587, 371] on span at bounding box center [596, 364] width 18 height 18
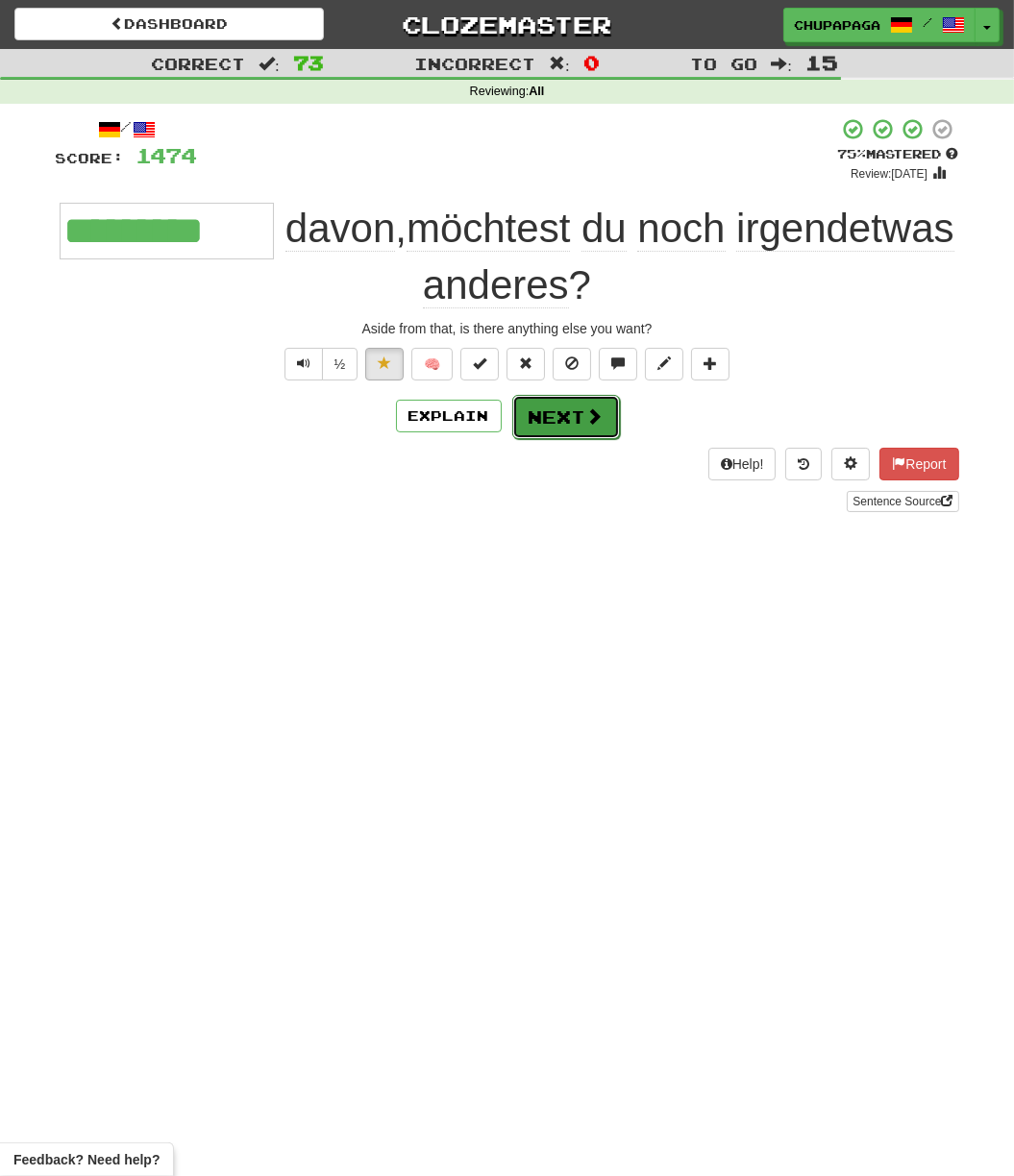
click at [581, 423] on button "Next" at bounding box center [565, 416] width 107 height 44
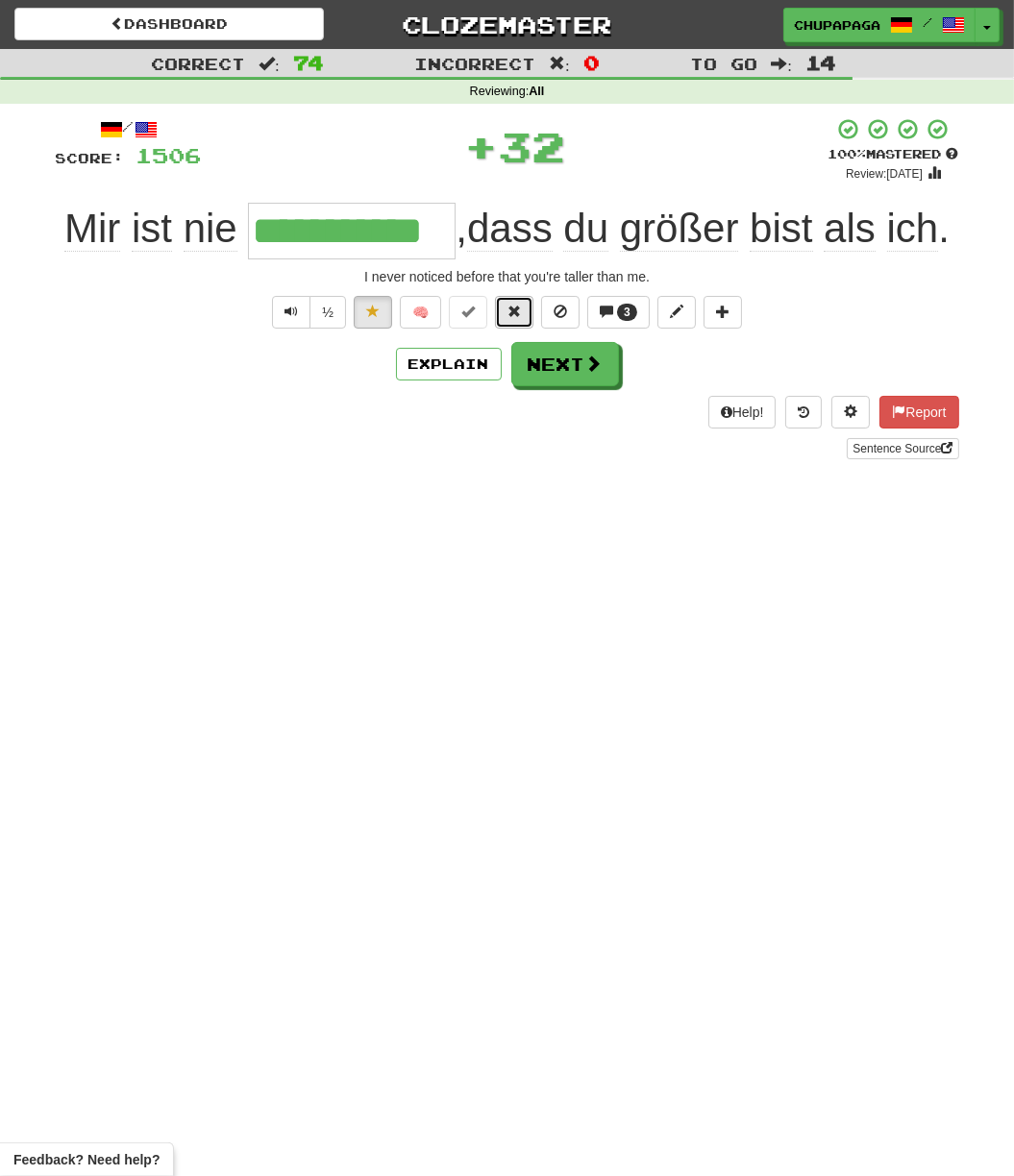
click at [508, 310] on span at bounding box center [515, 311] width 14 height 14
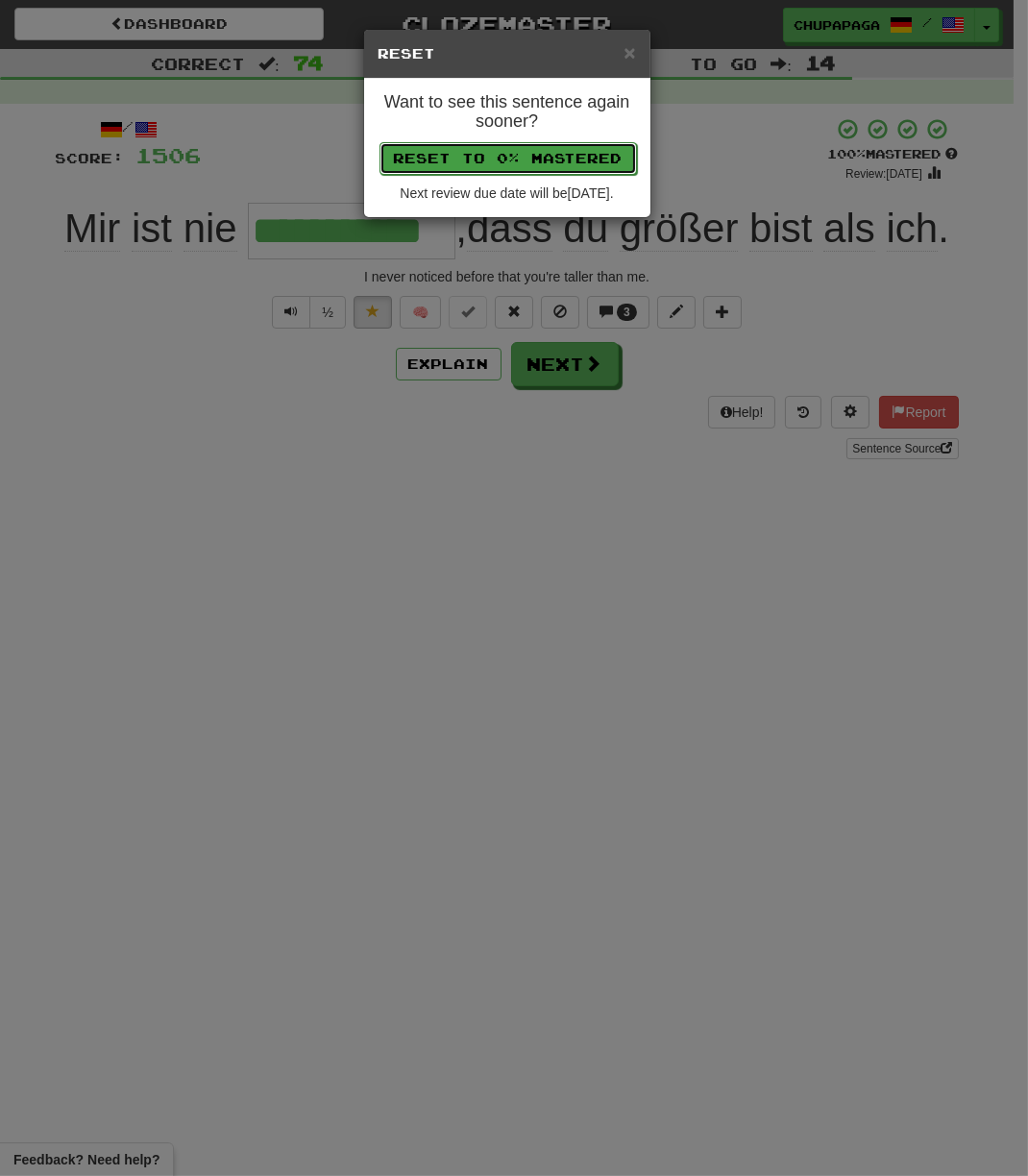
click at [504, 155] on button "Reset to 0% Mastered" at bounding box center [509, 157] width 258 height 32
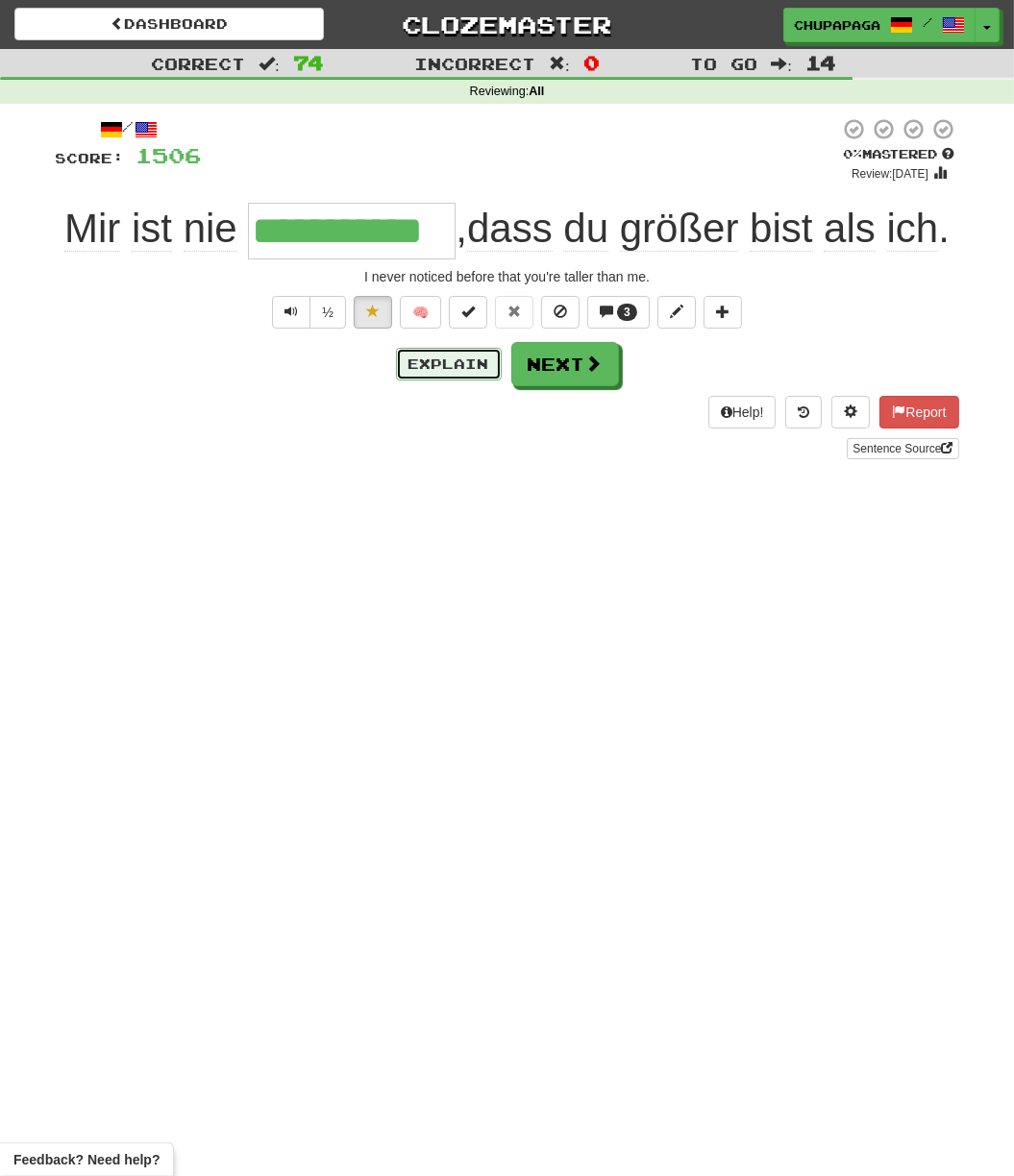
click at [486, 371] on button "Explain" at bounding box center [448, 363] width 105 height 32
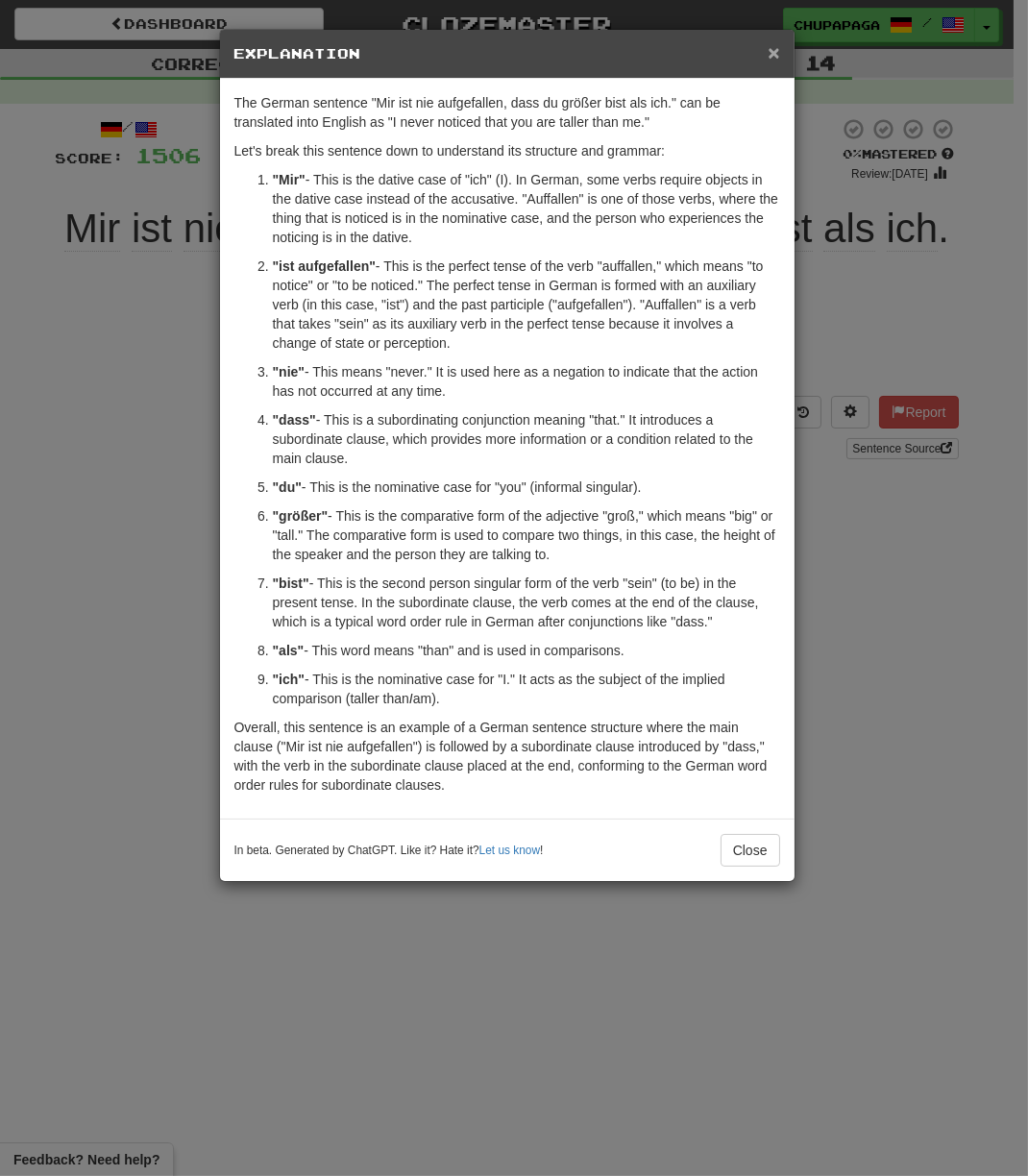
click at [778, 42] on span "×" at bounding box center [773, 52] width 12 height 22
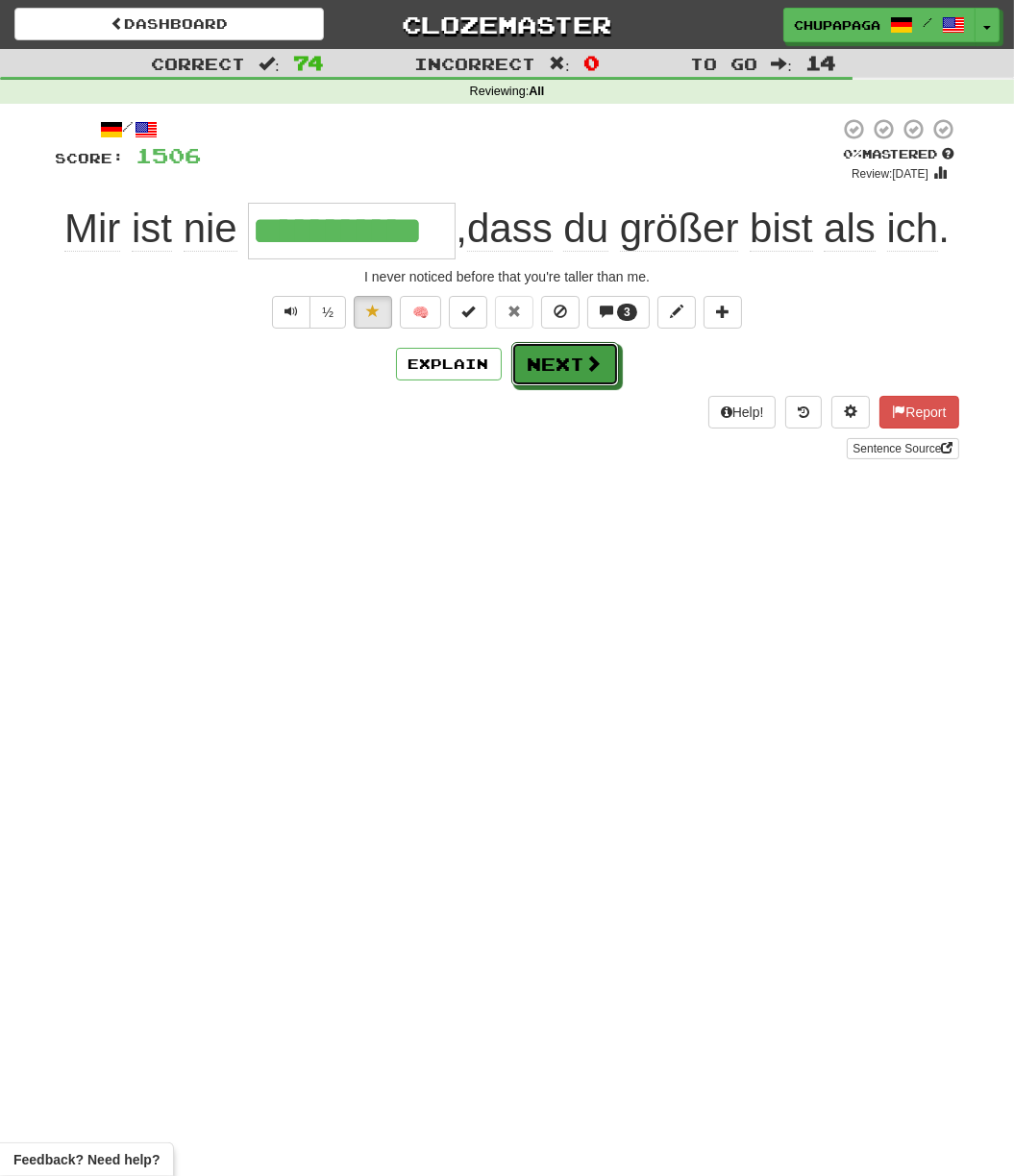
drag, startPoint x: 606, startPoint y: 375, endPoint x: 604, endPoint y: 401, distance: 26.1
click at [606, 375] on button "Next" at bounding box center [564, 364] width 107 height 44
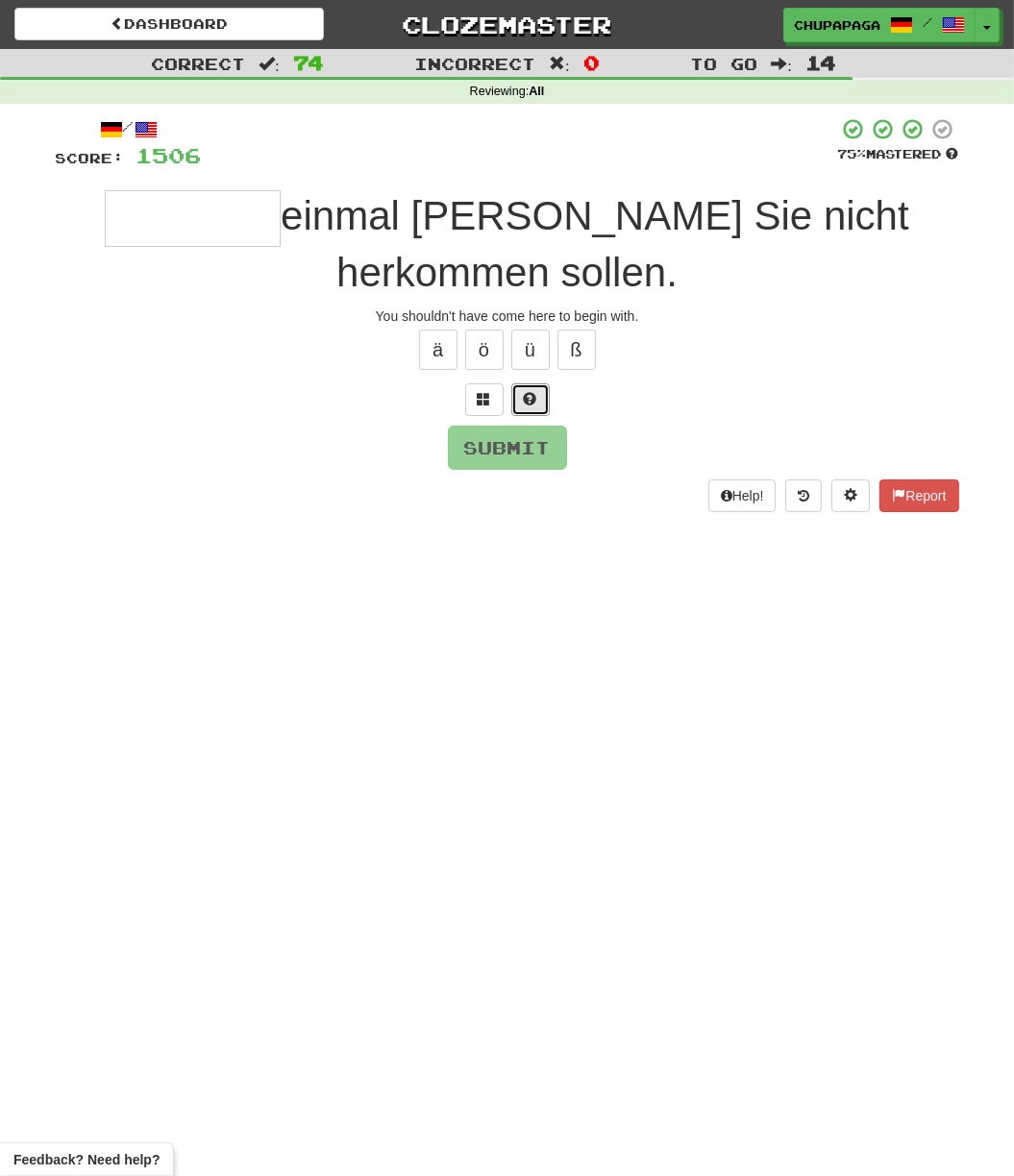
click at [537, 409] on button at bounding box center [530, 400] width 38 height 32
click at [521, 405] on button at bounding box center [507, 400] width 38 height 32
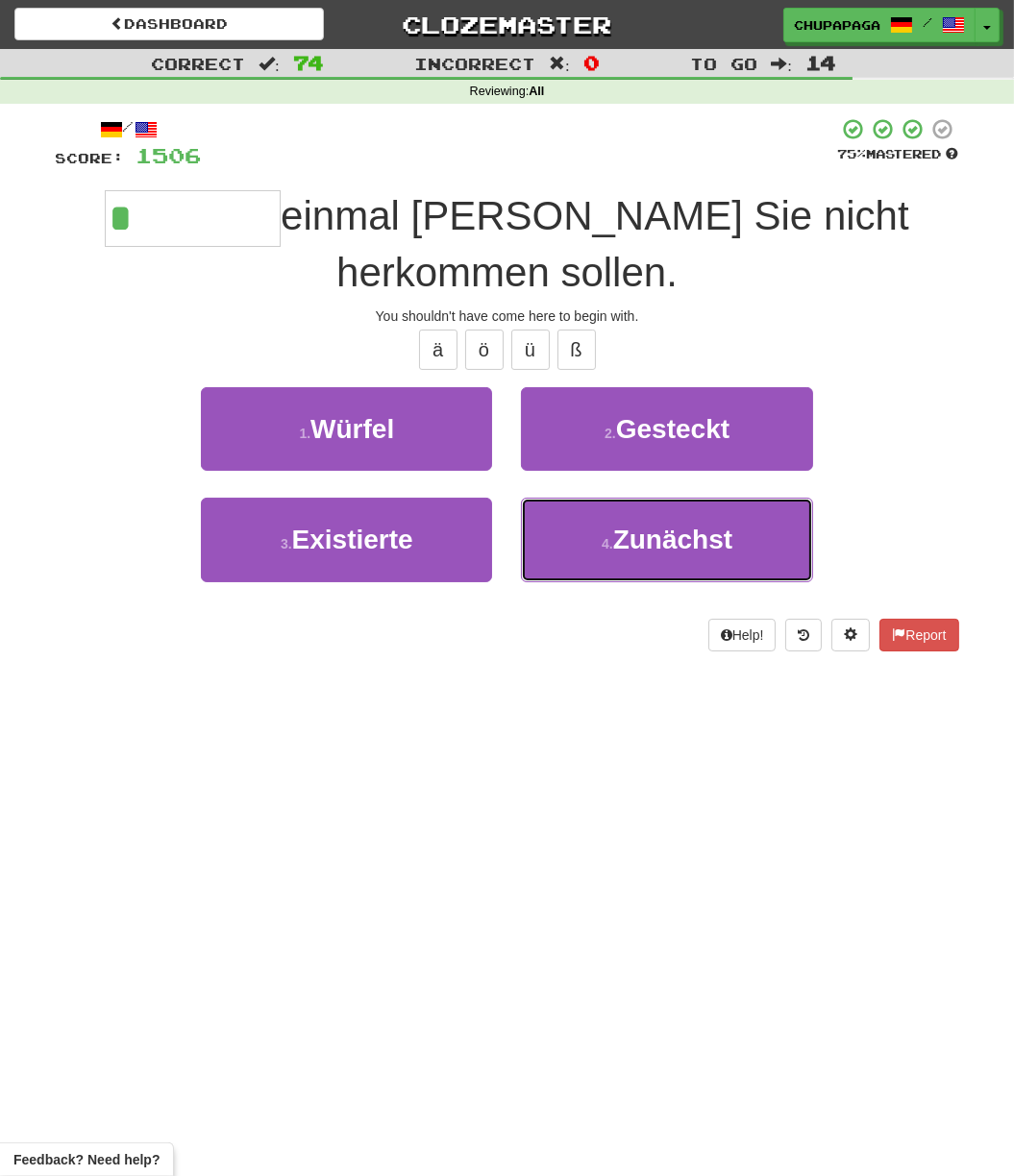
click at [620, 539] on span "Zunächst" at bounding box center [672, 539] width 119 height 30
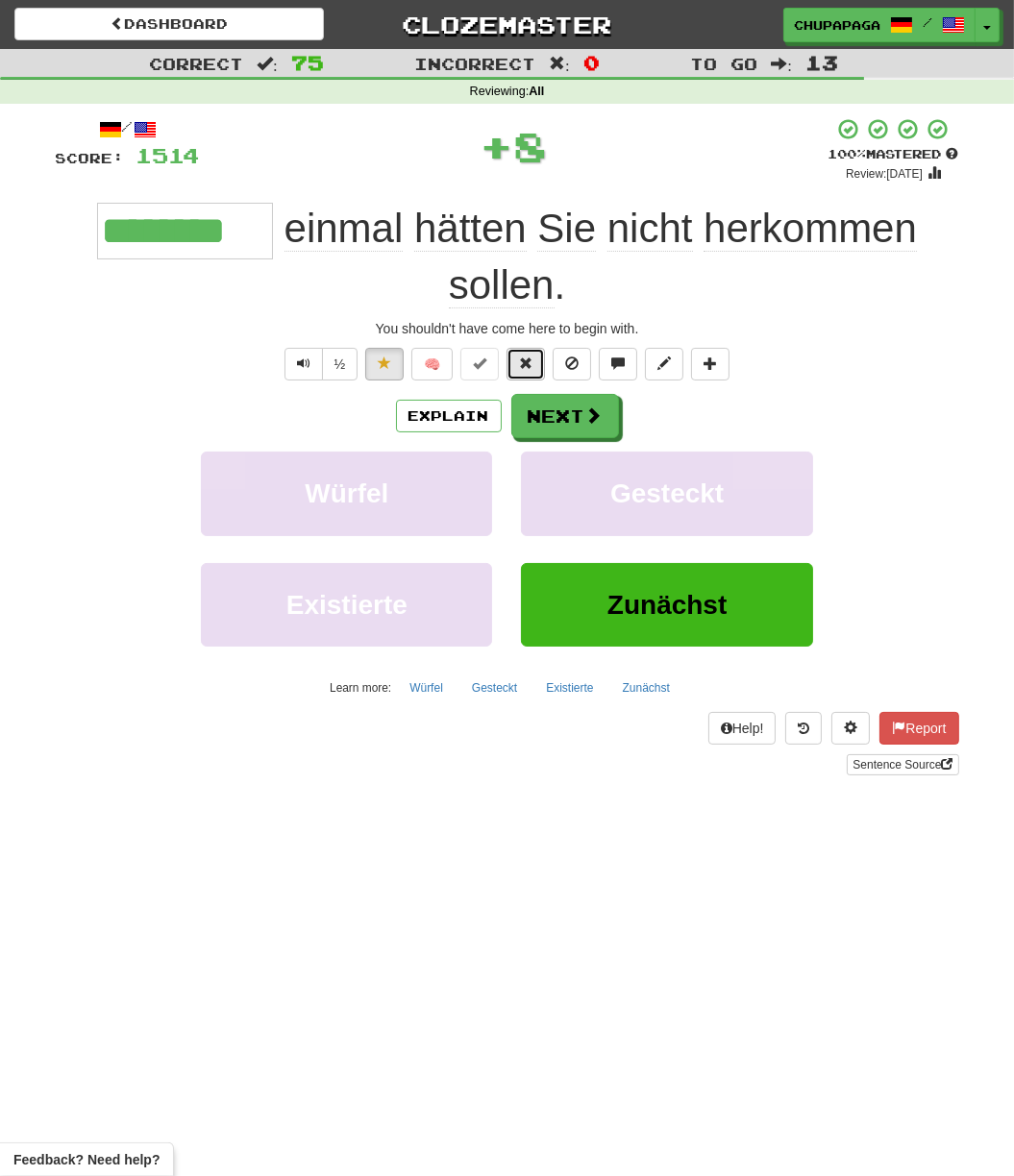
click at [531, 374] on button at bounding box center [526, 363] width 38 height 32
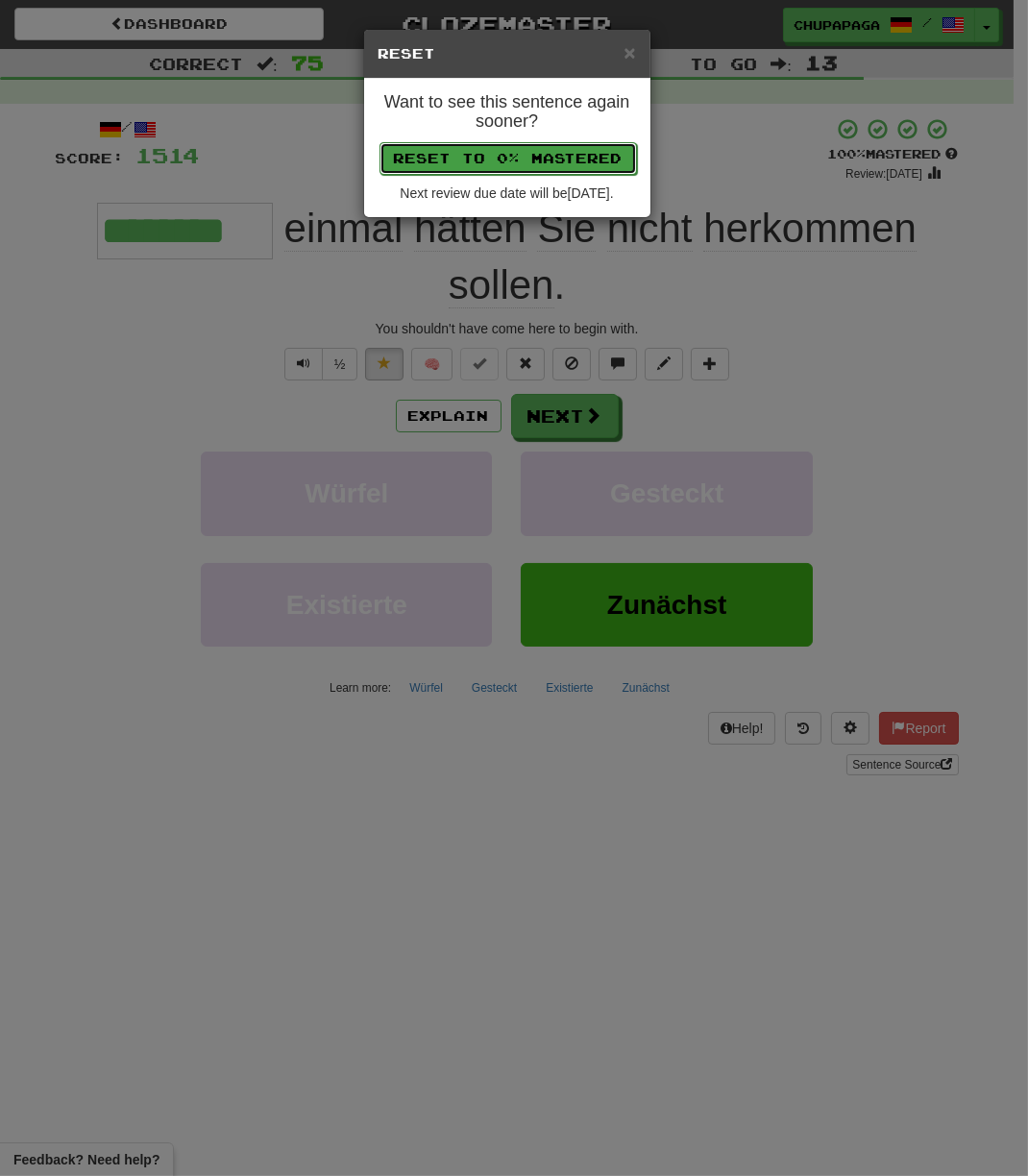
click at [537, 148] on button "Reset to 0% Mastered" at bounding box center [509, 157] width 258 height 32
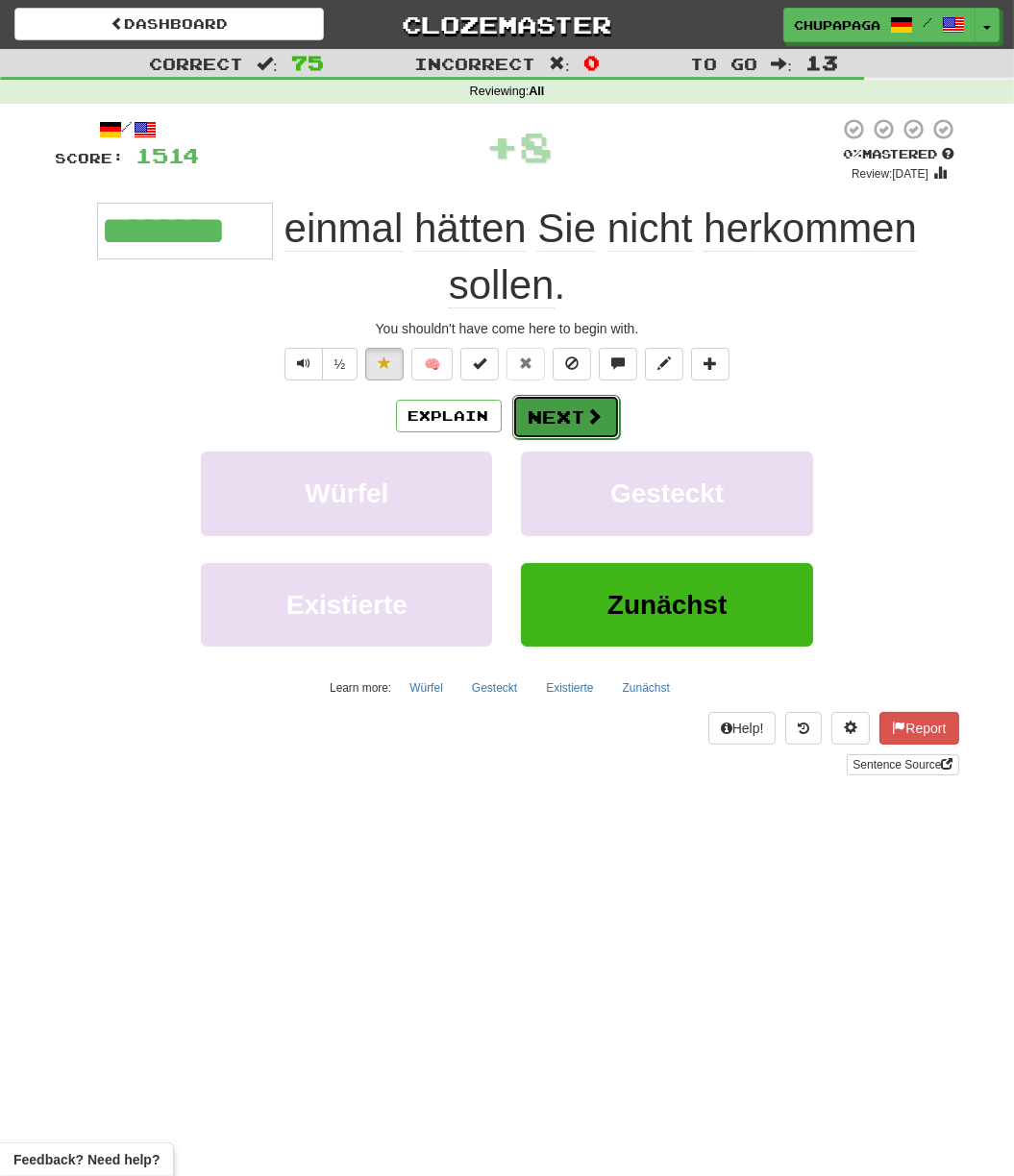
click at [541, 406] on button "Next" at bounding box center [565, 416] width 107 height 44
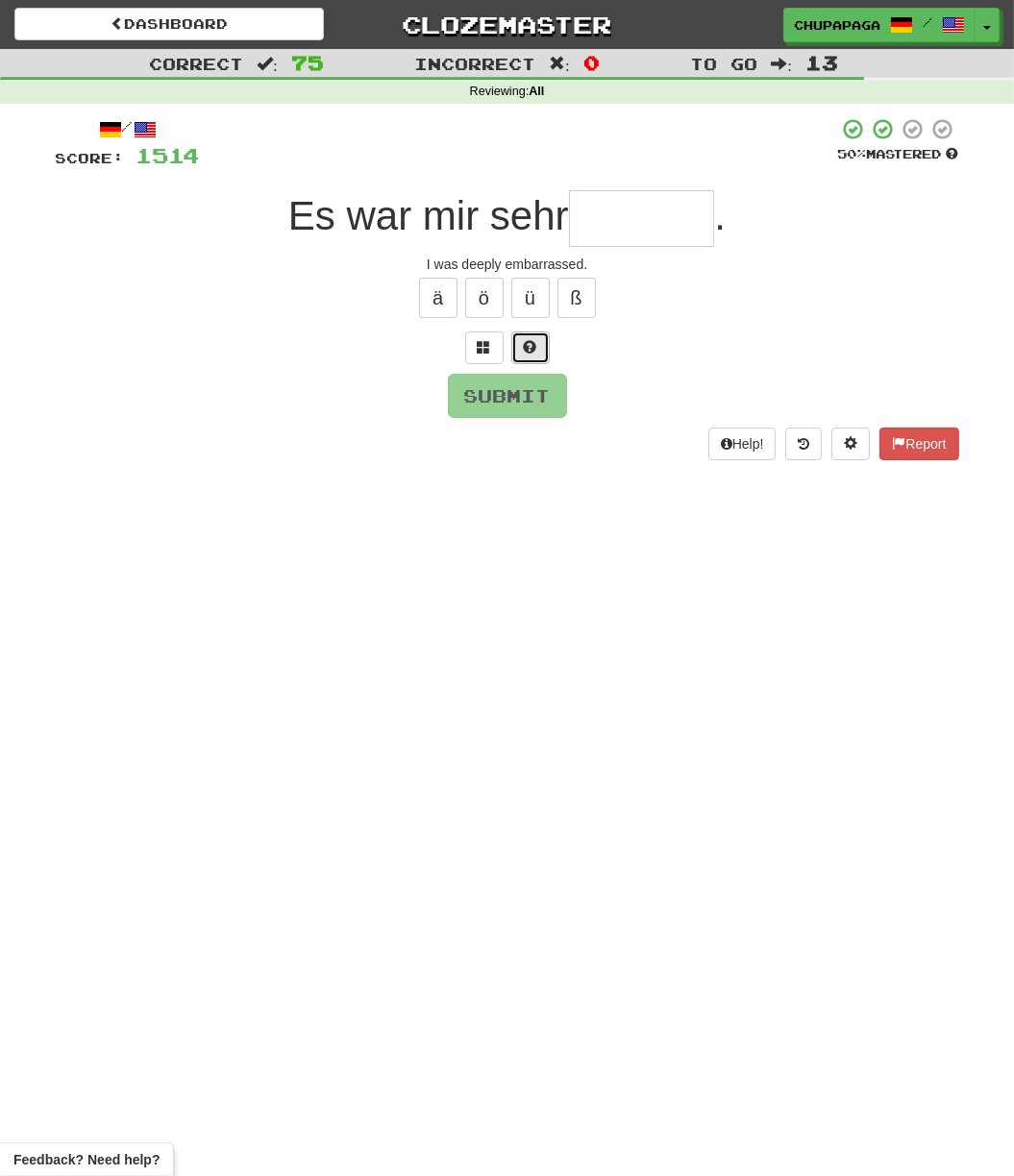
click at [541, 345] on button at bounding box center [530, 347] width 38 height 32
click at [521, 344] on button at bounding box center [507, 347] width 38 height 32
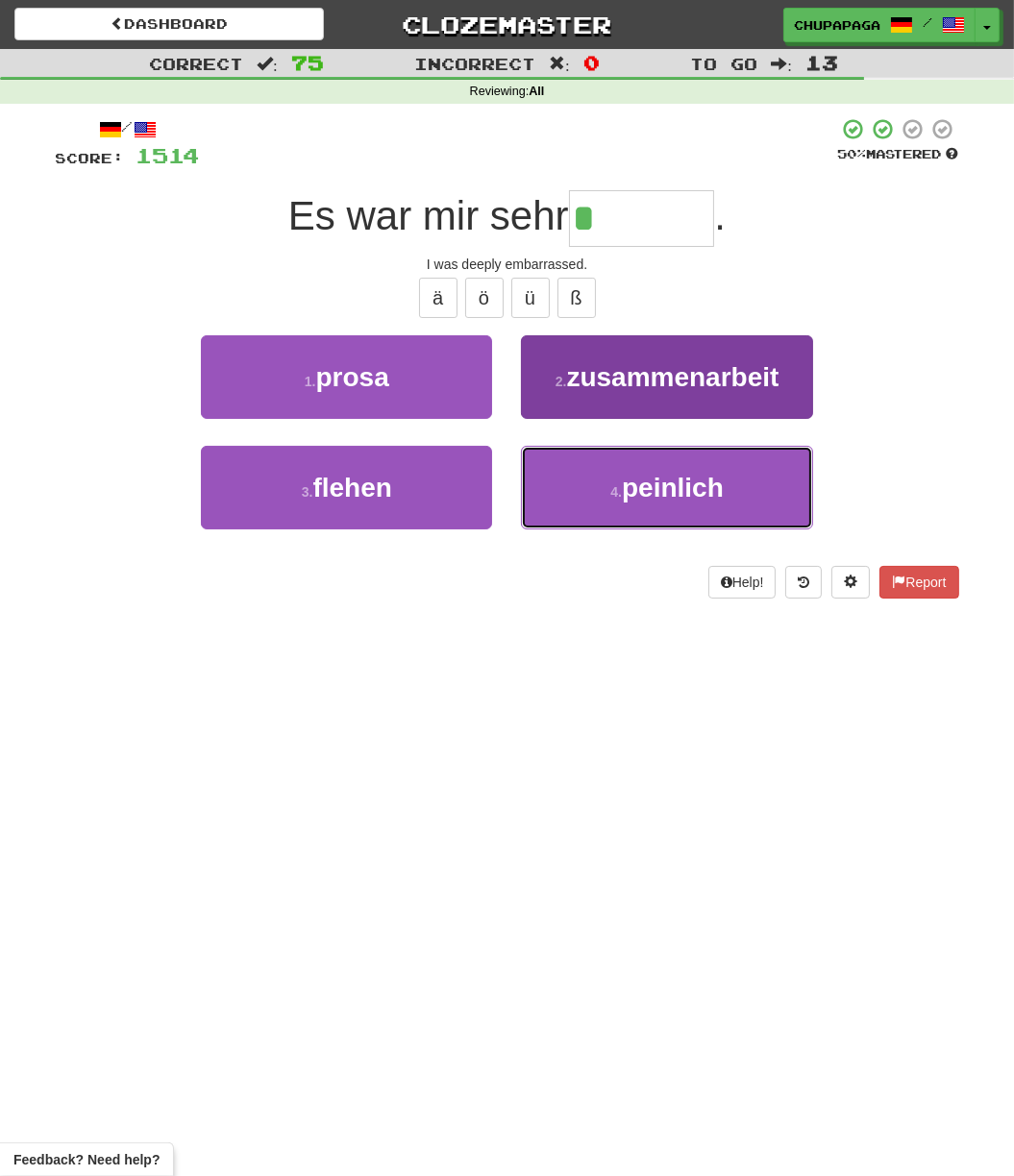
click at [584, 476] on button "4 . peinlich" at bounding box center [666, 487] width 291 height 84
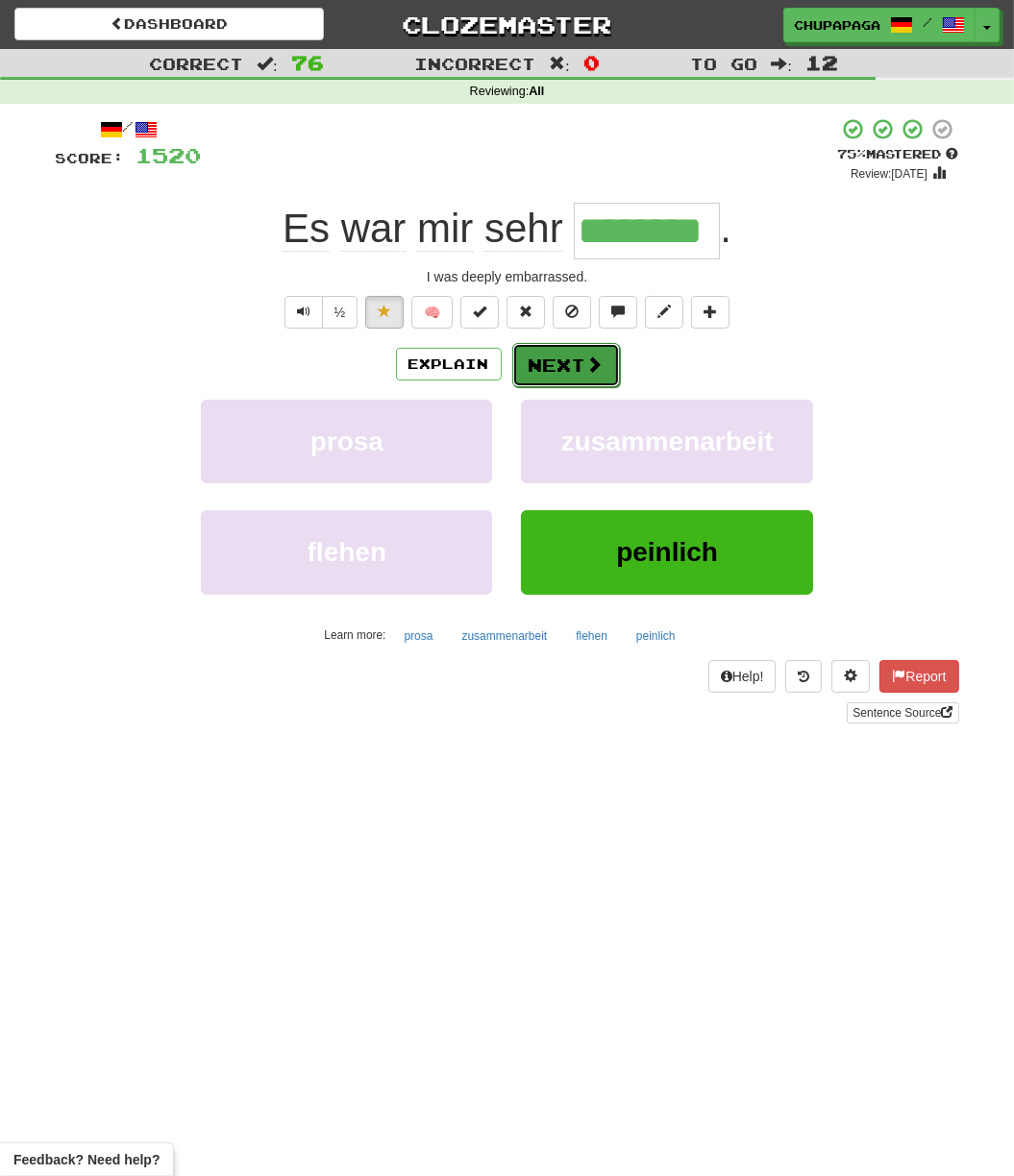
click at [535, 348] on button "Next" at bounding box center [565, 365] width 107 height 44
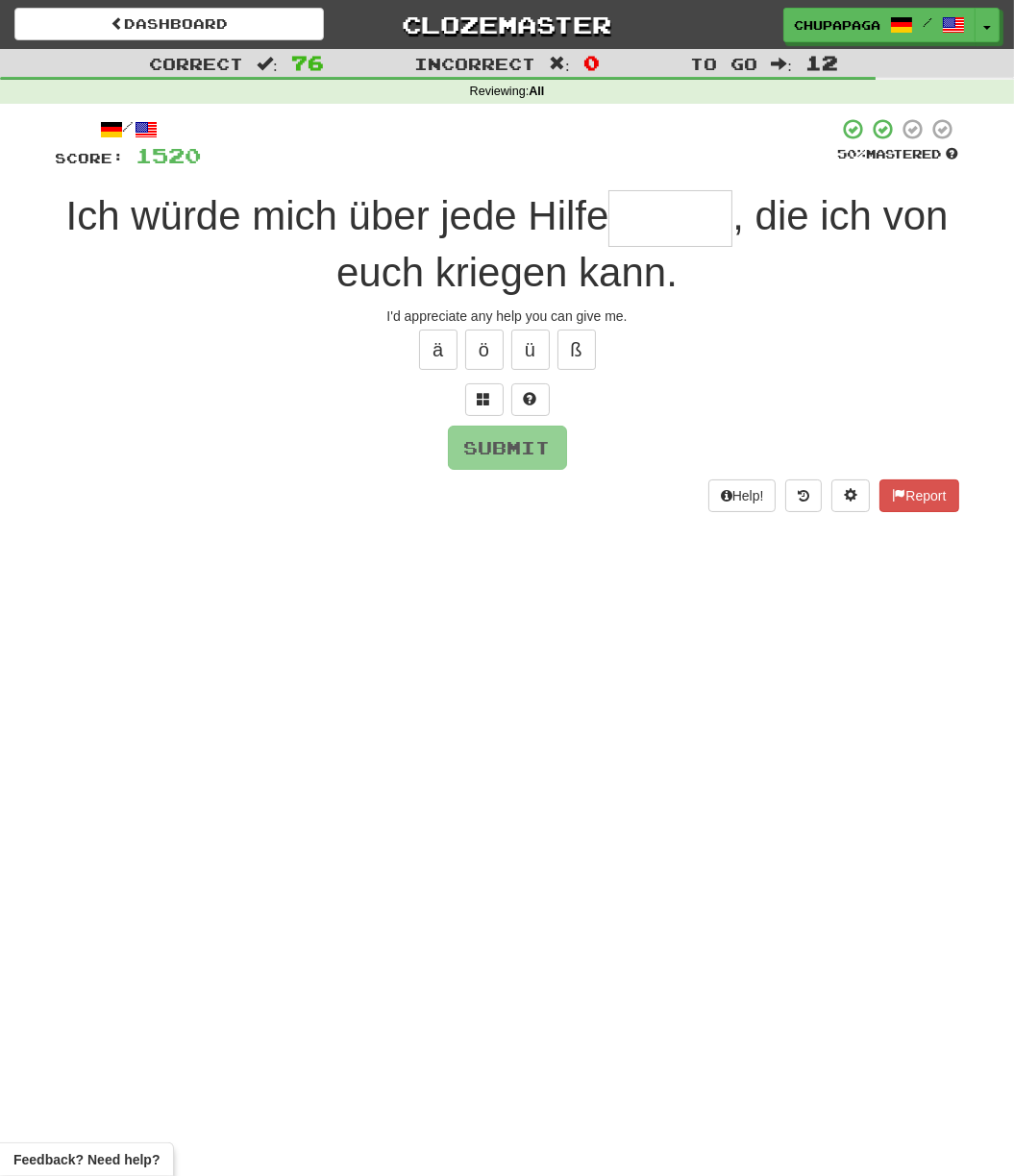
click at [703, 222] on input "text" at bounding box center [670, 217] width 124 height 56
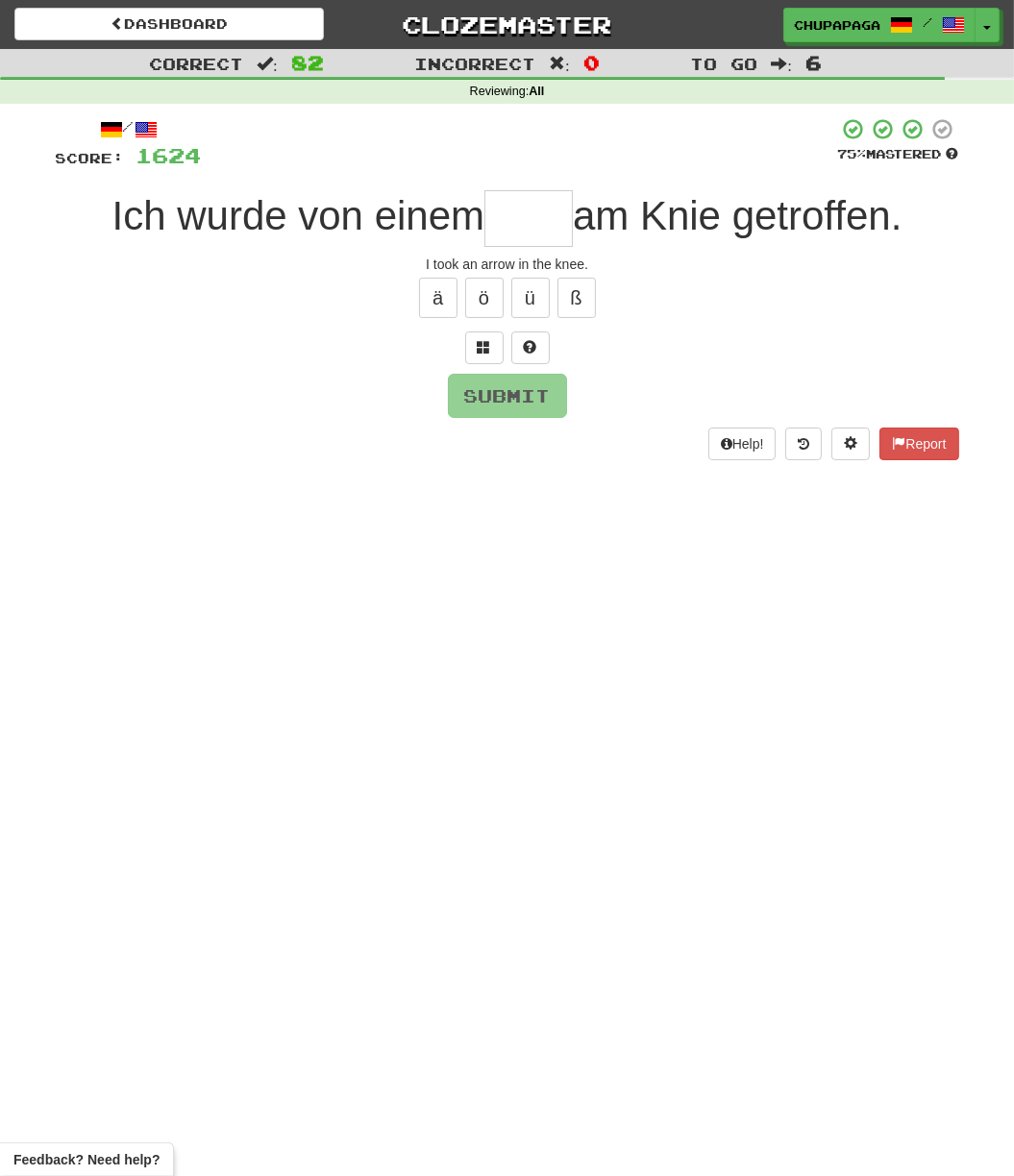
click at [544, 204] on input "text" at bounding box center [529, 217] width 89 height 56
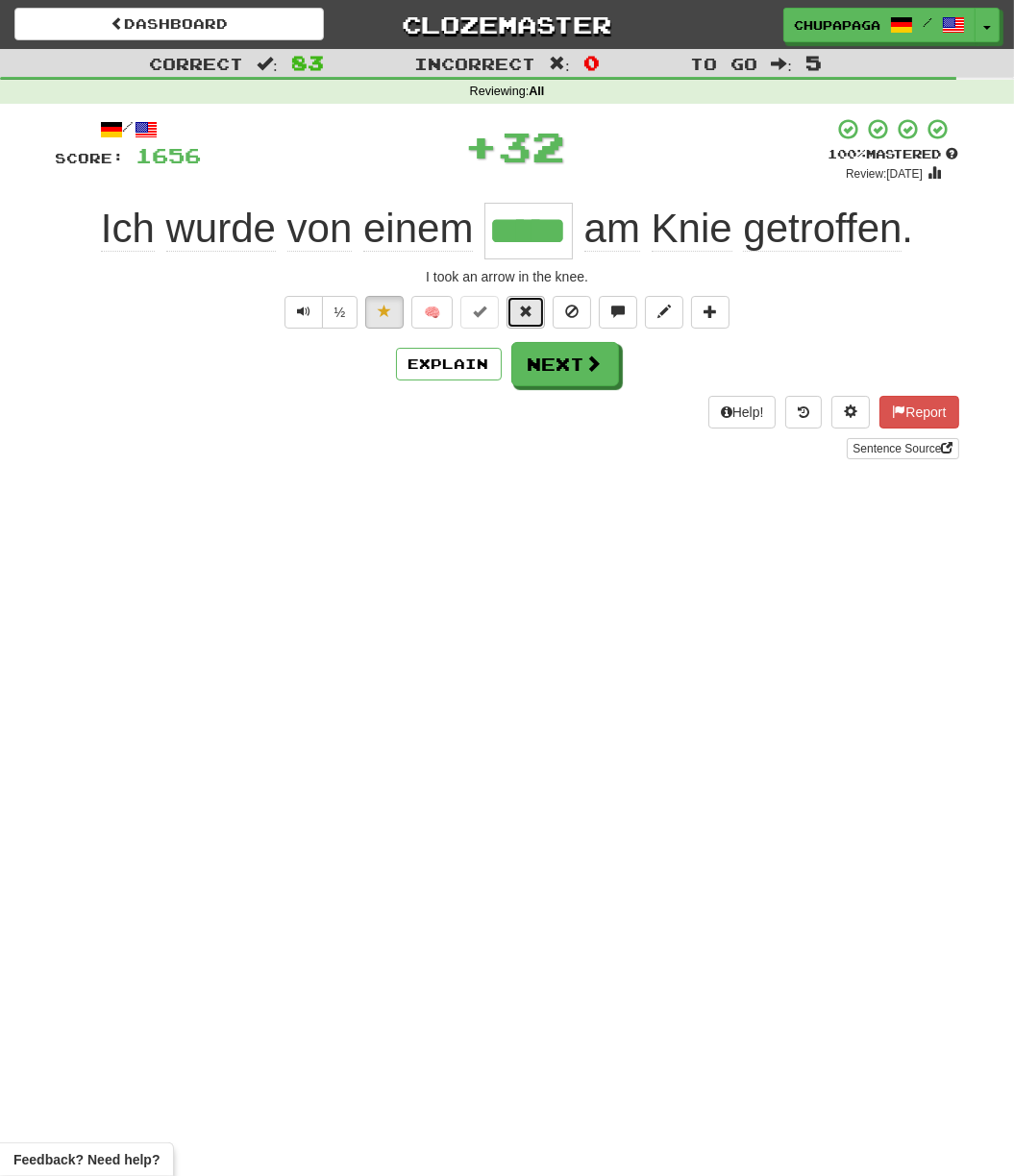
click at [520, 300] on button at bounding box center [526, 312] width 38 height 32
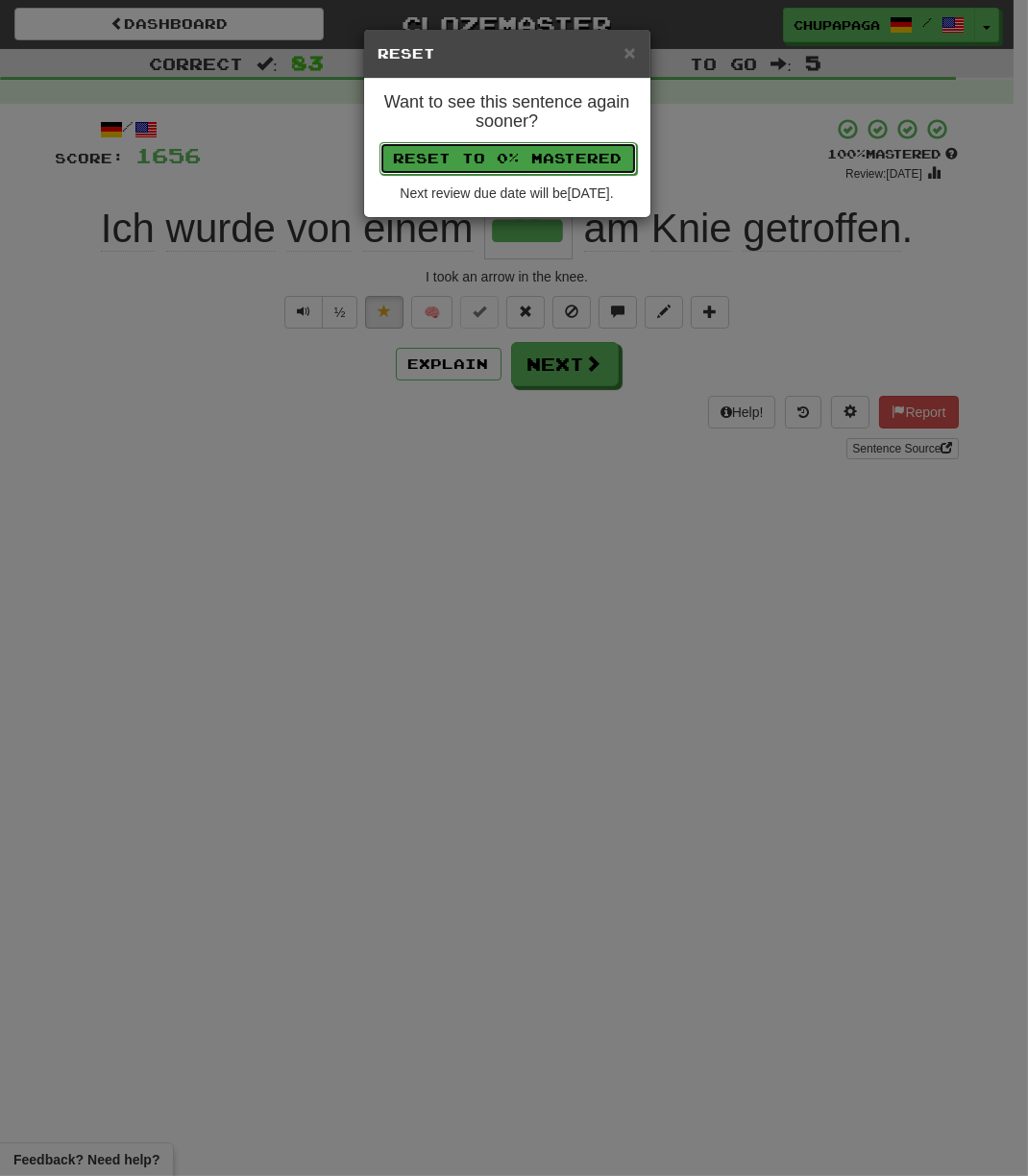
click at [548, 169] on button "Reset to 0% Mastered" at bounding box center [509, 157] width 258 height 32
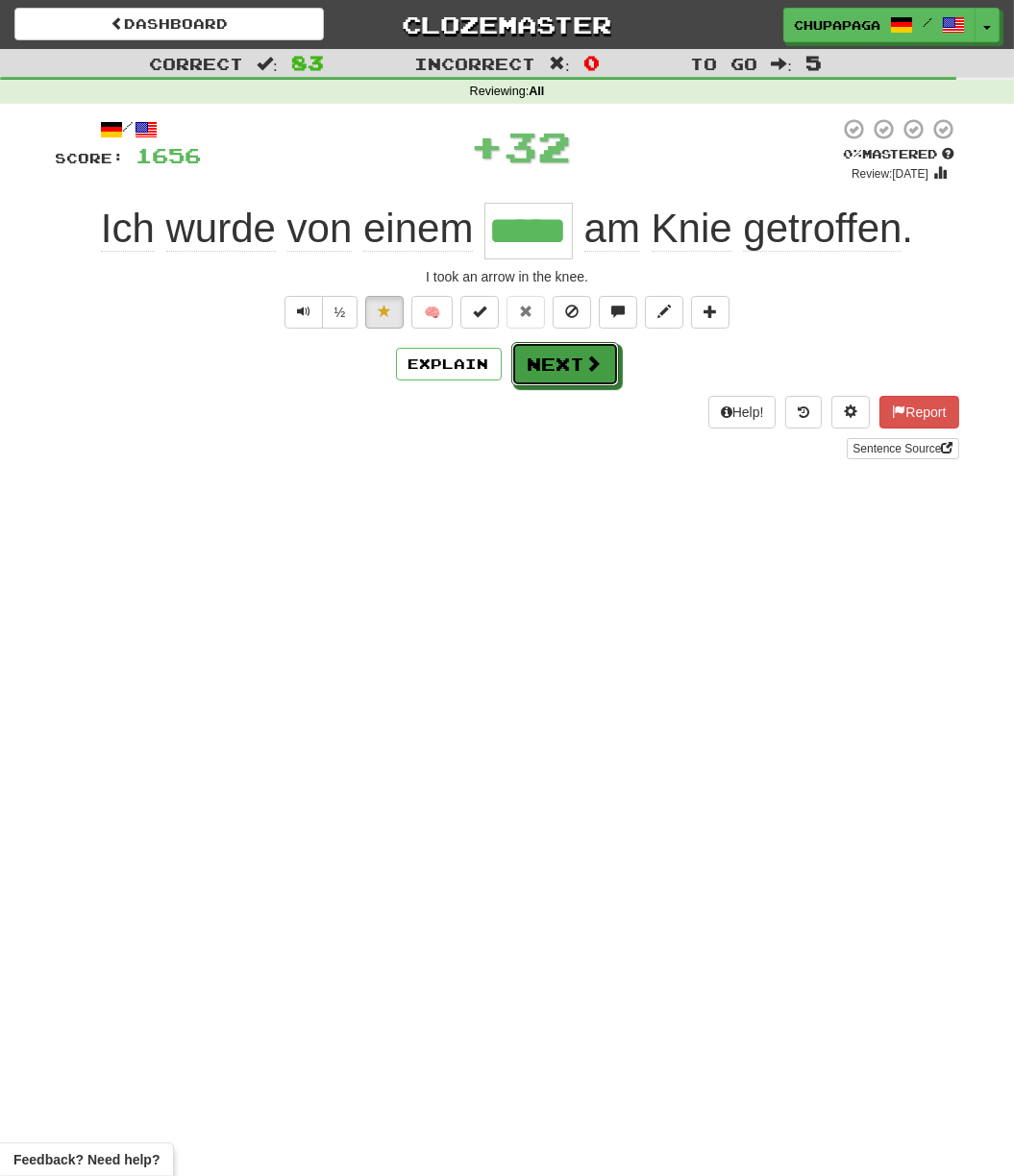
drag, startPoint x: 567, startPoint y: 344, endPoint x: 565, endPoint y: 358, distance: 14.1
click at [567, 348] on button "Next" at bounding box center [564, 364] width 107 height 44
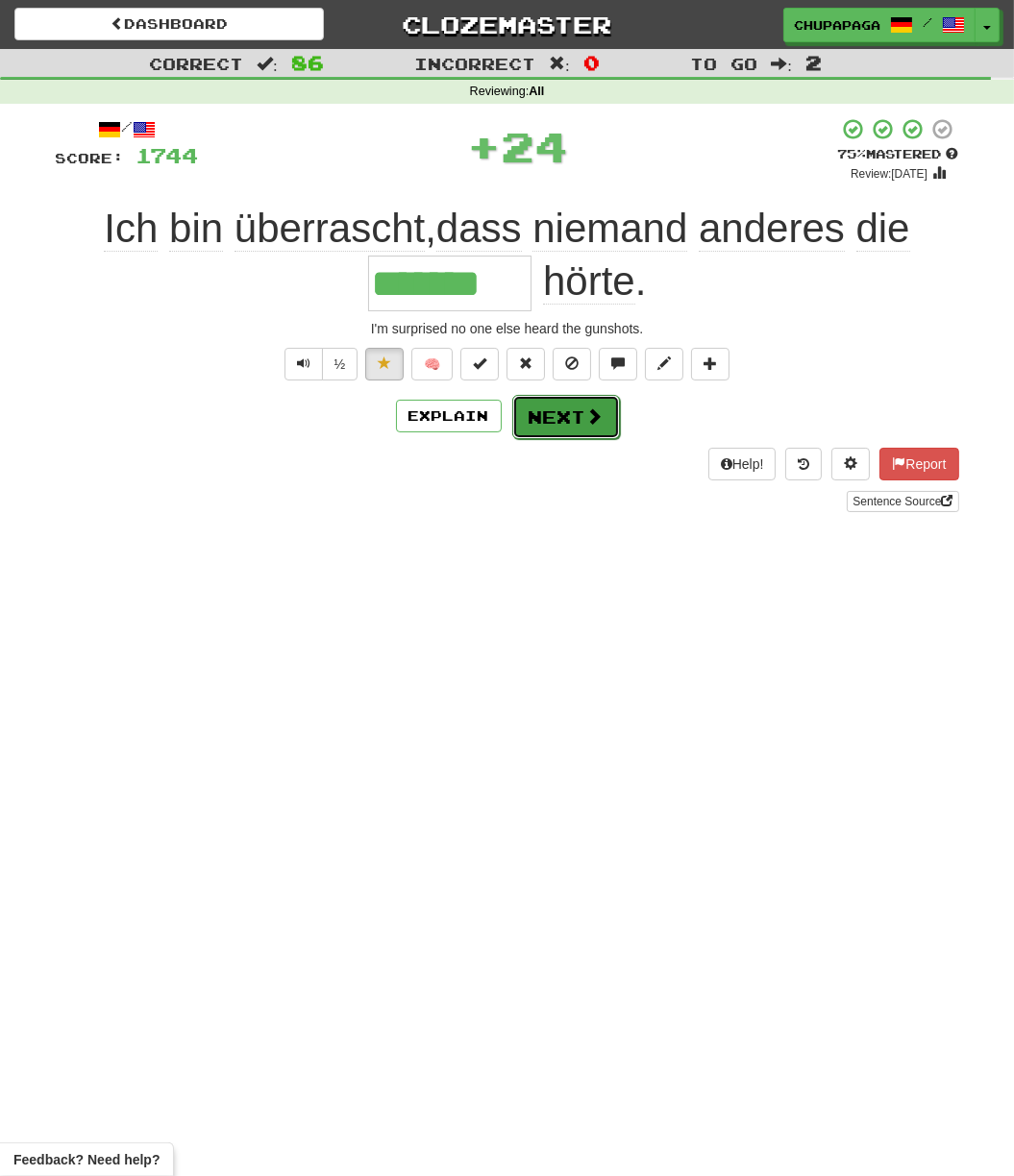
click at [585, 429] on button "Next" at bounding box center [565, 416] width 107 height 44
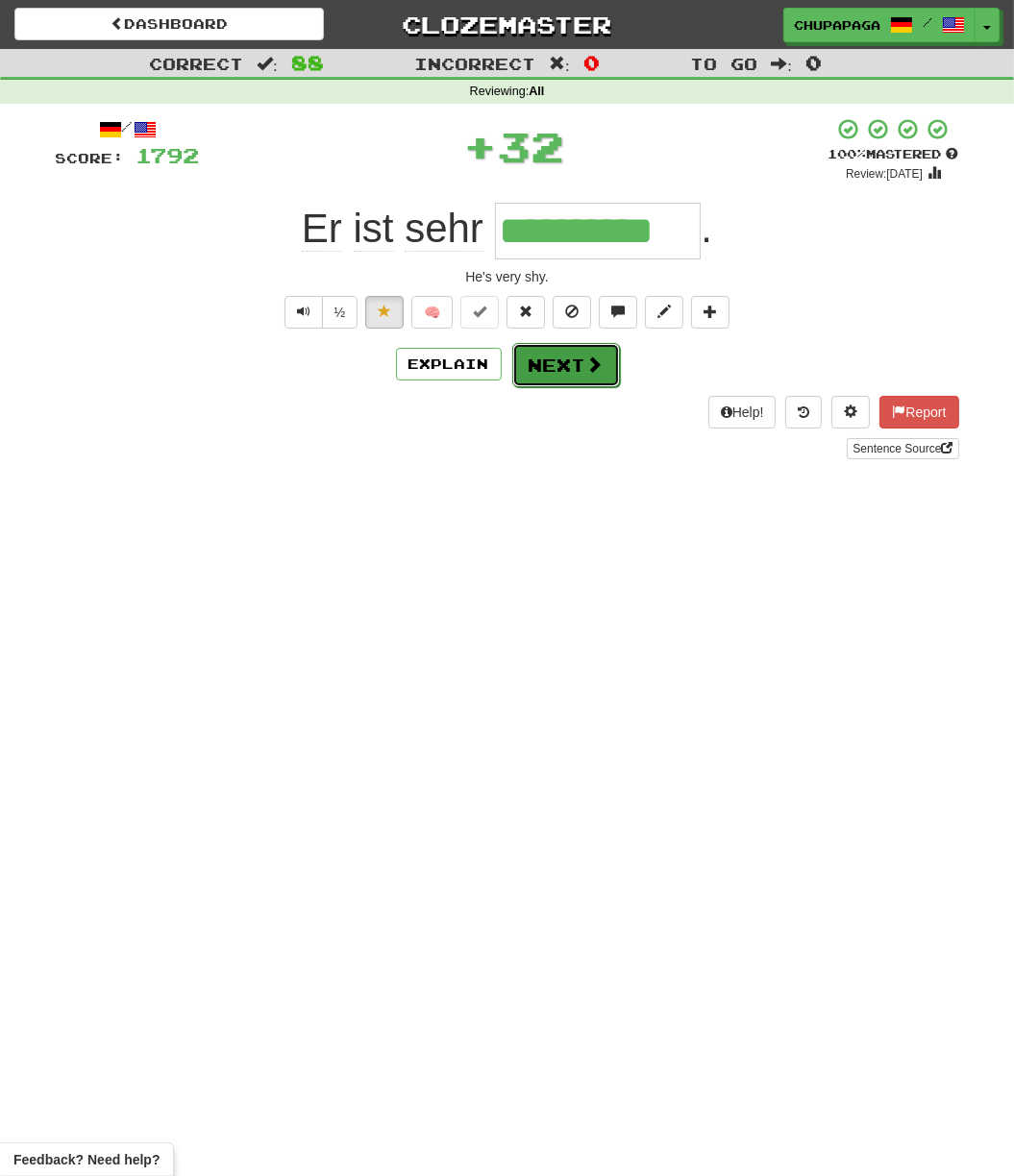
click at [580, 355] on button "Next" at bounding box center [565, 365] width 107 height 44
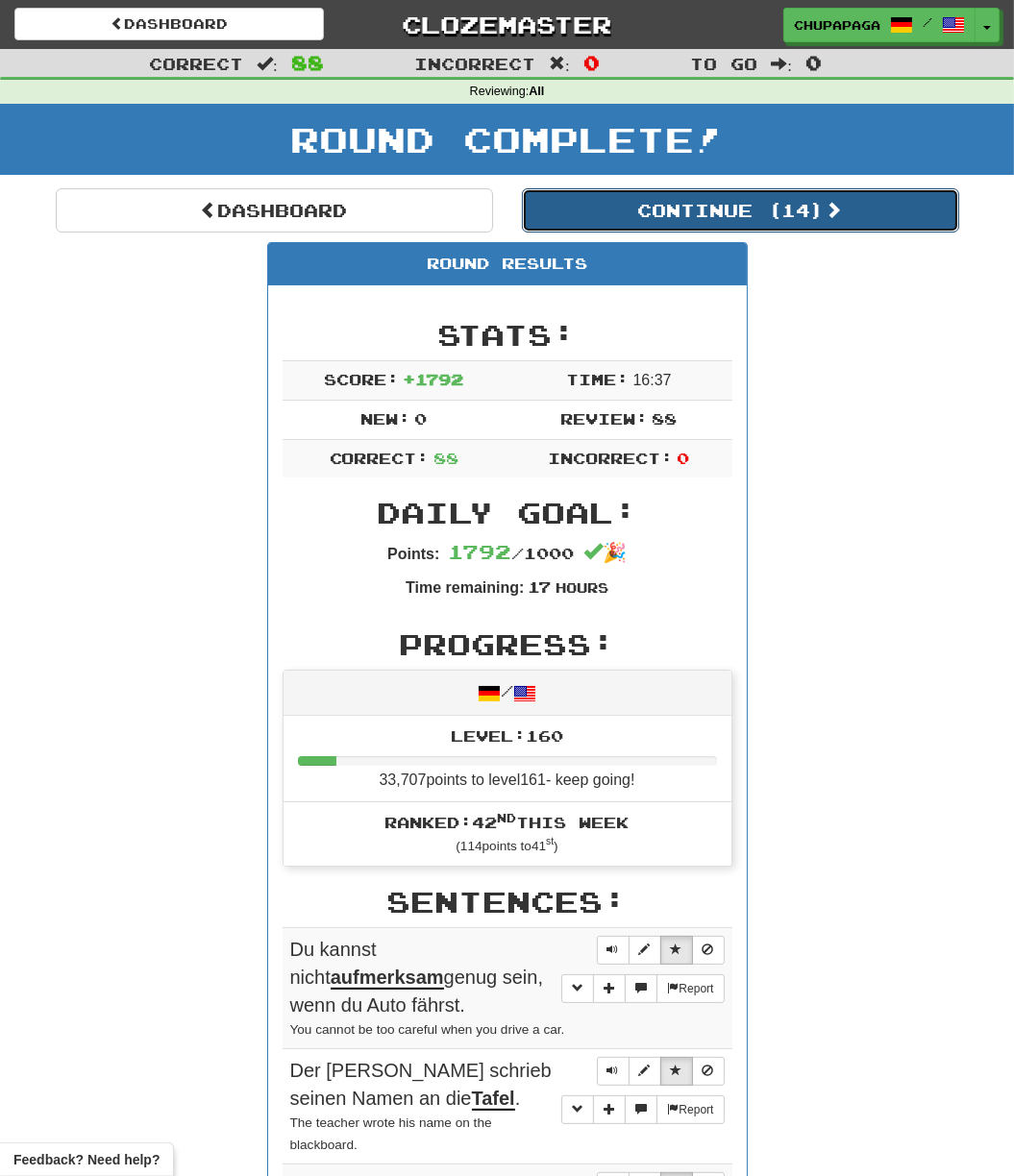
click at [755, 205] on button "Continue ( 14 )" at bounding box center [740, 210] width 437 height 44
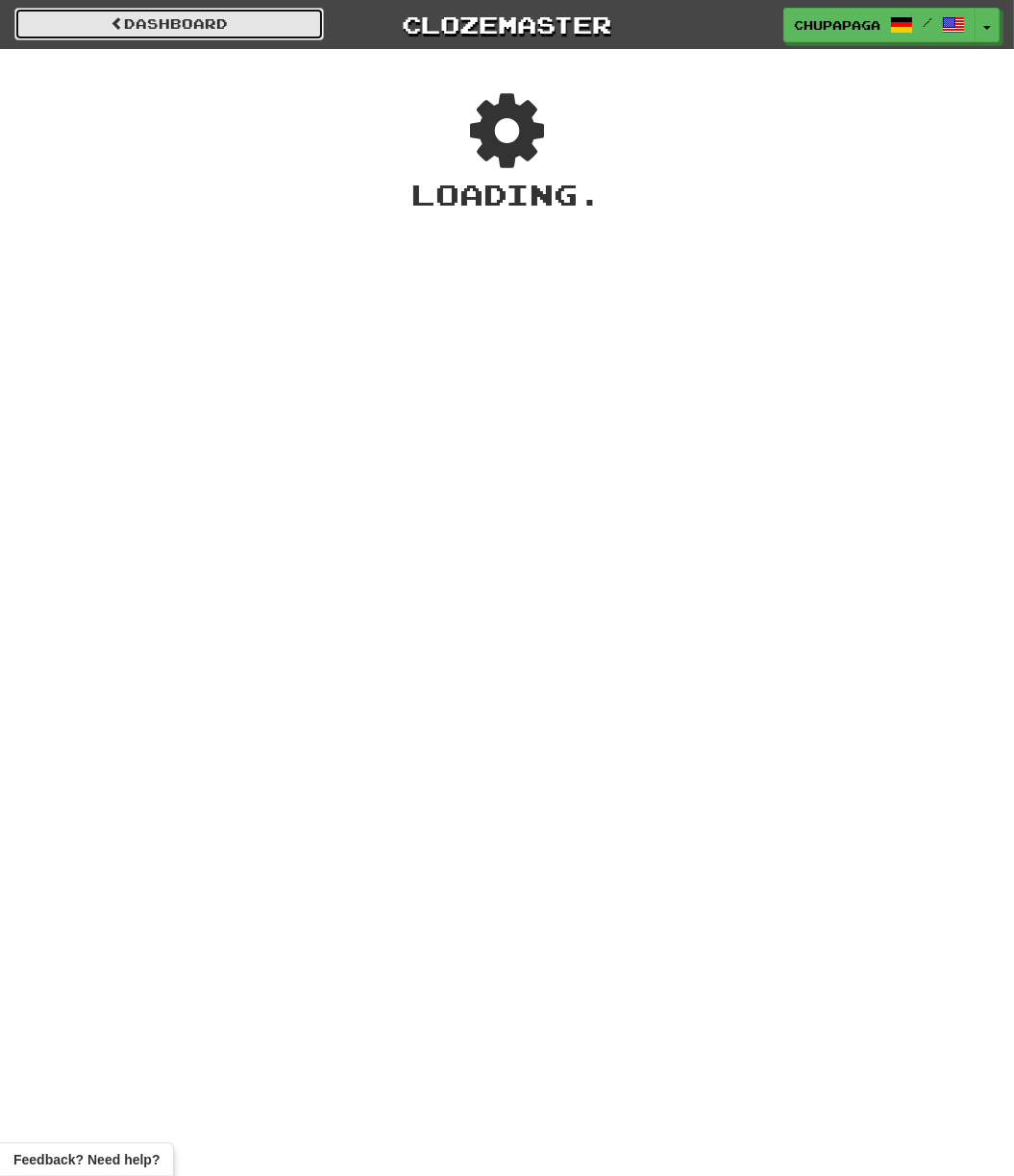
click at [288, 22] on link "Dashboard" at bounding box center [169, 24] width 309 height 32
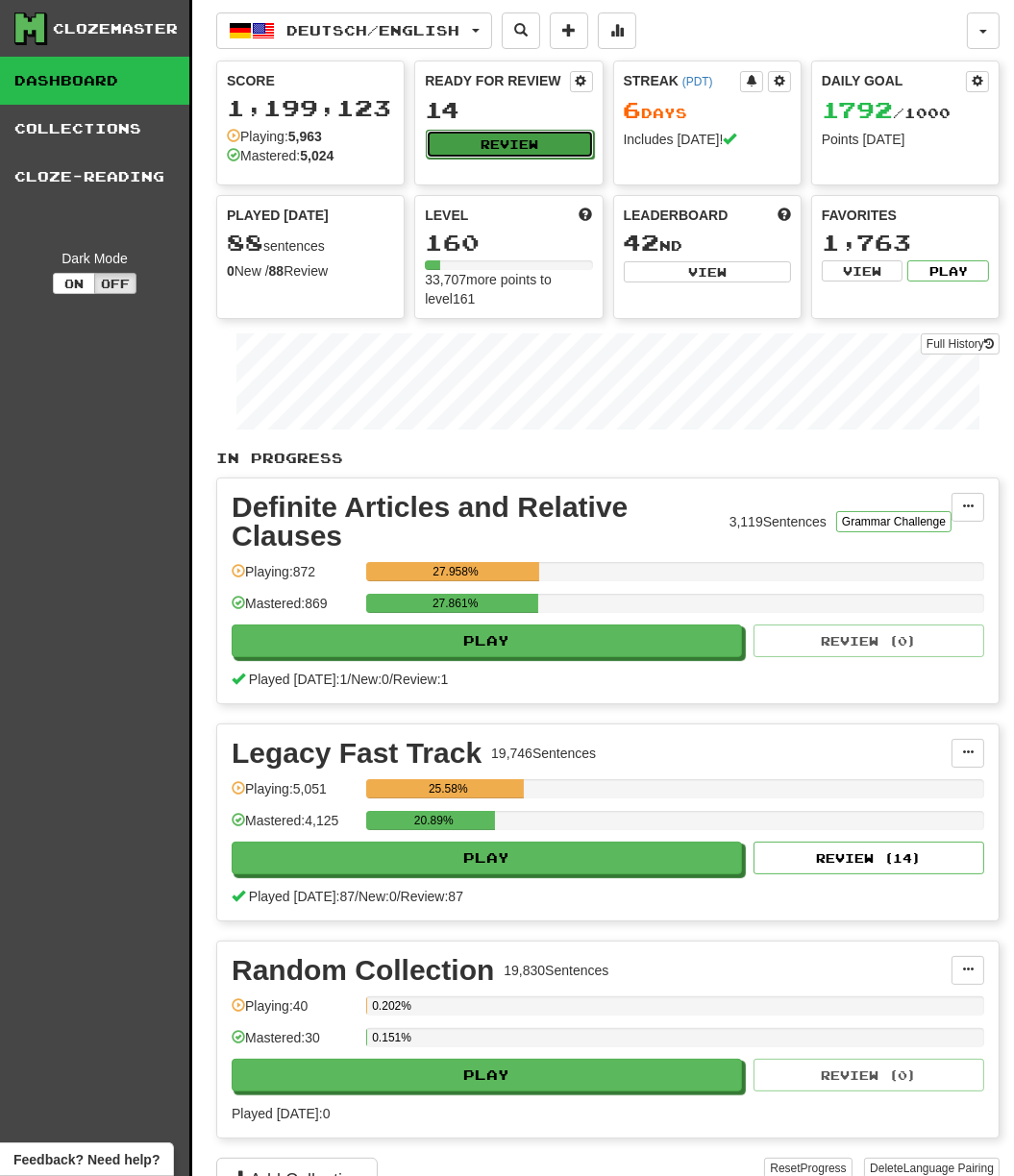
click at [525, 142] on button "Review" at bounding box center [510, 144] width 167 height 29
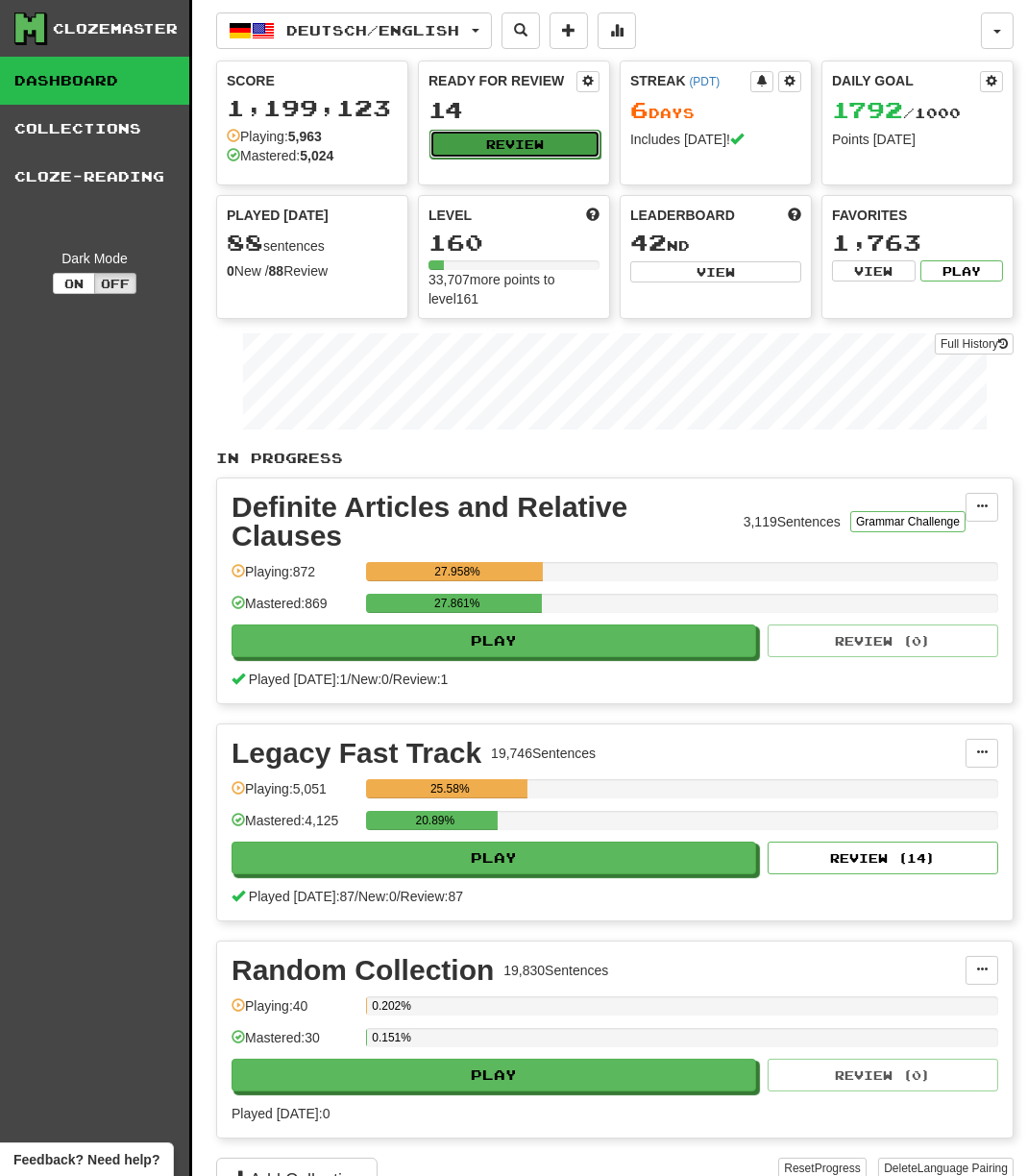
select select "***"
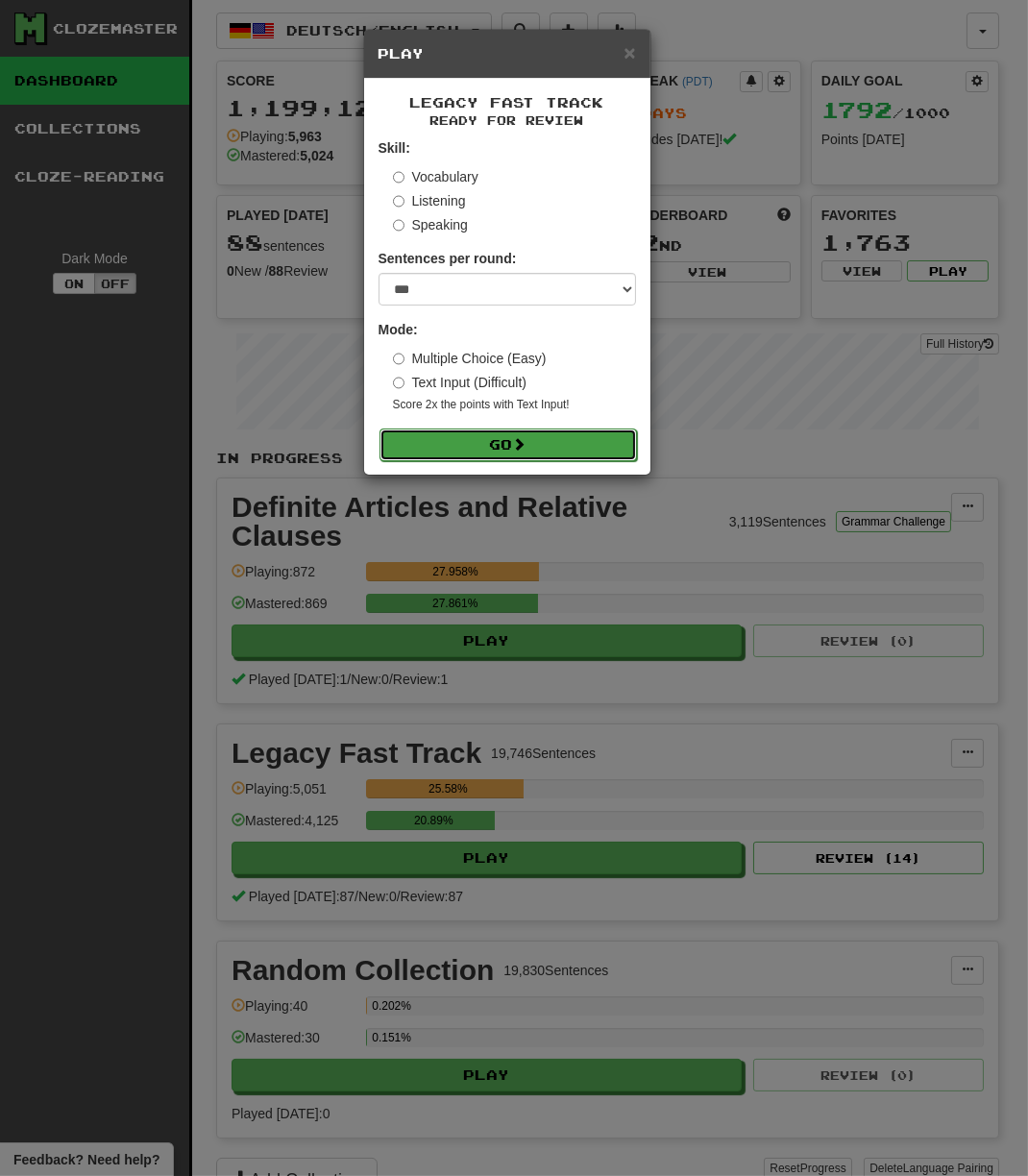
click at [499, 447] on button "Go" at bounding box center [509, 444] width 258 height 32
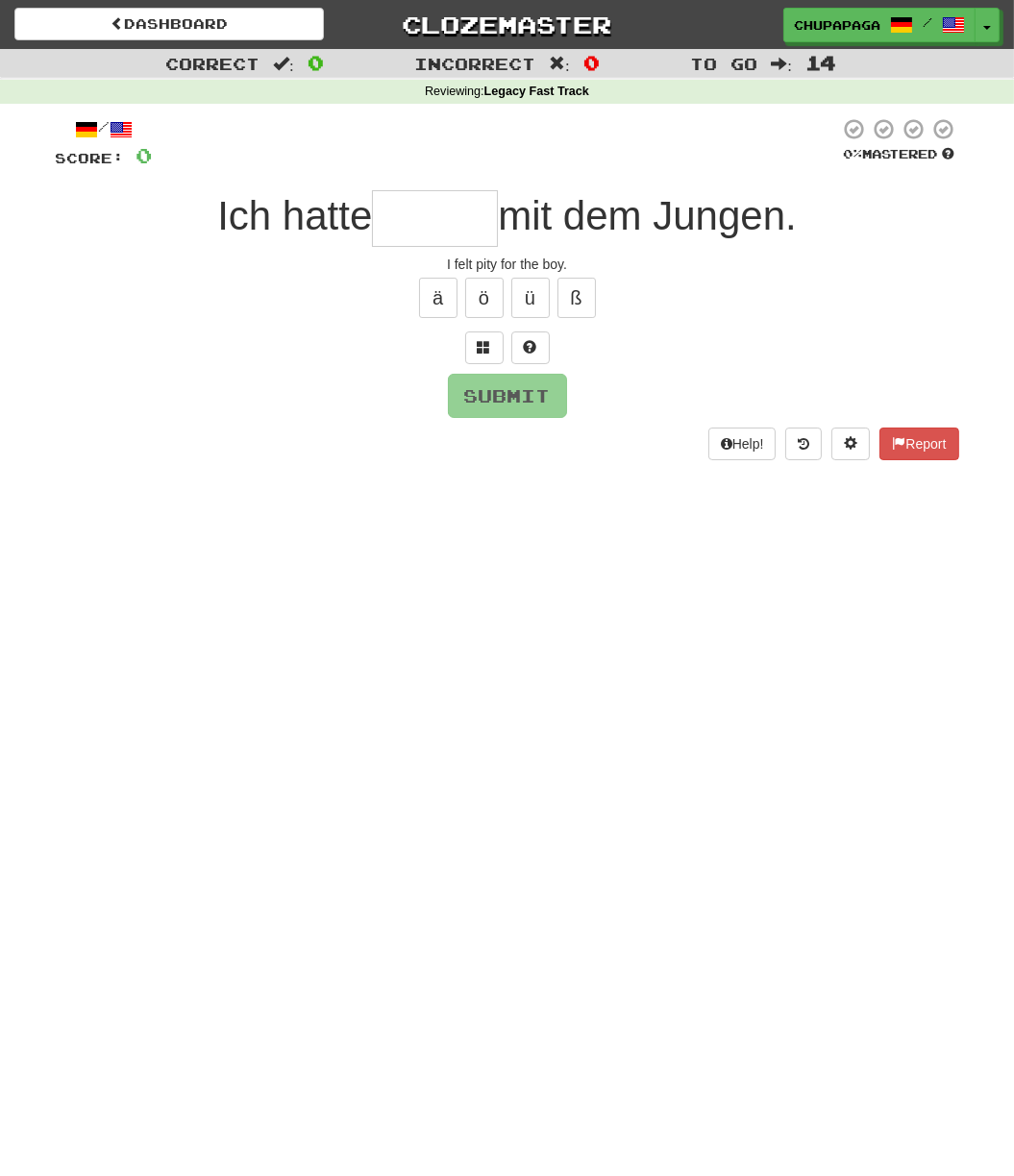
click at [439, 217] on input "text" at bounding box center [435, 218] width 126 height 57
type input "*******"
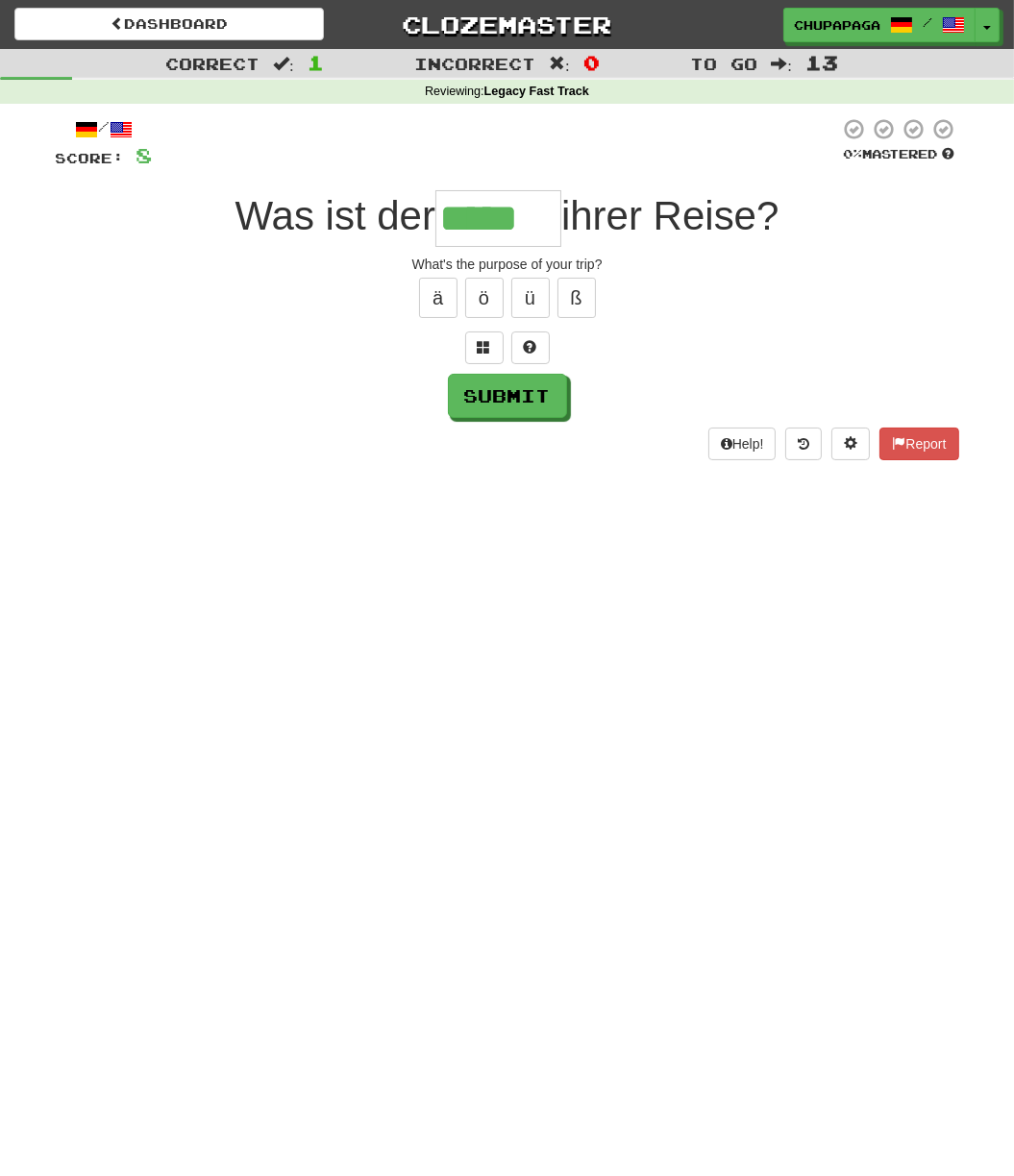
type input "*****"
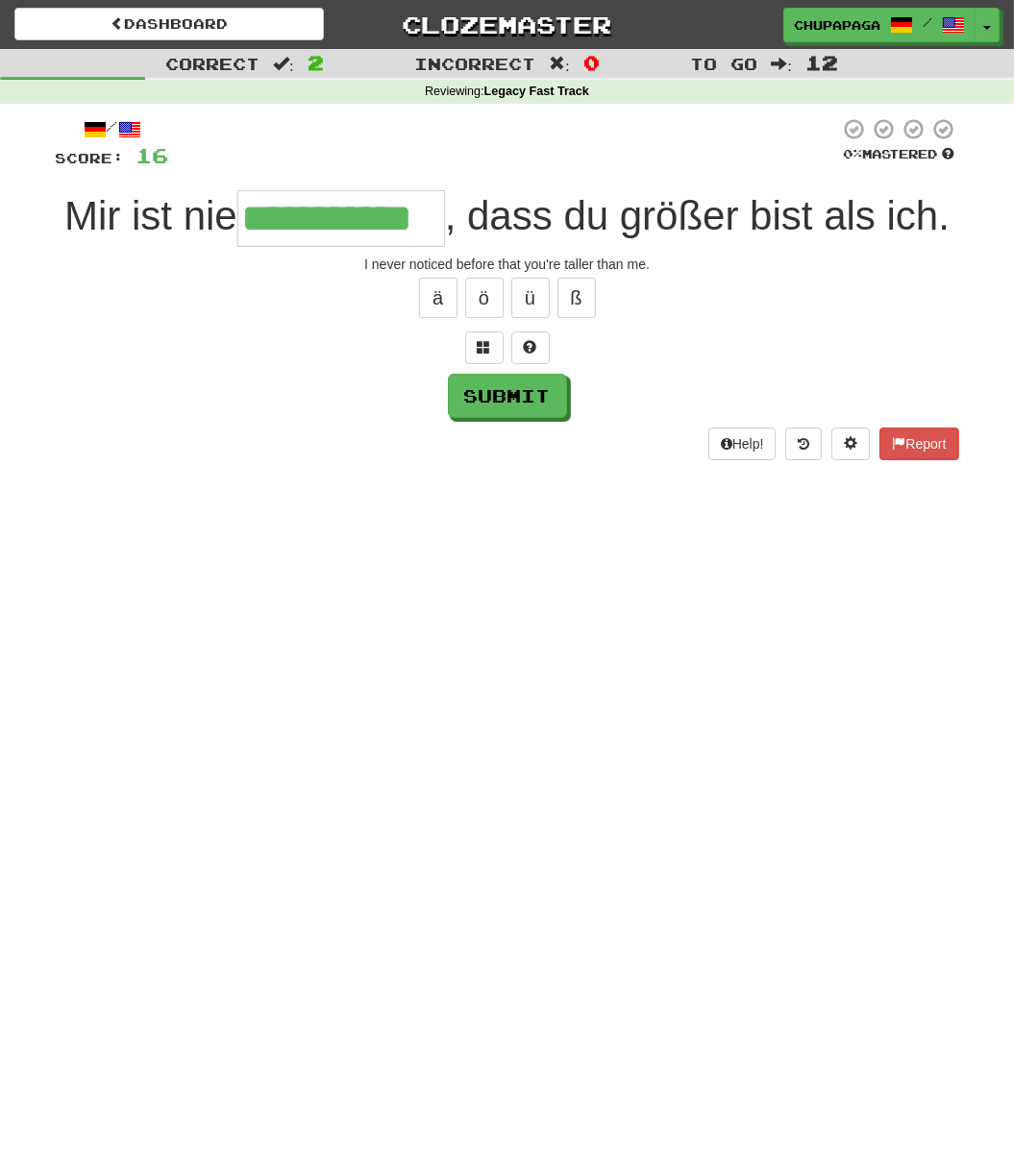
type input "**********"
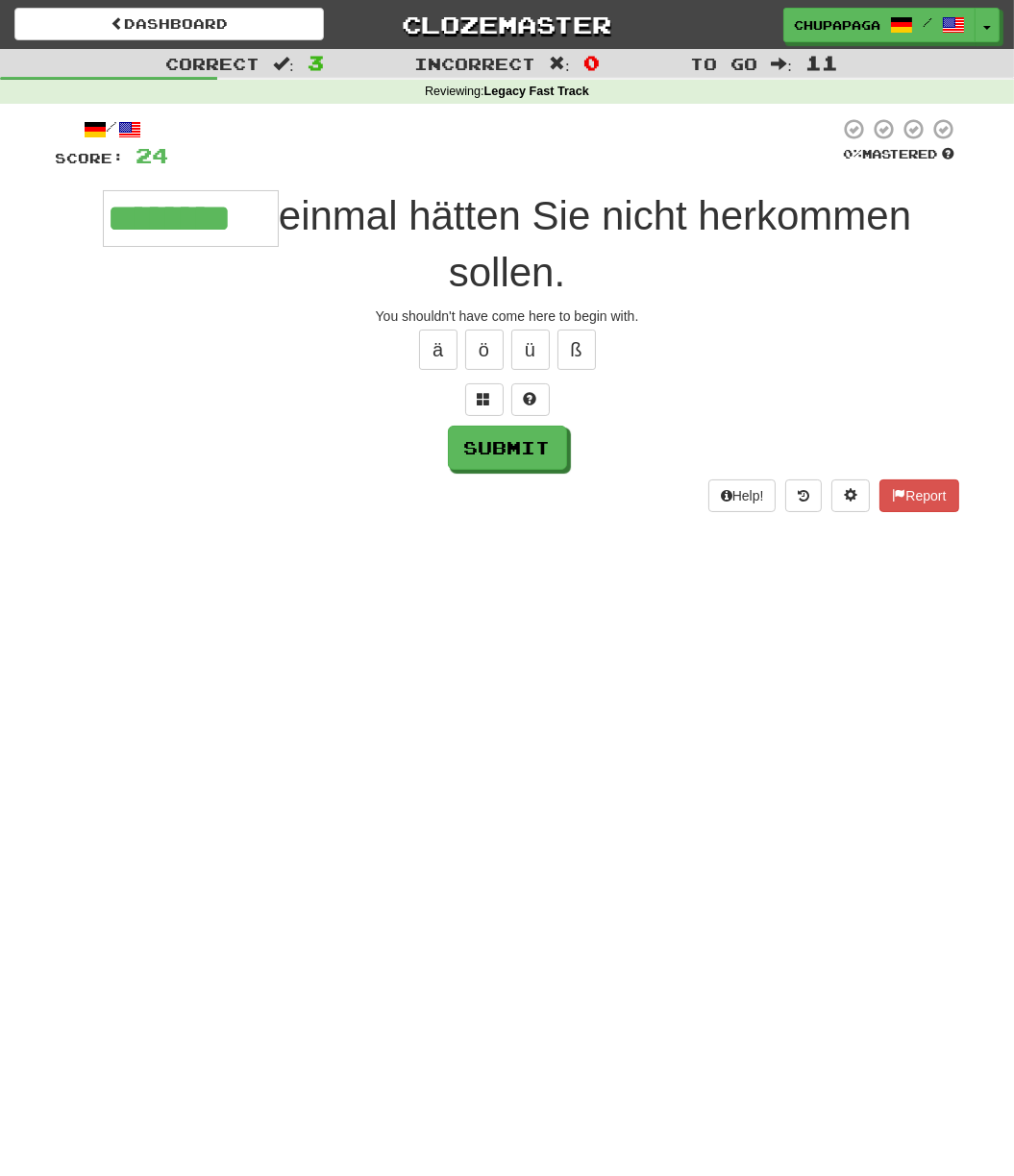
type input "********"
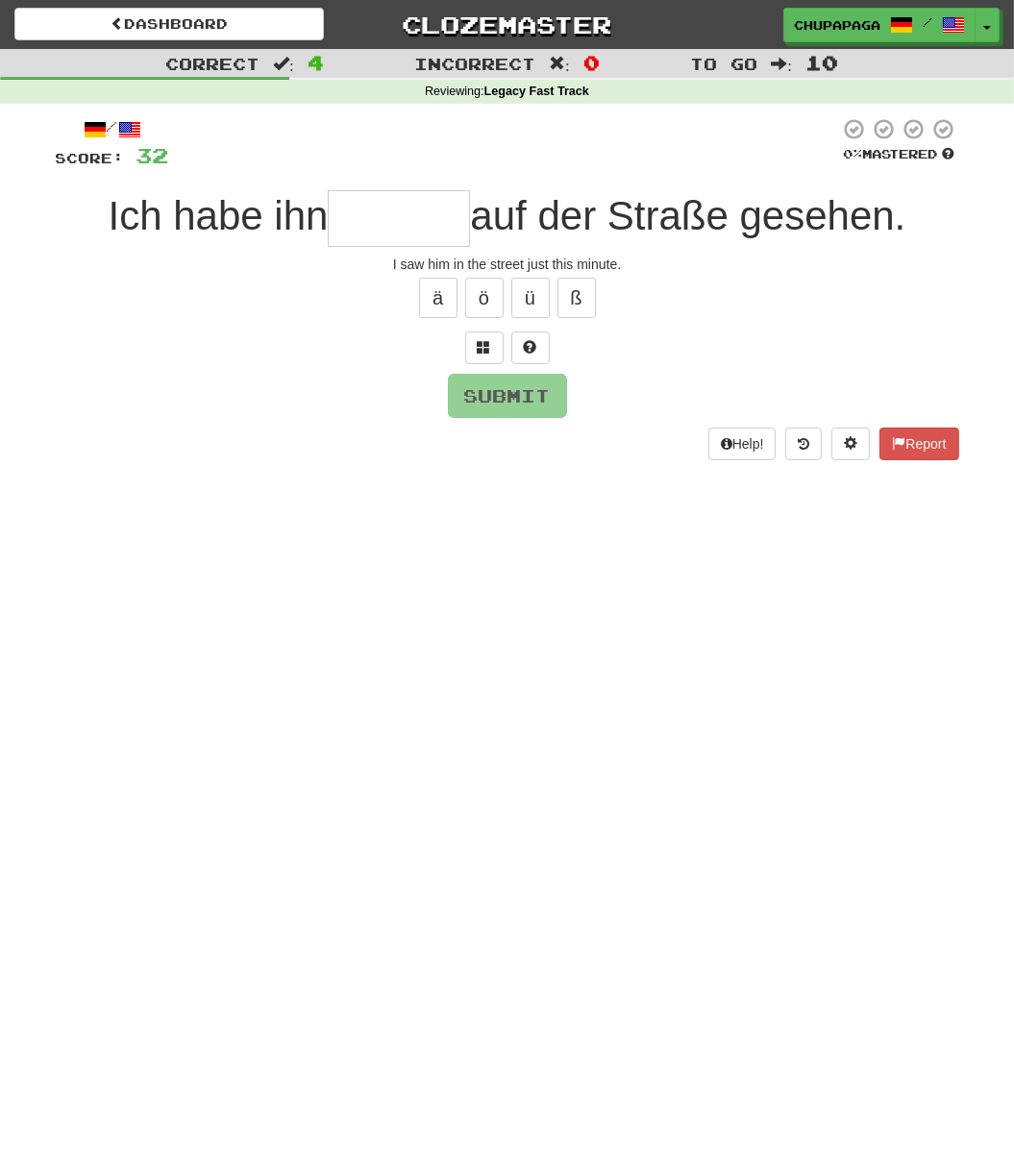
type input "*"
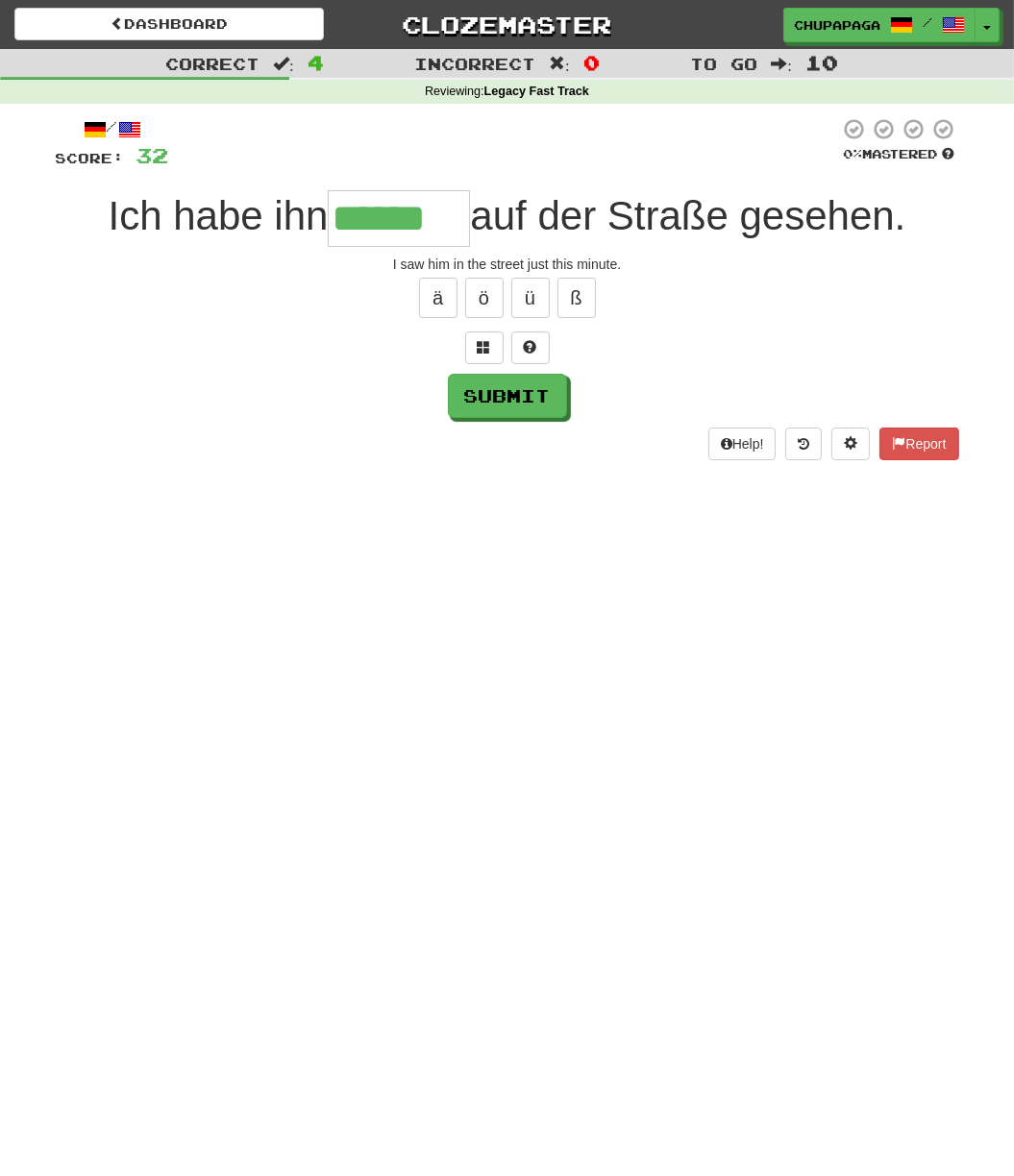
type input "******"
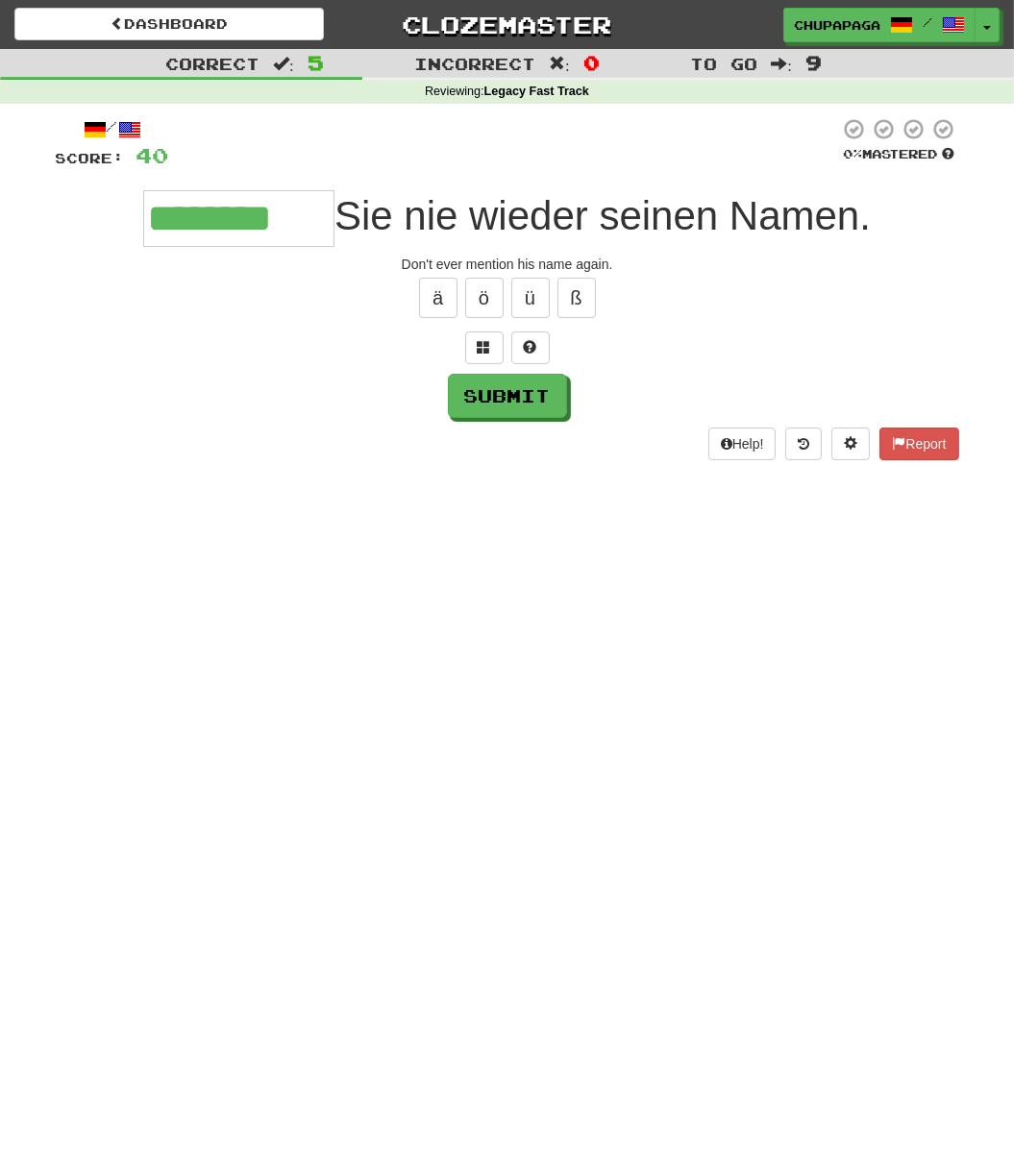
type input "********"
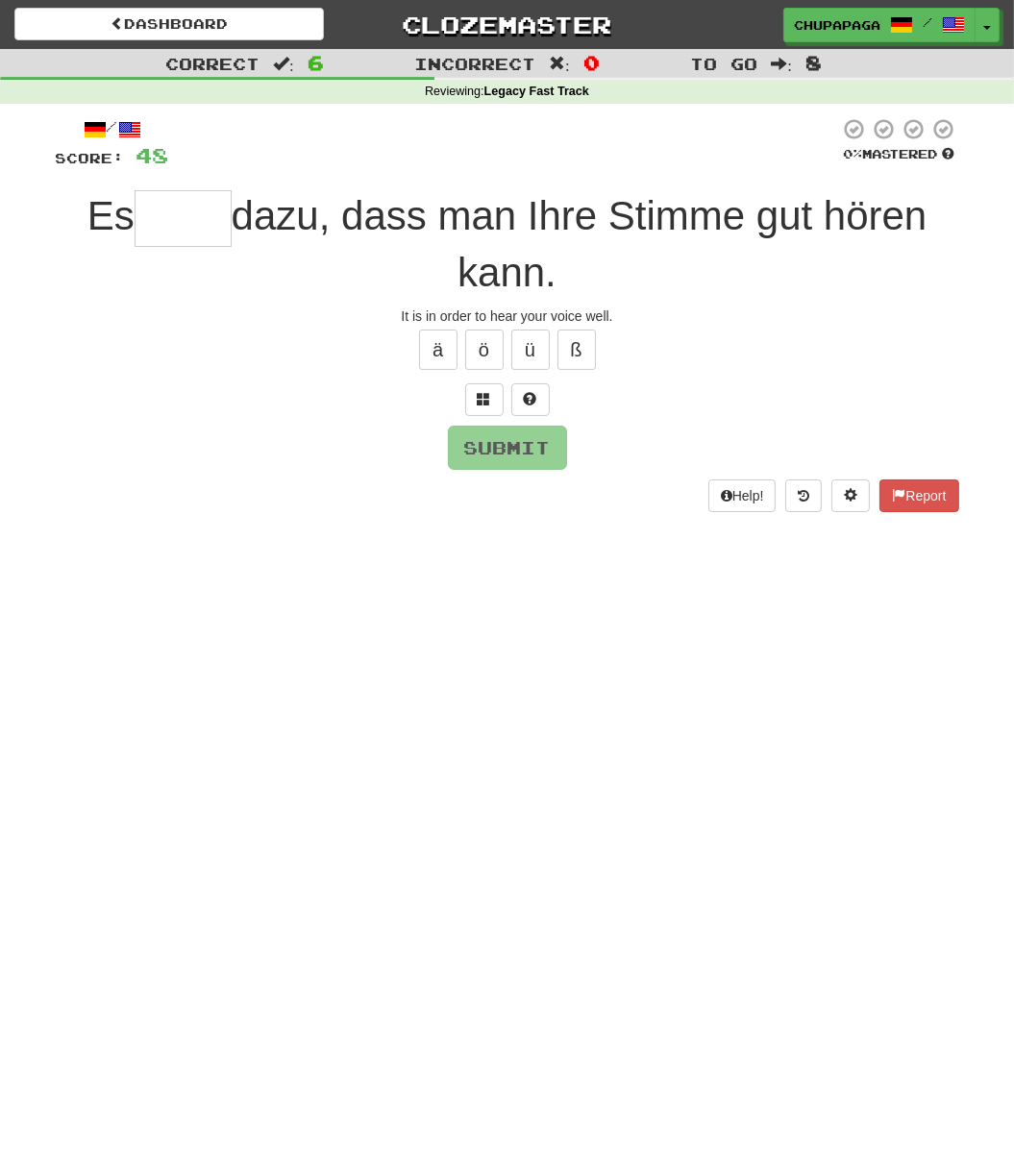
type input "*"
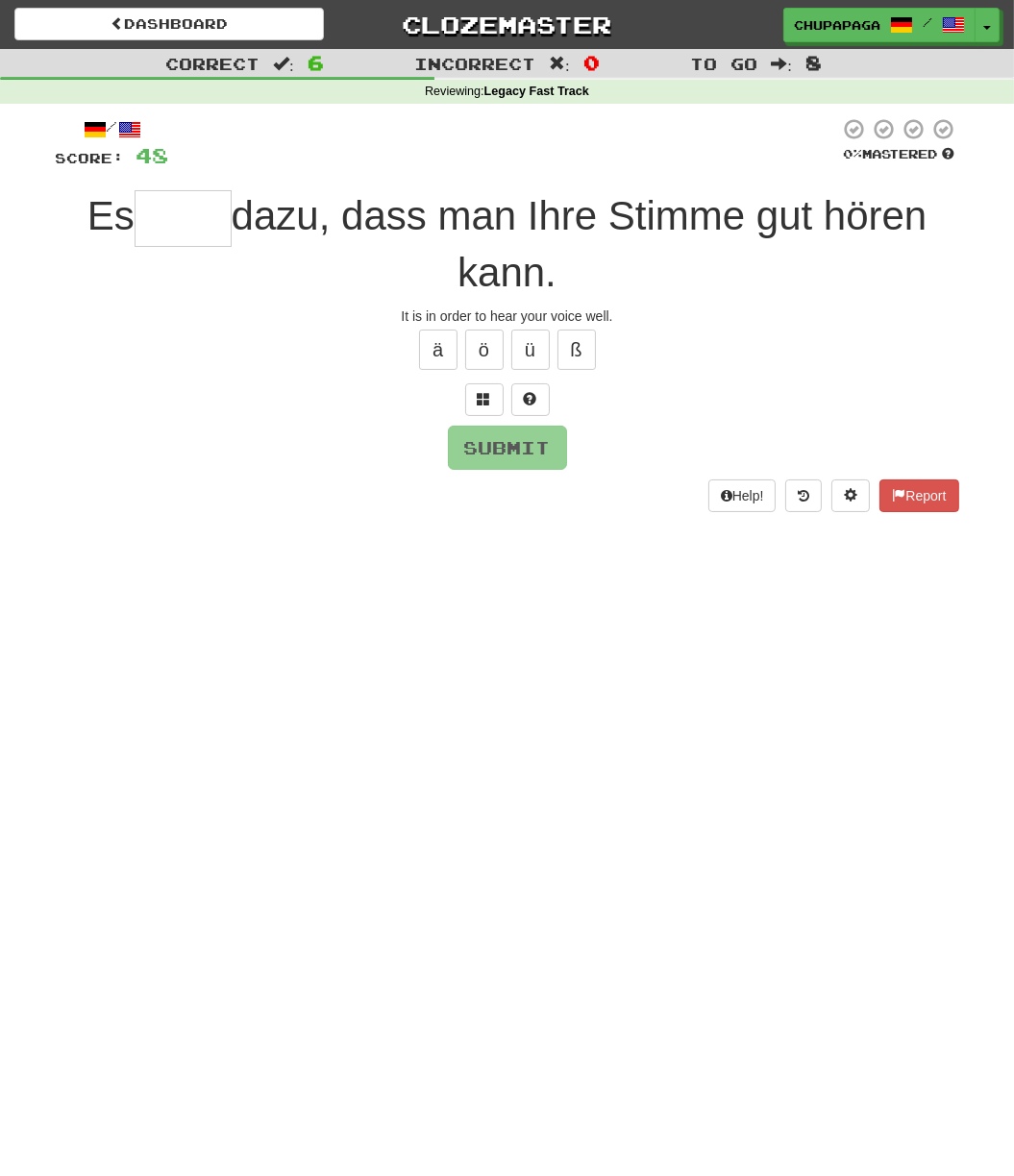
type input "*"
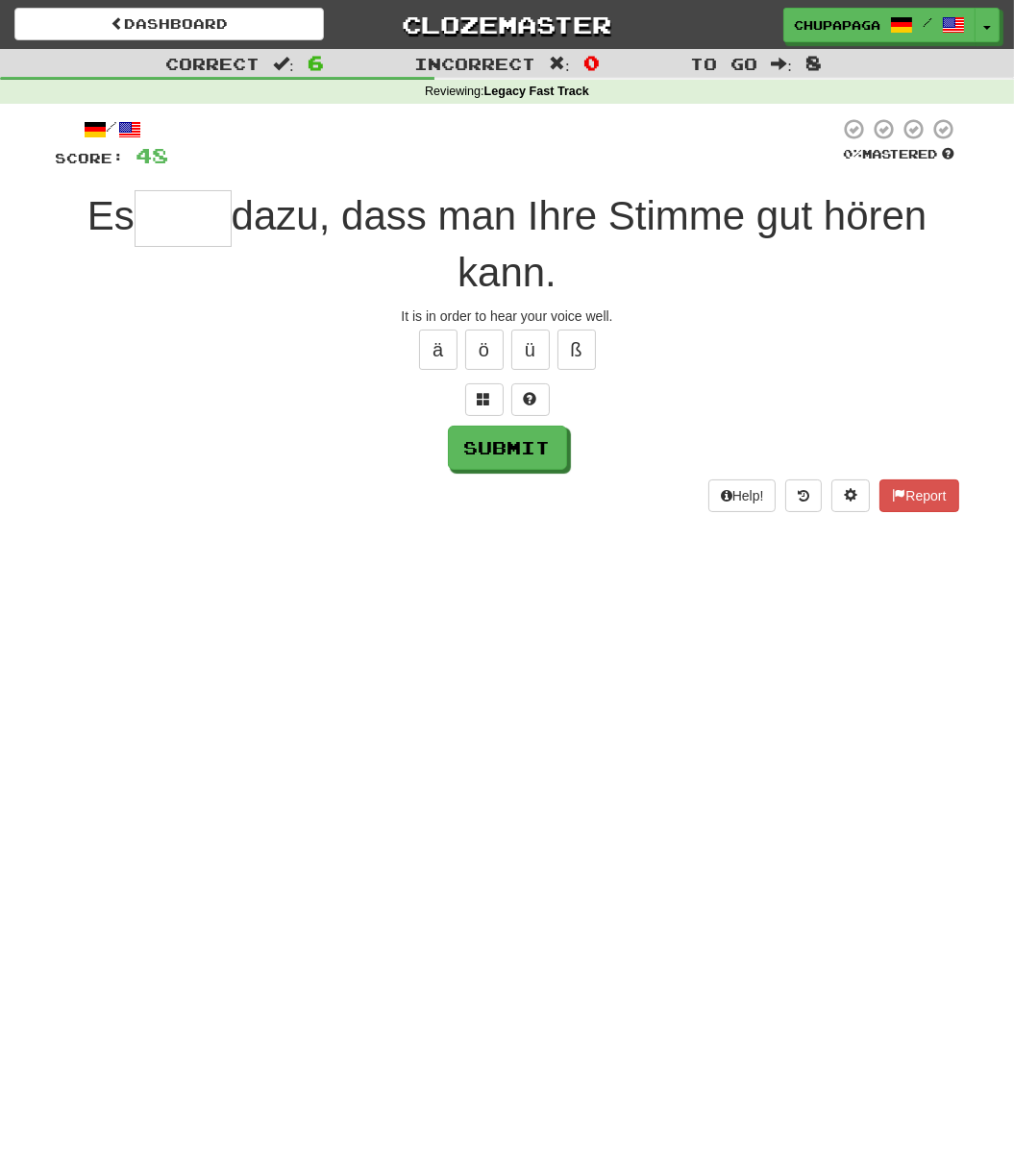
type input "*"
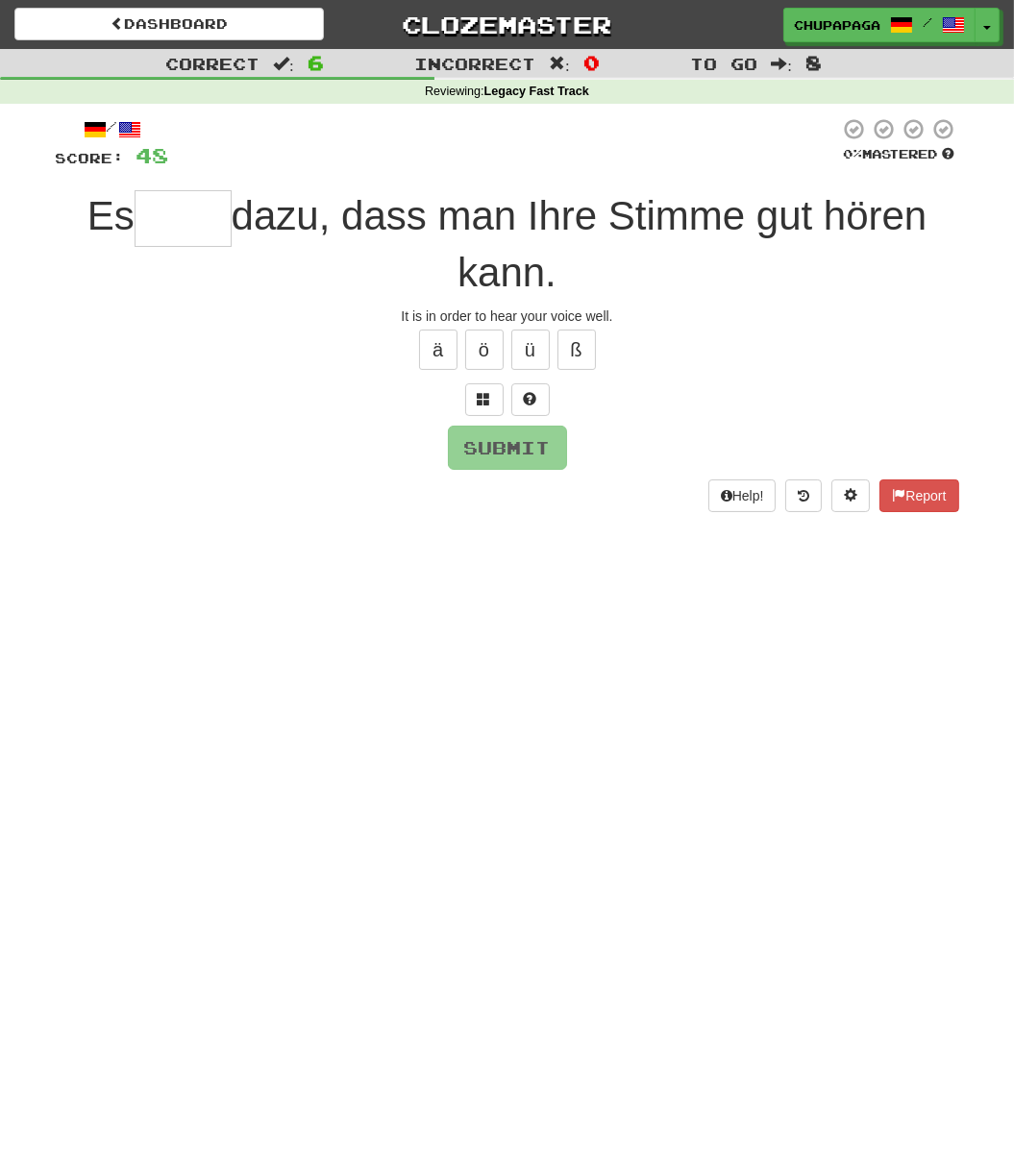
type input "*"
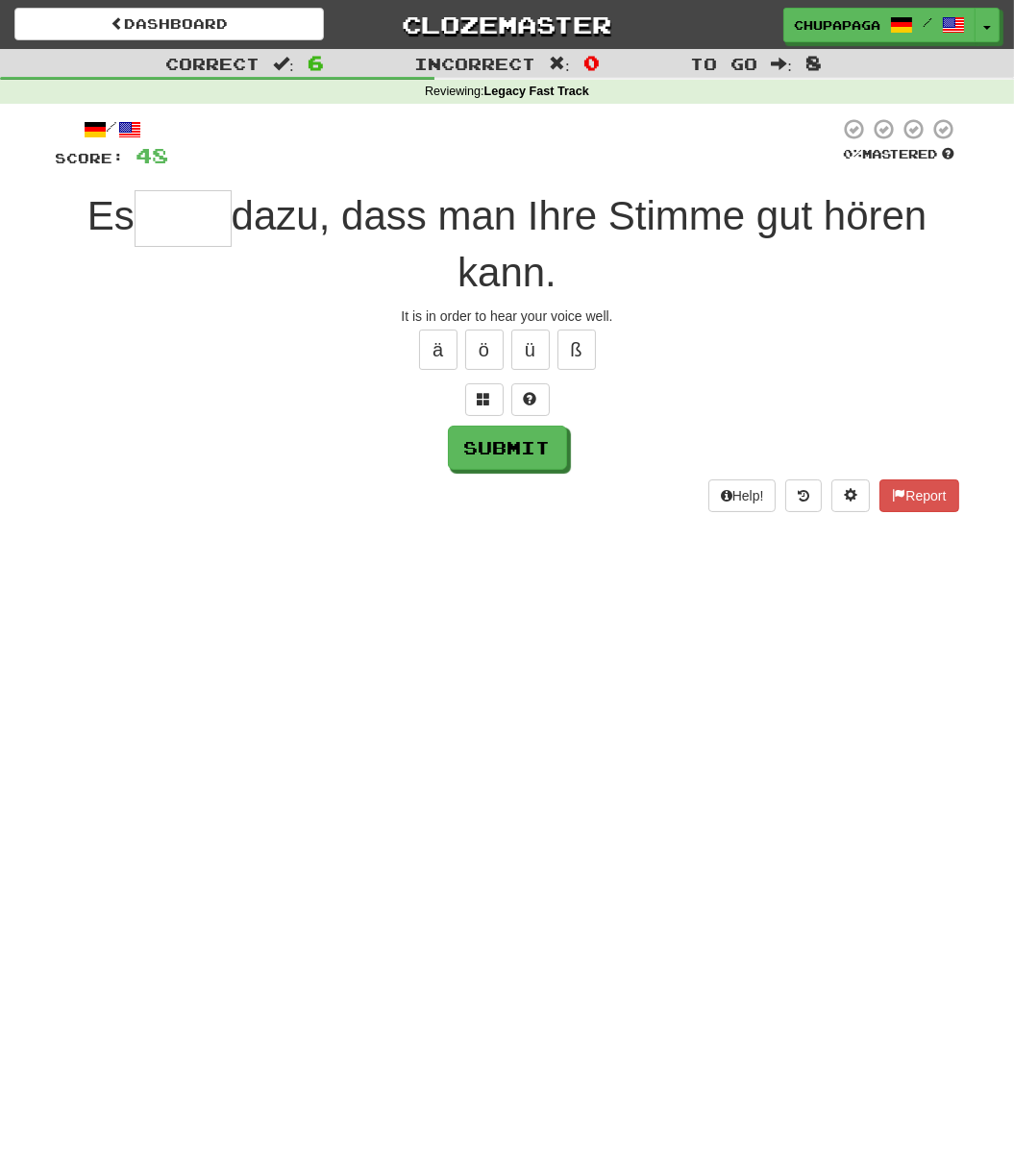
type input "*"
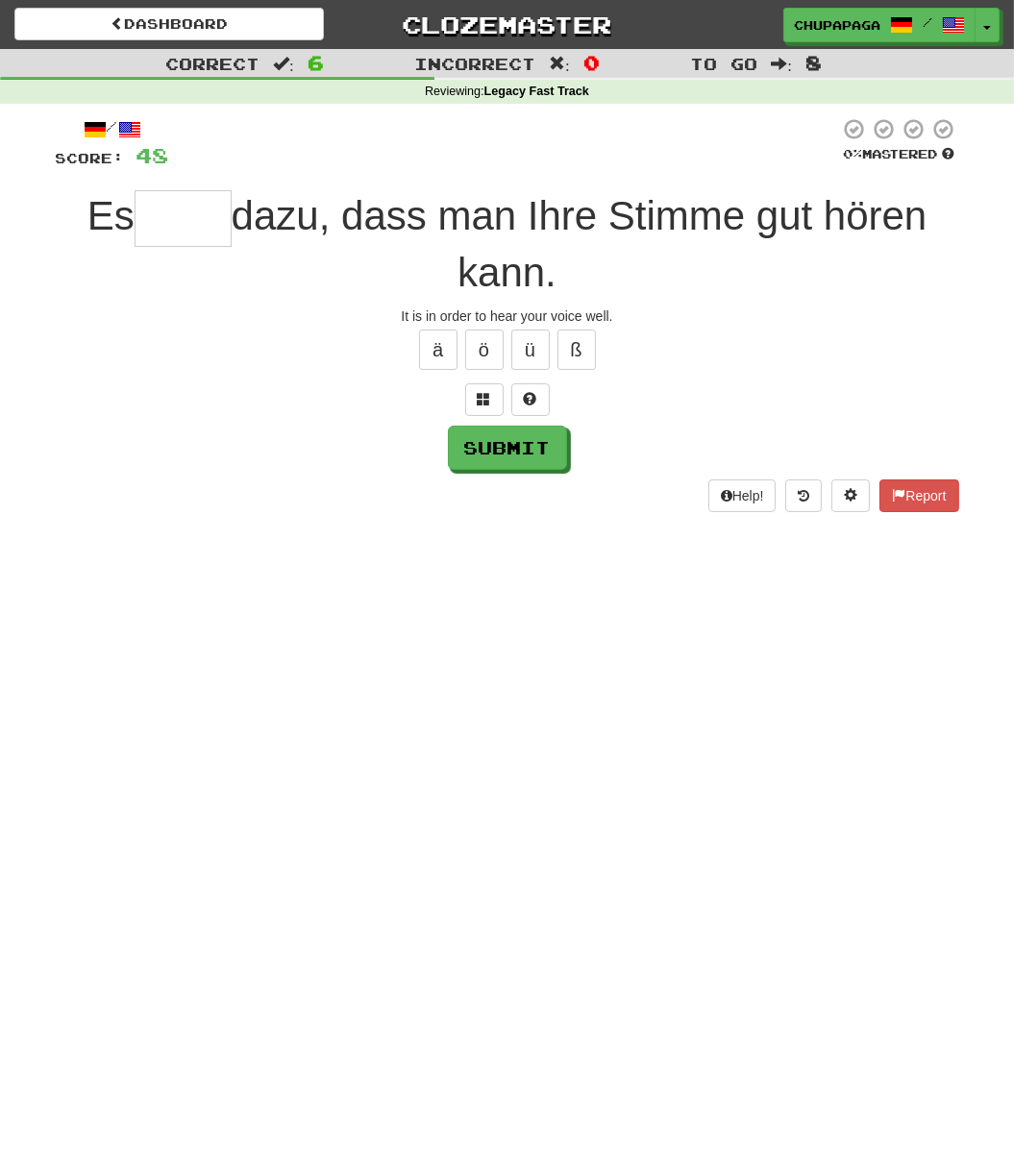
type input "*"
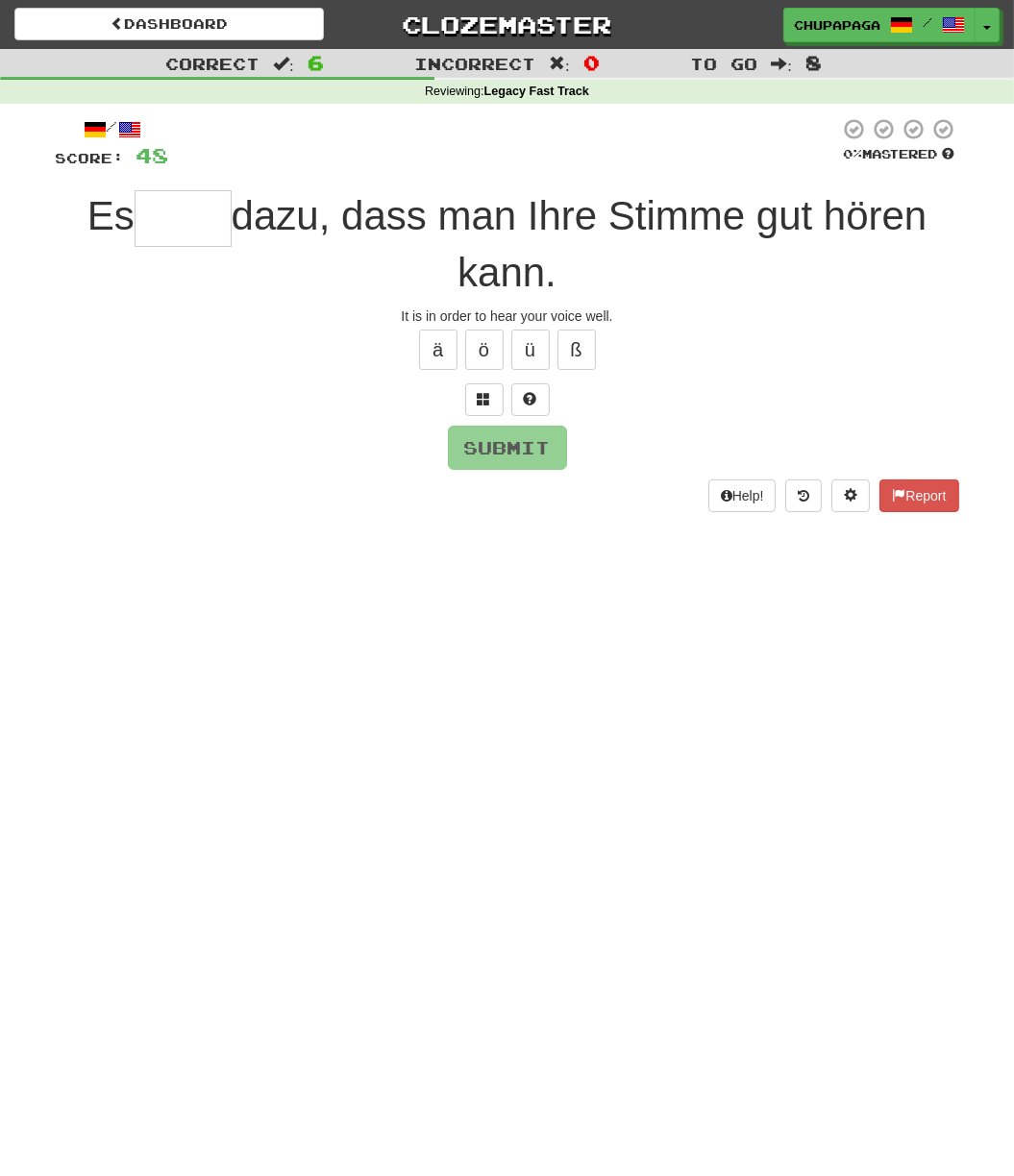
type input "*"
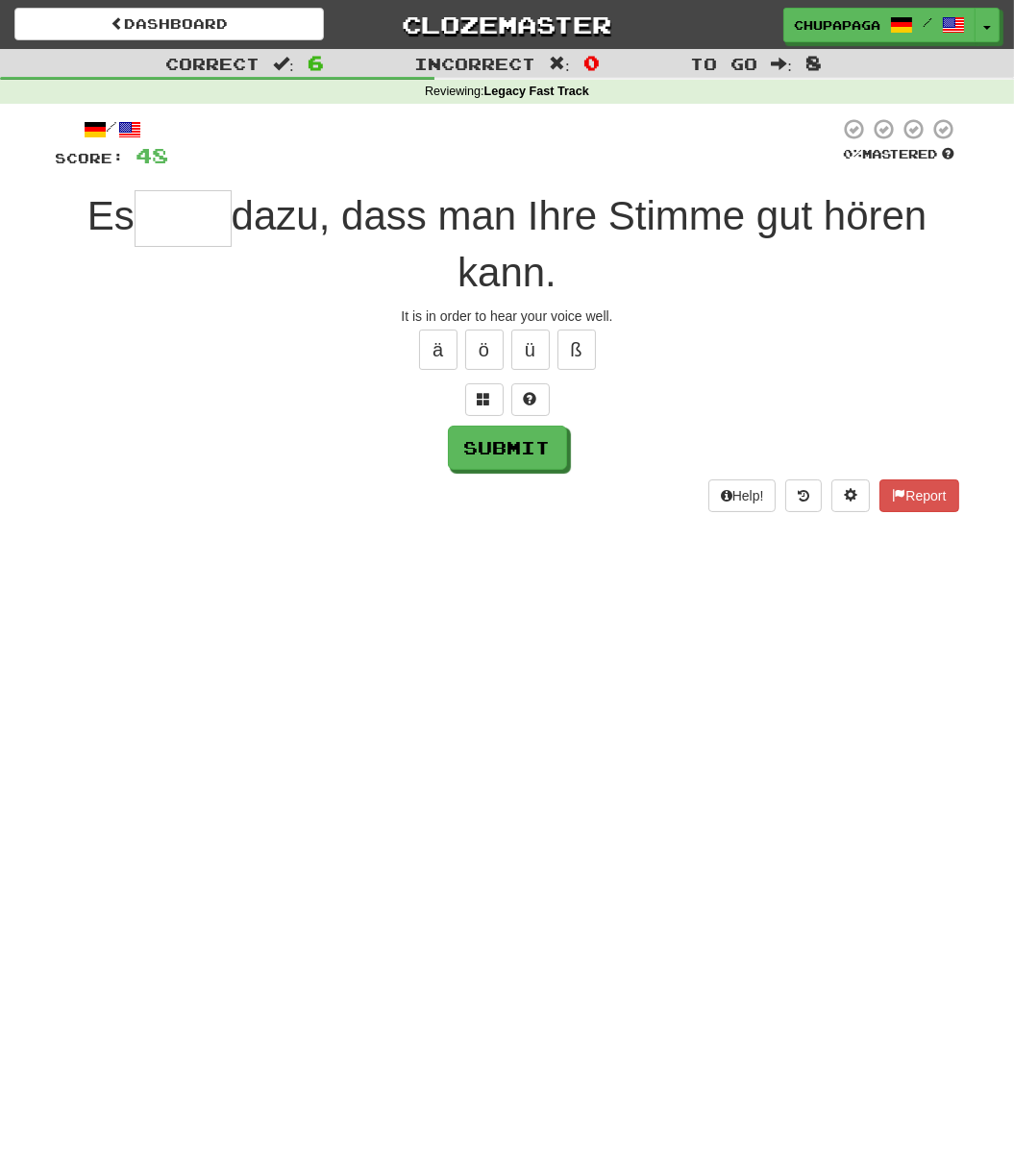
type input "*"
type input "*****"
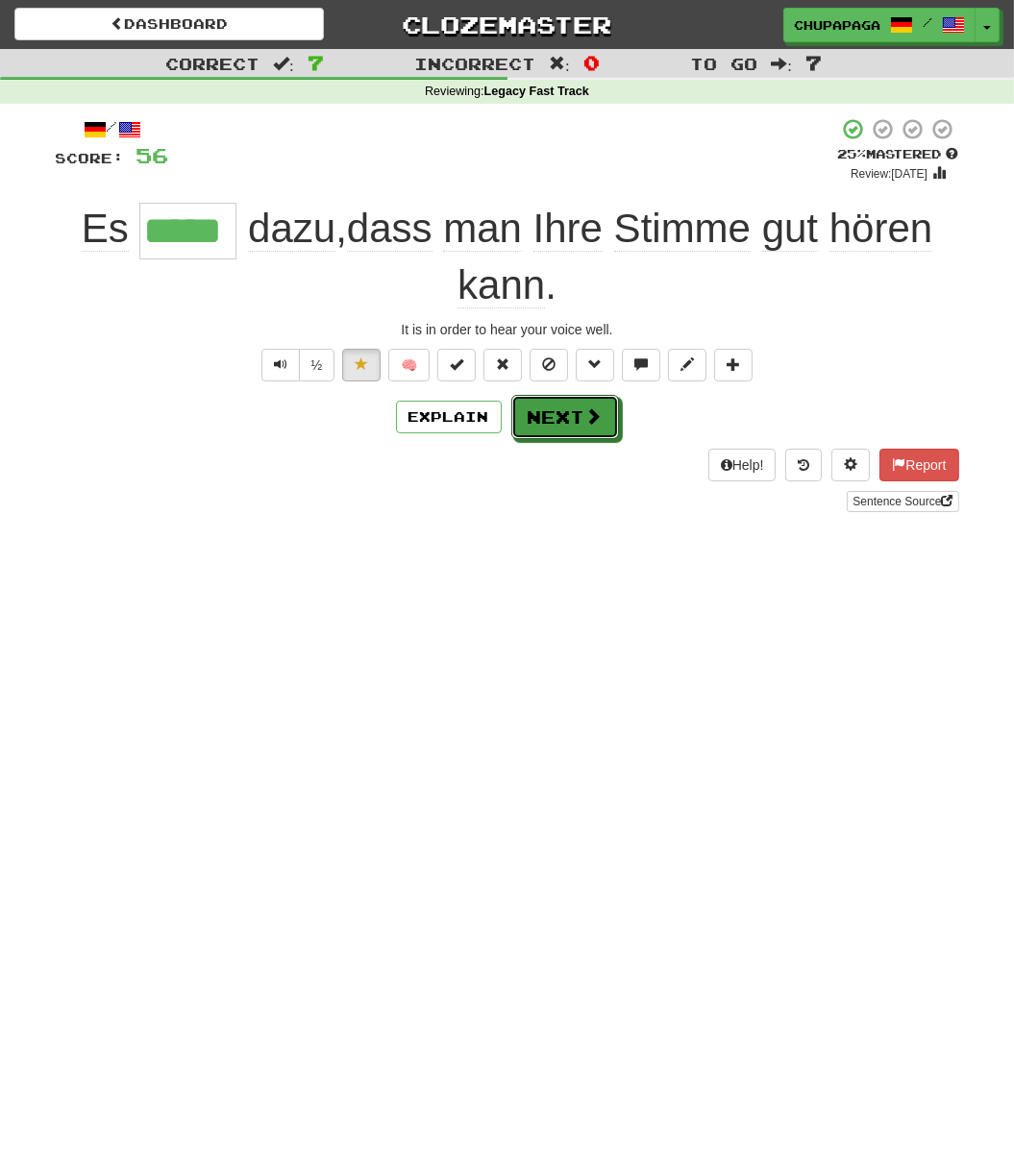
click at [556, 418] on button "Next" at bounding box center [564, 416] width 107 height 44
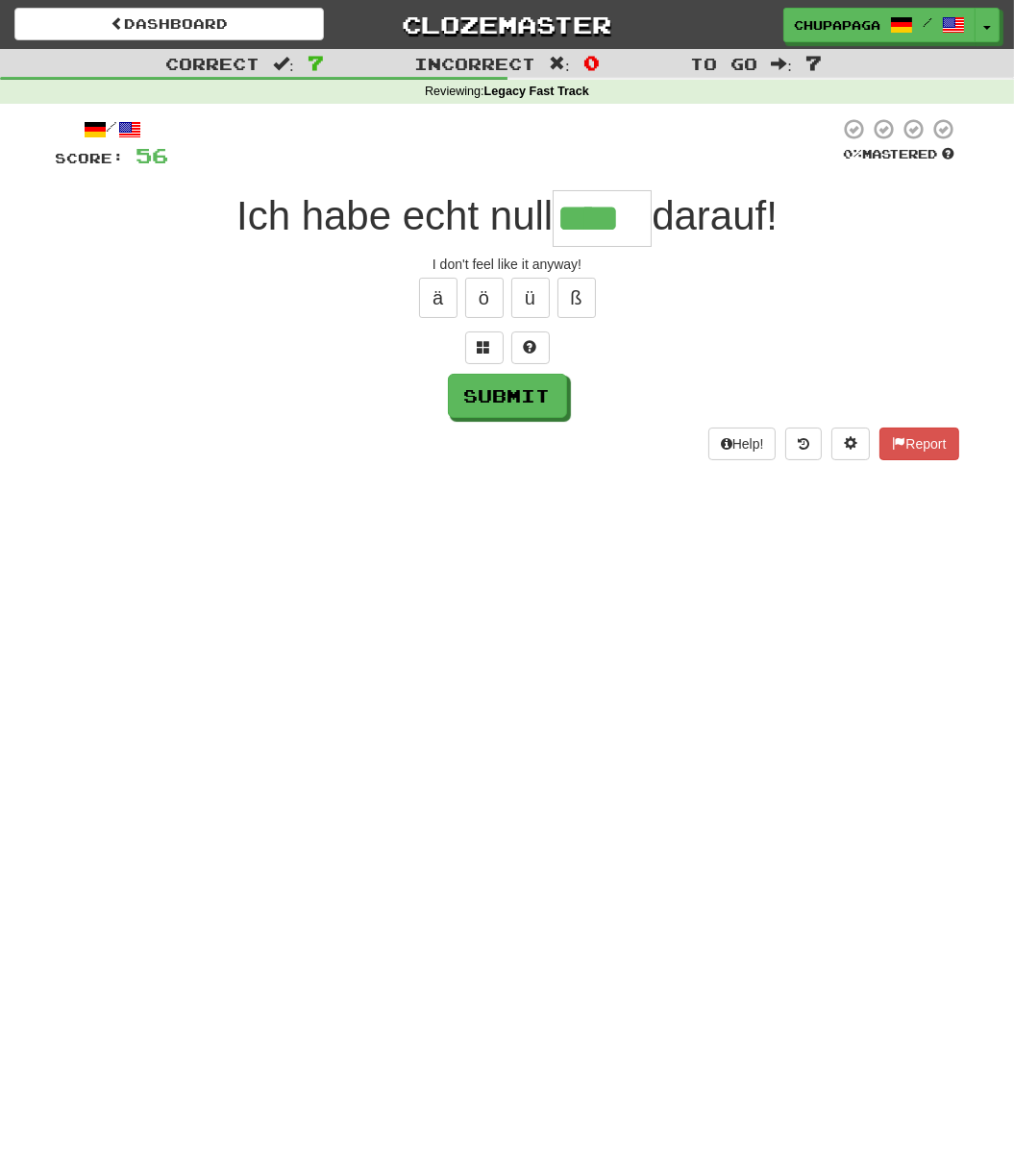
type input "****"
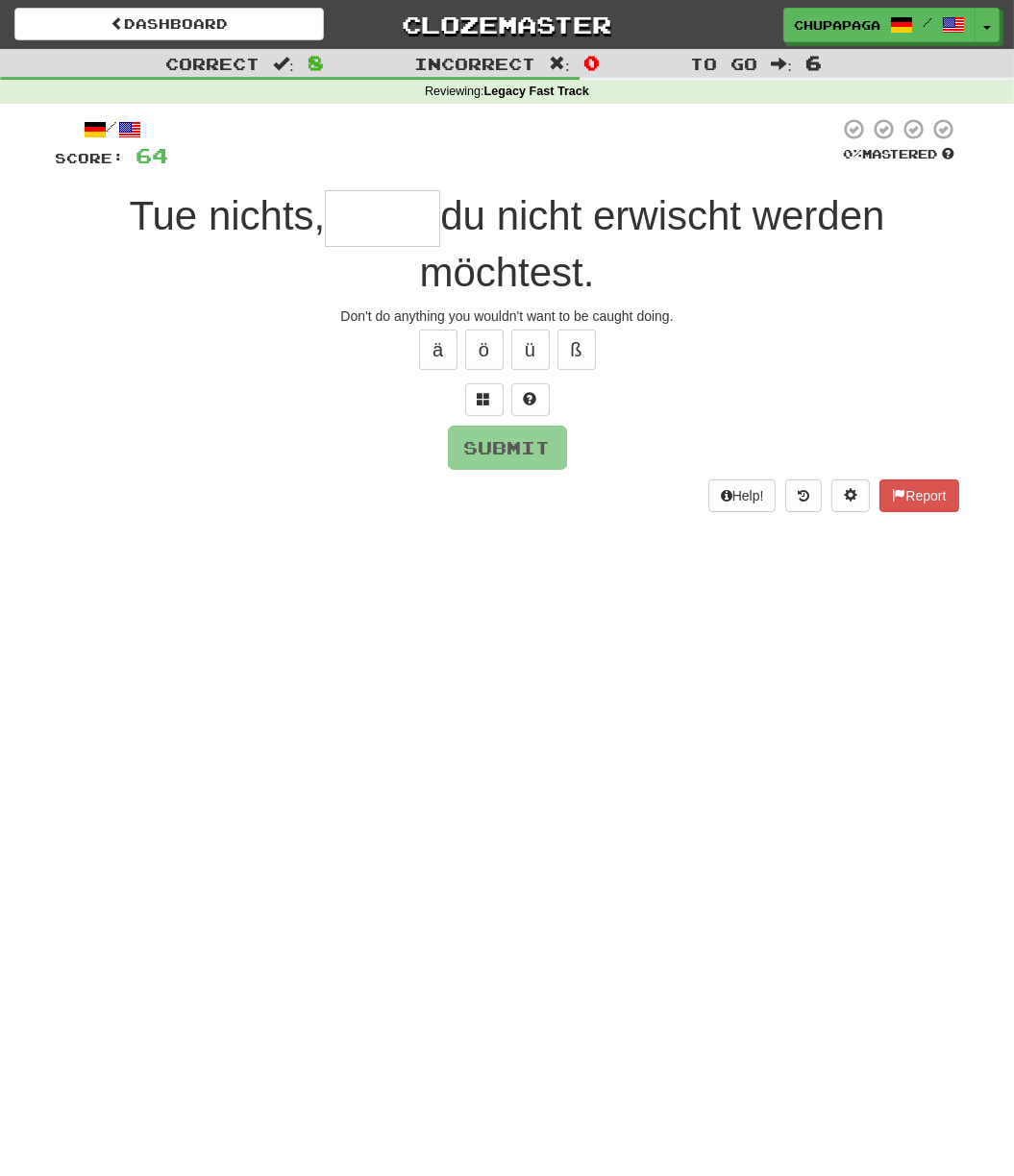
type input "*"
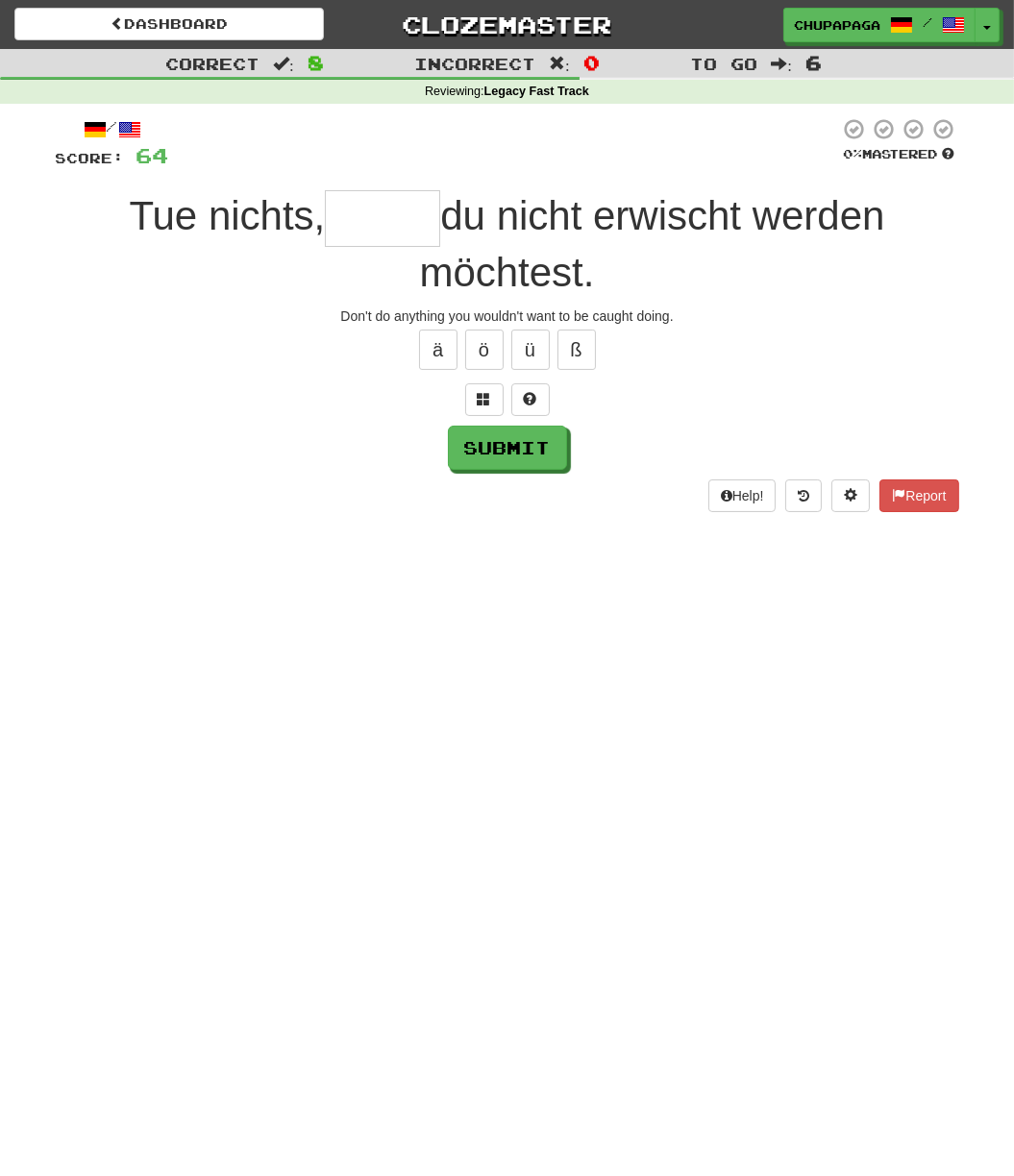
type input "*"
type input "*****"
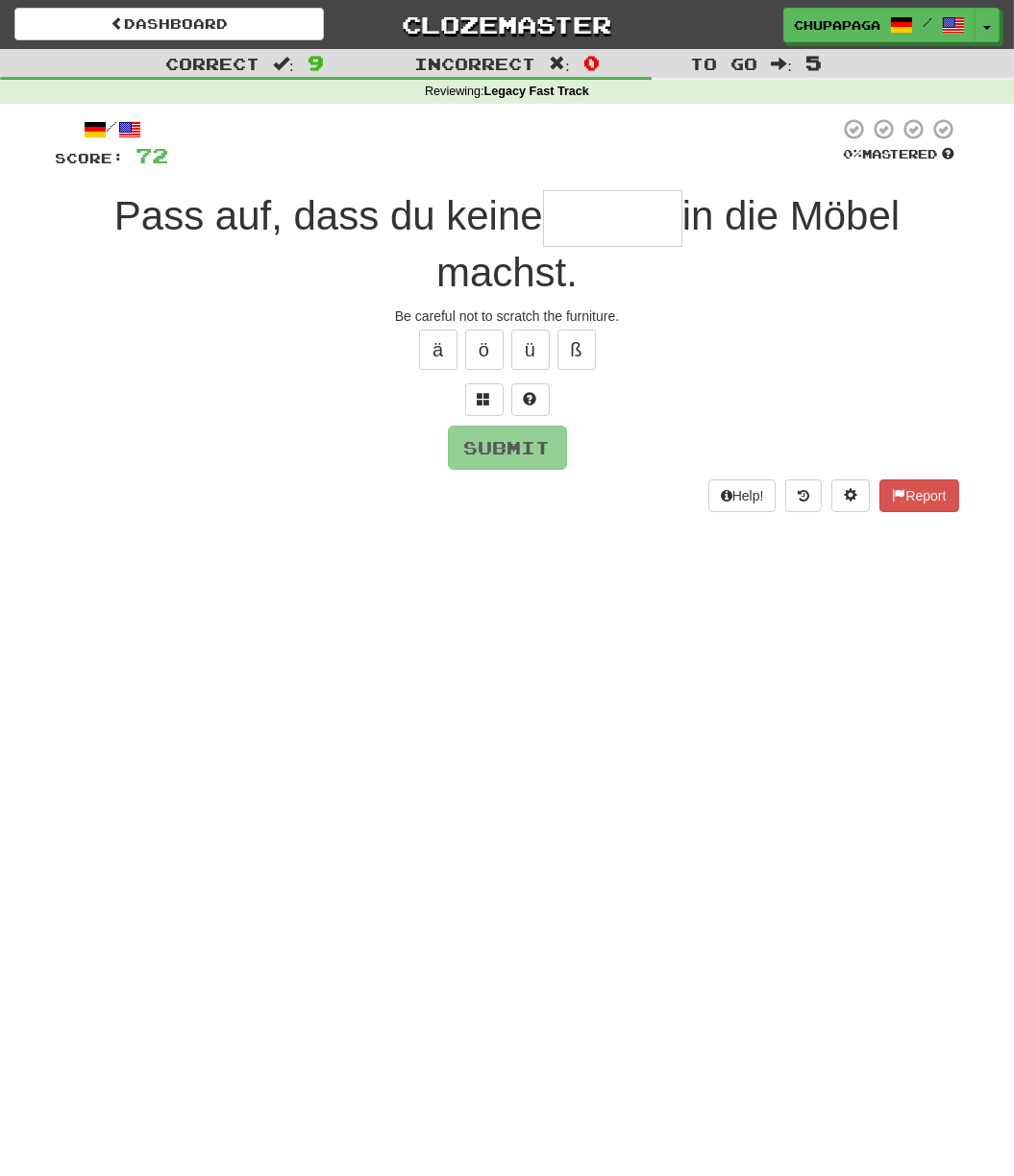
type input "*"
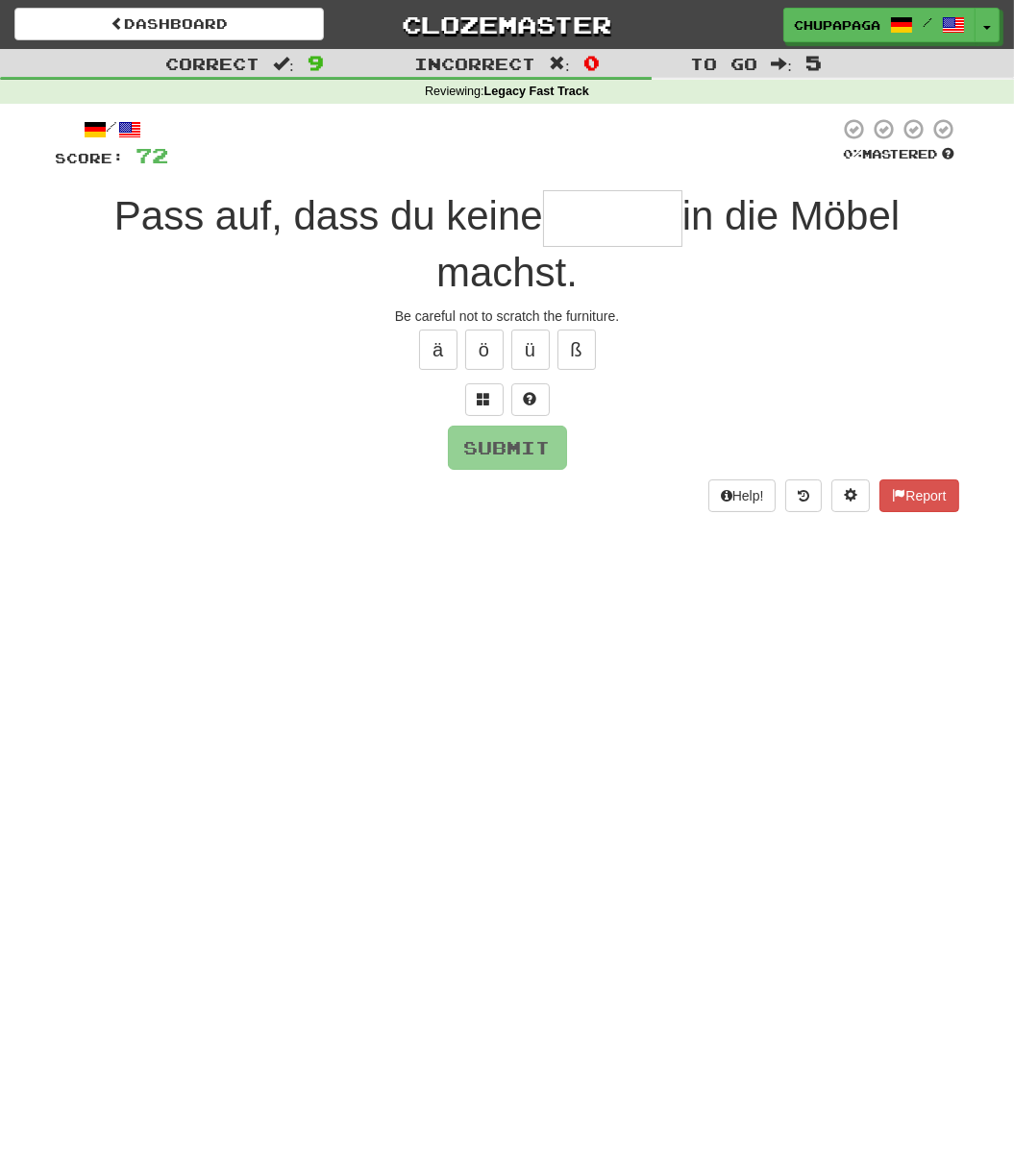
type input "*"
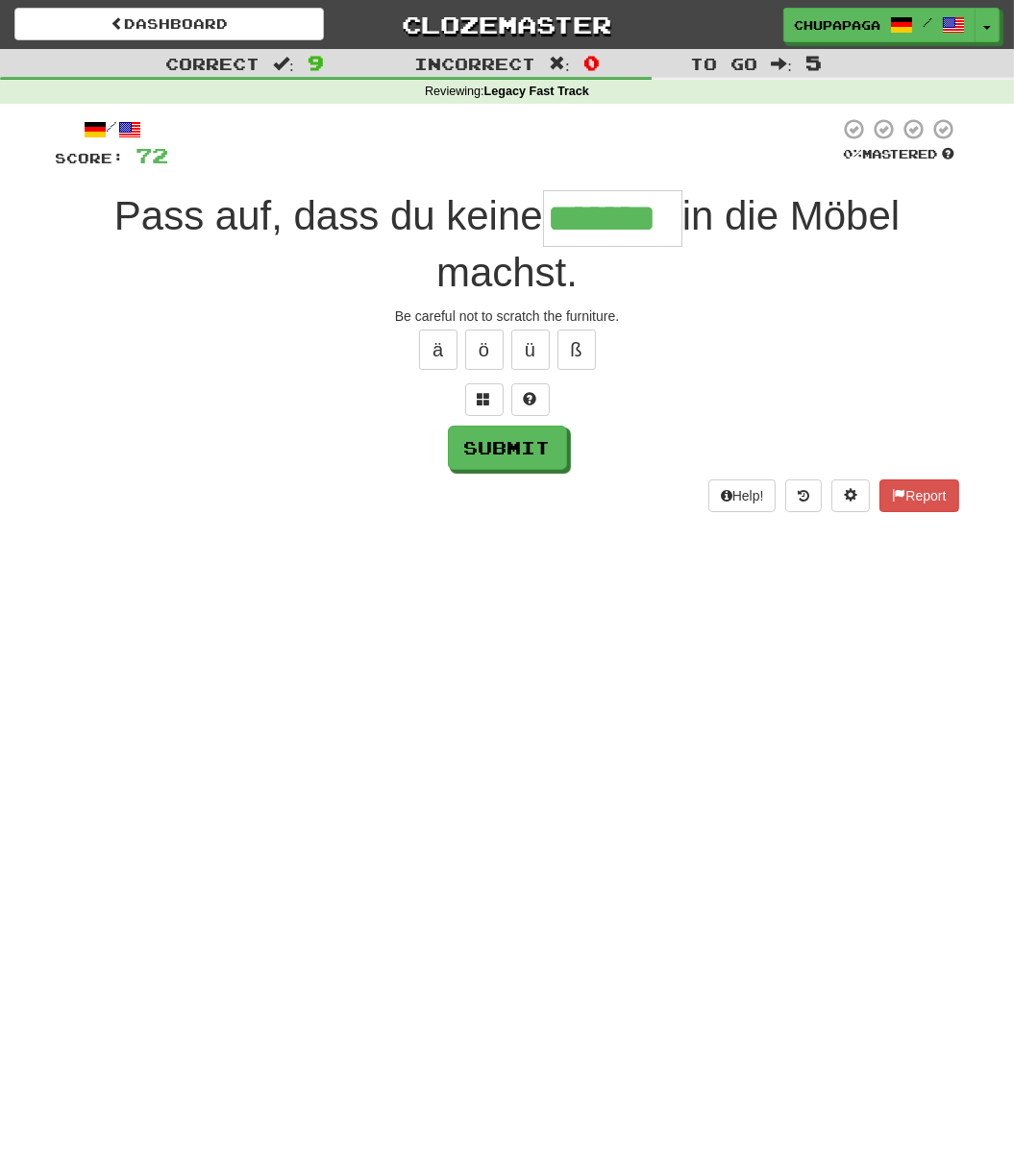
type input "*******"
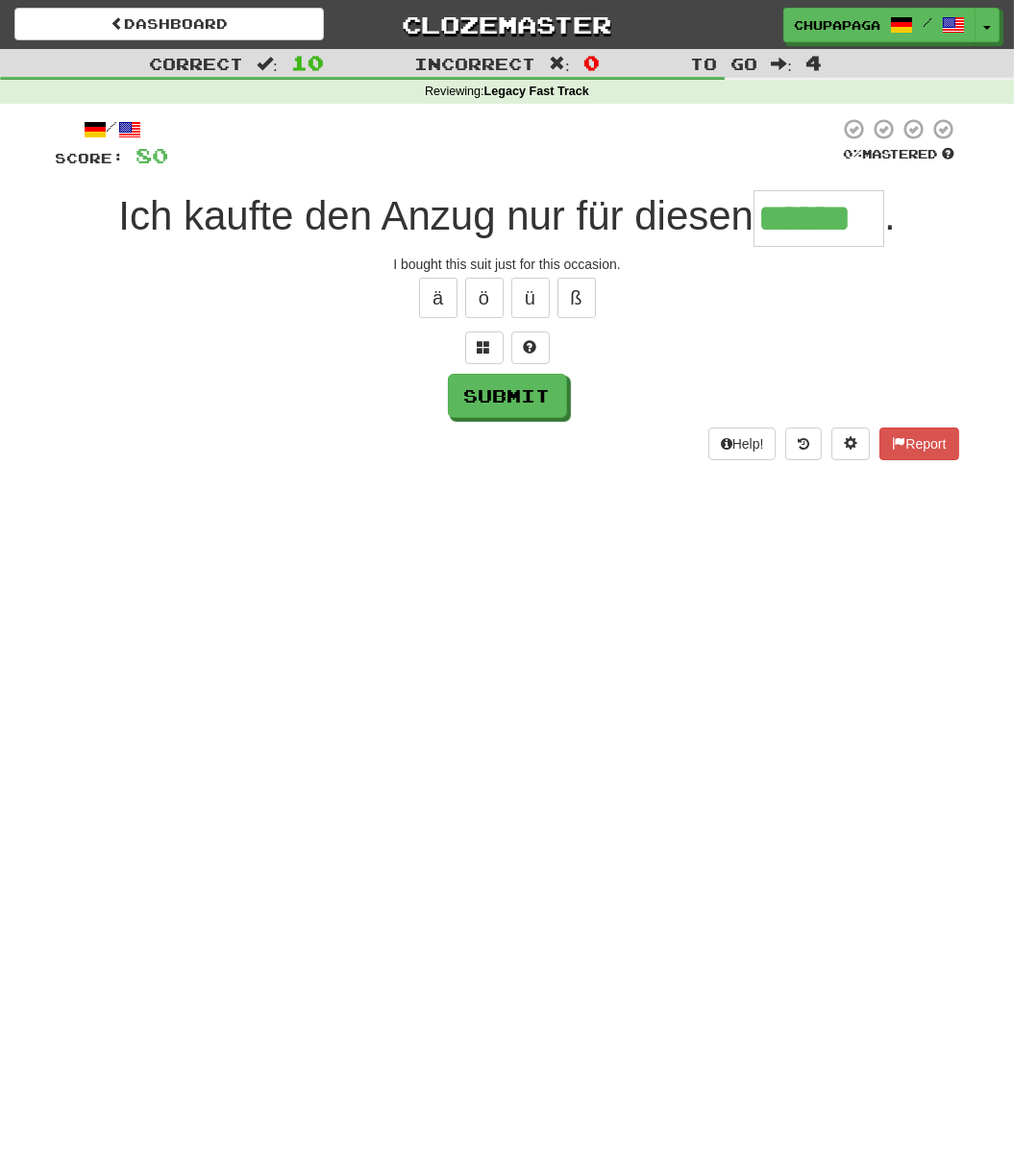
type input "******"
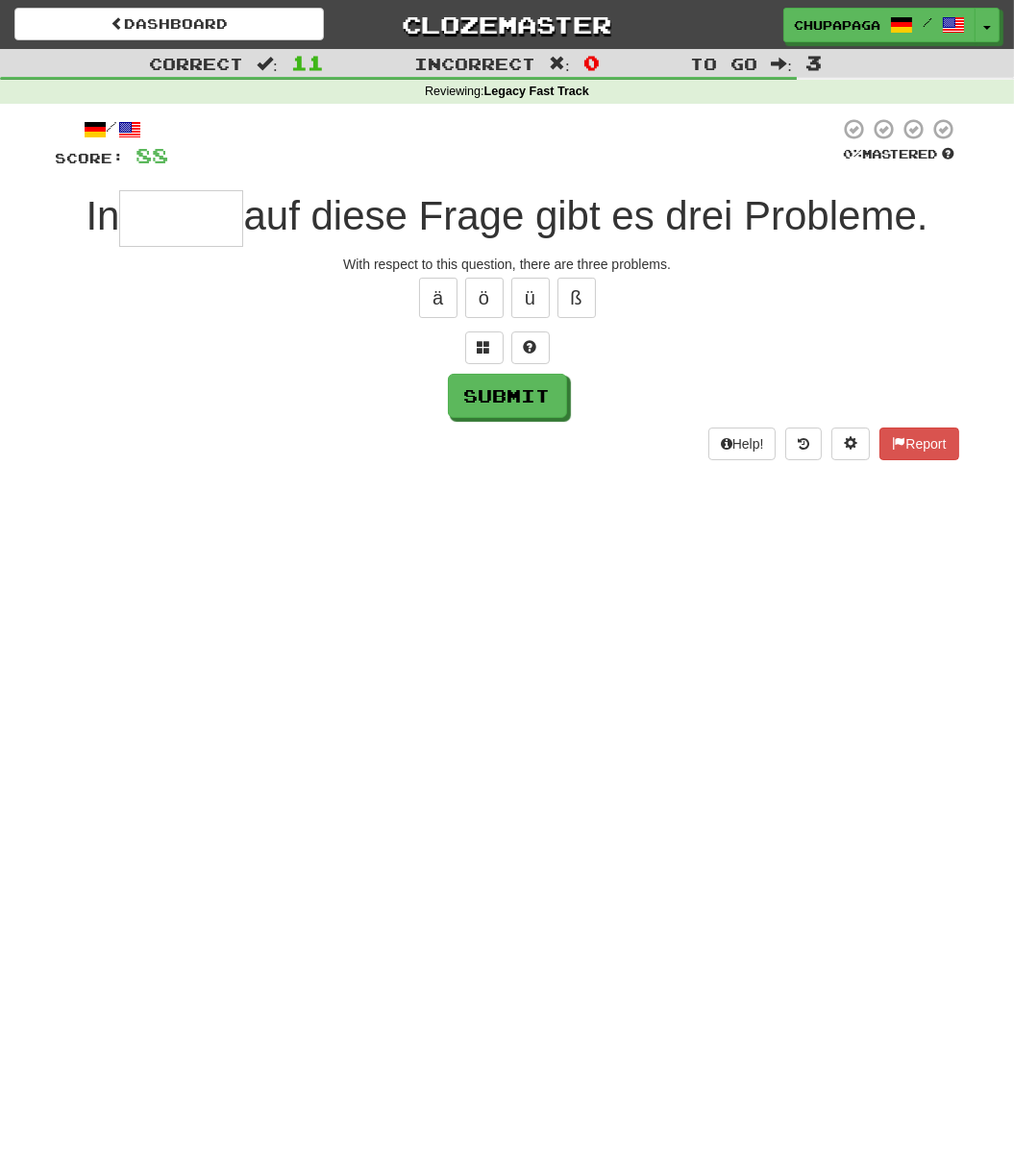
type input "*"
type input "*****"
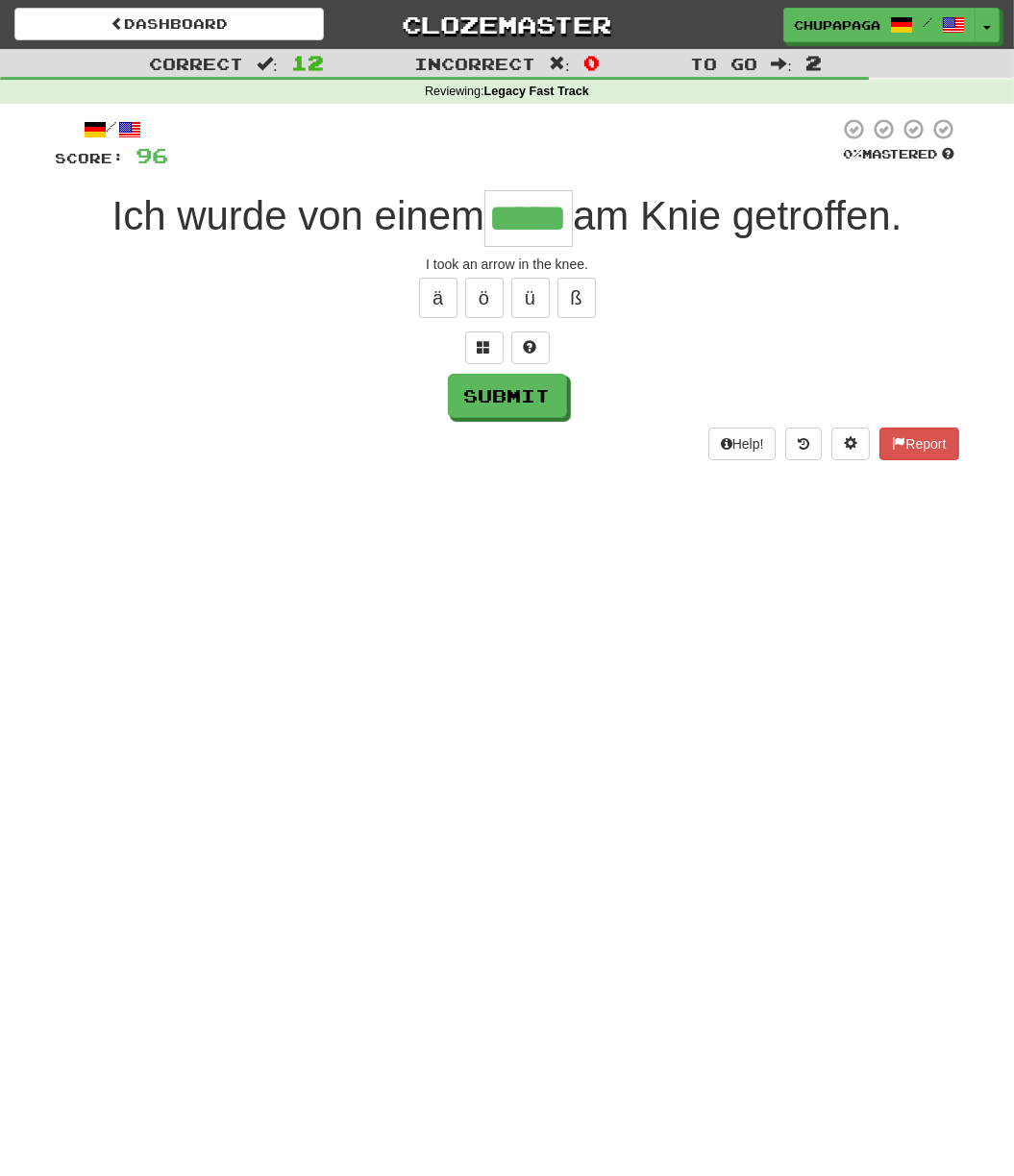
type input "*****"
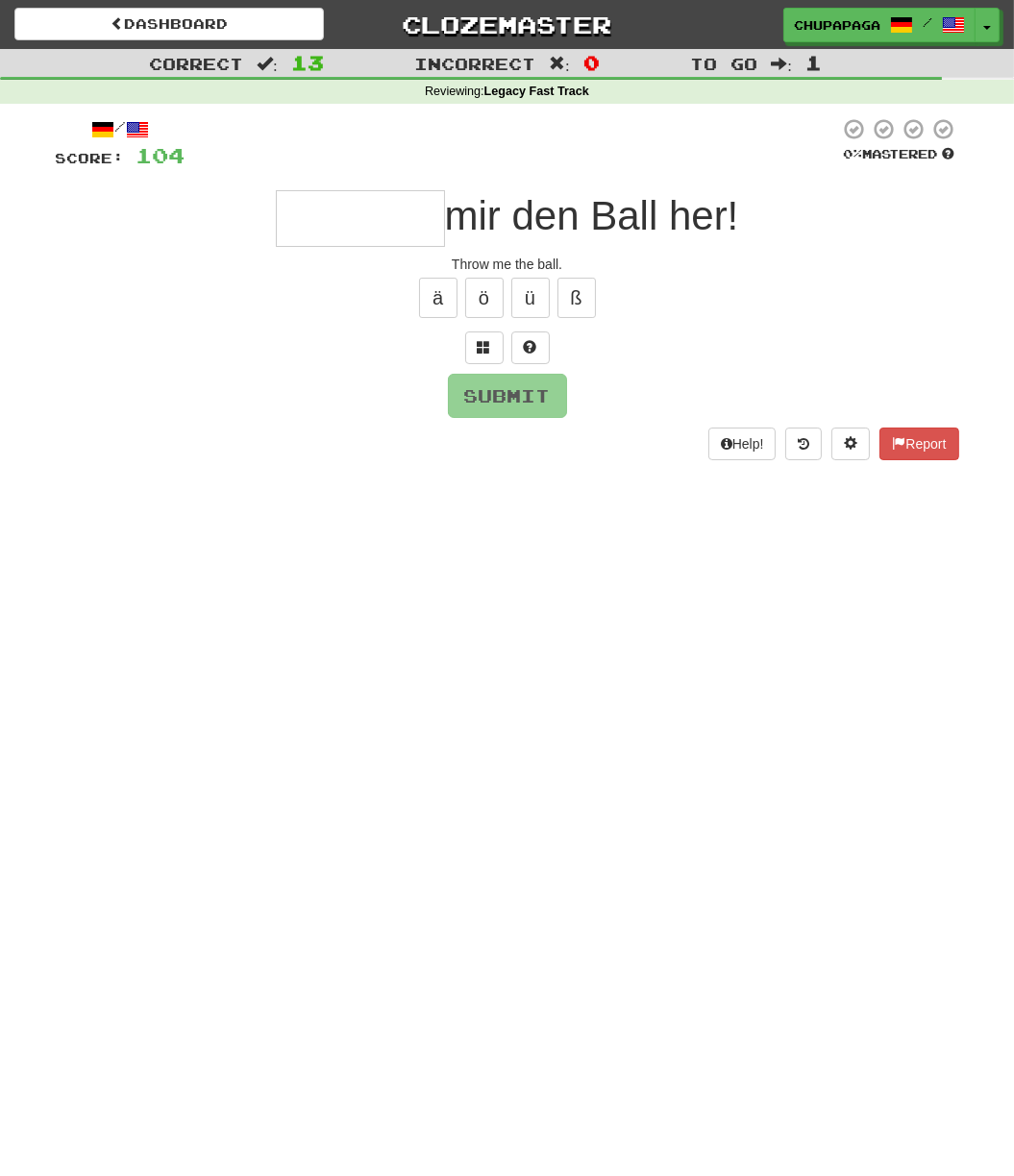
type input "*"
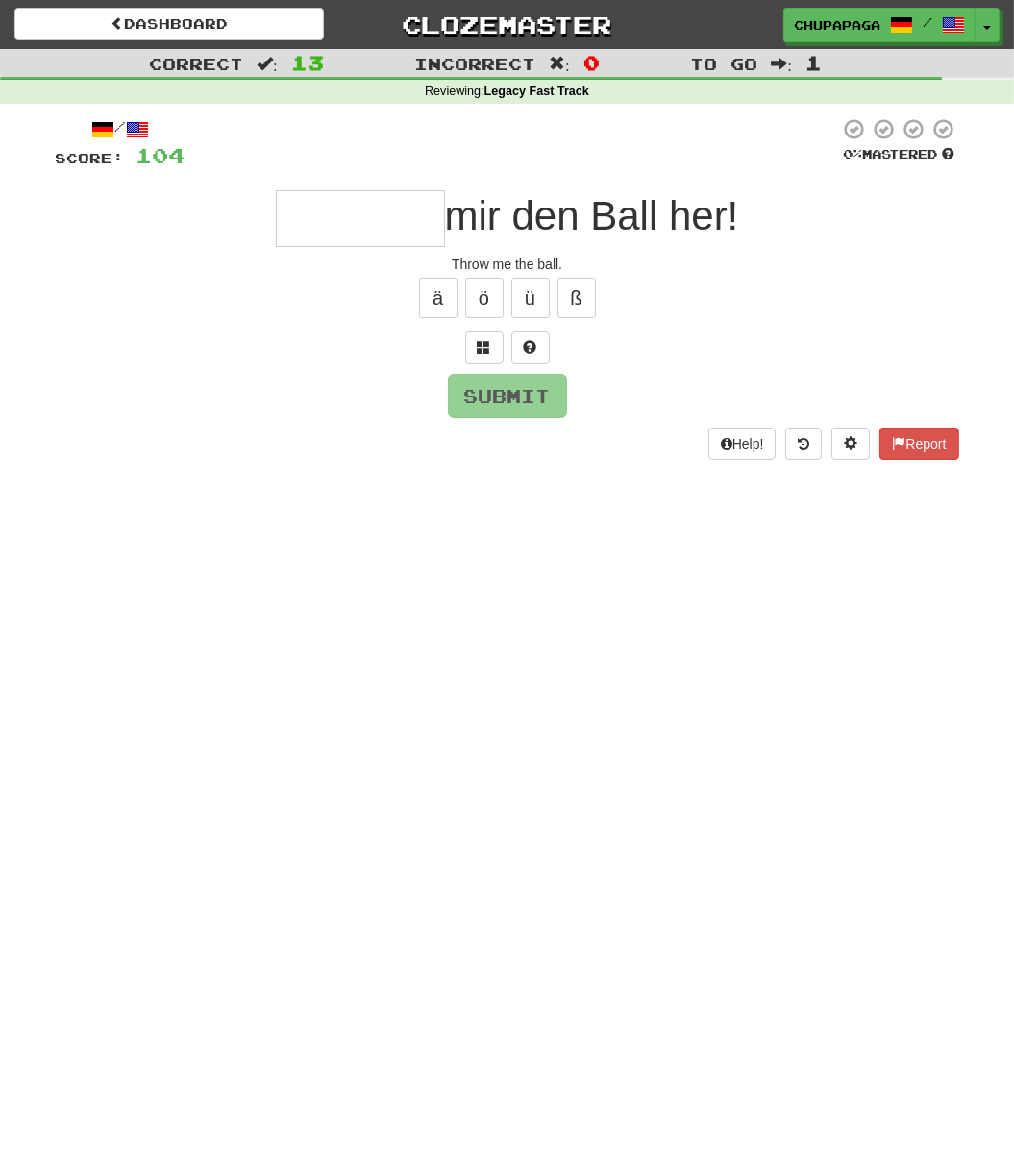
type input "*"
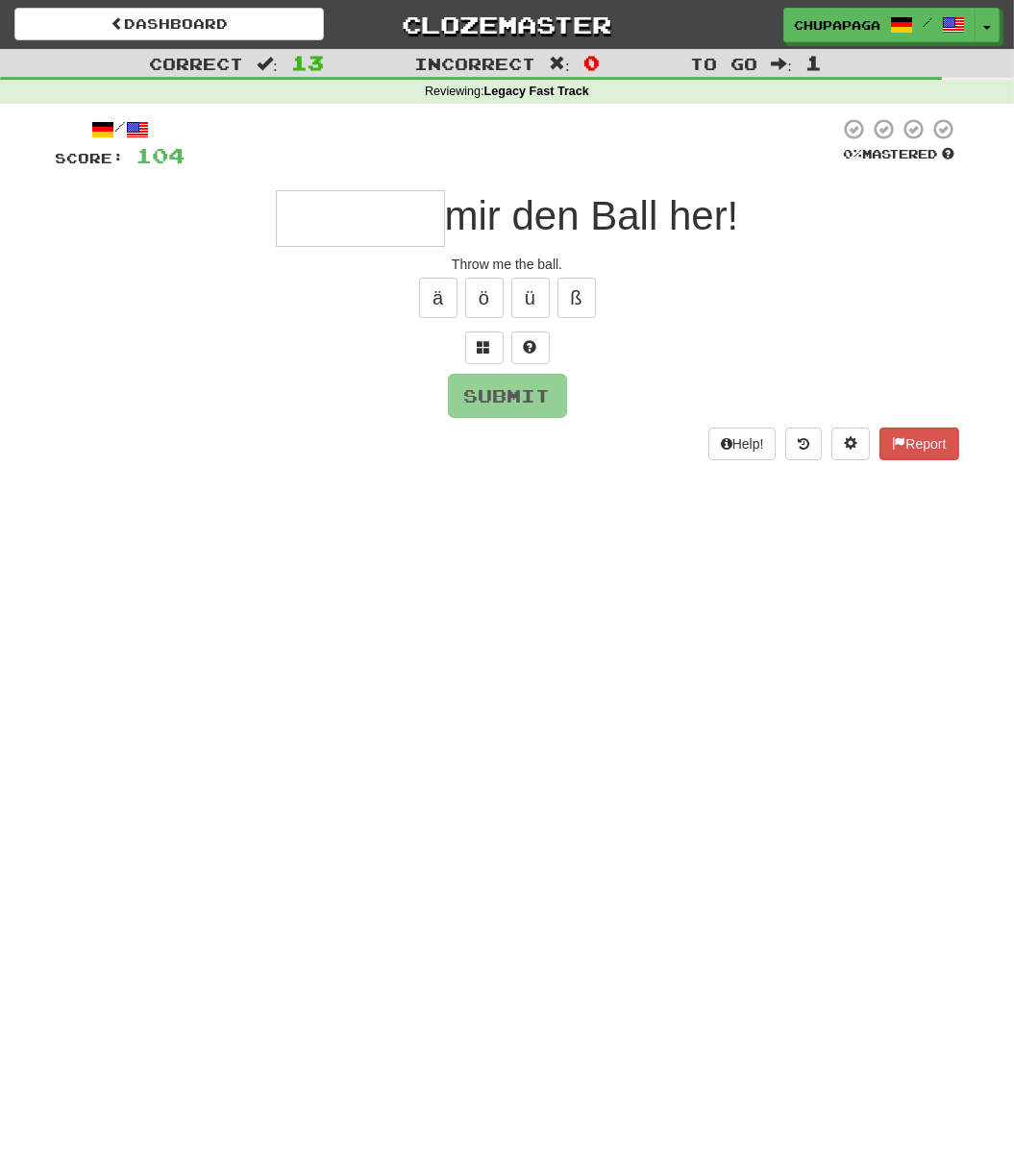
type input "*"
type input "*******"
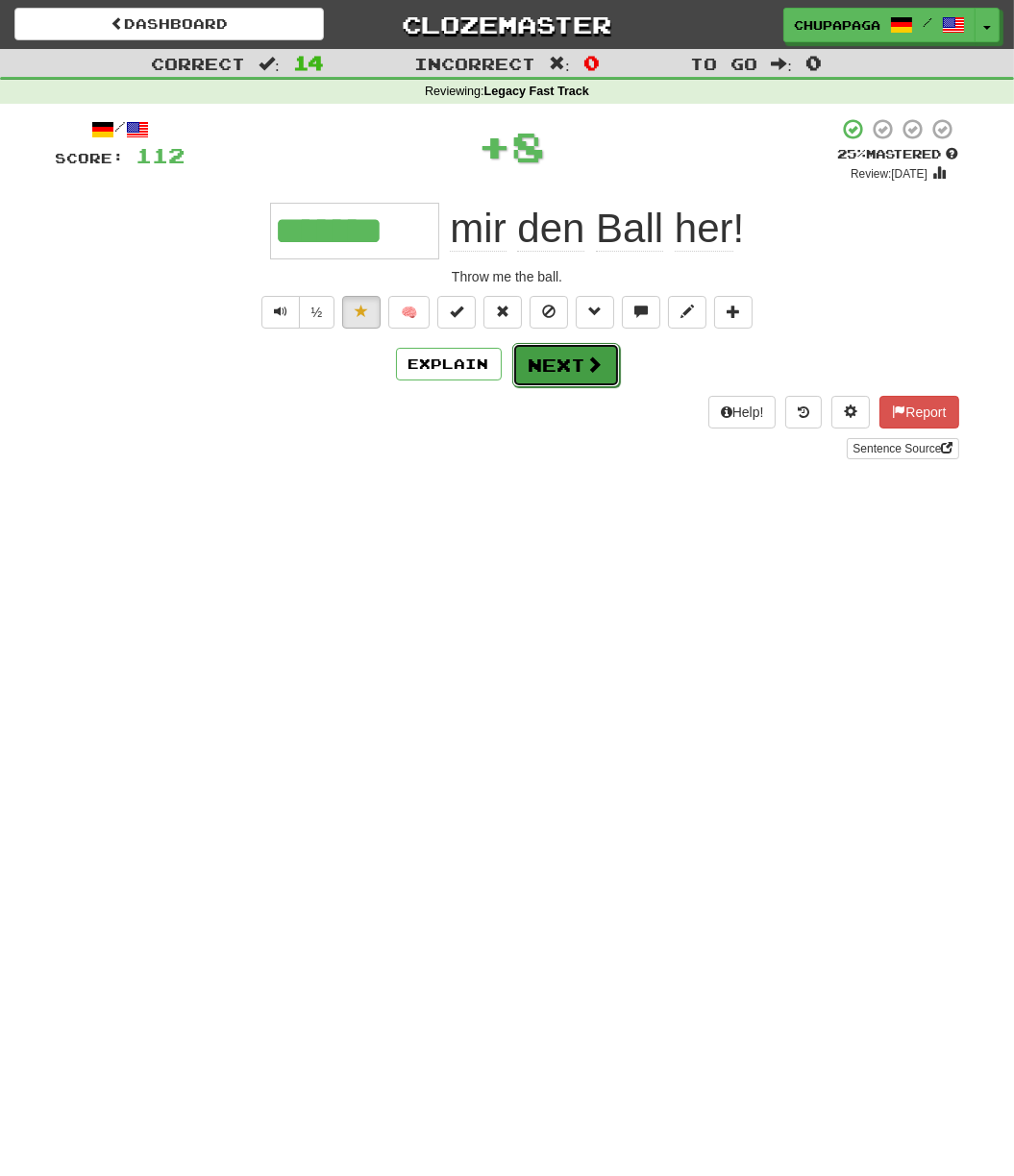
click at [541, 351] on button "Next" at bounding box center [565, 365] width 107 height 44
